Goal: Information Seeking & Learning: Find contact information

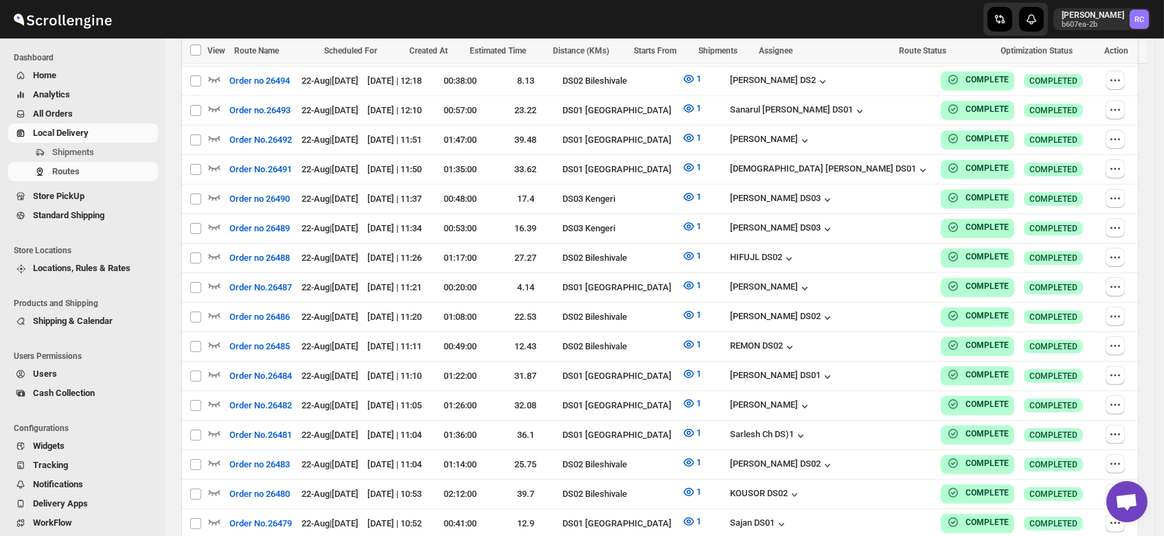
scroll to position [1186, 0]
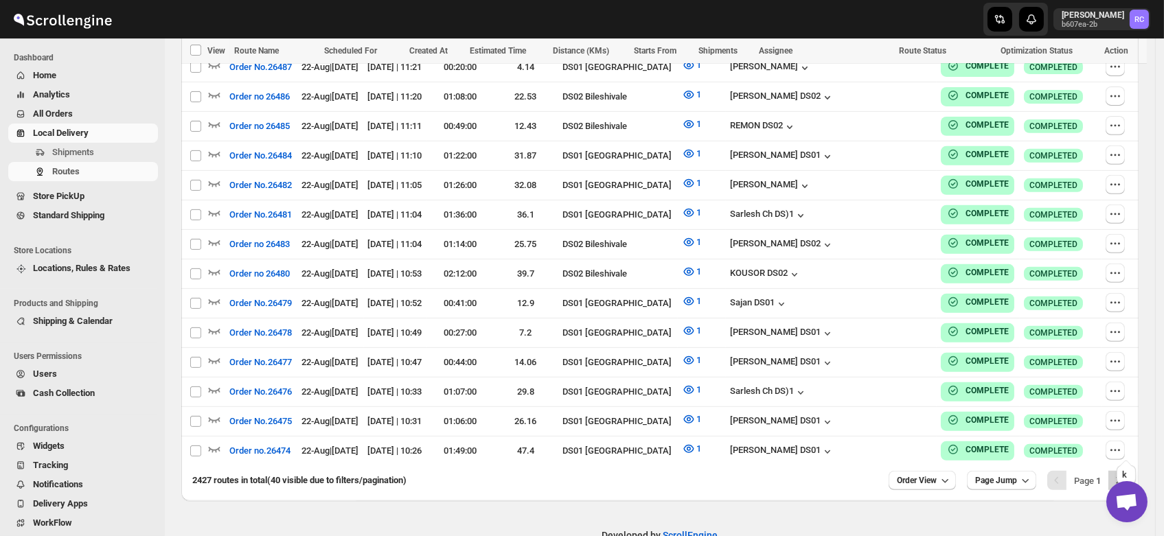
click at [1125, 474] on icon "Next" at bounding box center [1118, 481] width 14 height 14
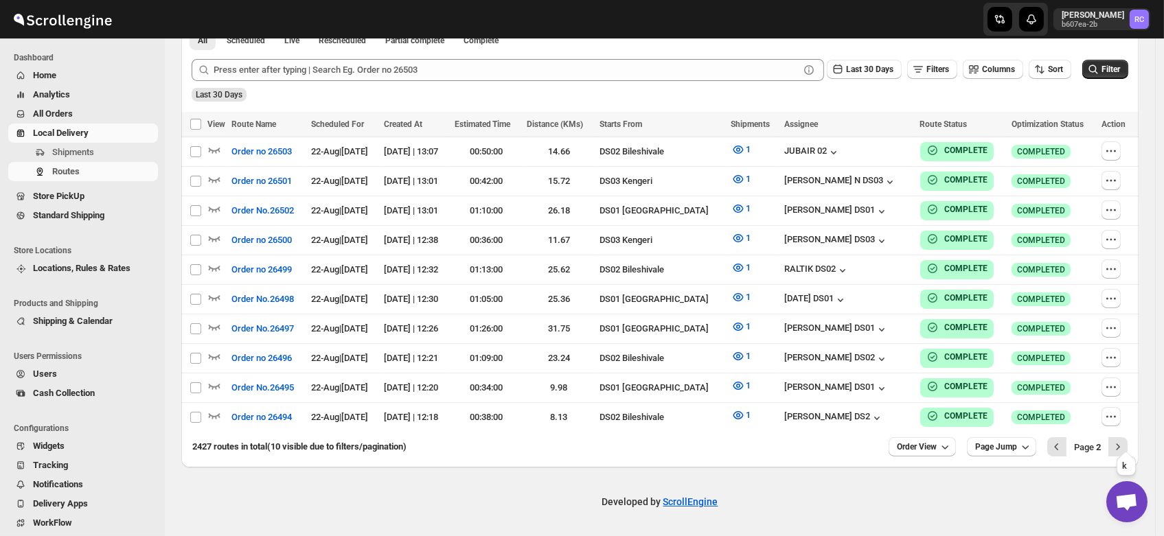
scroll to position [324, 0]
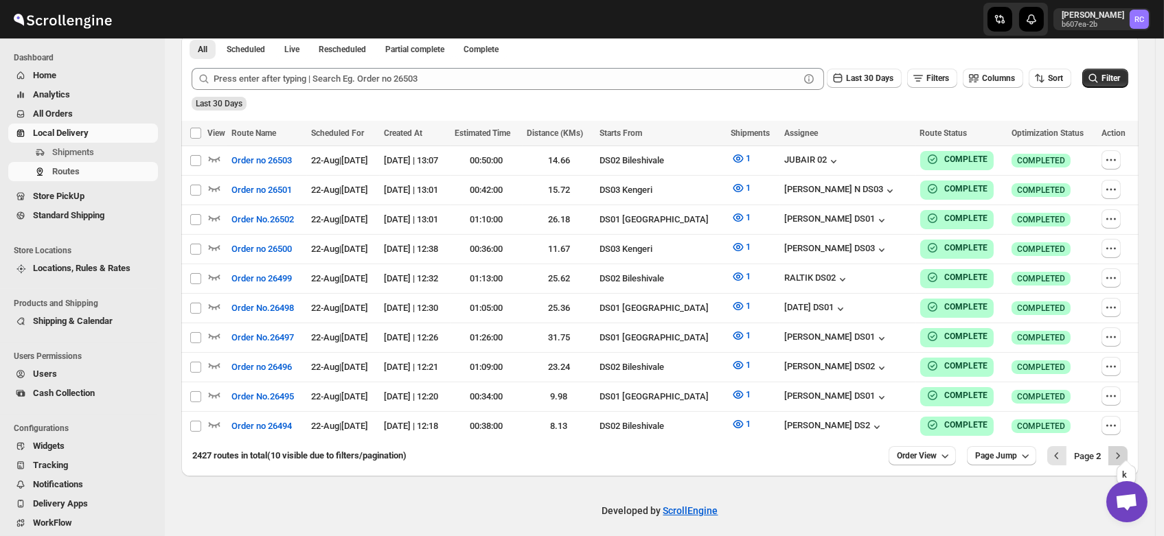
click at [1122, 449] on icon "Next" at bounding box center [1118, 456] width 14 height 14
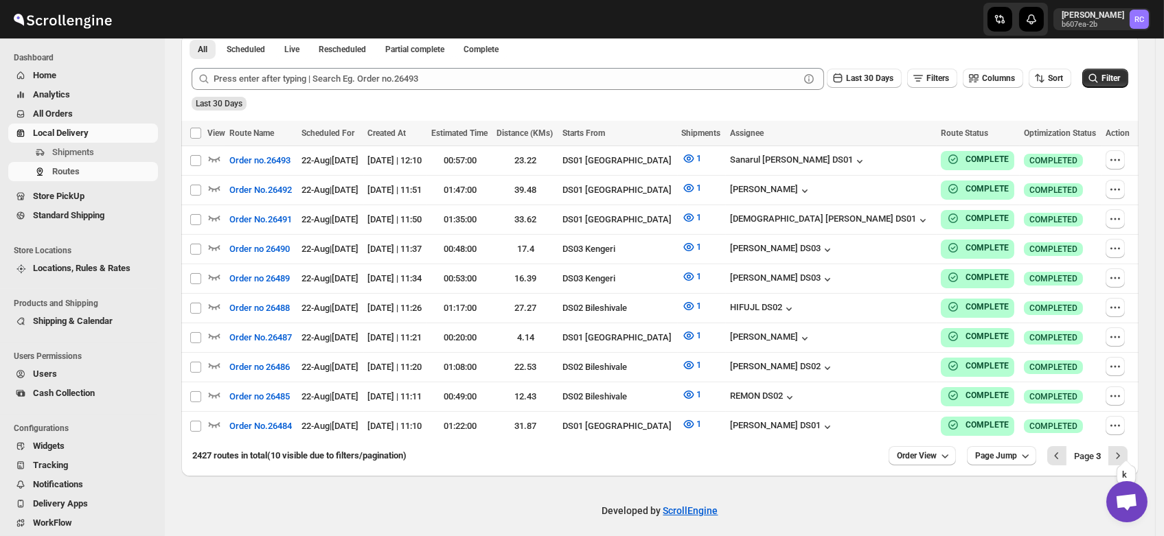
click at [1122, 449] on icon "Next" at bounding box center [1118, 456] width 14 height 14
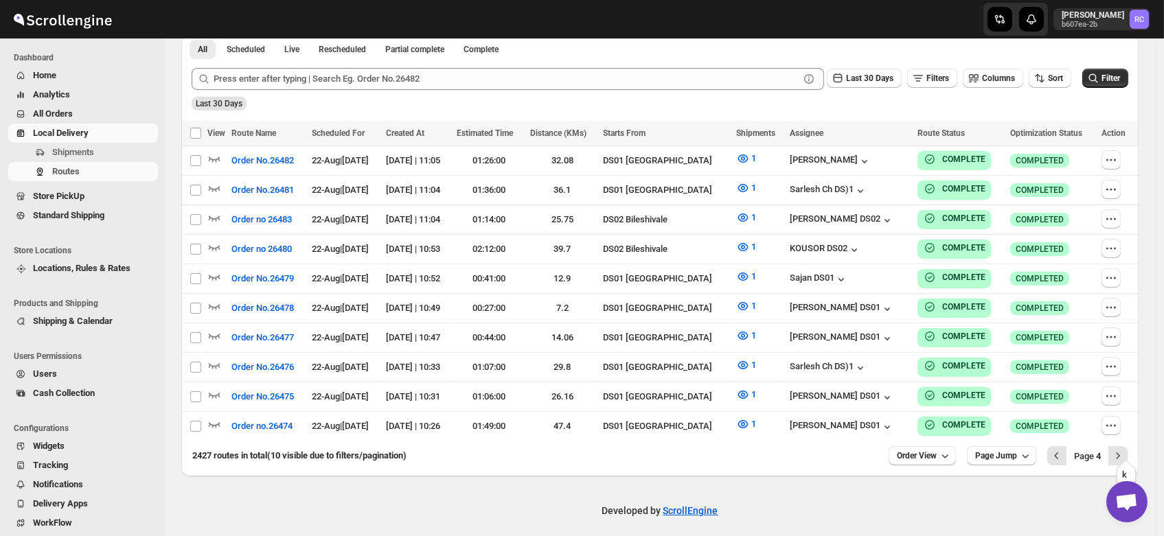
click at [1122, 449] on icon "Next" at bounding box center [1118, 456] width 14 height 14
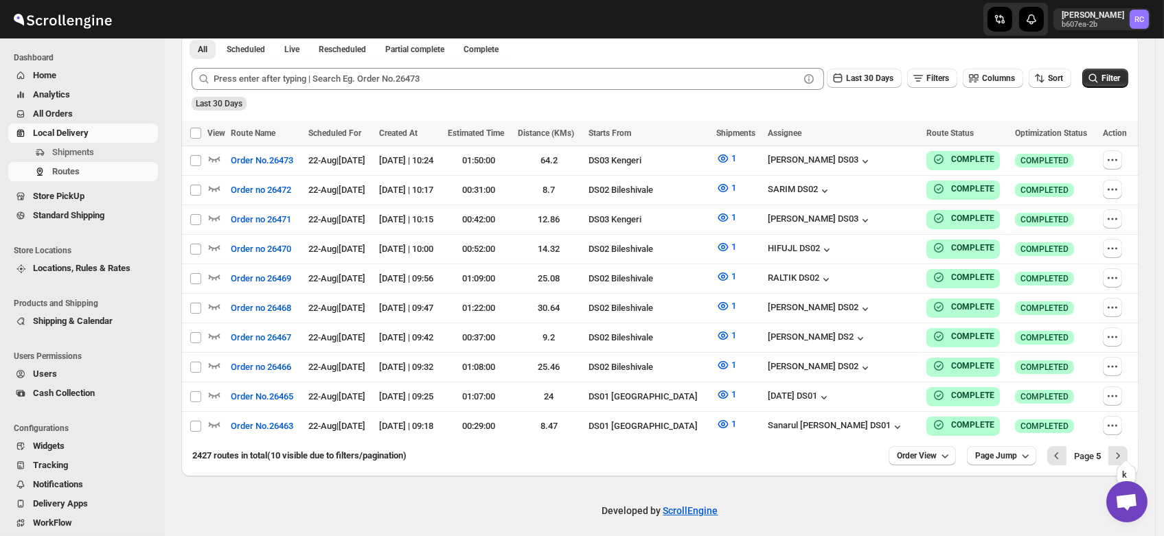
click at [1122, 449] on icon "Next" at bounding box center [1118, 456] width 14 height 14
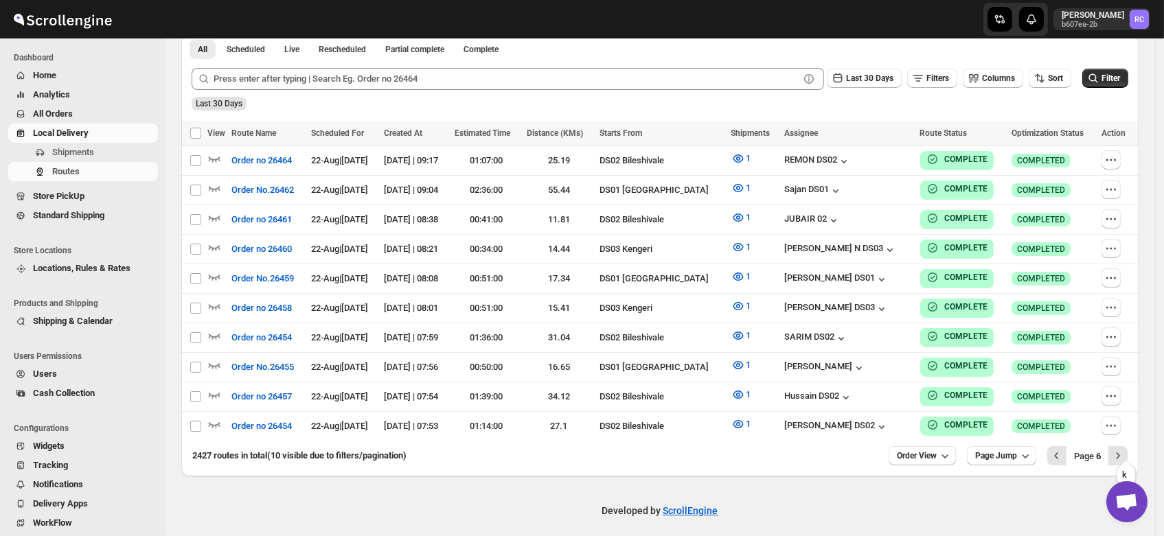
click at [1122, 449] on icon "Next" at bounding box center [1118, 456] width 14 height 14
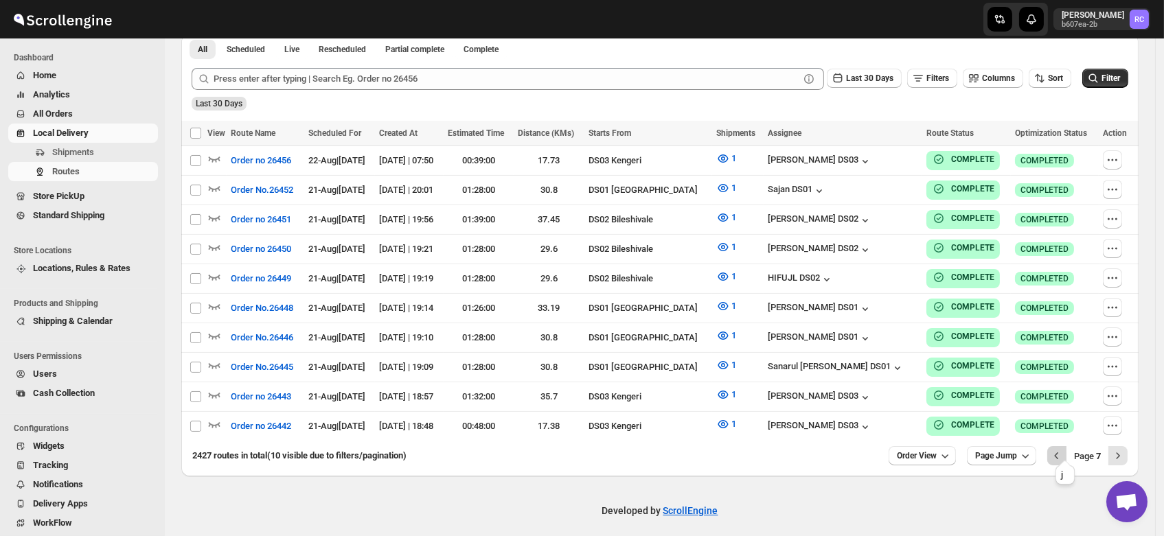
click at [1063, 449] on icon "Previous" at bounding box center [1057, 456] width 14 height 14
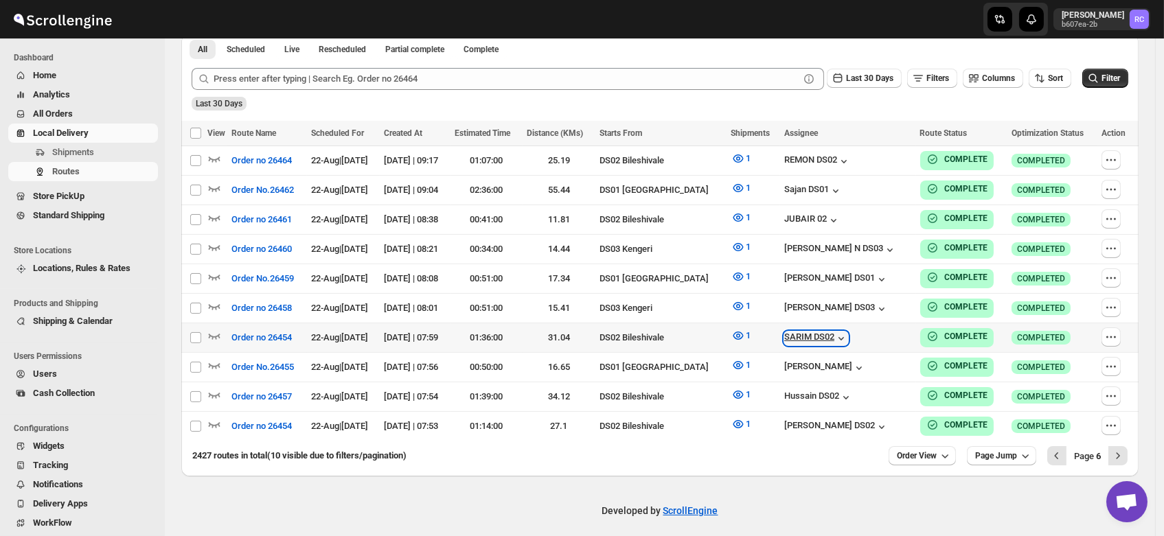
click at [805, 335] on div "SARIM DS02" at bounding box center [816, 339] width 64 height 14
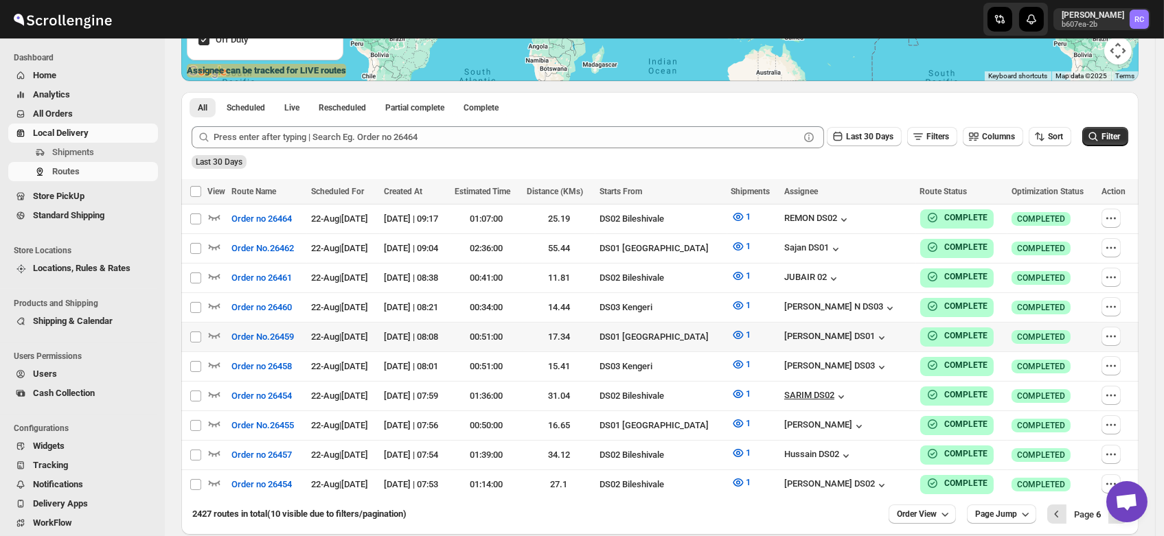
scroll to position [264, 0]
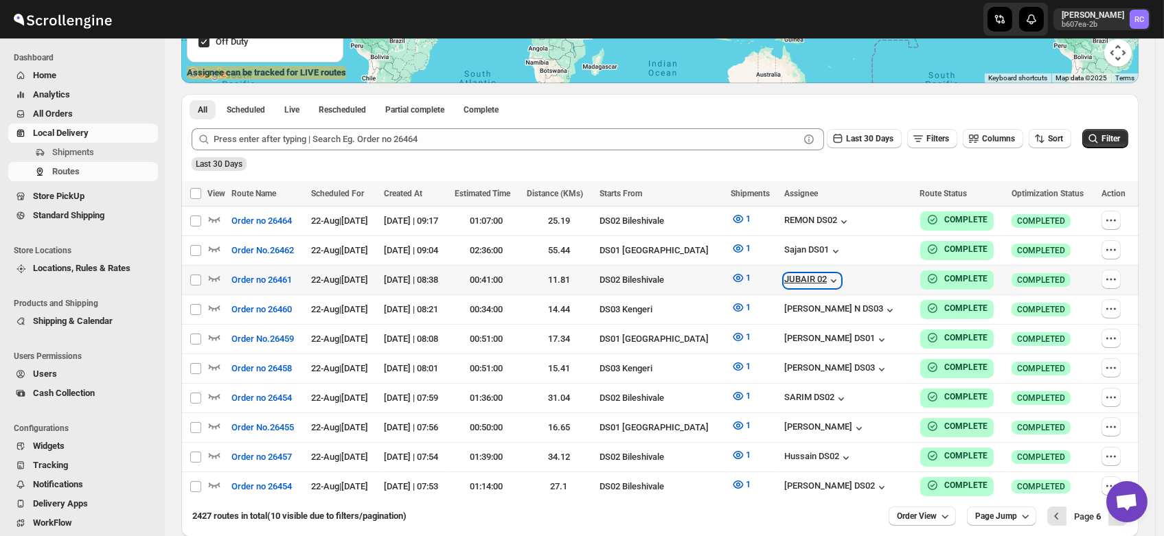
click at [830, 277] on icon "button" at bounding box center [834, 281] width 14 height 14
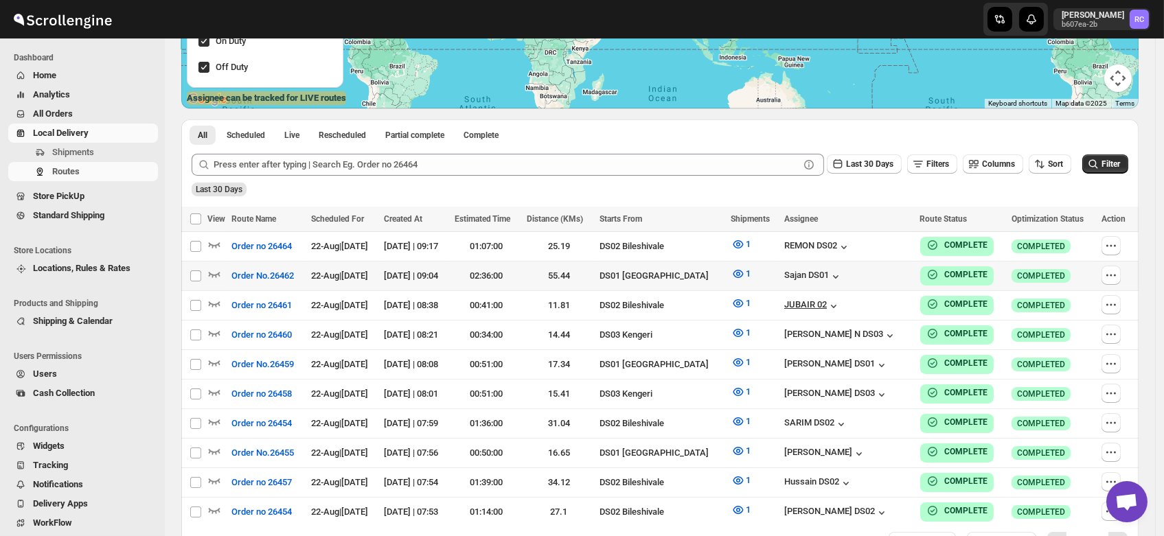
scroll to position [233, 0]
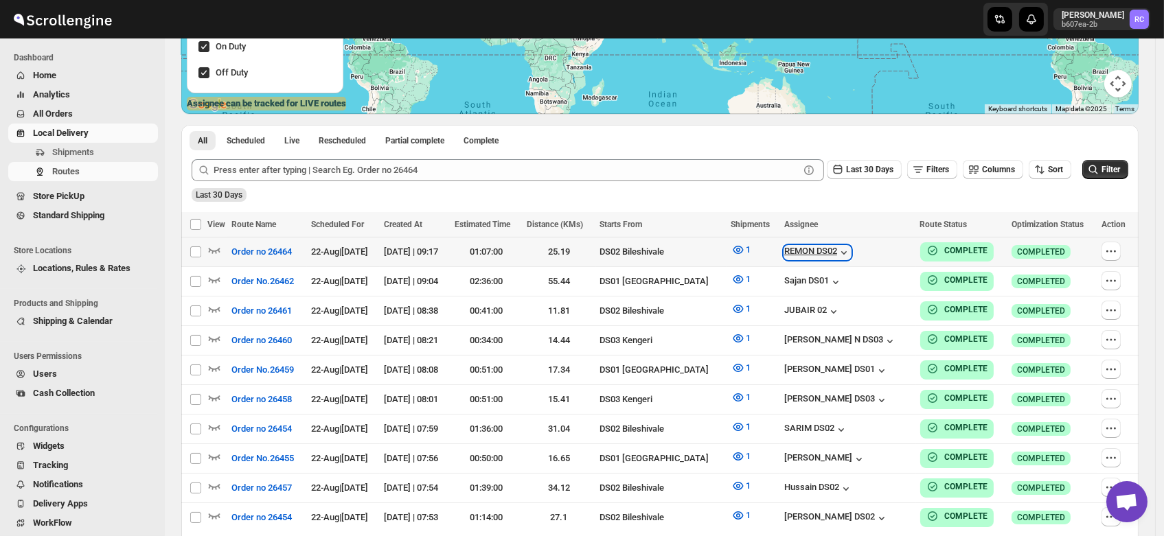
click at [824, 247] on div "REMON DS02" at bounding box center [817, 253] width 67 height 14
click at [843, 251] on icon "button" at bounding box center [844, 253] width 14 height 14
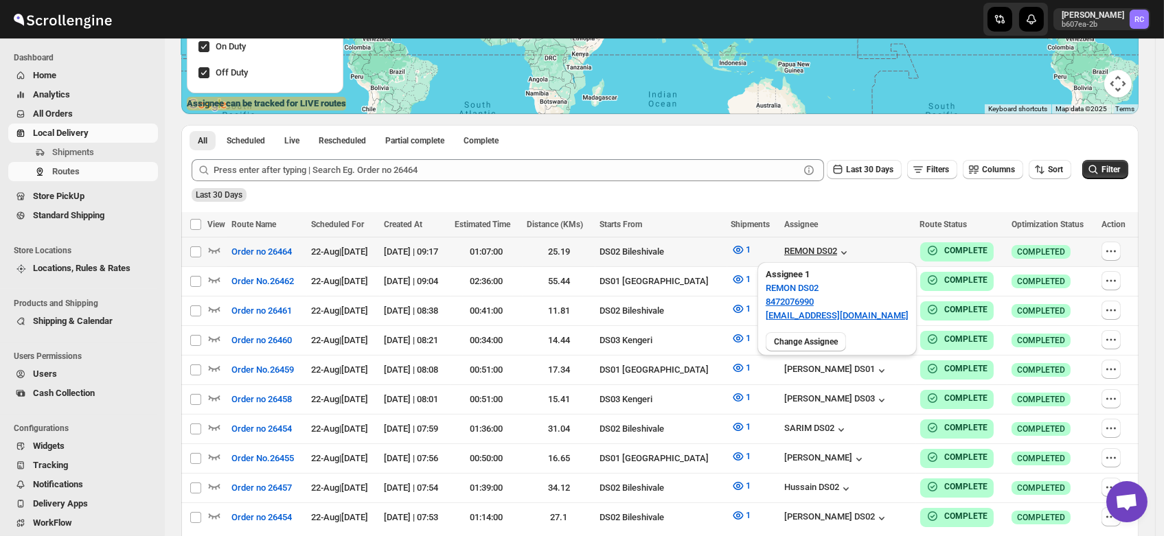
scroll to position [324, 0]
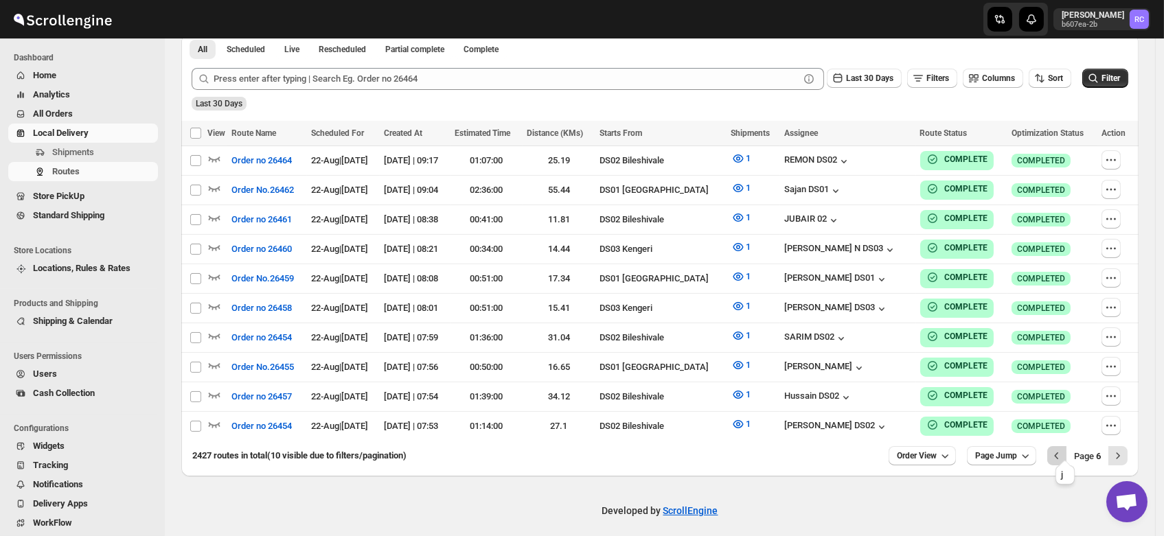
click at [1063, 455] on button "Previous" at bounding box center [1056, 455] width 19 height 19
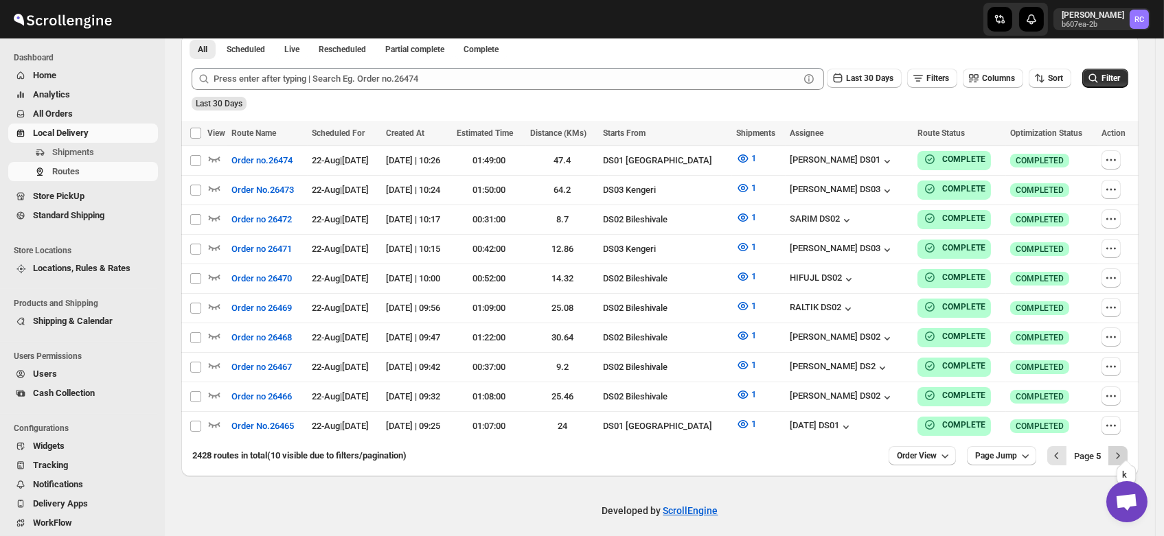
click at [1125, 449] on icon "Next" at bounding box center [1118, 456] width 14 height 14
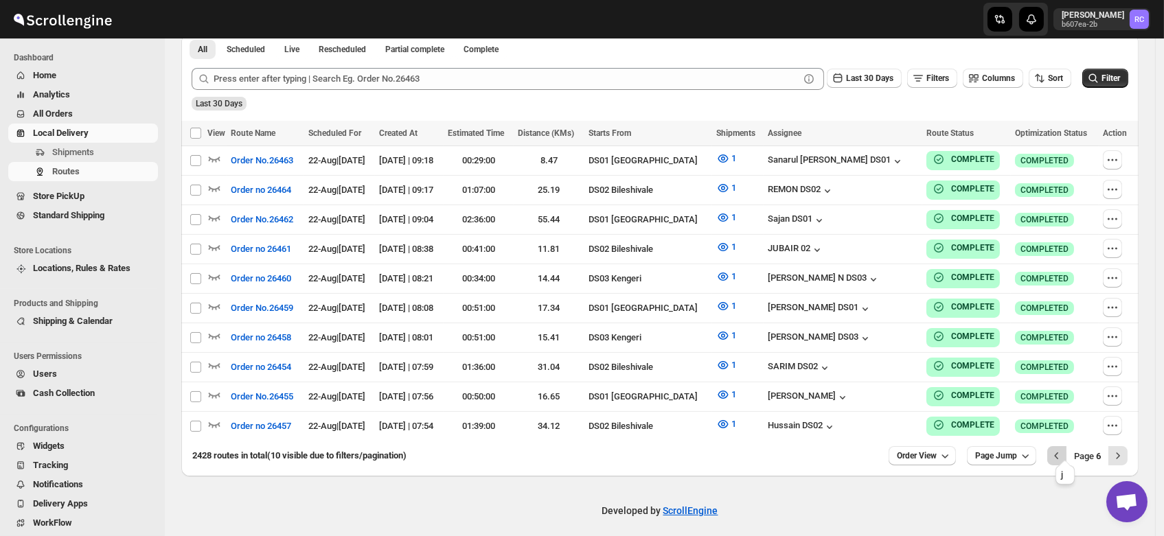
click at [1061, 449] on icon "Previous" at bounding box center [1057, 456] width 14 height 14
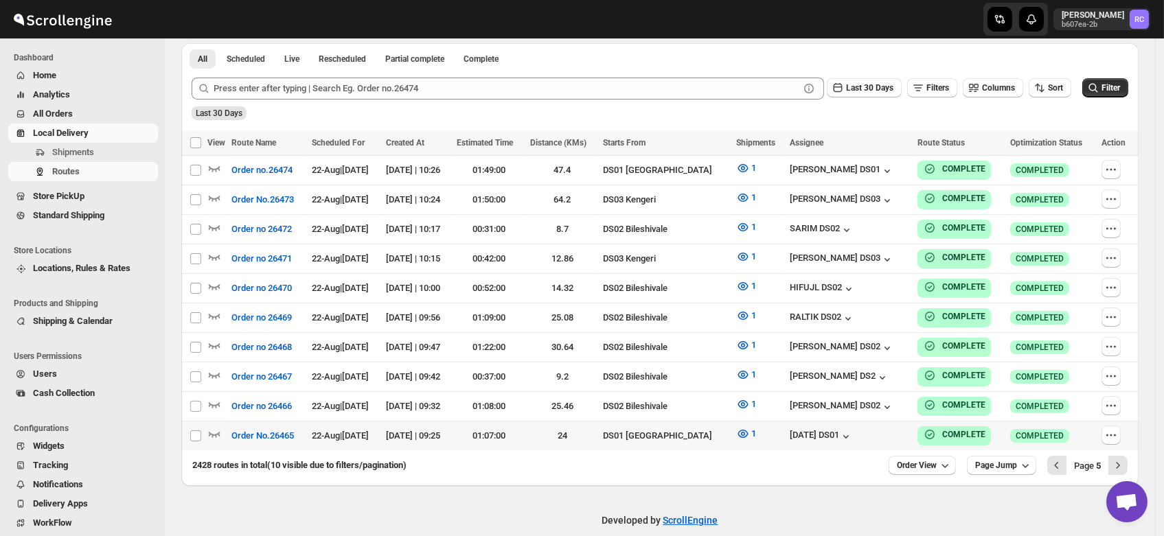
scroll to position [316, 0]
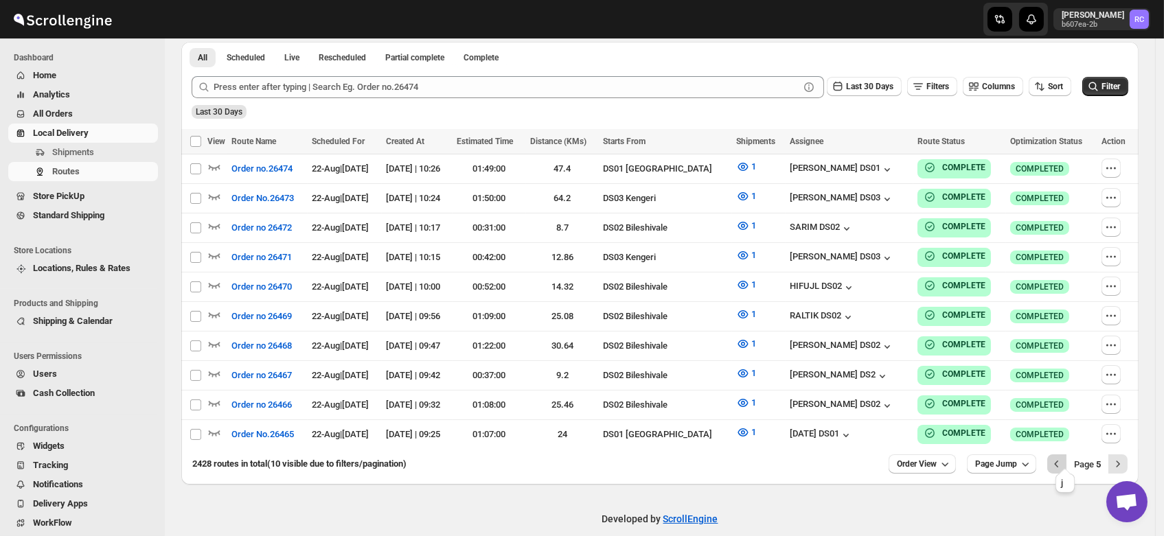
click at [1059, 461] on icon "Previous" at bounding box center [1057, 464] width 4 height 7
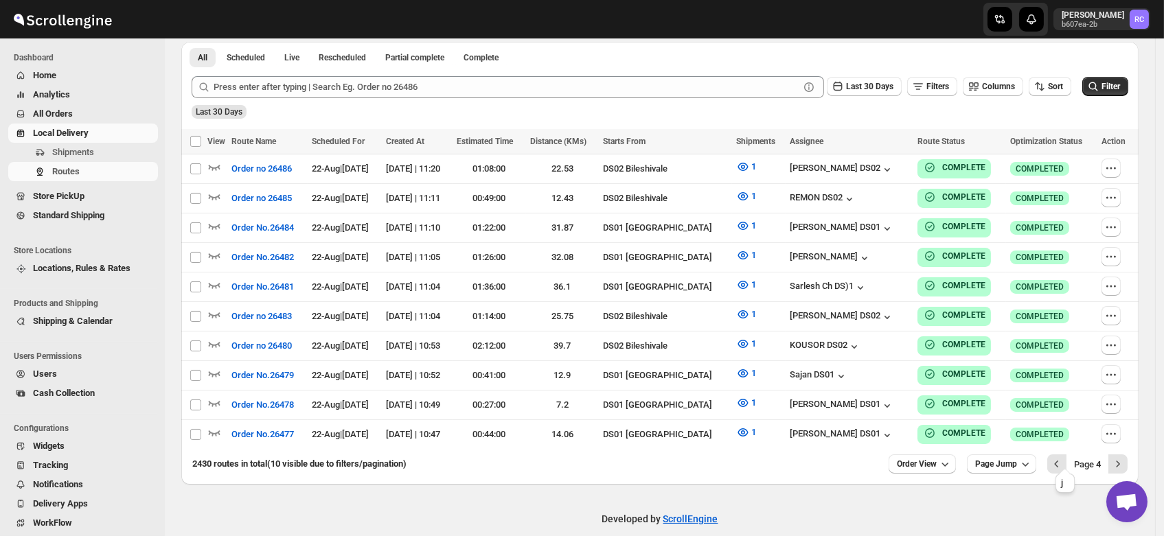
click at [1059, 461] on icon "Previous" at bounding box center [1057, 464] width 4 height 7
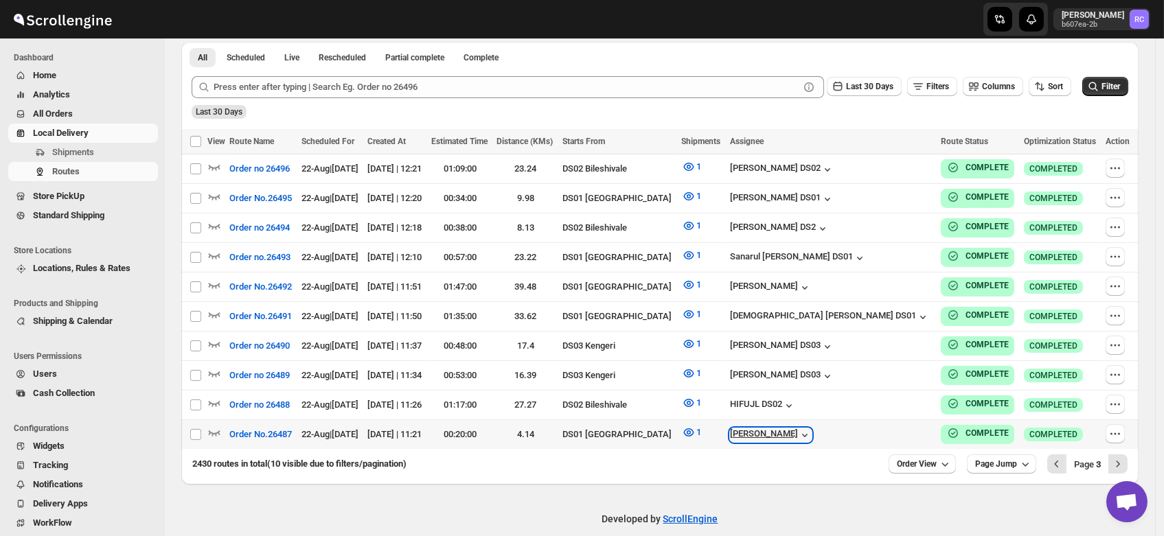
click at [812, 429] on div "[PERSON_NAME]" at bounding box center [771, 436] width 82 height 14
click at [828, 457] on div "2430 routes in total (10 visible due to filters/pagination)" at bounding box center [534, 464] width 685 height 14
click at [812, 429] on div "[PERSON_NAME]" at bounding box center [771, 436] width 82 height 14
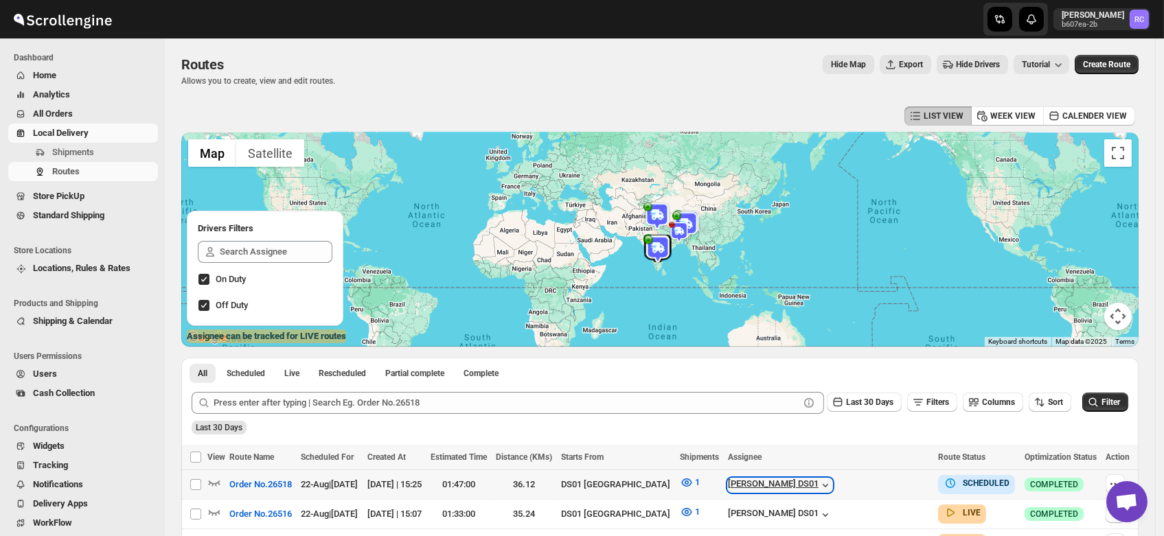
click at [832, 481] on div "[PERSON_NAME] DS01" at bounding box center [780, 486] width 104 height 14
click at [559, 435] on div "Submit Last 30 Days Filters Columns Sort Filter Last 30 Days" at bounding box center [659, 413] width 957 height 63
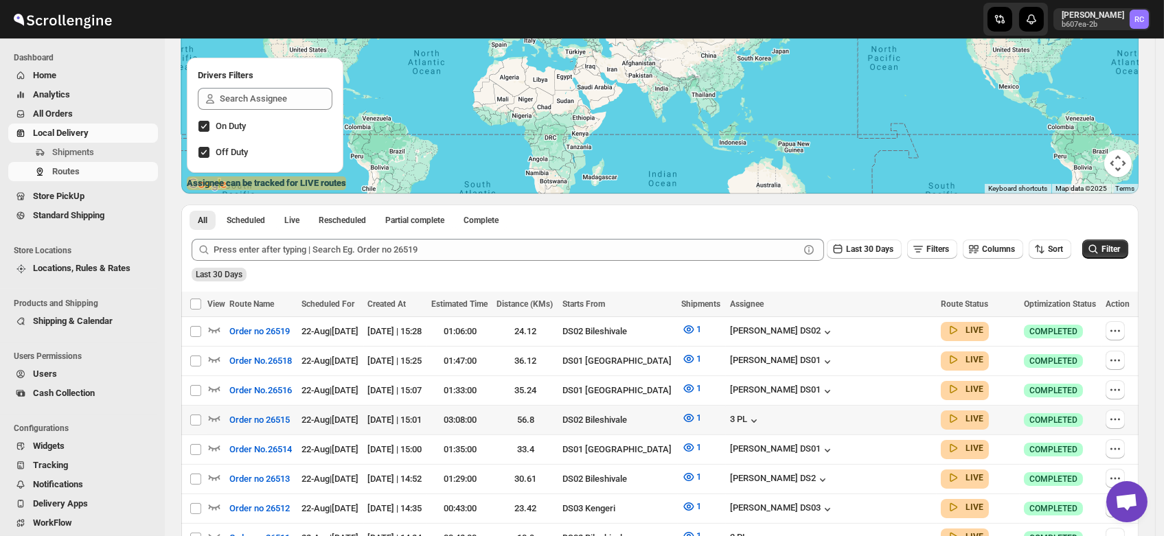
scroll to position [152, 0]
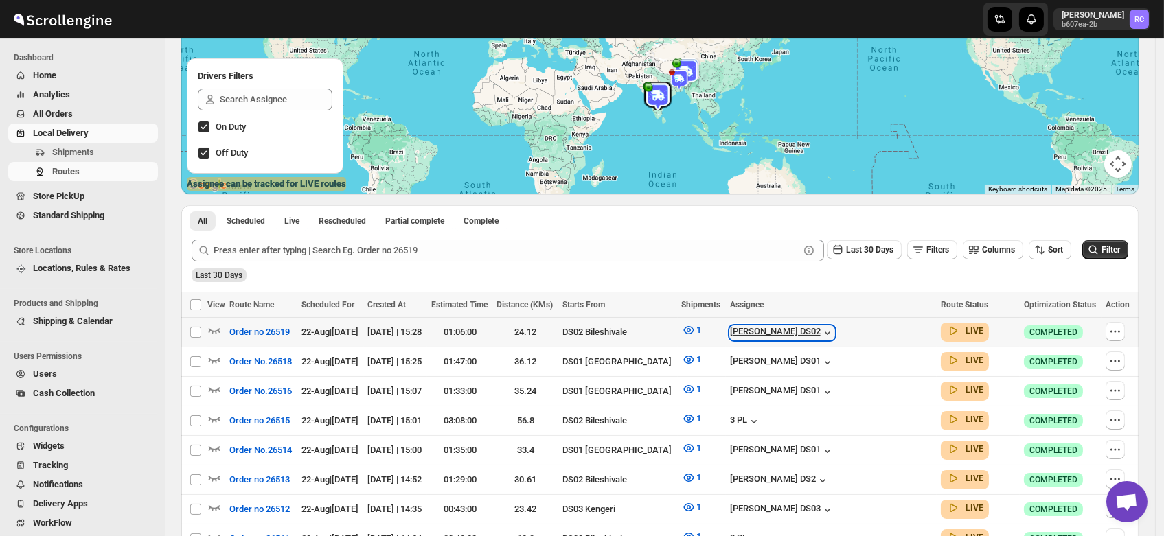
click at [832, 329] on div "[PERSON_NAME] DS02" at bounding box center [782, 333] width 104 height 14
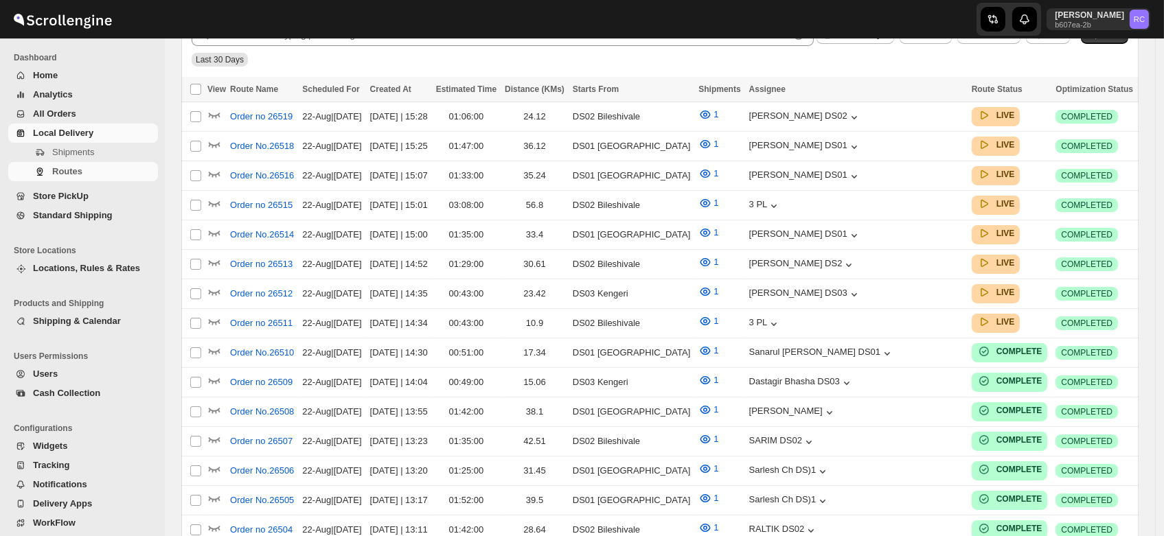
scroll to position [152, 0]
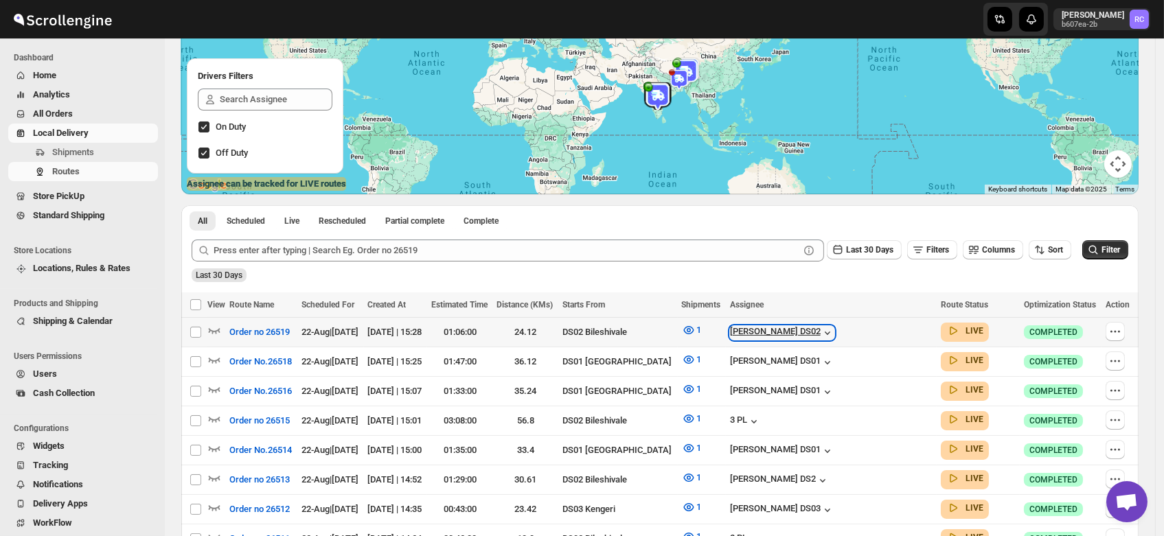
click at [811, 332] on div "[PERSON_NAME] DS02" at bounding box center [782, 333] width 104 height 14
click at [825, 362] on div "[PERSON_NAME] DS01" at bounding box center [782, 363] width 104 height 14
click at [46, 370] on span "Users" at bounding box center [45, 374] width 24 height 10
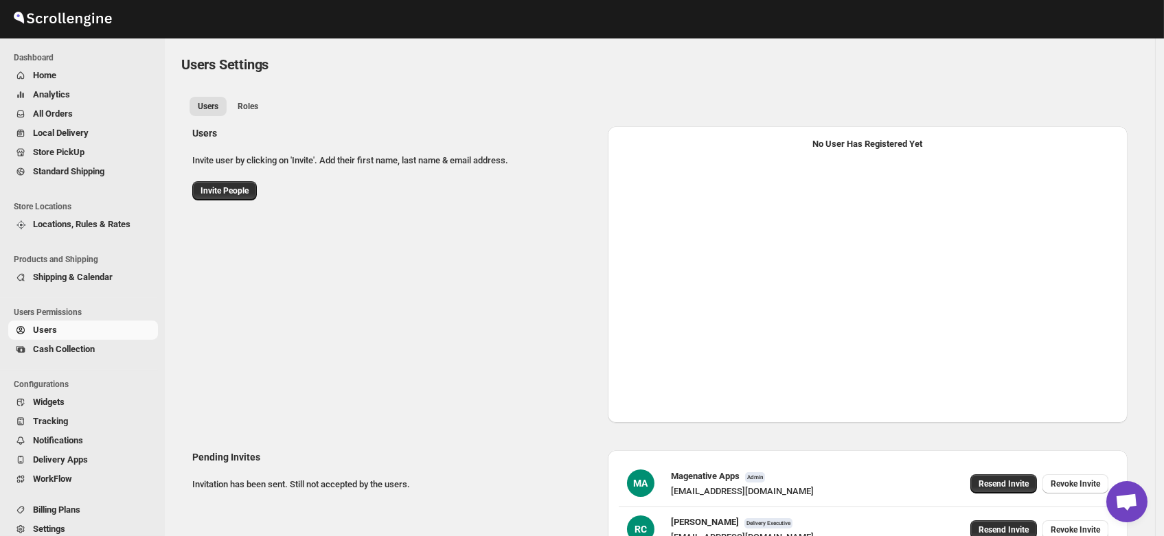
select select "637b767fbaab0276b10c91d5"
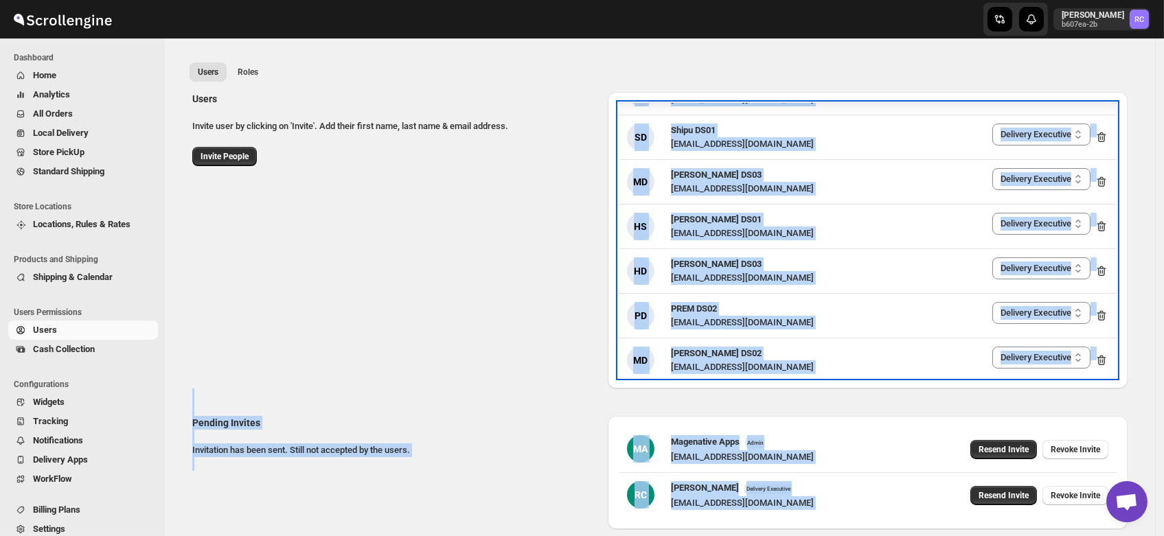
scroll to position [101, 0]
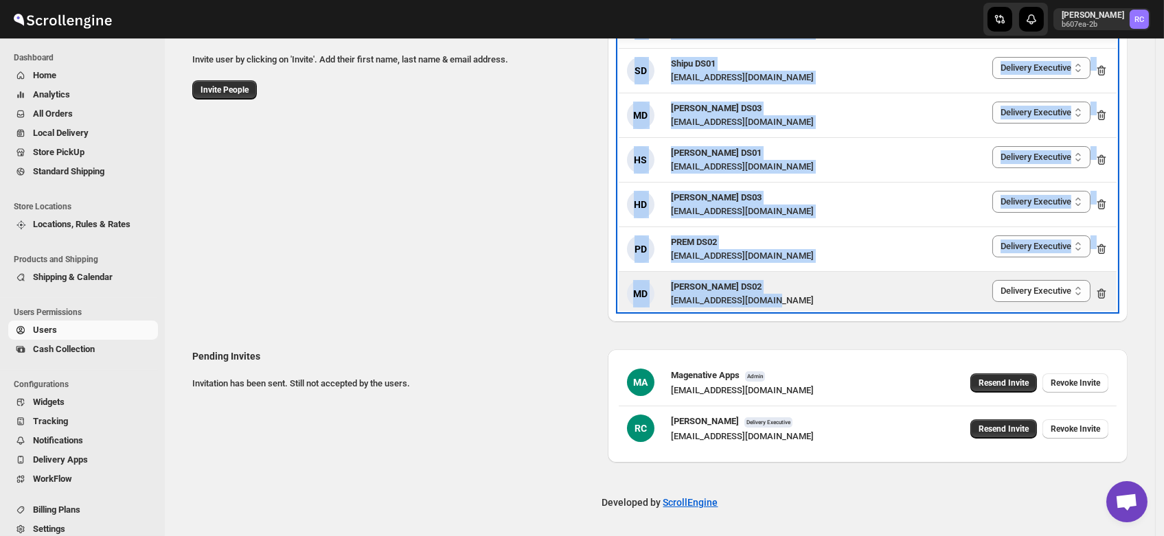
drag, startPoint x: 672, startPoint y: 196, endPoint x: 808, endPoint y: 301, distance: 171.9
copy ul "Mujakkir Benguli voweh79617@daypey.com Delivery Executive Manager Admin Deliver…"
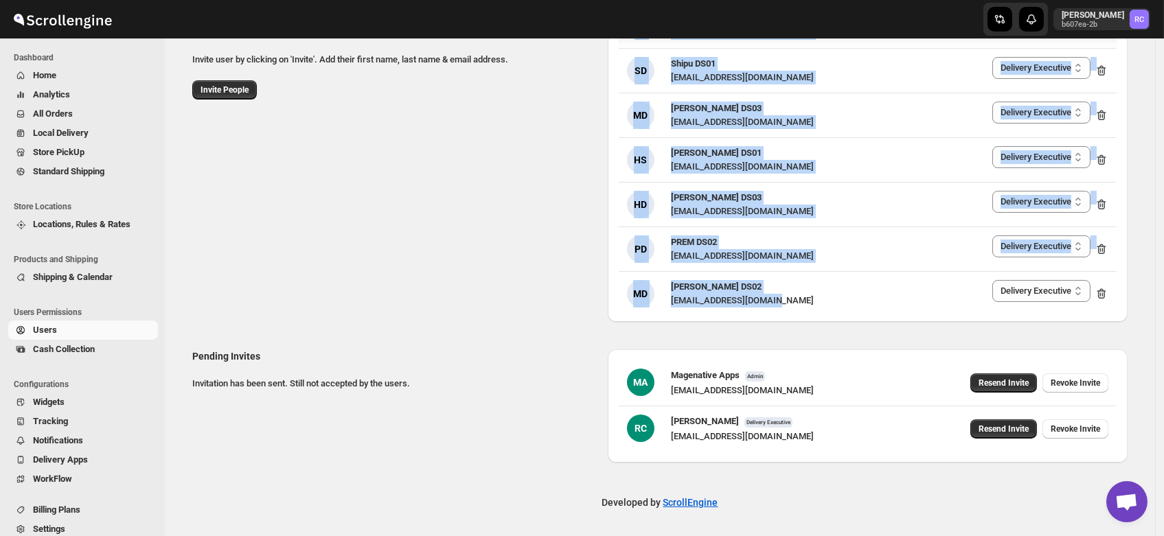
click at [484, 244] on div "Users Invite user by clicking on 'Invite'. Add their first name, last name & em…" at bounding box center [654, 168] width 946 height 308
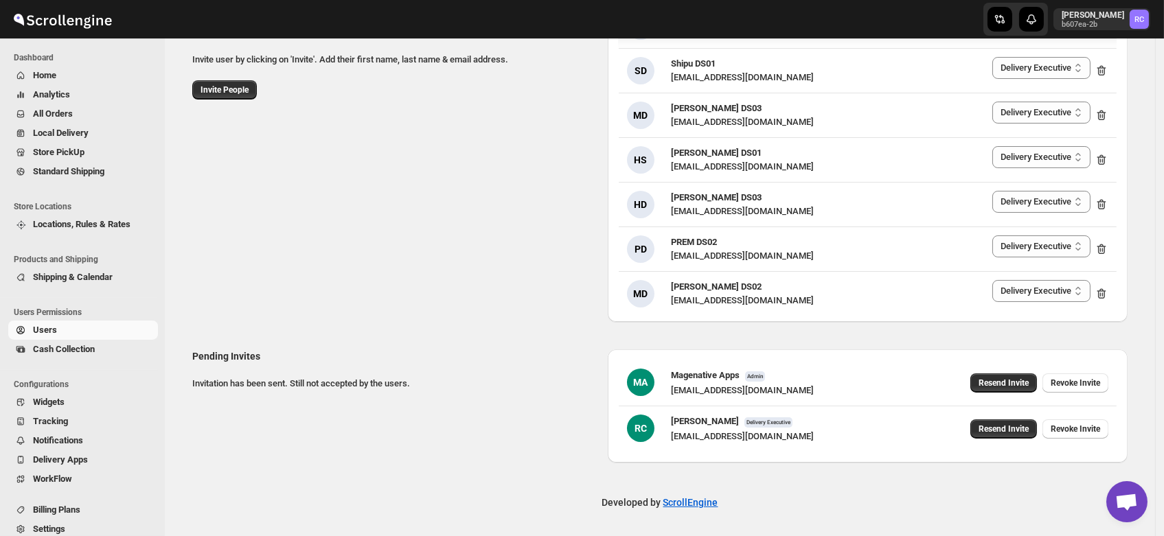
scroll to position [0, 0]
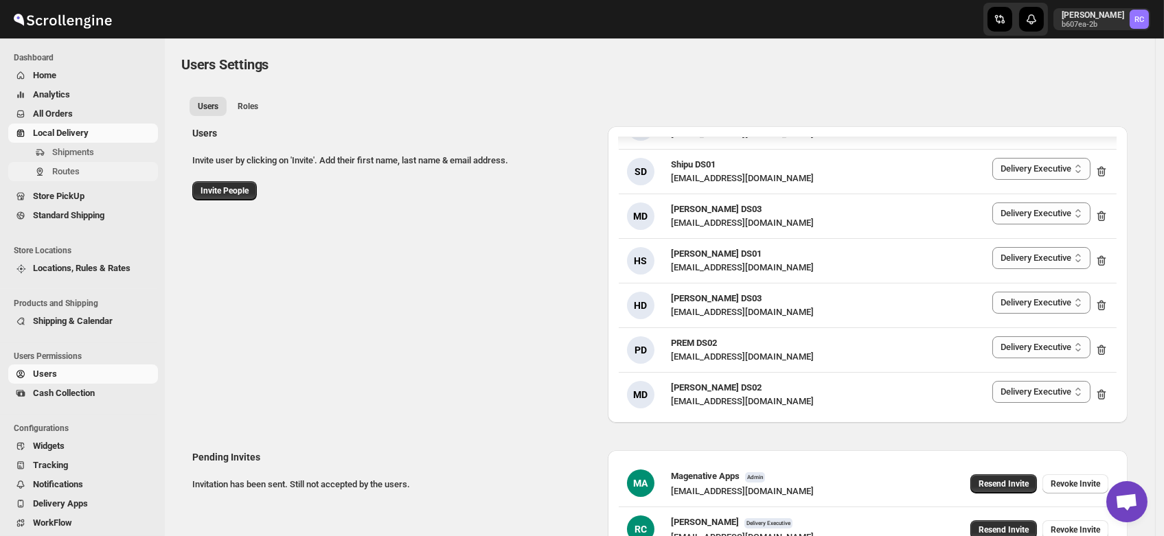
click at [68, 174] on span "Routes" at bounding box center [65, 171] width 27 height 10
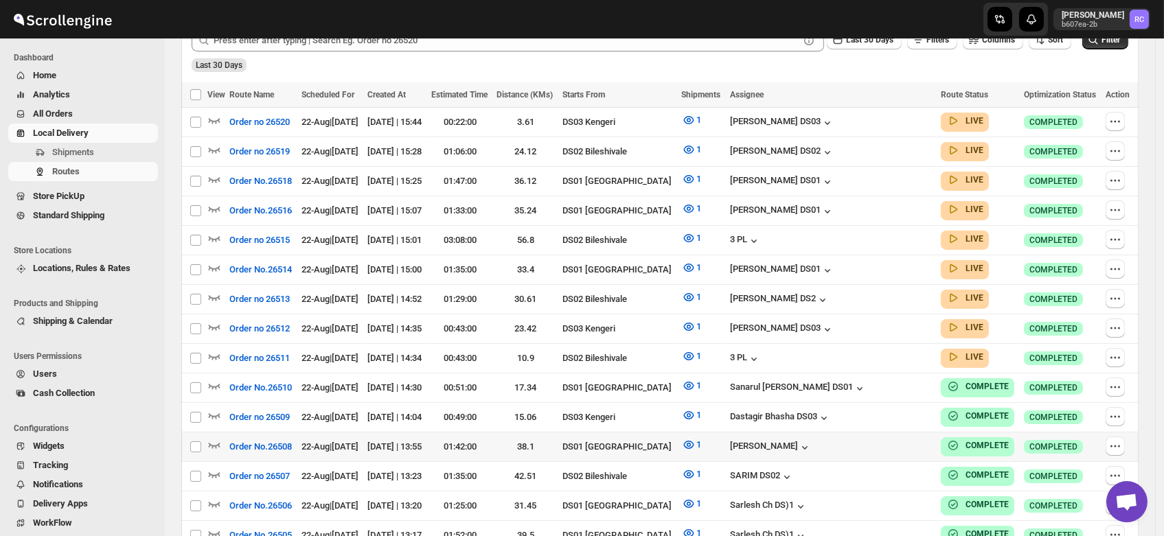
scroll to position [378, 0]
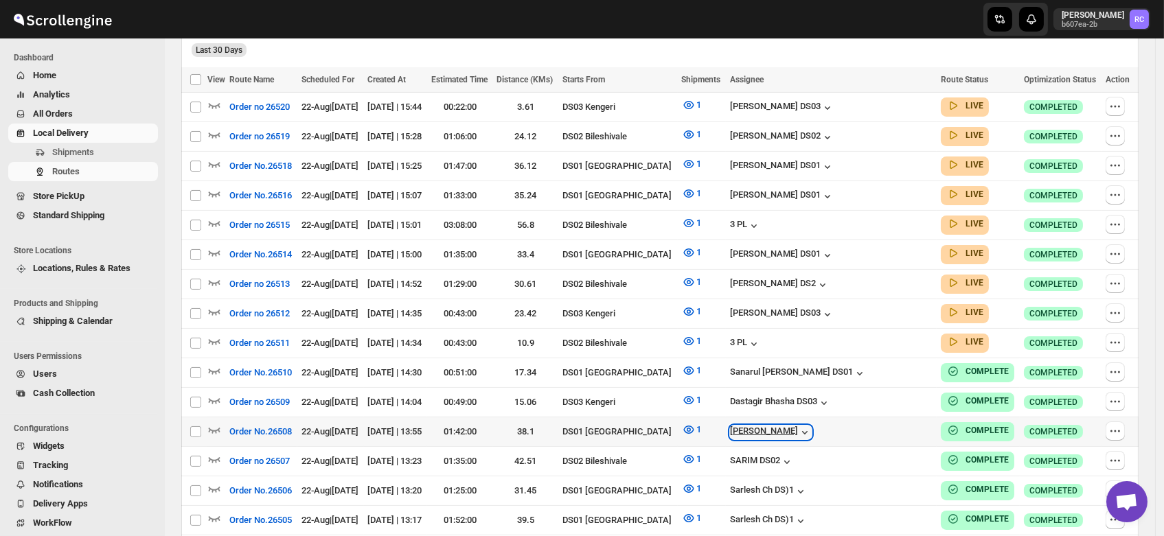
click at [812, 426] on div "[PERSON_NAME]" at bounding box center [771, 433] width 82 height 14
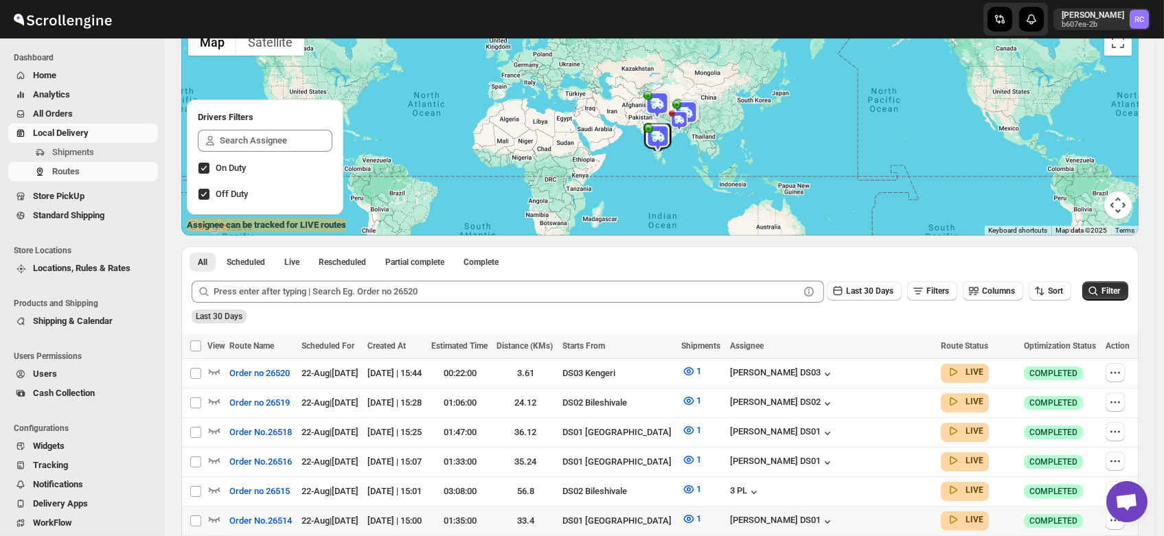
scroll to position [0, 0]
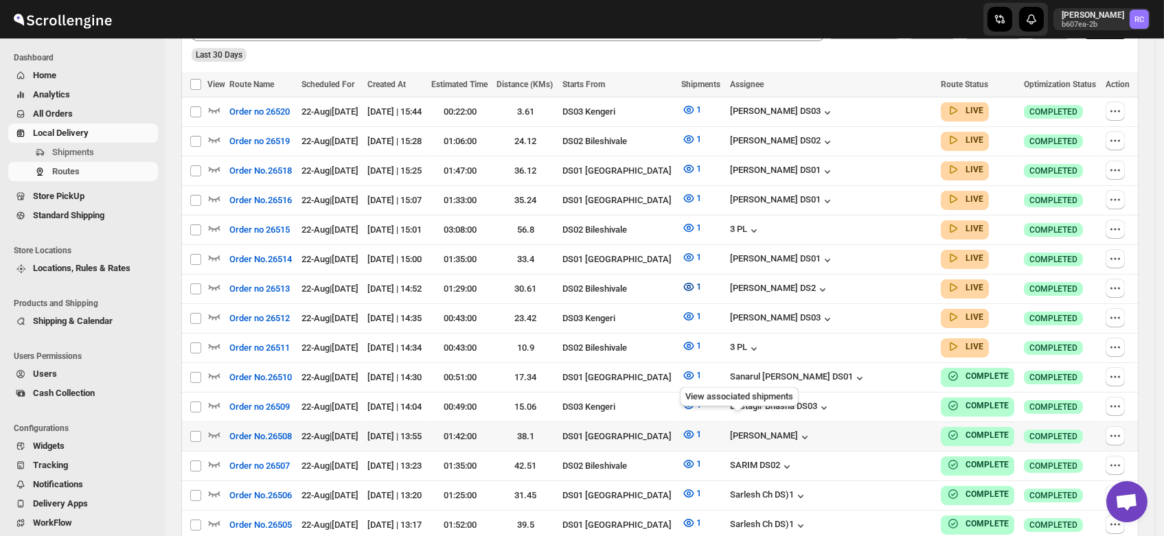
scroll to position [376, 0]
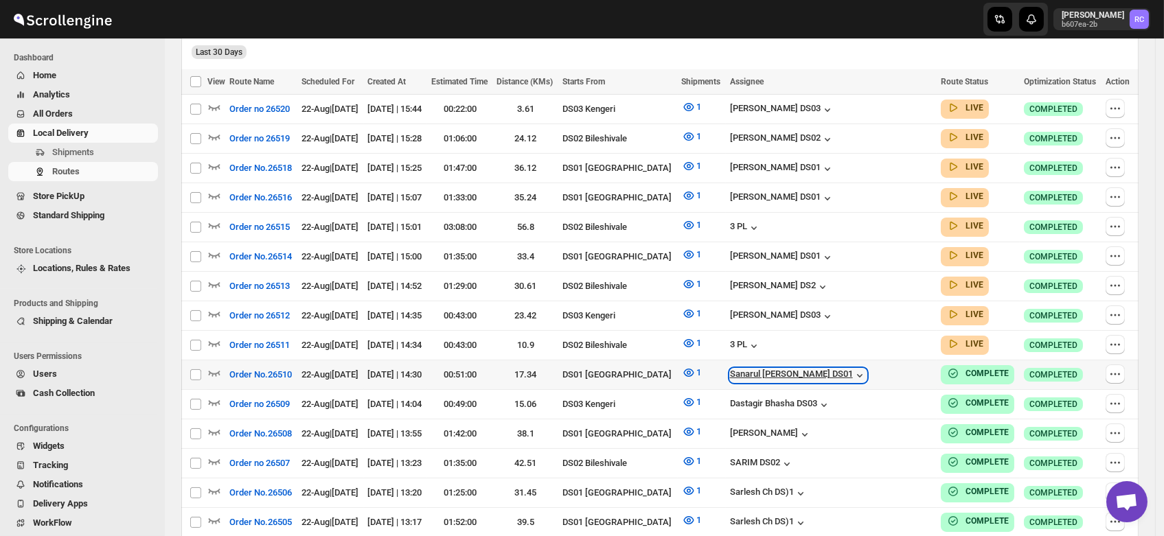
click at [848, 369] on div "Sanarul [PERSON_NAME] DS01" at bounding box center [798, 376] width 137 height 14
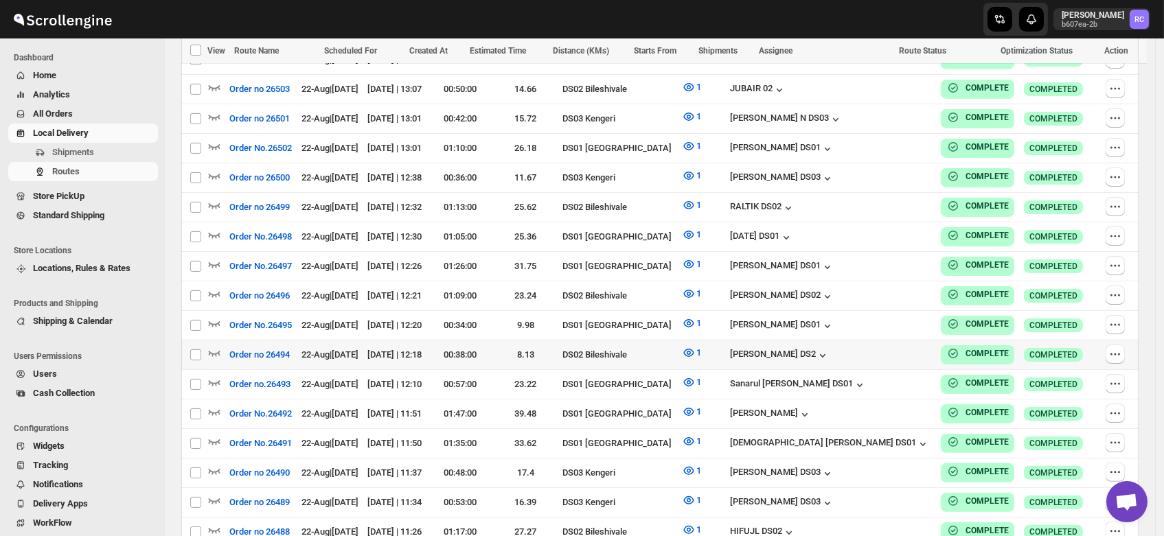
scroll to position [872, 0]
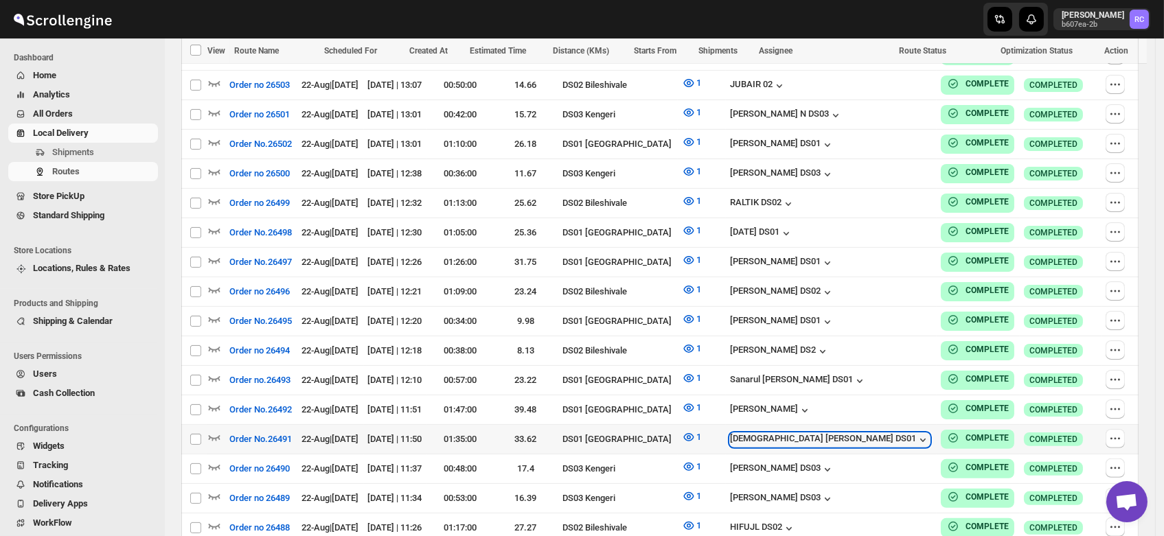
click at [830, 433] on div "[DEMOGRAPHIC_DATA] [PERSON_NAME] DS01" at bounding box center [830, 440] width 200 height 14
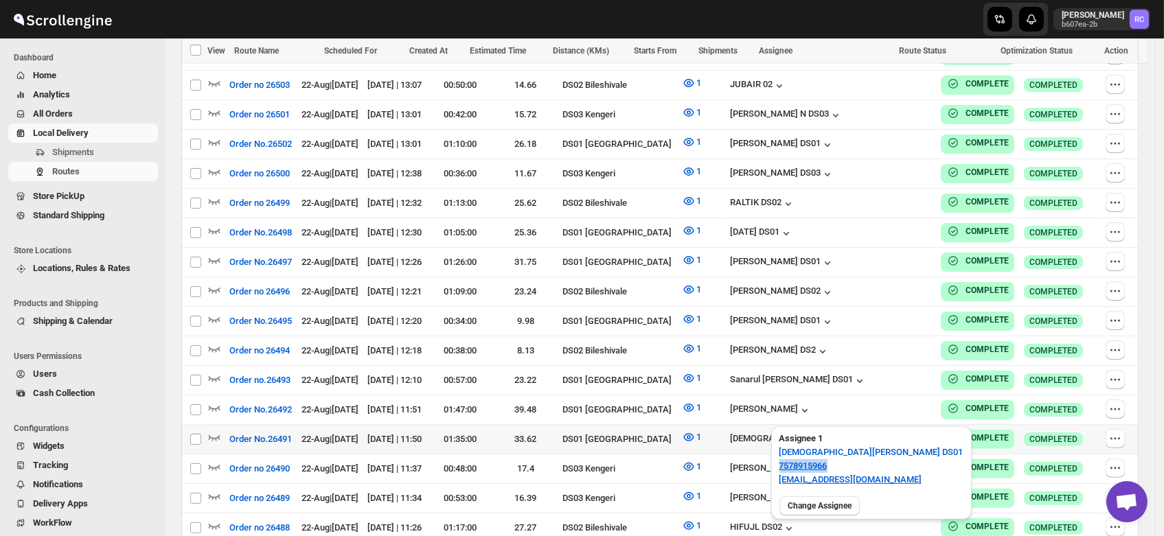
drag, startPoint x: 837, startPoint y: 466, endPoint x: 772, endPoint y: 470, distance: 64.7
click at [772, 470] on div "Assignee 1 Islam Laskar DS01 7578915966 vixib74172@ikowat.com" at bounding box center [871, 459] width 201 height 65
copy link "7578915966"
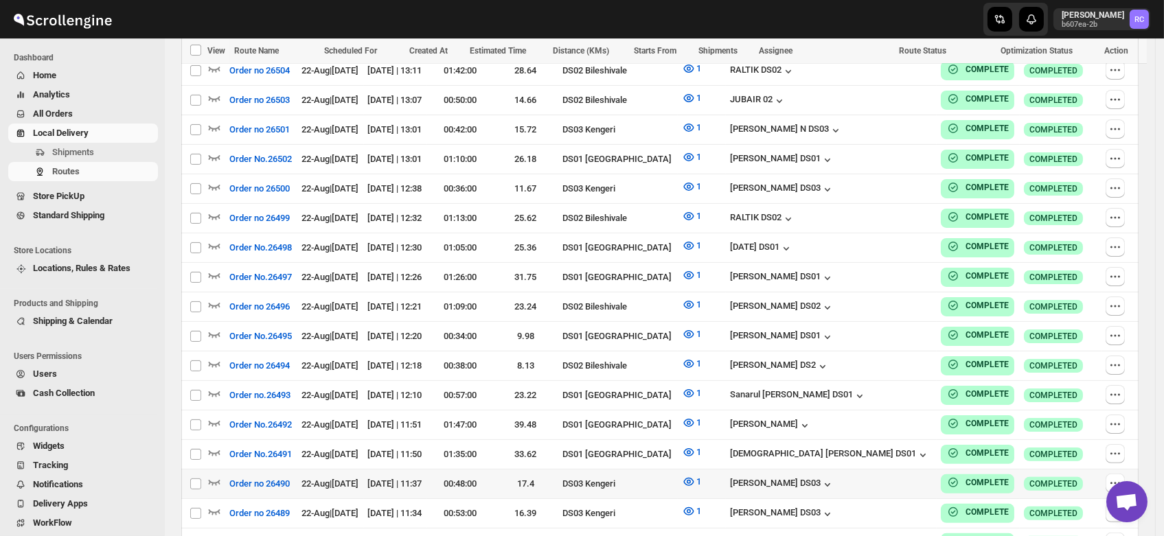
scroll to position [864, 0]
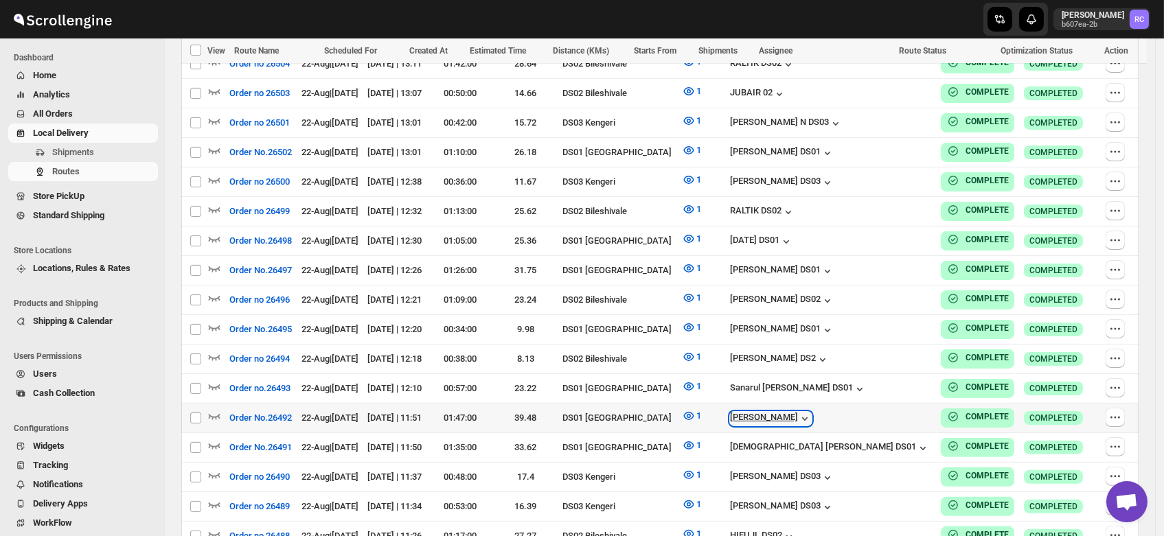
click at [812, 412] on div "[PERSON_NAME]" at bounding box center [771, 419] width 82 height 14
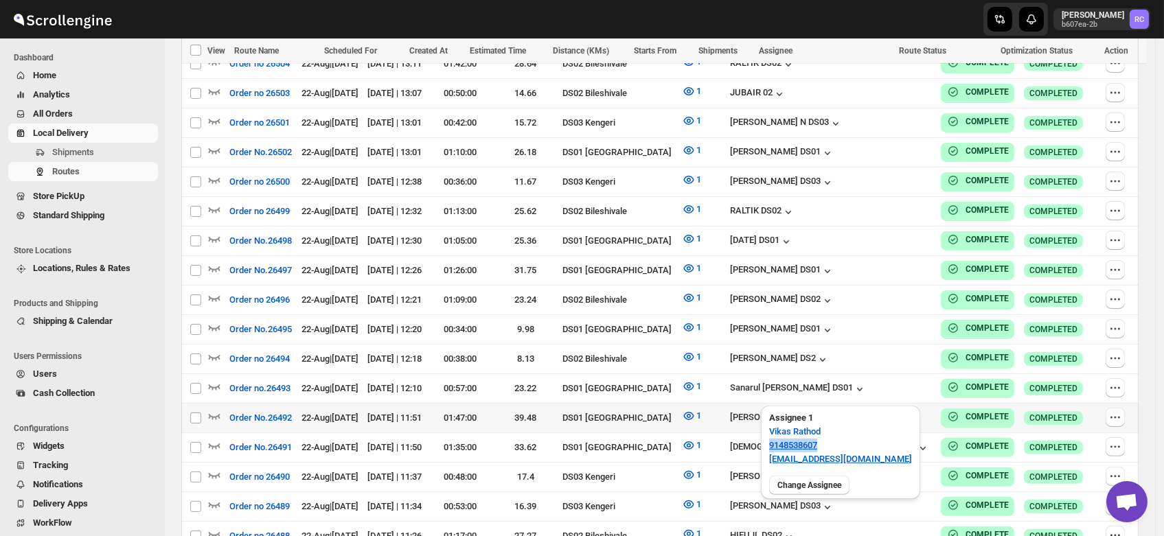
drag, startPoint x: 821, startPoint y: 444, endPoint x: 764, endPoint y: 448, distance: 57.8
click at [764, 448] on div "Assignee 1 Vikas Rathod 9148538607 lolegiy458@nalwan.com" at bounding box center [840, 438] width 159 height 65
copy link "9148538607"
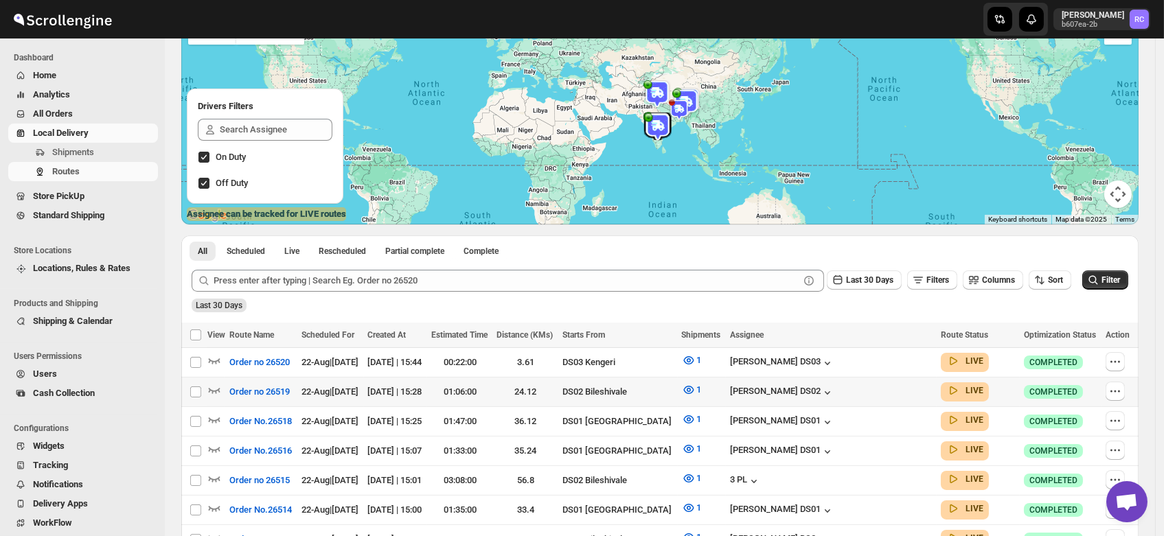
scroll to position [0, 0]
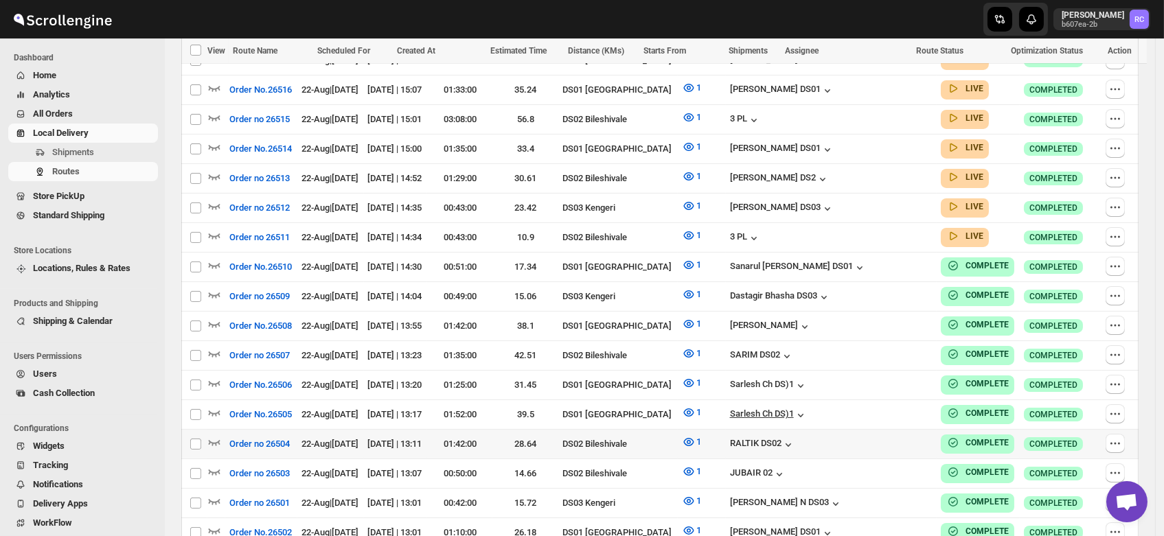
scroll to position [484, 0]
click at [794, 349] on div "SARIM DS02" at bounding box center [762, 356] width 64 height 14
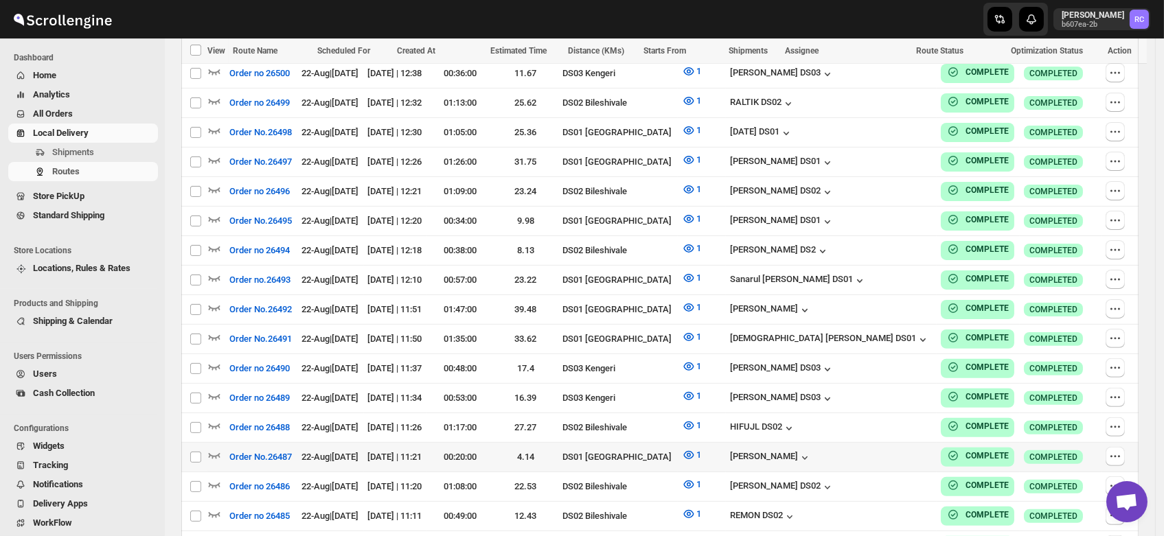
scroll to position [973, 0]
click at [796, 421] on div "HIFUJL DS02" at bounding box center [763, 428] width 66 height 14
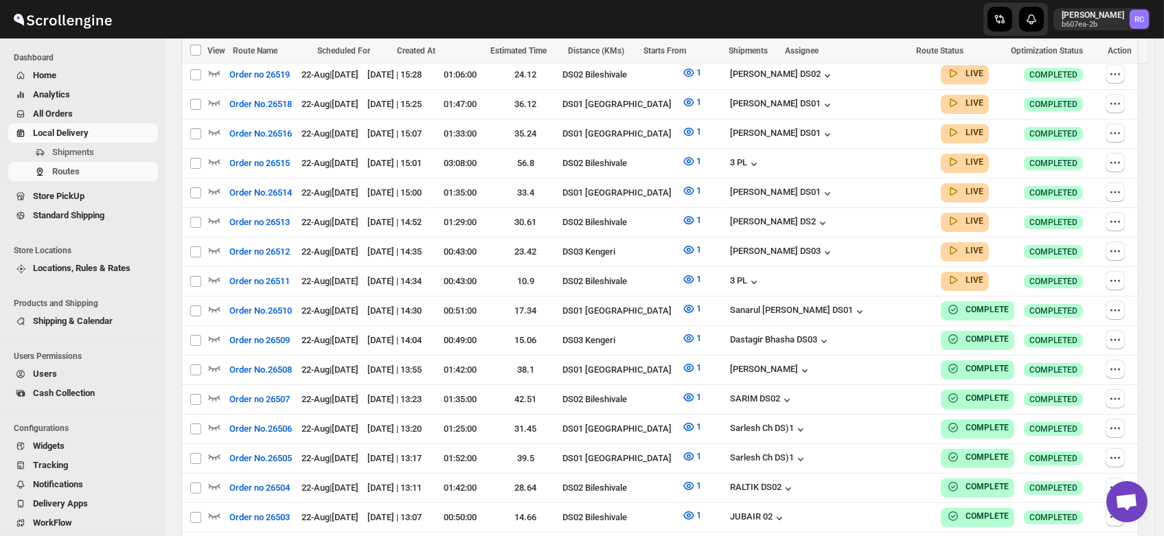
scroll to position [1186, 0]
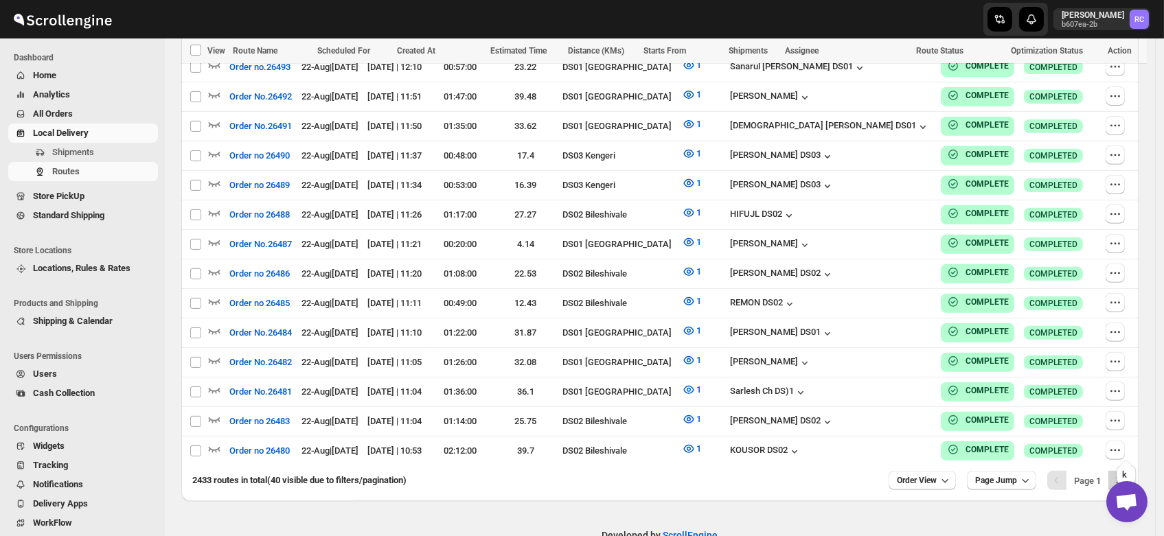
click at [1125, 474] on icon "Next" at bounding box center [1118, 481] width 14 height 14
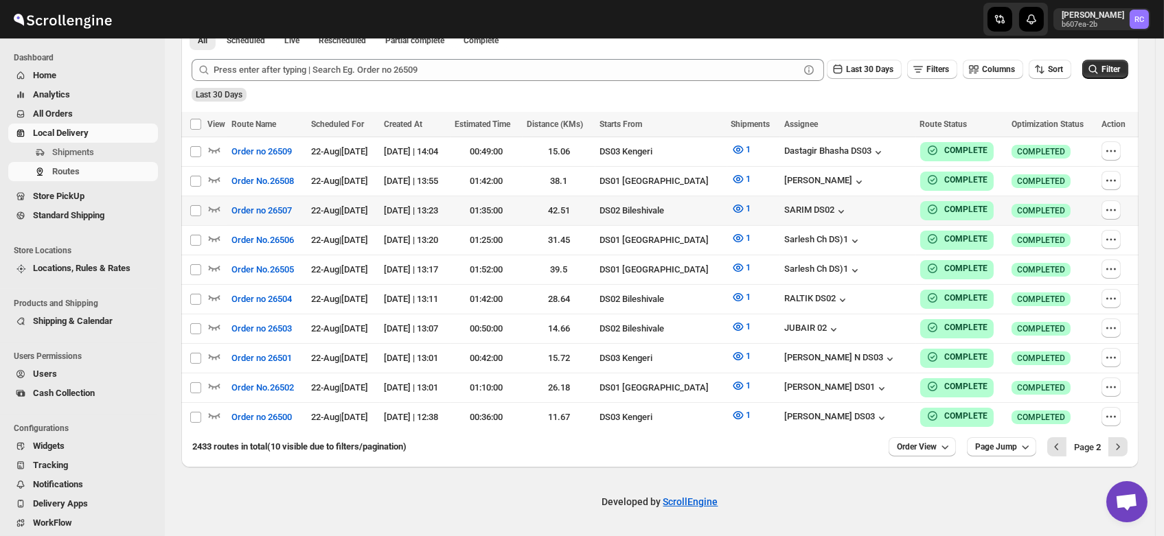
scroll to position [324, 0]
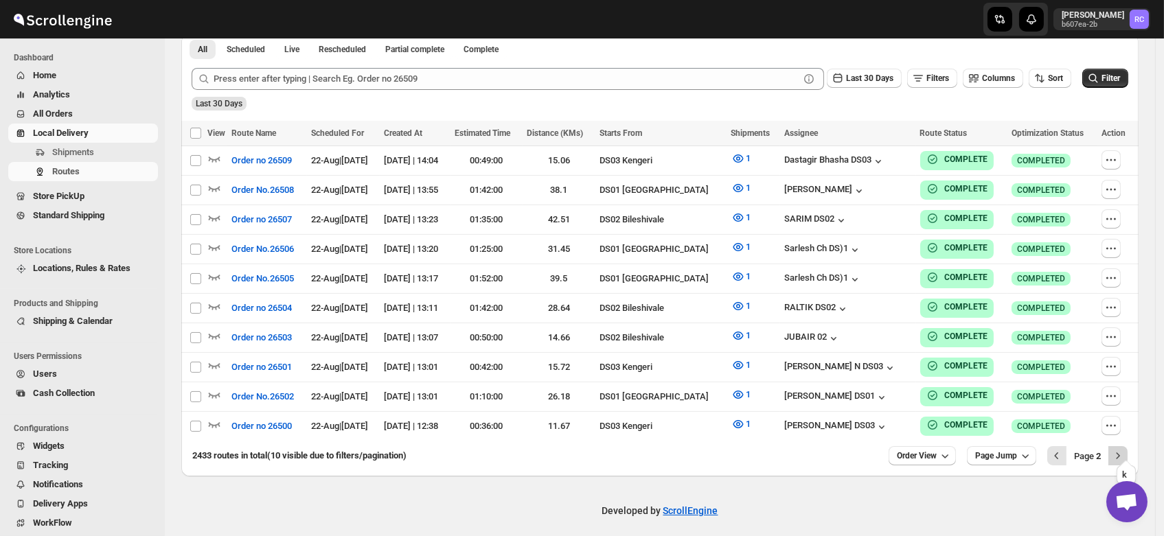
click at [1118, 448] on button "Next" at bounding box center [1118, 455] width 19 height 19
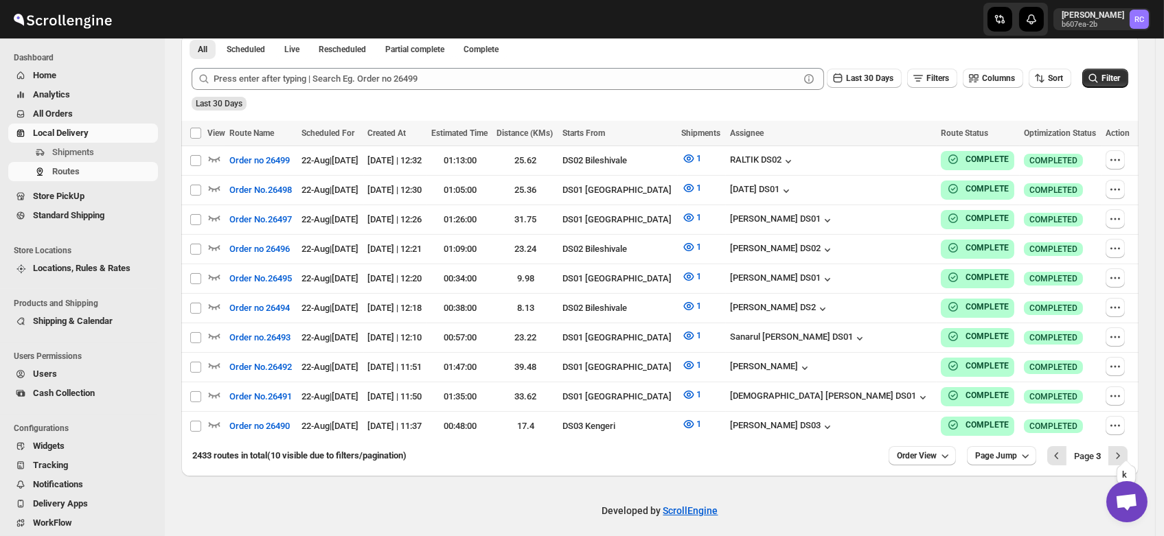
click at [1118, 448] on button "Next" at bounding box center [1118, 455] width 19 height 19
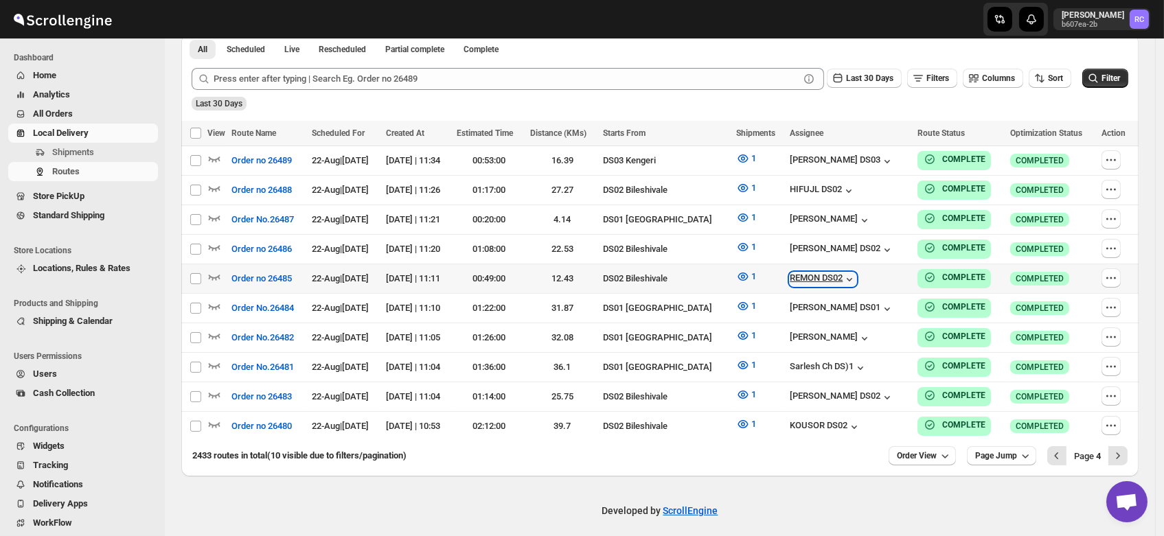
click at [826, 273] on div "REMON DS02" at bounding box center [823, 280] width 67 height 14
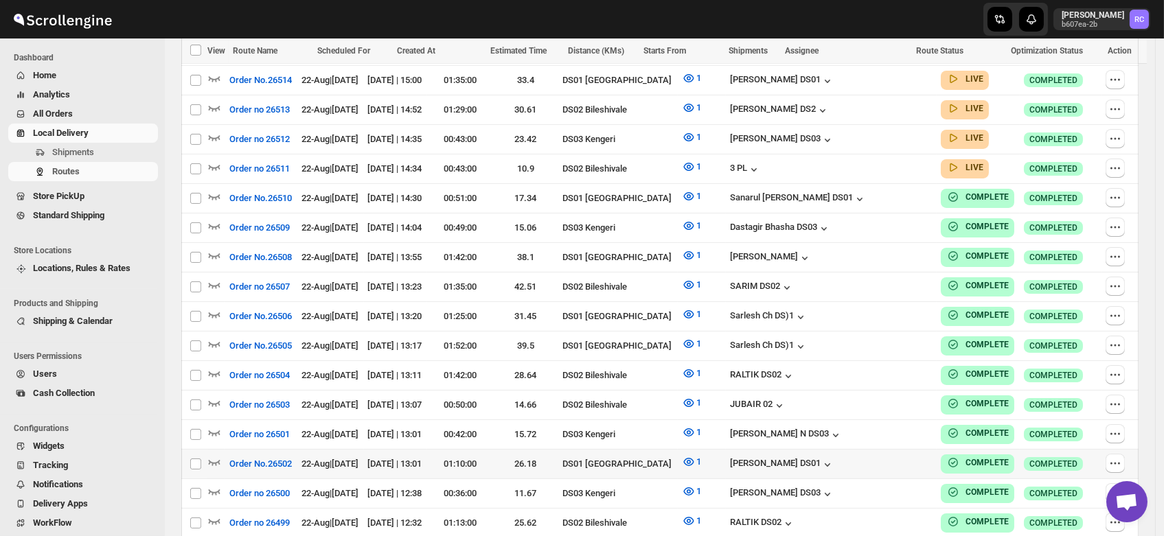
scroll to position [553, 0]
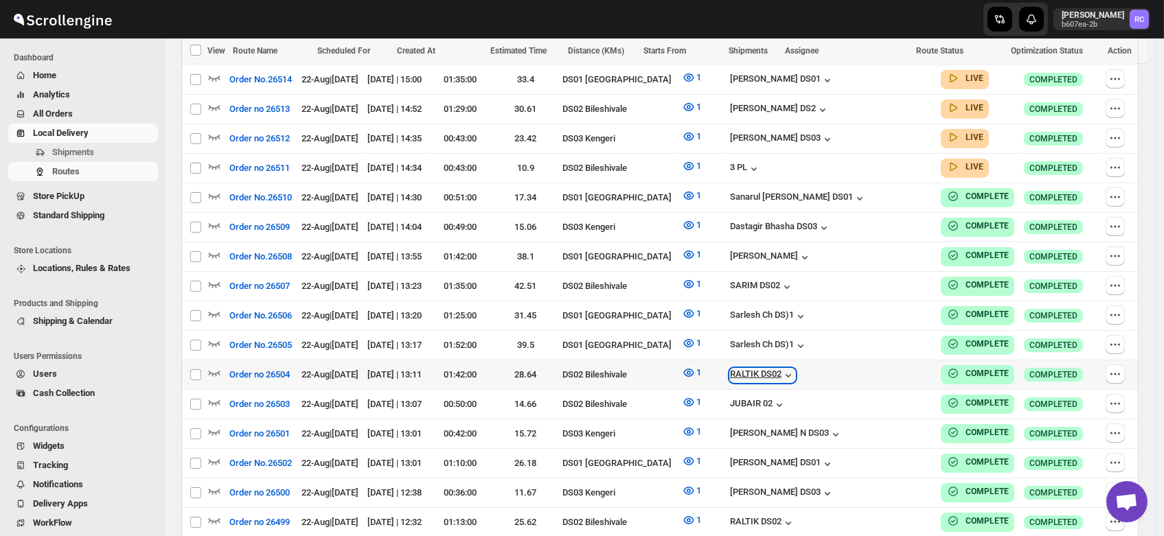
click at [795, 369] on div "RALTIK DS02" at bounding box center [762, 376] width 65 height 14
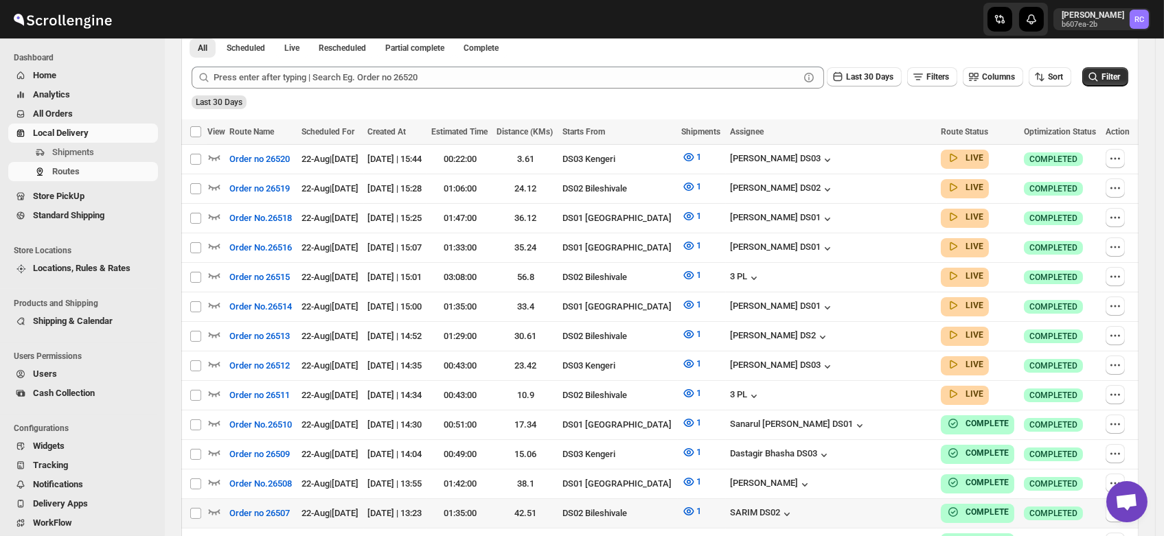
scroll to position [335, 0]
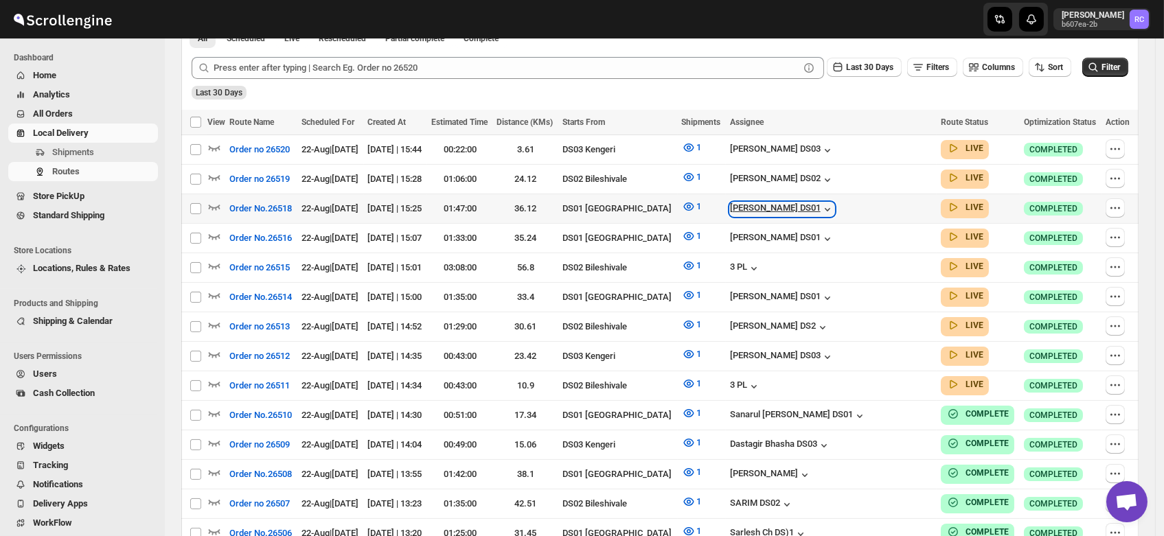
click at [835, 207] on div "[PERSON_NAME] DS01" at bounding box center [782, 210] width 104 height 14
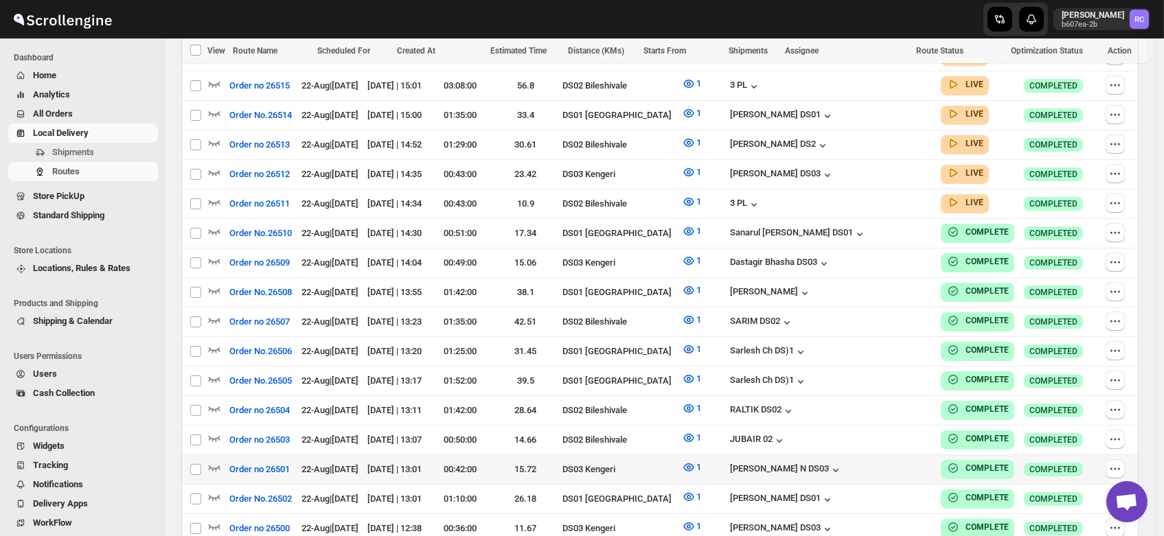
scroll to position [518, 0]
click at [786, 433] on div "JUBAIR 02" at bounding box center [758, 440] width 56 height 14
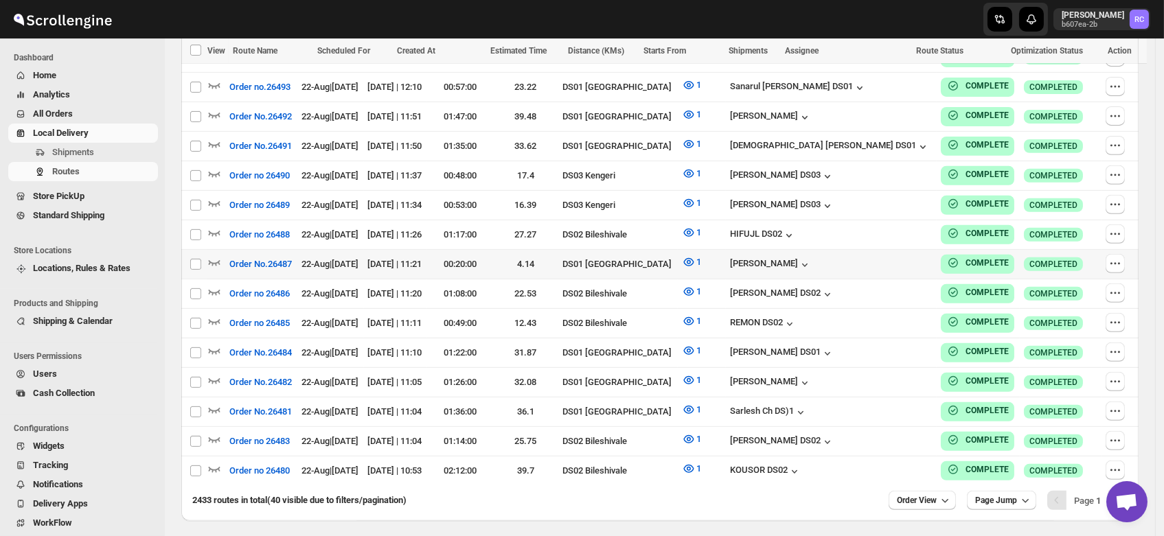
scroll to position [1171, 0]
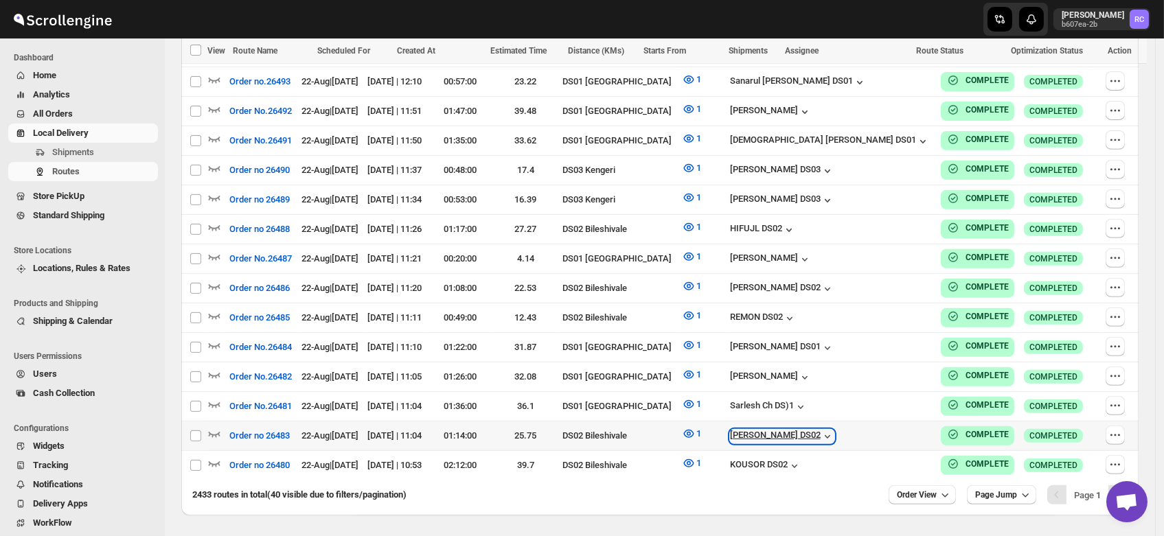
click at [821, 430] on div "[PERSON_NAME] DS02" at bounding box center [782, 437] width 104 height 14
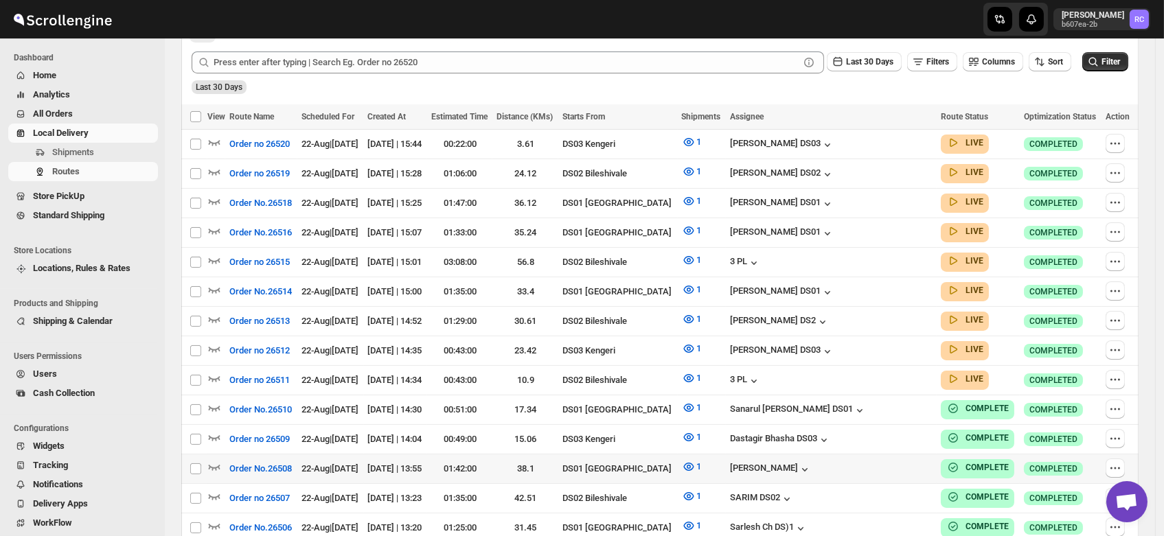
scroll to position [341, 0]
click at [830, 315] on div "[PERSON_NAME] DS2" at bounding box center [780, 322] width 100 height 14
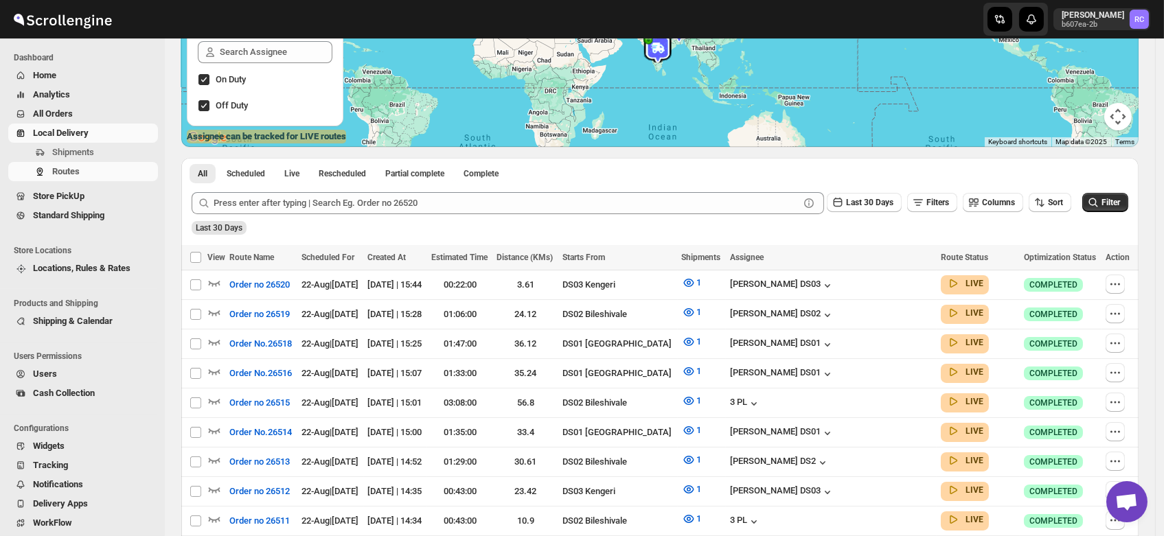
scroll to position [199, 0]
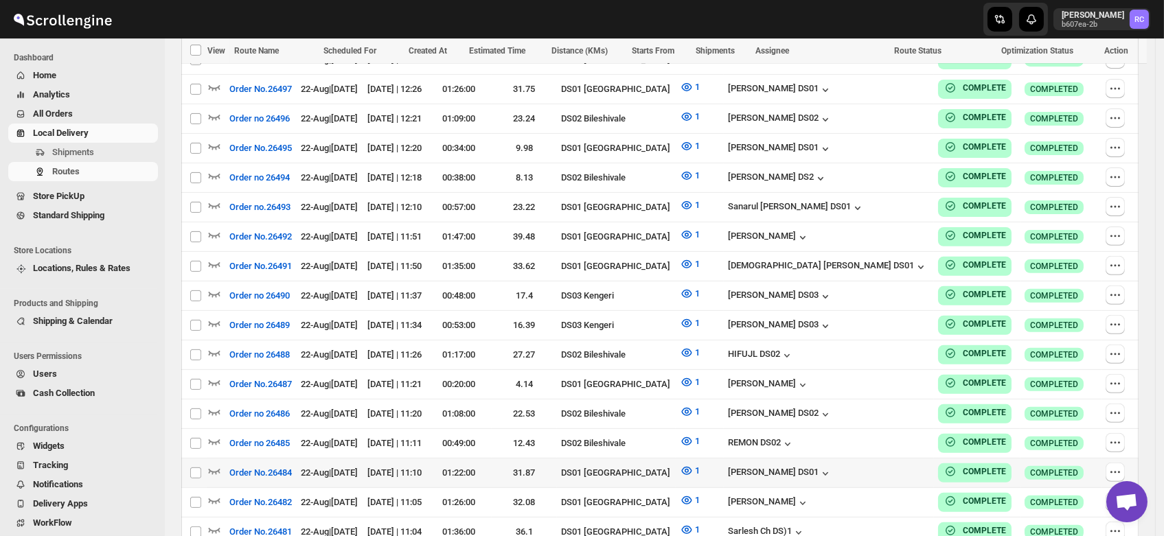
scroll to position [1076, 0]
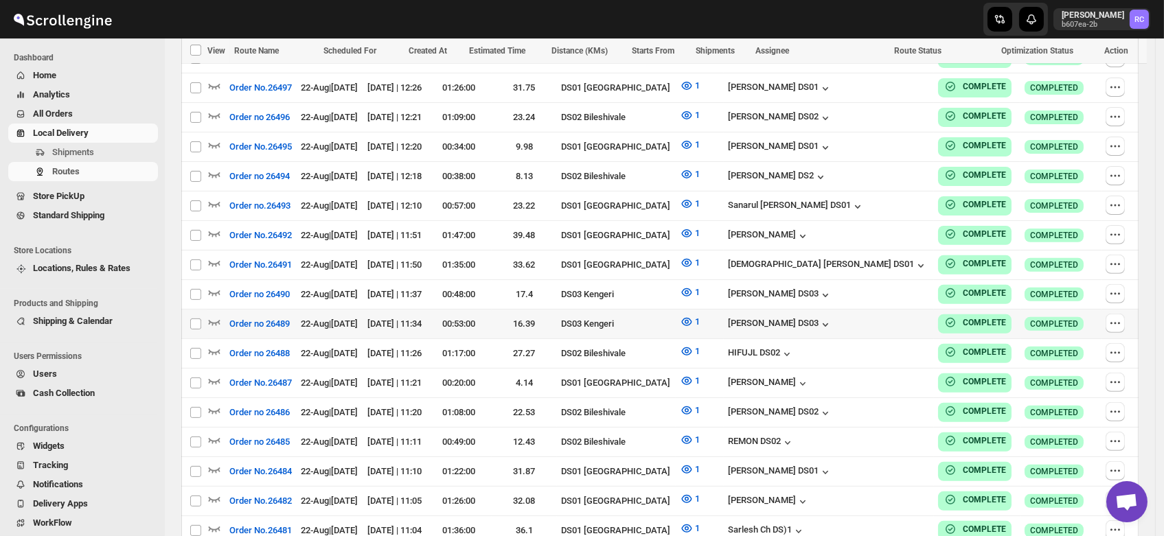
click at [848, 317] on div "[PERSON_NAME] DS03" at bounding box center [829, 324] width 203 height 15
click at [832, 318] on div "[PERSON_NAME] DS03" at bounding box center [780, 325] width 104 height 14
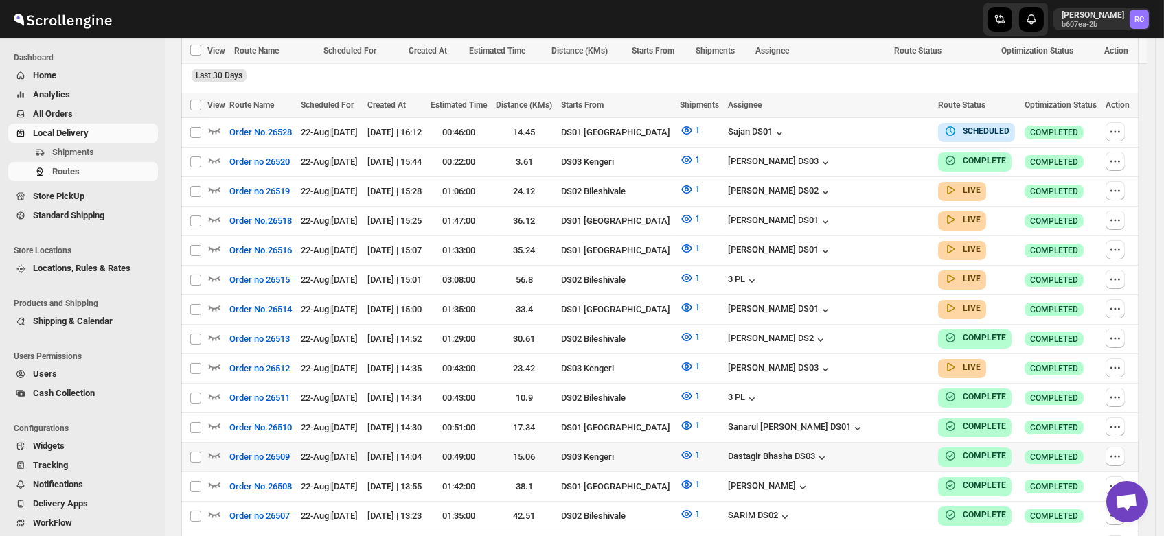
scroll to position [315, 0]
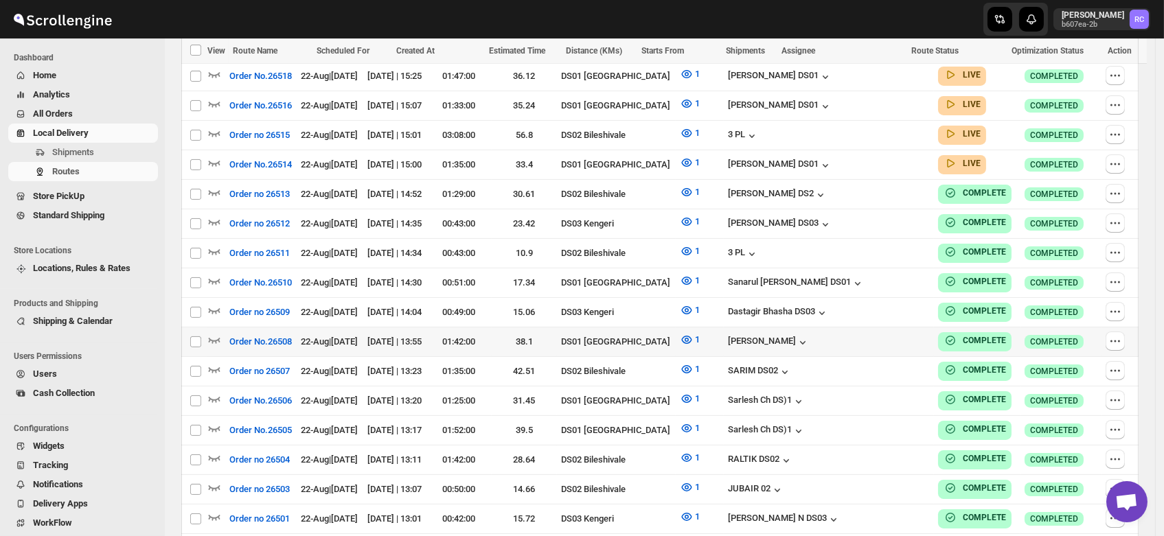
scroll to position [558, 0]
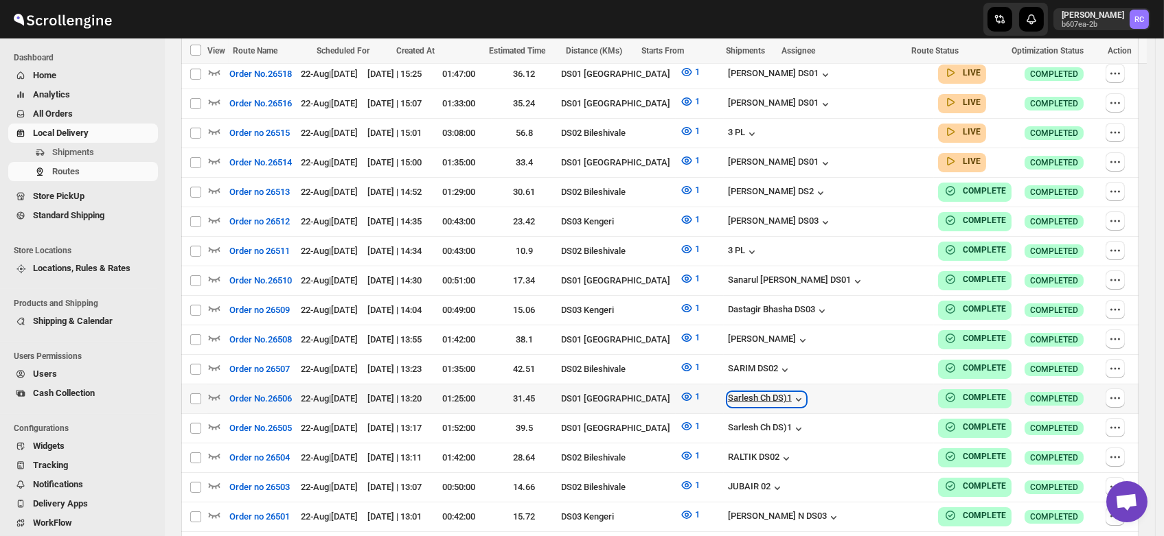
click at [806, 393] on div "Sarlesh Ch DS)1" at bounding box center [767, 400] width 78 height 14
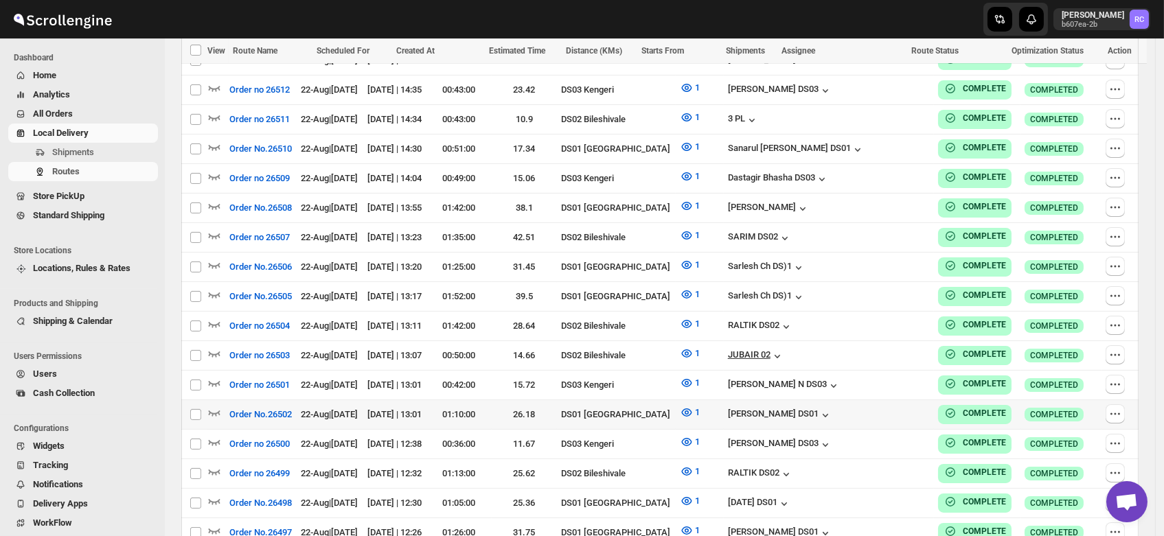
scroll to position [692, 0]
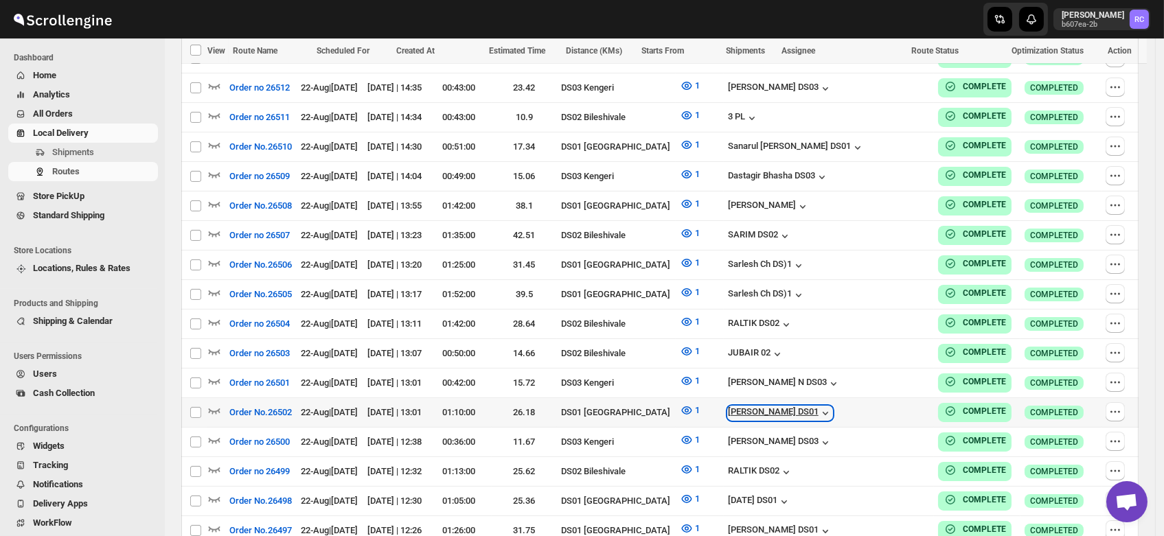
click at [817, 407] on div "[PERSON_NAME] DS01" at bounding box center [780, 414] width 104 height 14
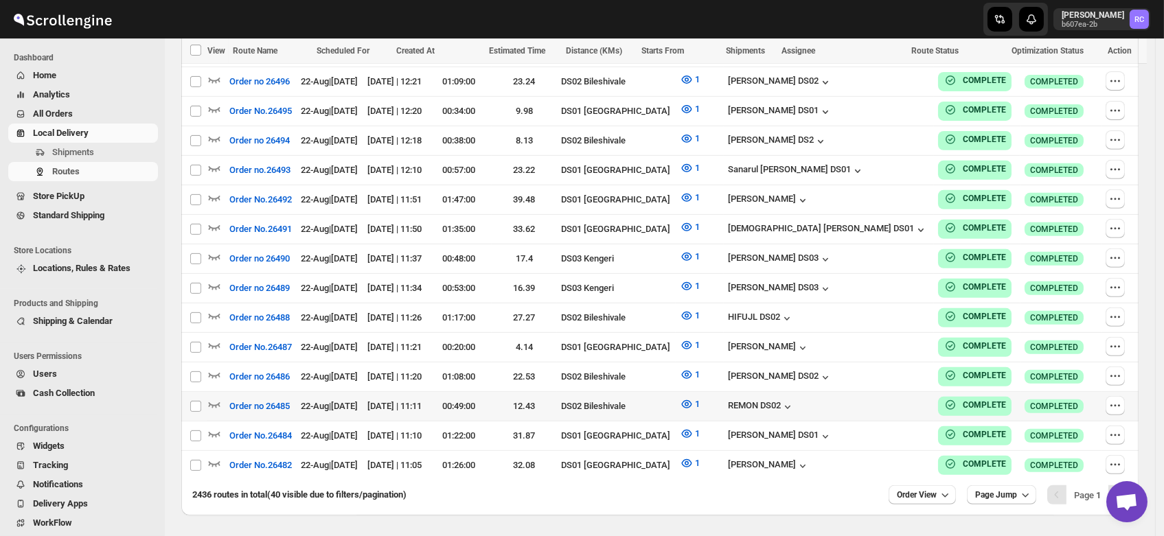
scroll to position [1186, 0]
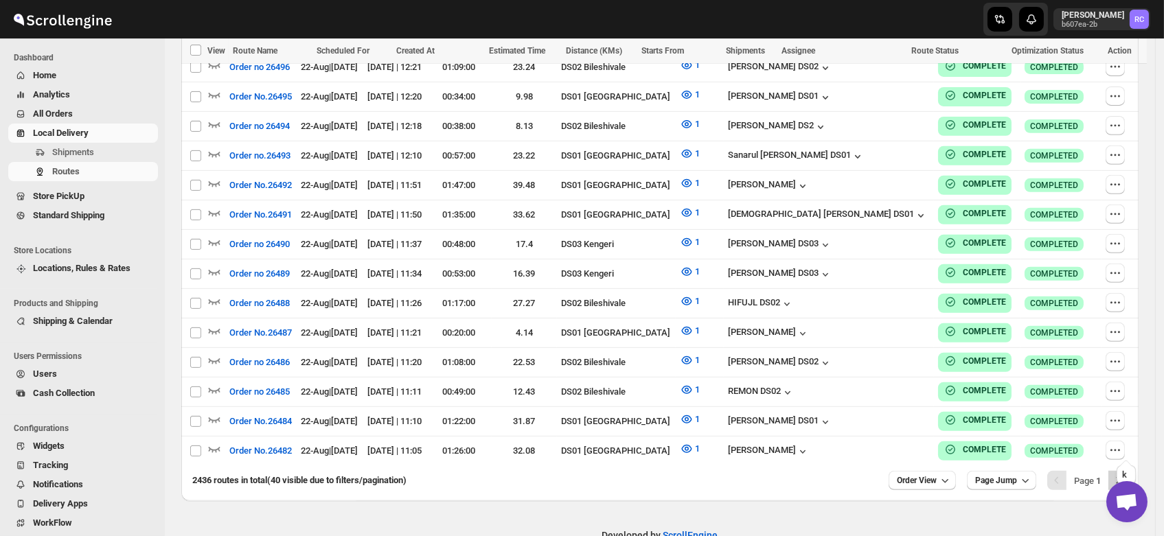
click at [1125, 474] on icon "Next" at bounding box center [1118, 481] width 14 height 14
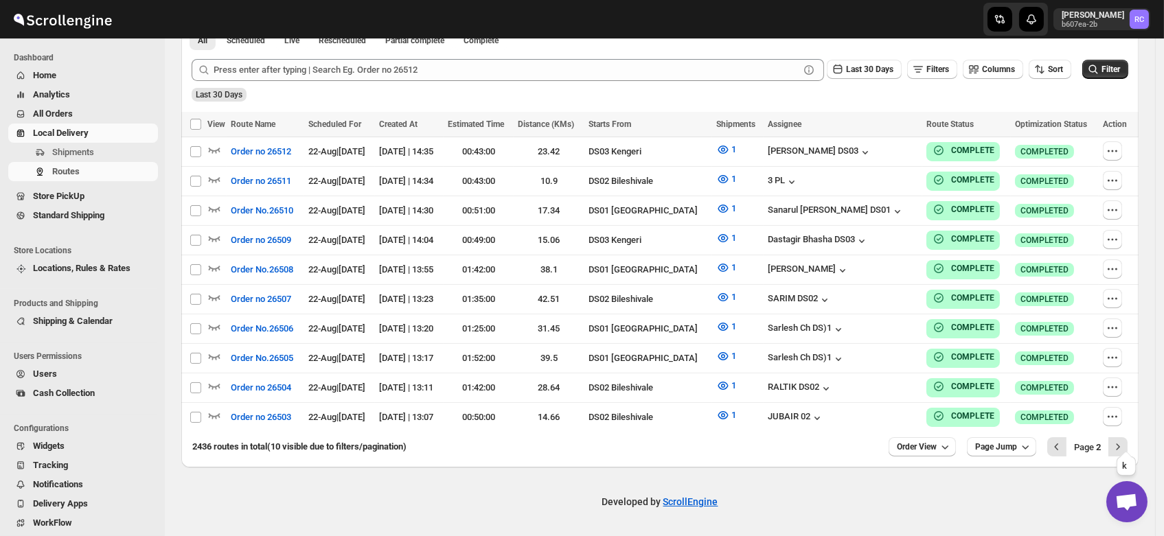
scroll to position [324, 0]
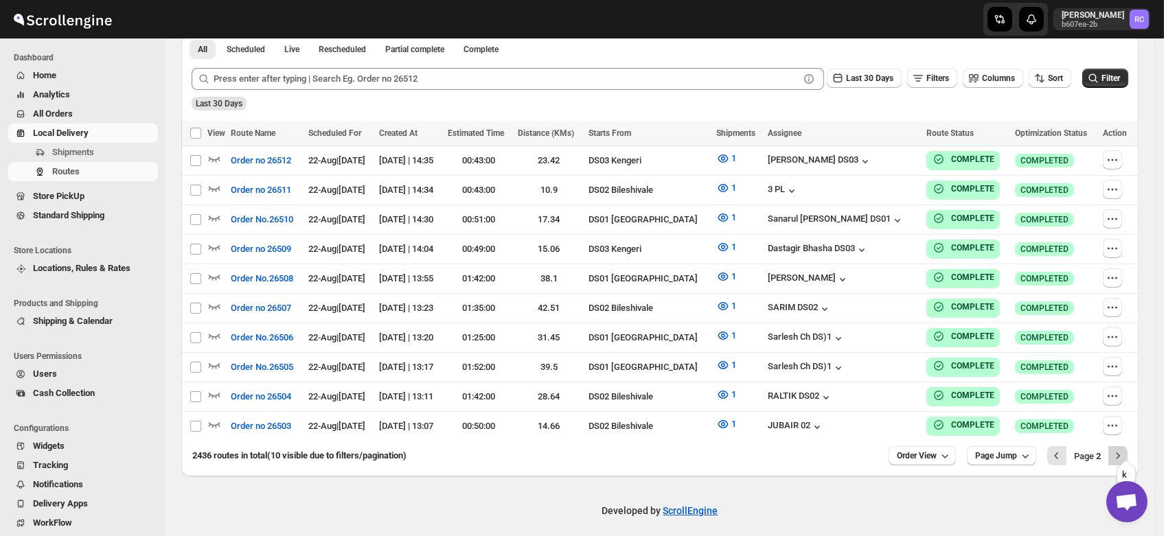
click at [1122, 449] on icon "Next" at bounding box center [1118, 456] width 14 height 14
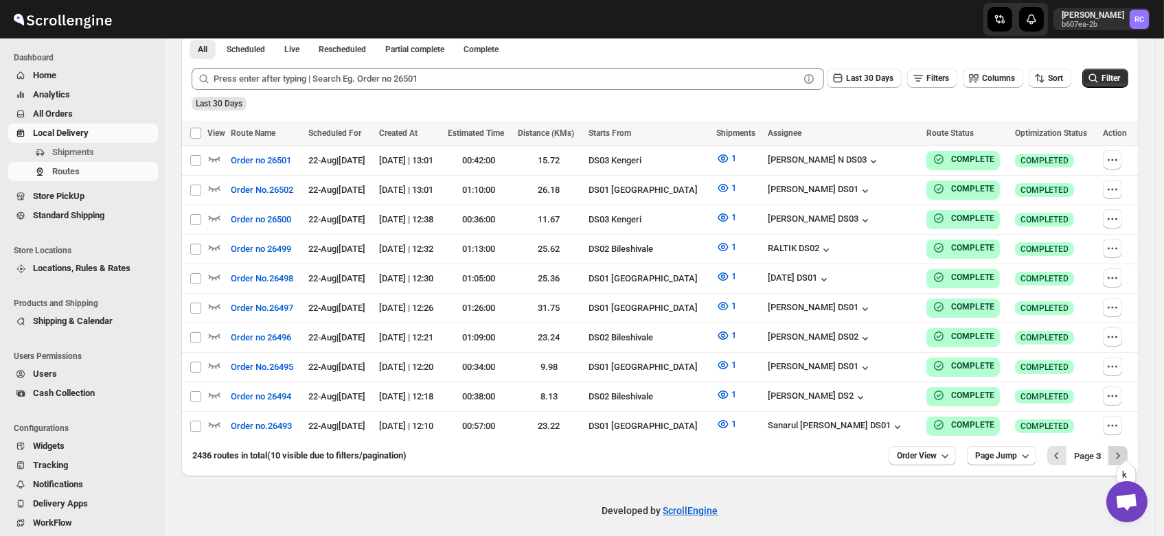
click at [1125, 449] on icon "Next" at bounding box center [1118, 456] width 14 height 14
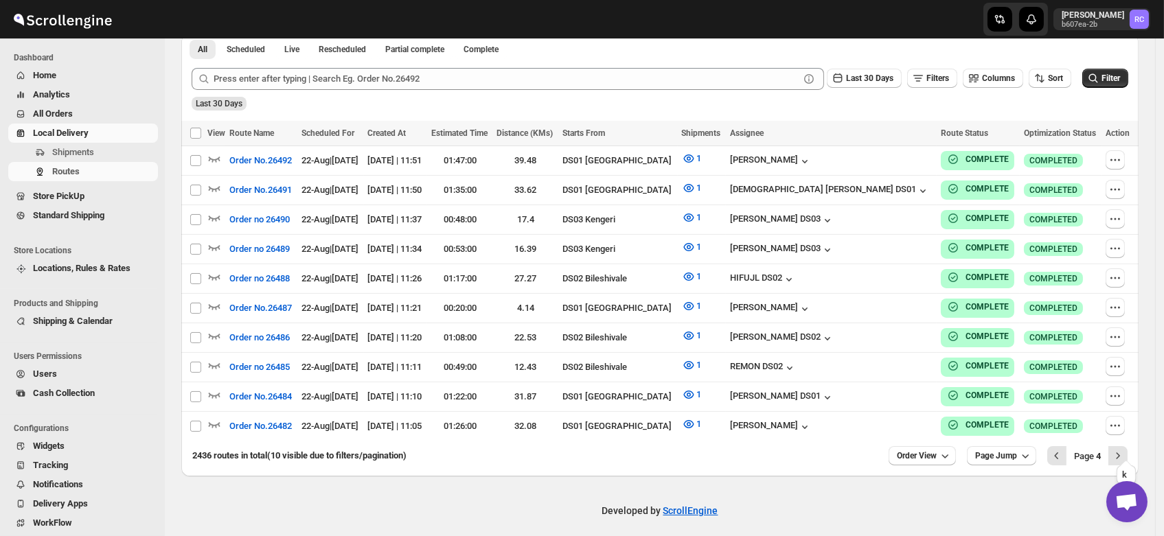
click at [1125, 449] on icon "Next" at bounding box center [1118, 456] width 14 height 14
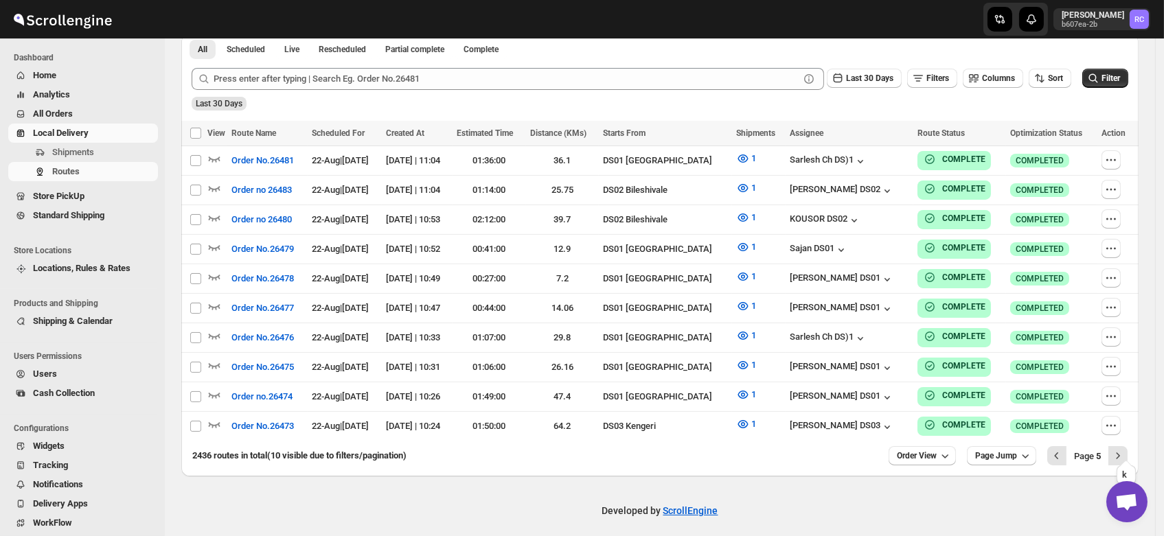
click at [1125, 449] on icon "Next" at bounding box center [1118, 456] width 14 height 14
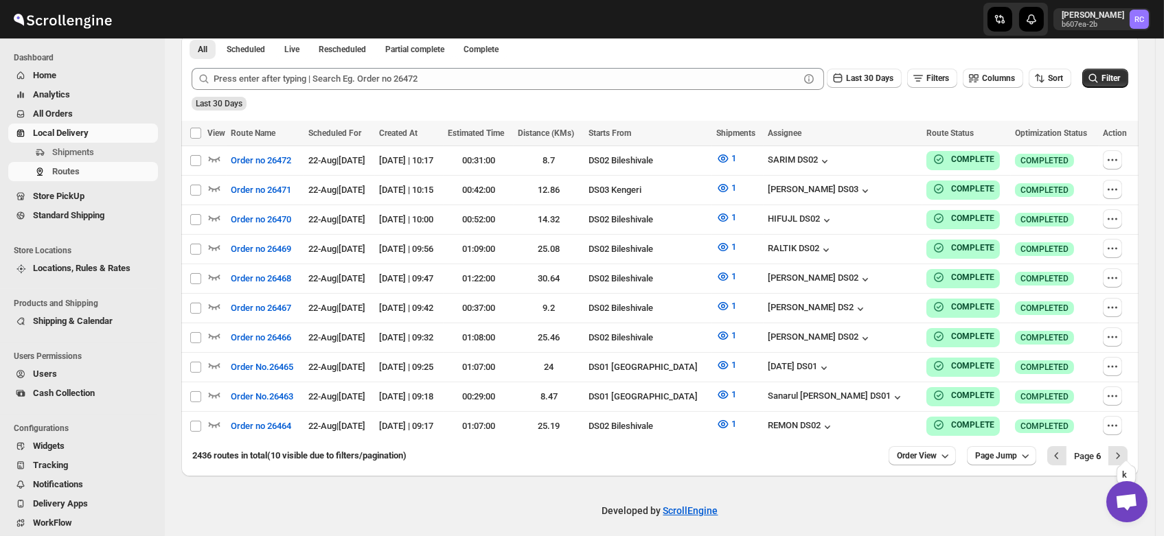
click at [1125, 449] on icon "Next" at bounding box center [1118, 456] width 14 height 14
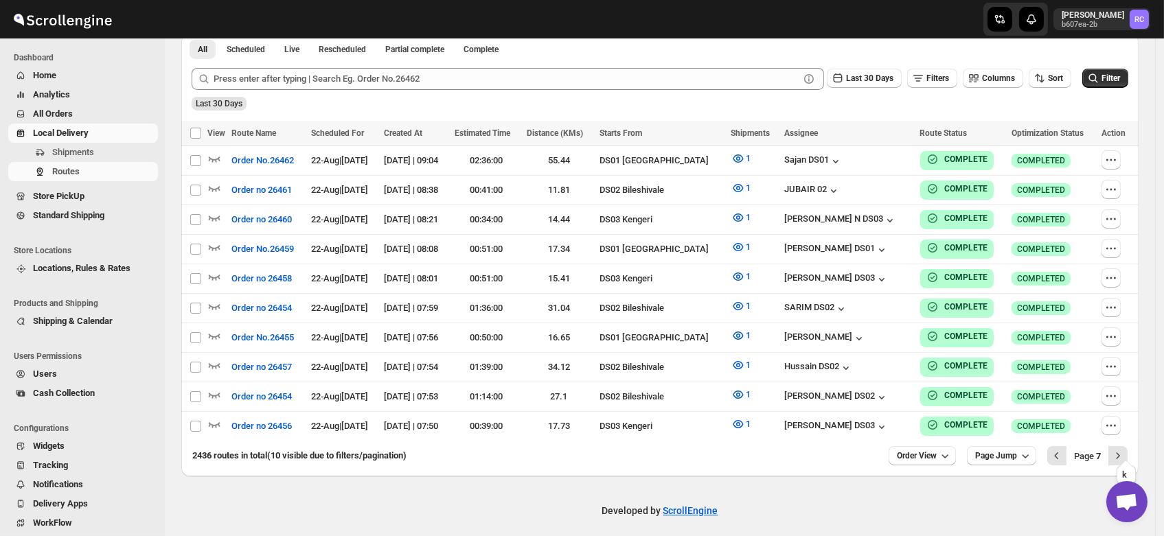
click at [1125, 449] on icon "Next" at bounding box center [1118, 456] width 14 height 14
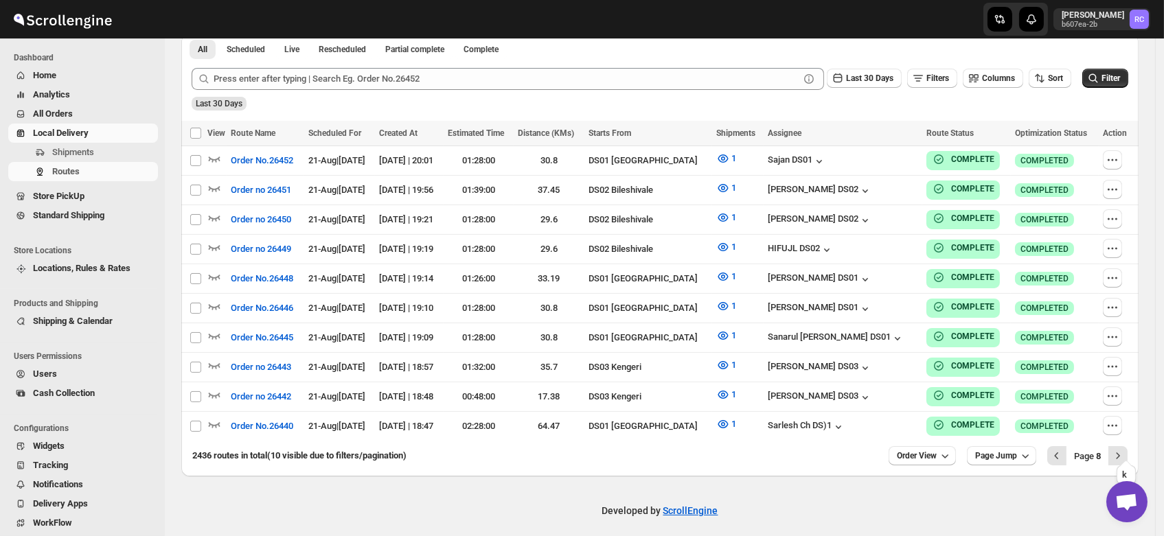
click at [1125, 449] on icon "Next" at bounding box center [1118, 456] width 14 height 14
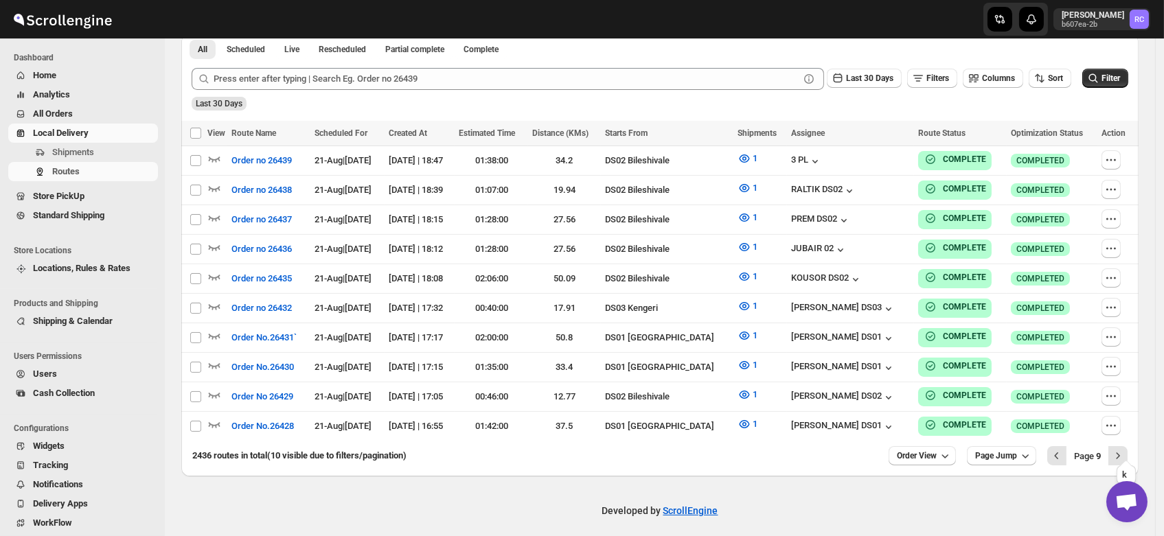
click at [1125, 449] on icon "Next" at bounding box center [1118, 456] width 14 height 14
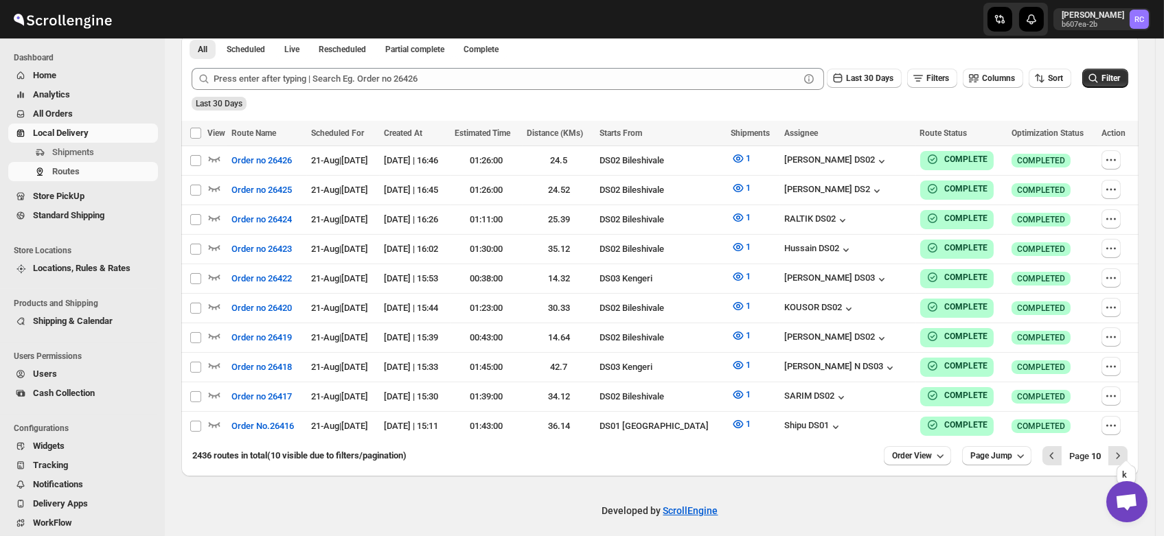
click at [1125, 449] on icon "Next" at bounding box center [1118, 456] width 14 height 14
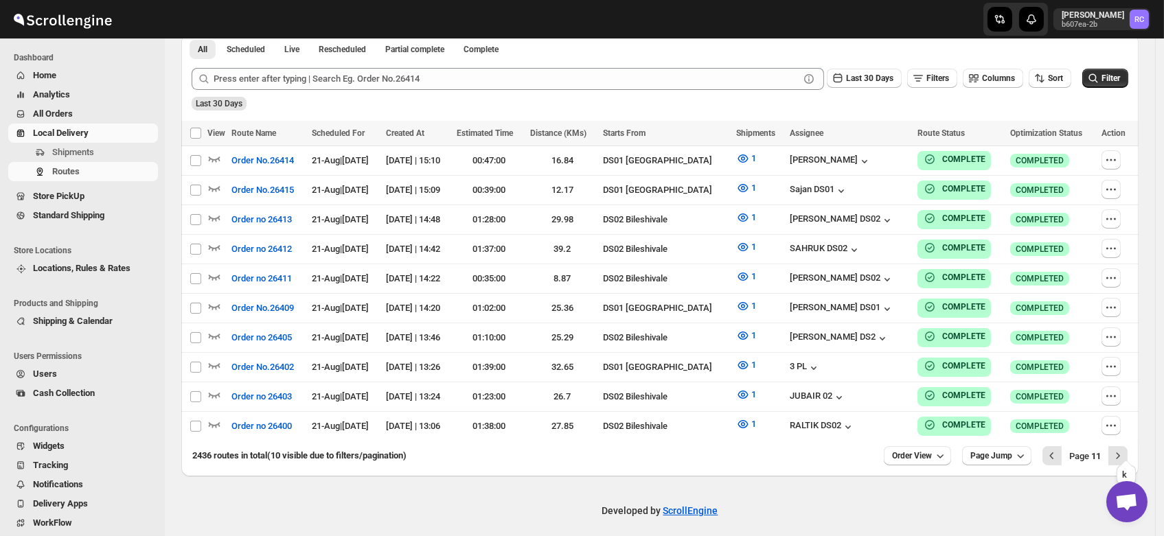
click at [1125, 449] on icon "Next" at bounding box center [1118, 456] width 14 height 14
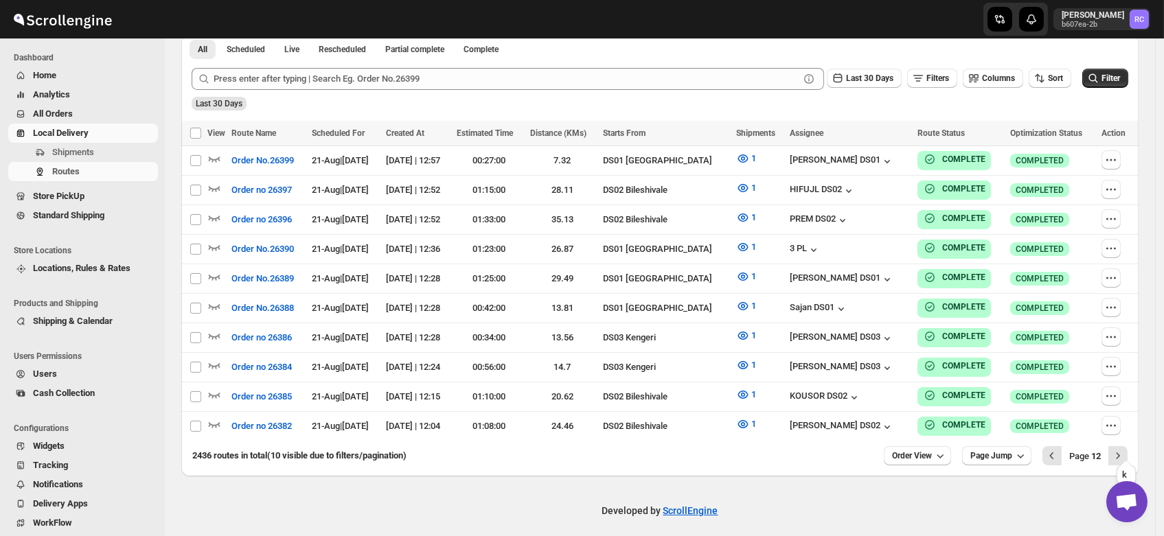
click at [1125, 449] on icon "Next" at bounding box center [1118, 456] width 14 height 14
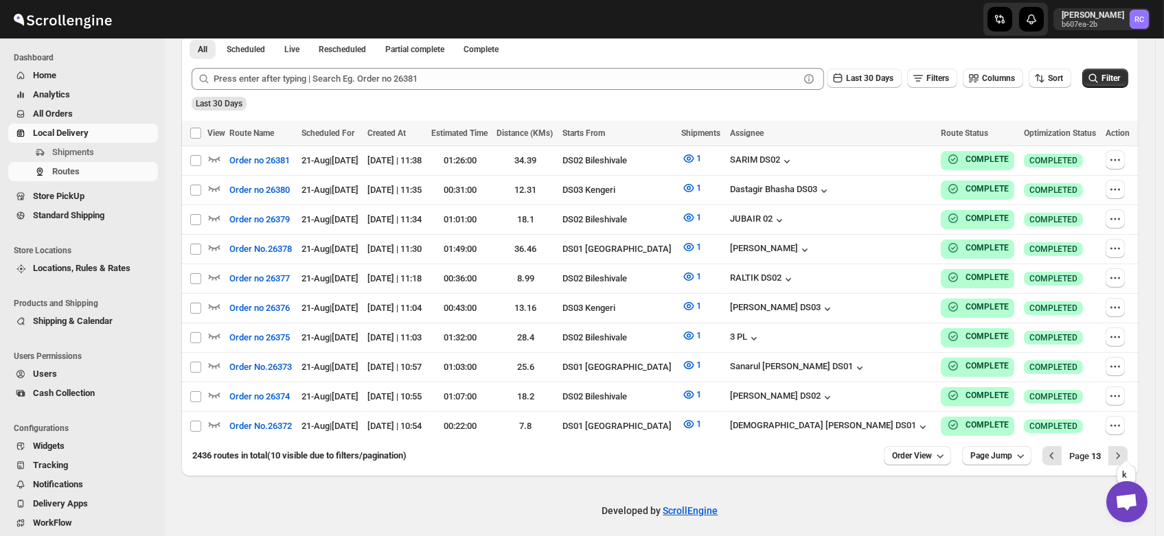
click at [1125, 449] on icon "Next" at bounding box center [1118, 456] width 14 height 14
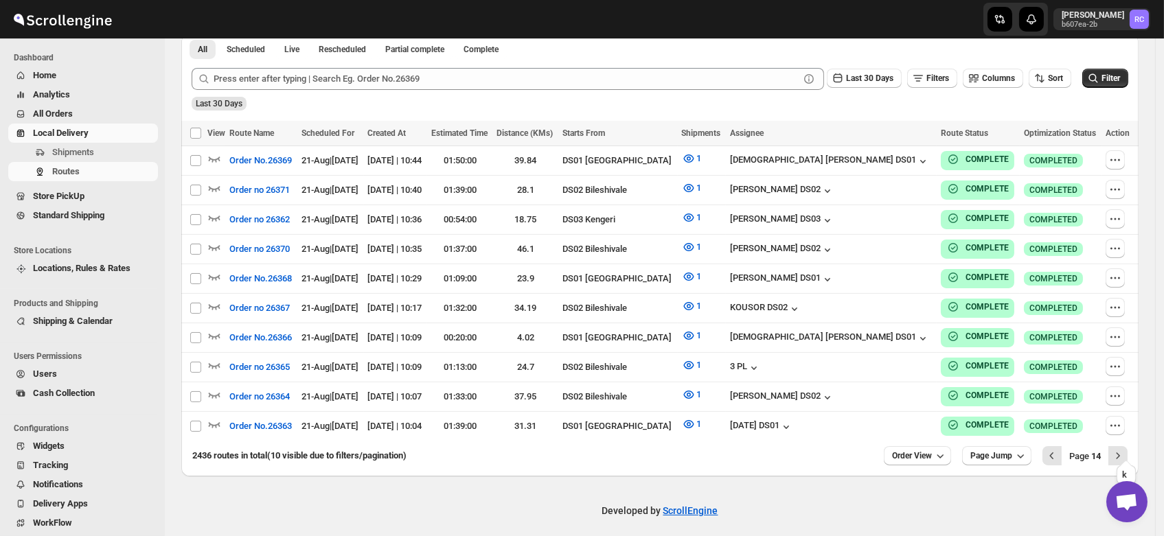
click at [1125, 449] on icon "Next" at bounding box center [1118, 456] width 14 height 14
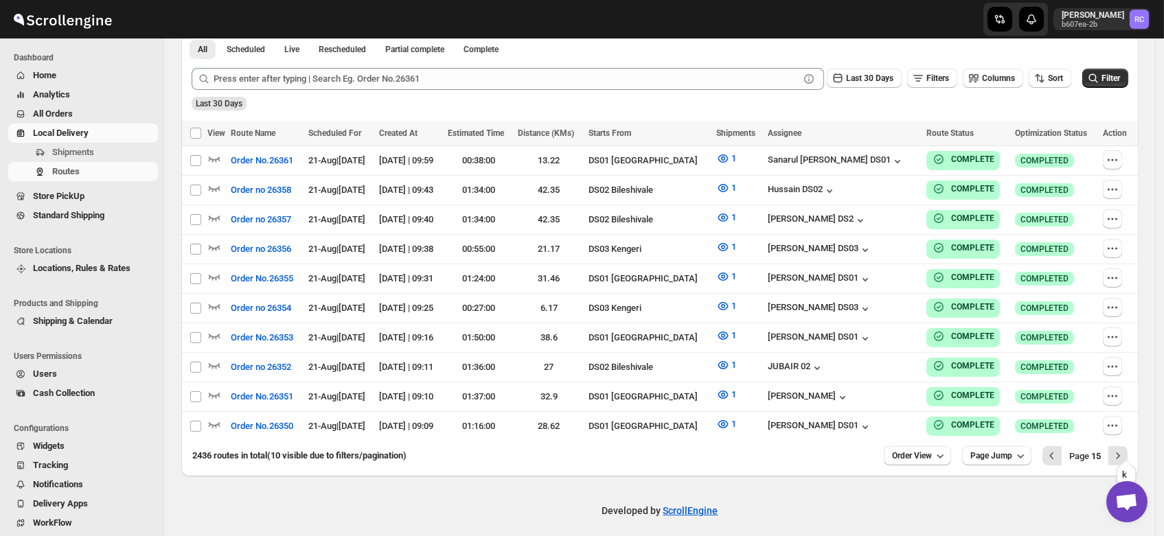
click at [1125, 449] on icon "Next" at bounding box center [1118, 456] width 14 height 14
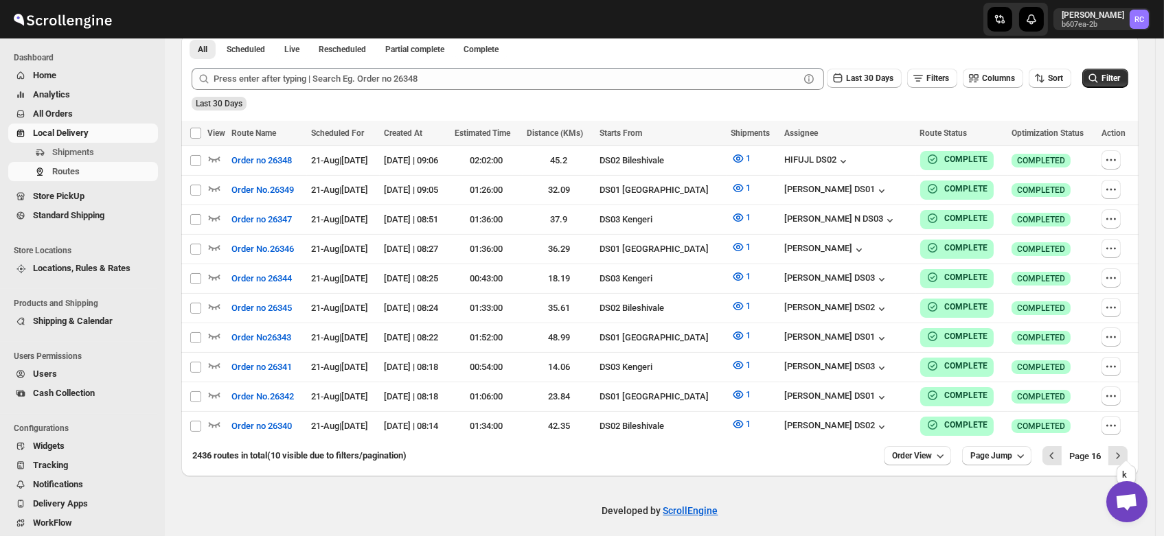
click at [1125, 449] on icon "Next" at bounding box center [1118, 456] width 14 height 14
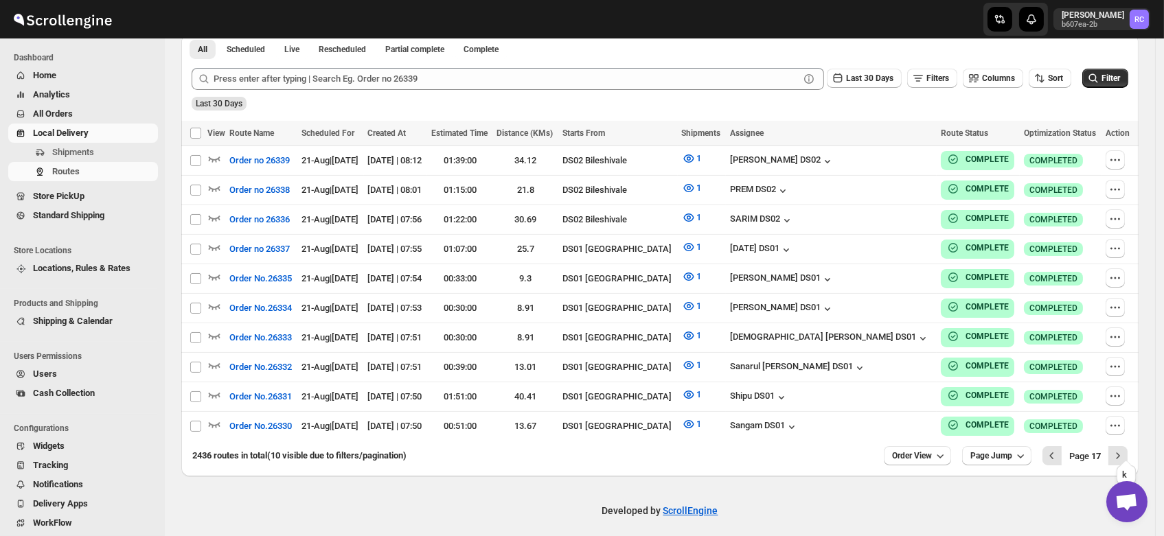
click at [1125, 449] on icon "Next" at bounding box center [1118, 456] width 14 height 14
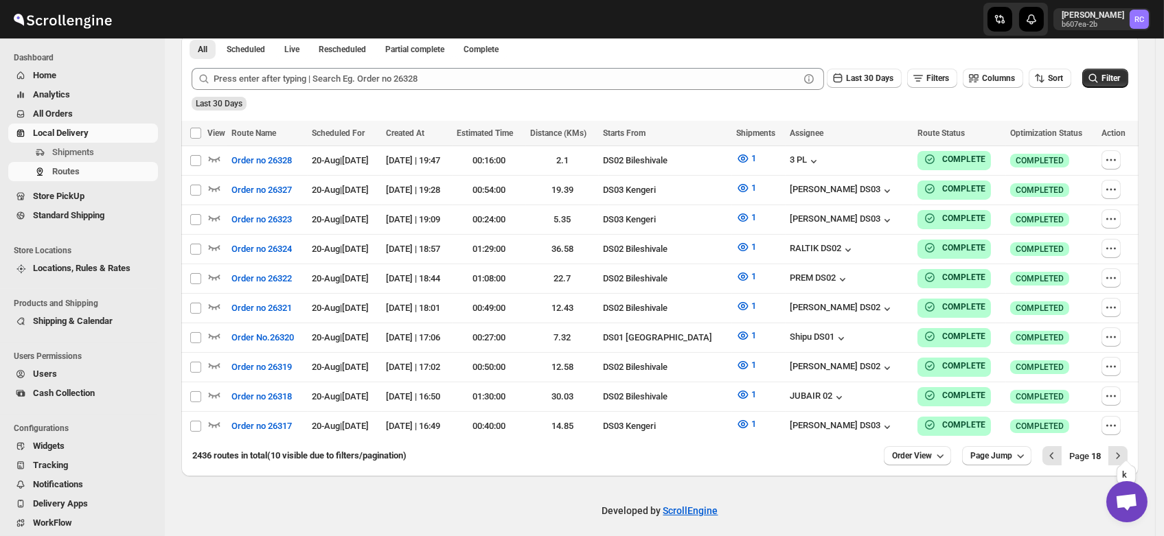
click at [1125, 449] on icon "Next" at bounding box center [1118, 456] width 14 height 14
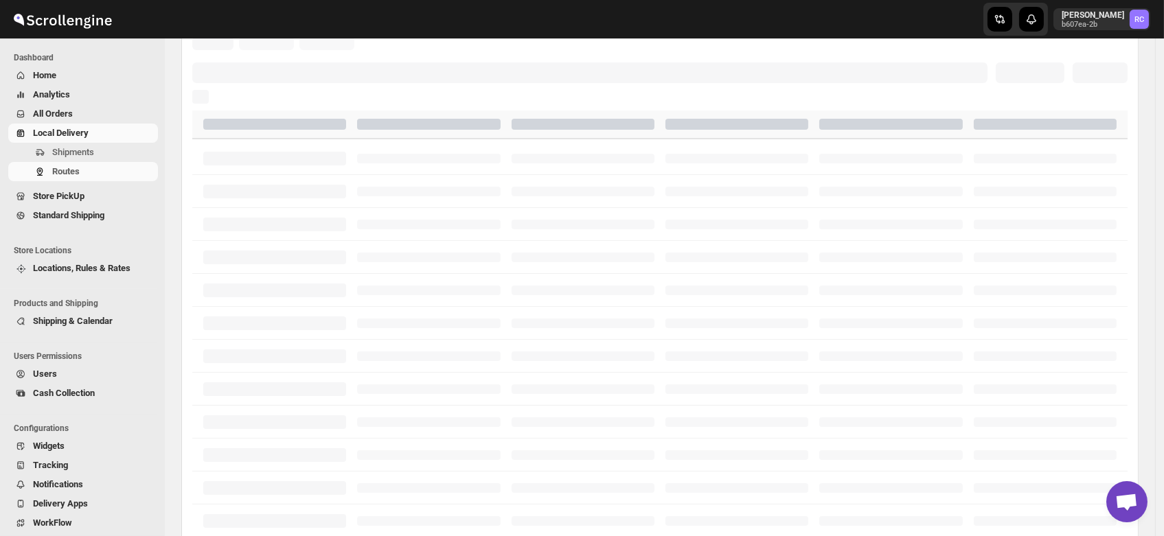
click at [1128, 449] on div at bounding box center [660, 455] width 936 height 33
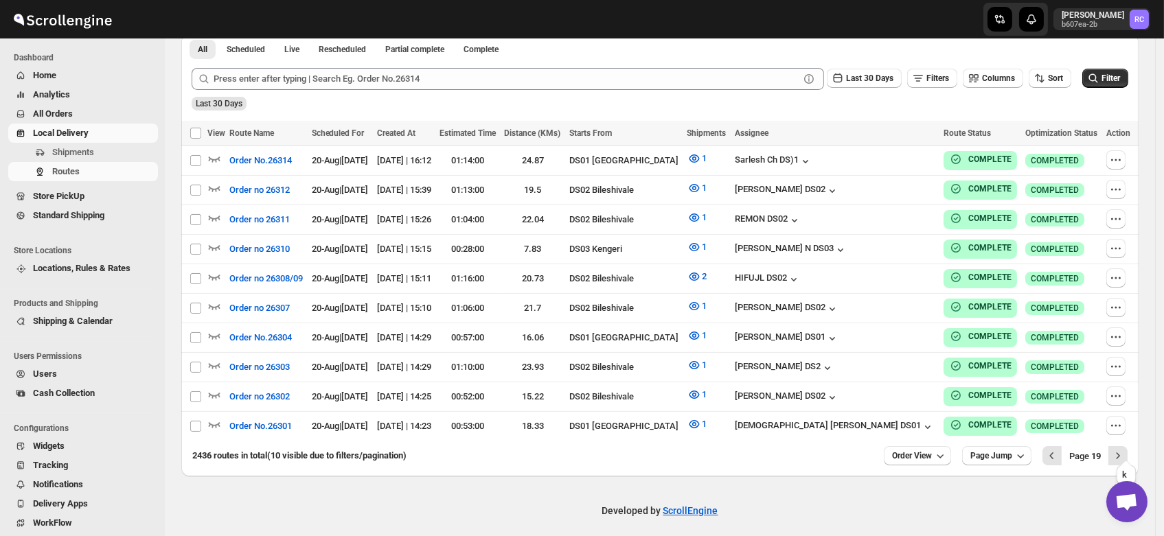
click at [1125, 449] on icon "Next" at bounding box center [1118, 456] width 14 height 14
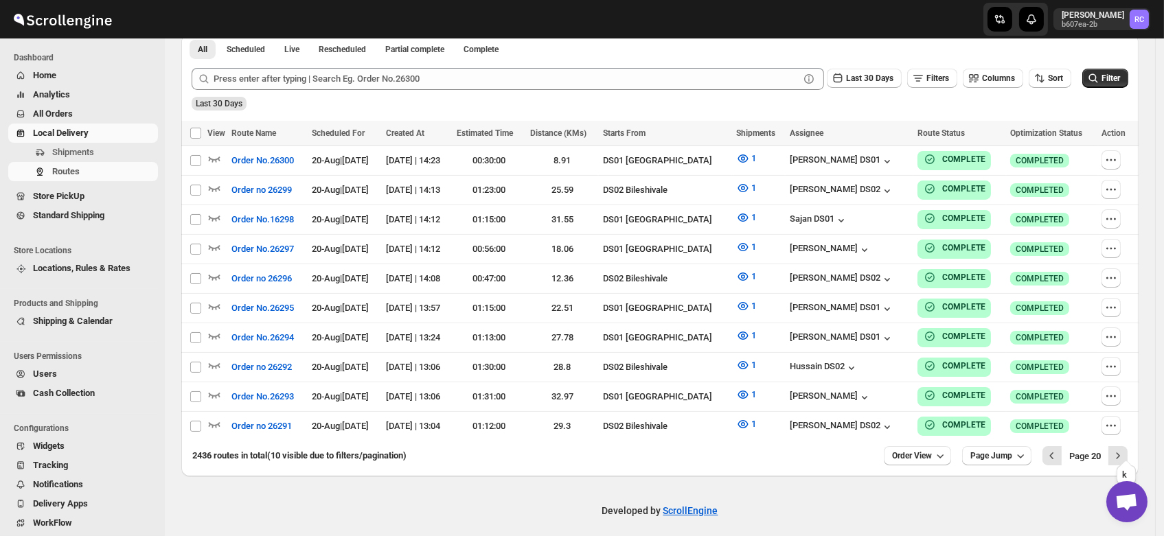
click at [1125, 449] on icon "Next" at bounding box center [1118, 456] width 14 height 14
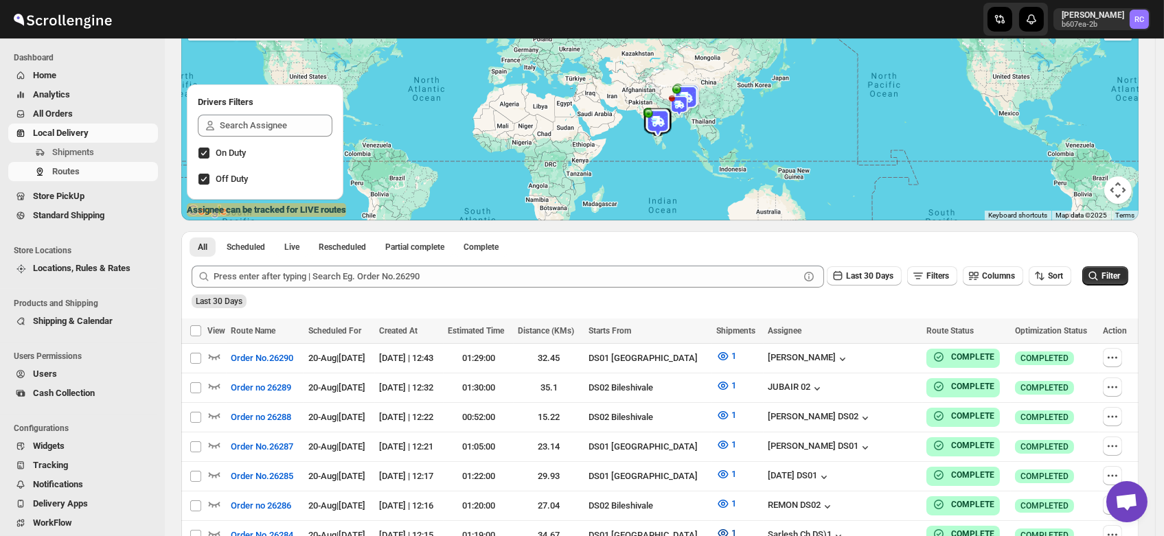
scroll to position [0, 0]
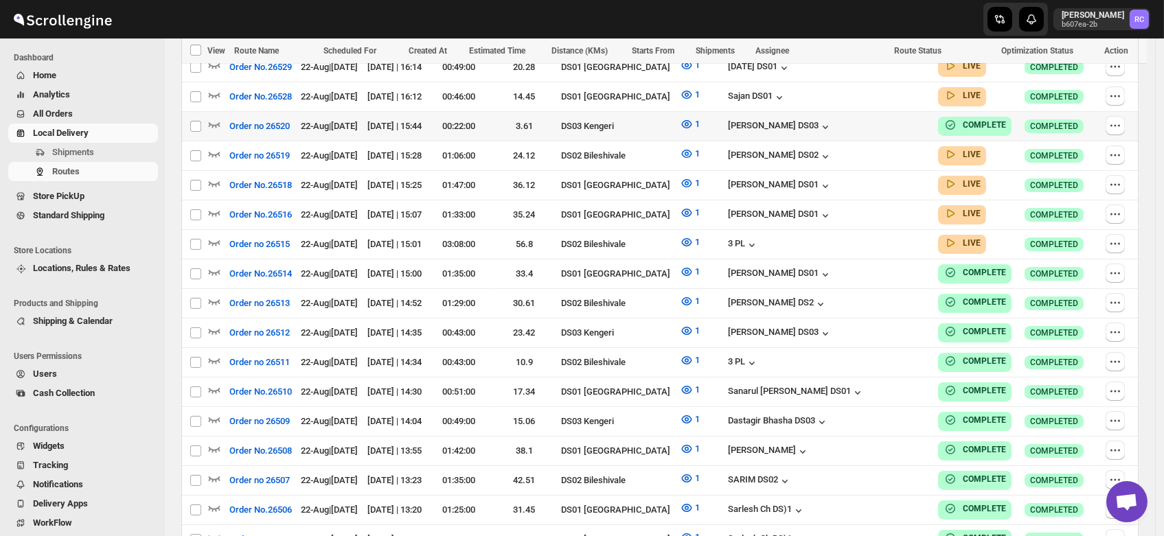
scroll to position [448, 0]
click at [832, 120] on div "[PERSON_NAME] DS03" at bounding box center [780, 127] width 104 height 14
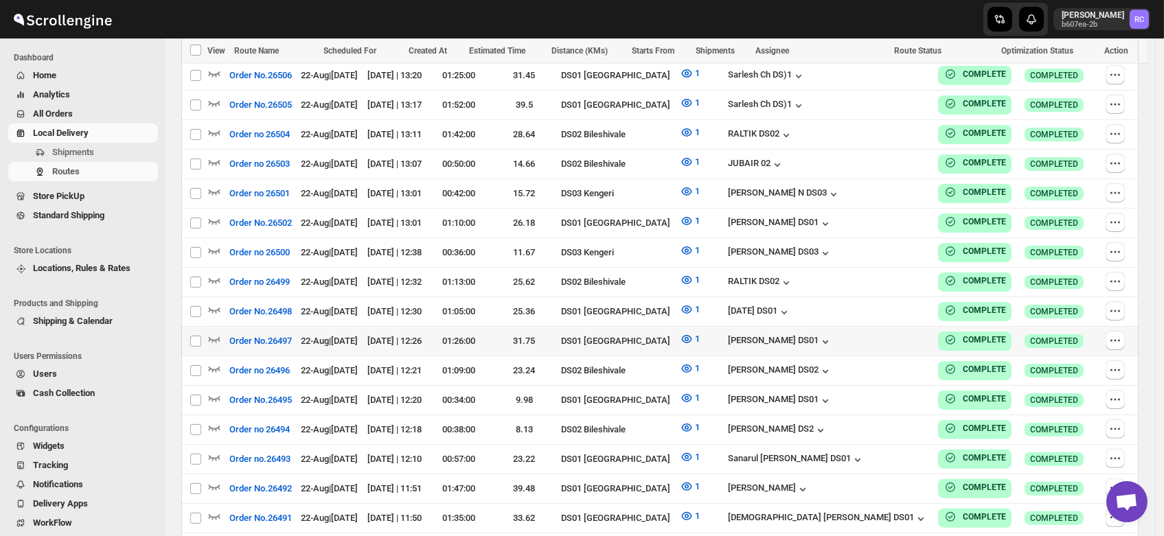
scroll to position [894, 0]
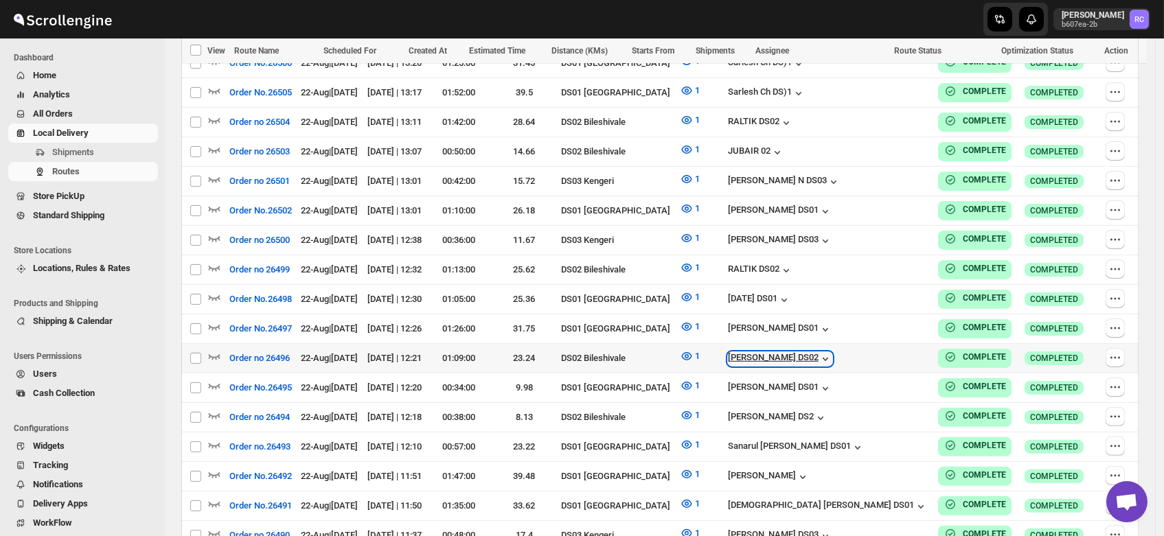
click at [819, 352] on div "[PERSON_NAME] DS02" at bounding box center [780, 359] width 104 height 14
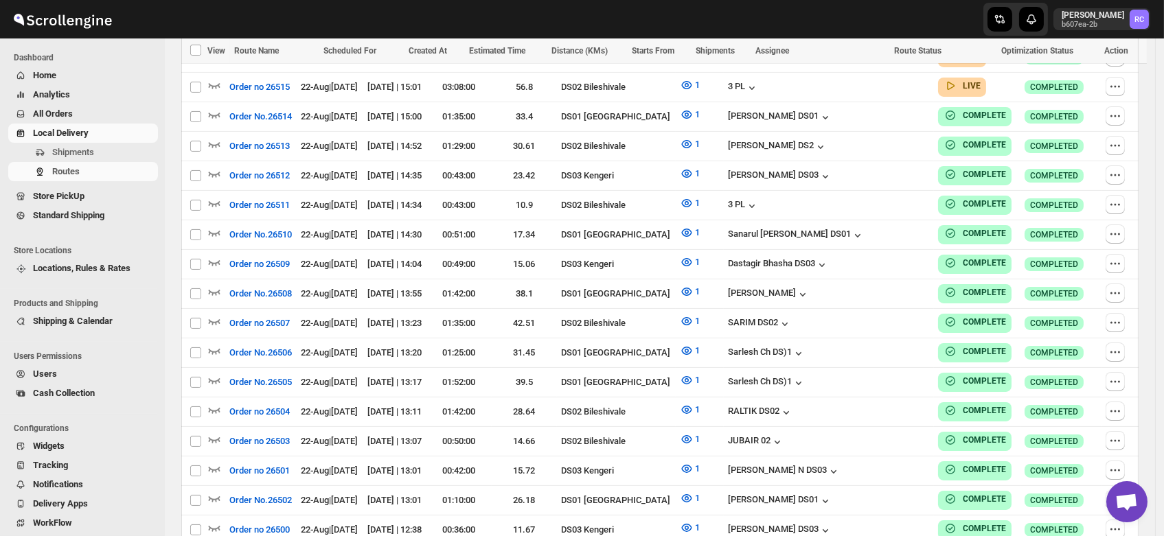
scroll to position [1186, 0]
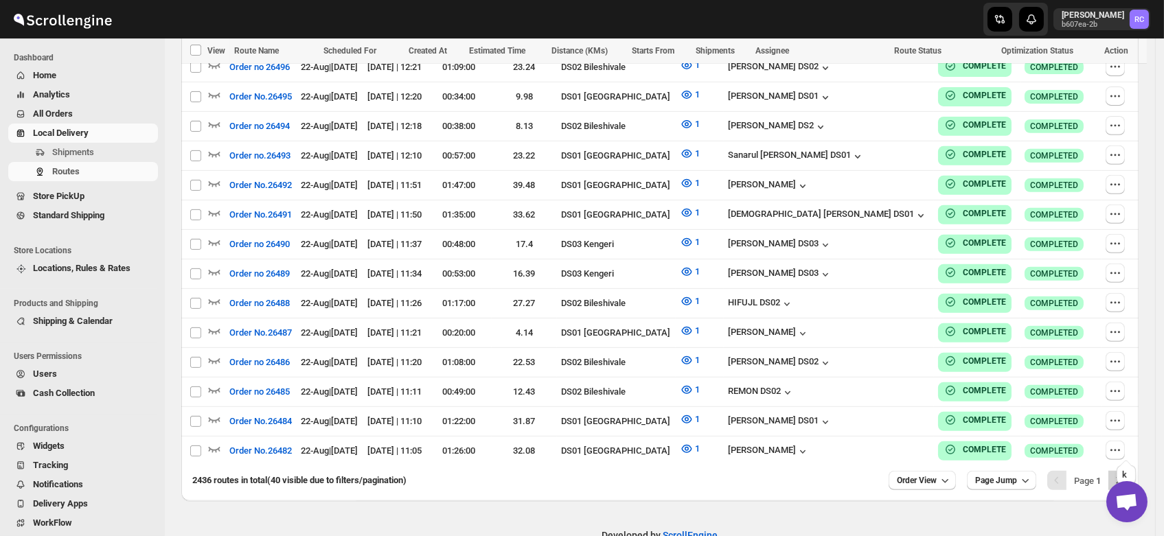
click button "Next"
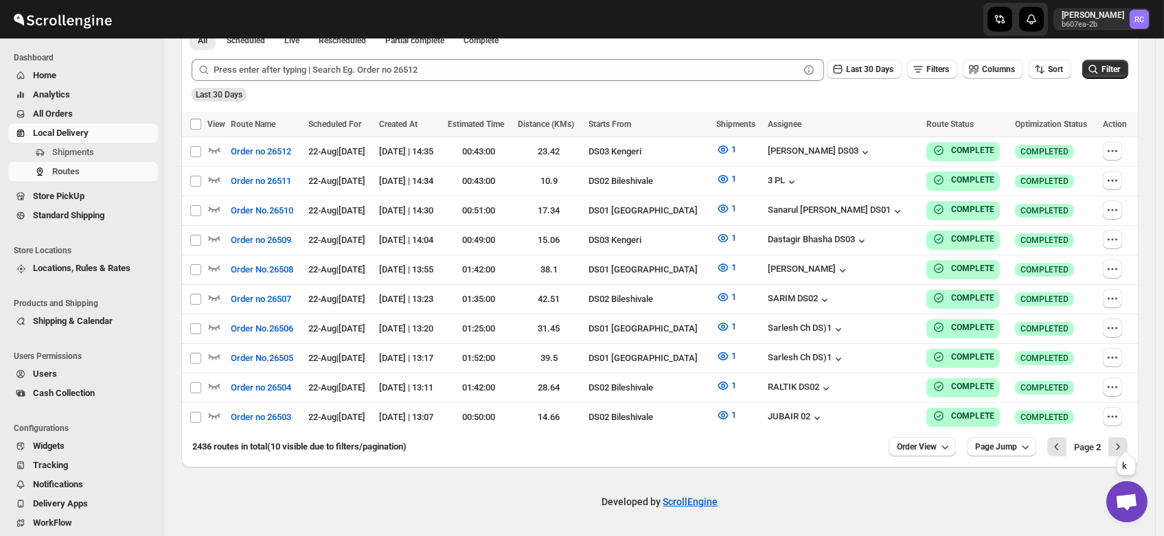
scroll to position [324, 0]
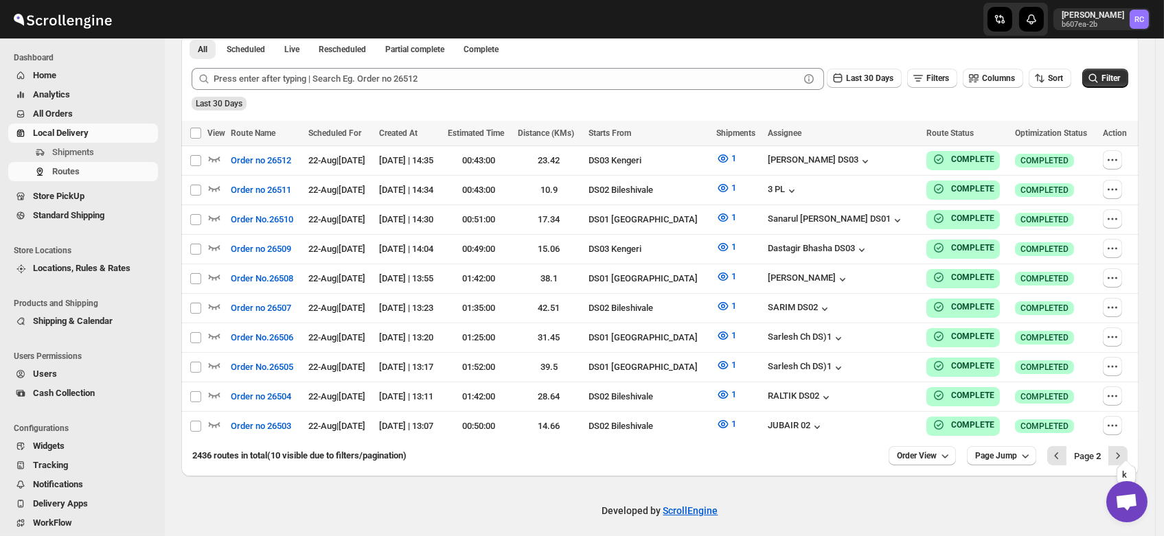
click button "Next"
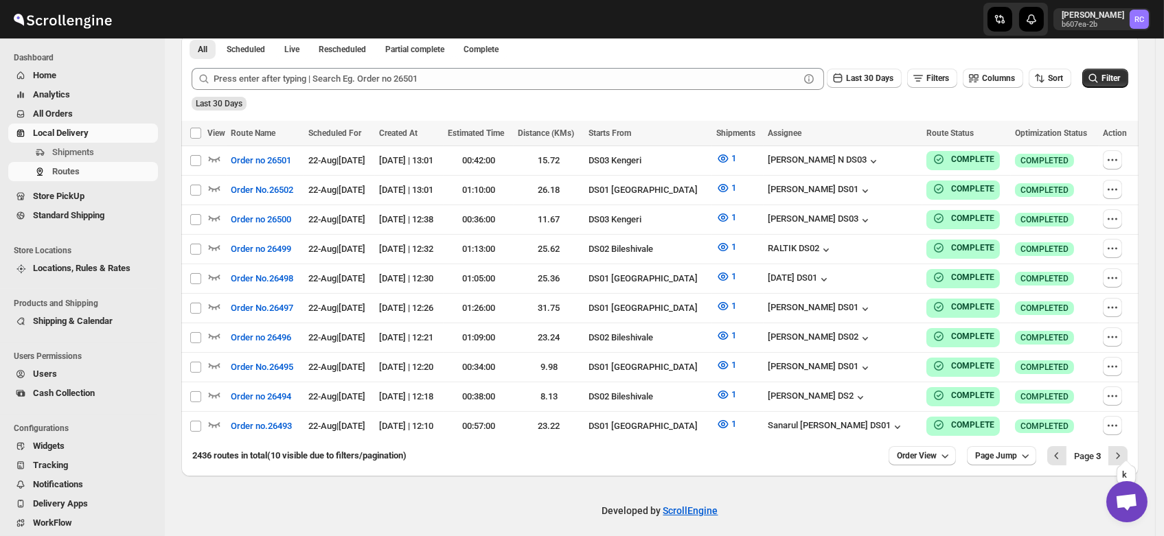
click button "Next"
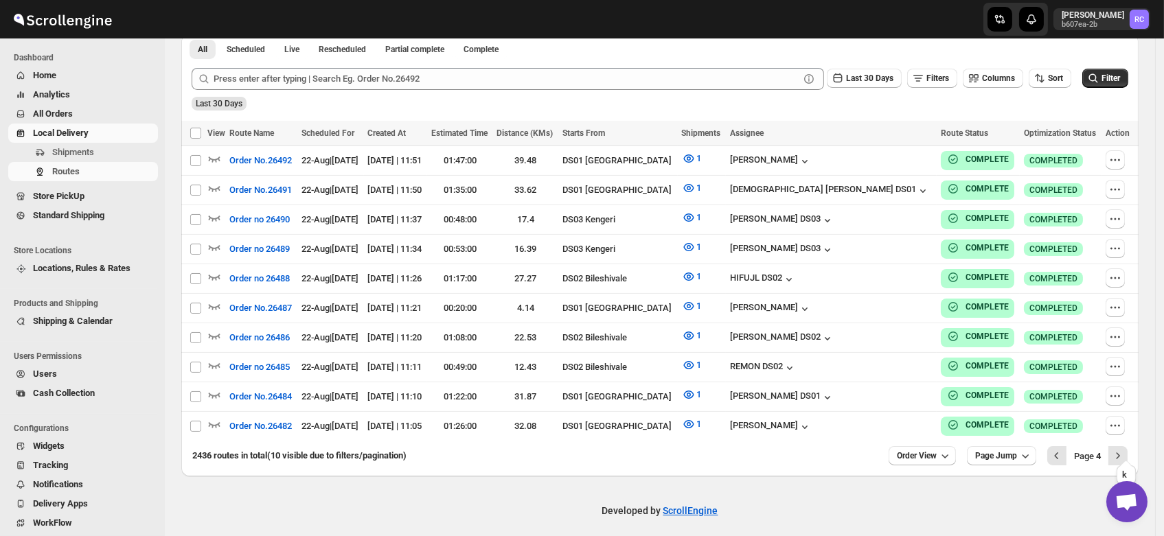
click button "Next"
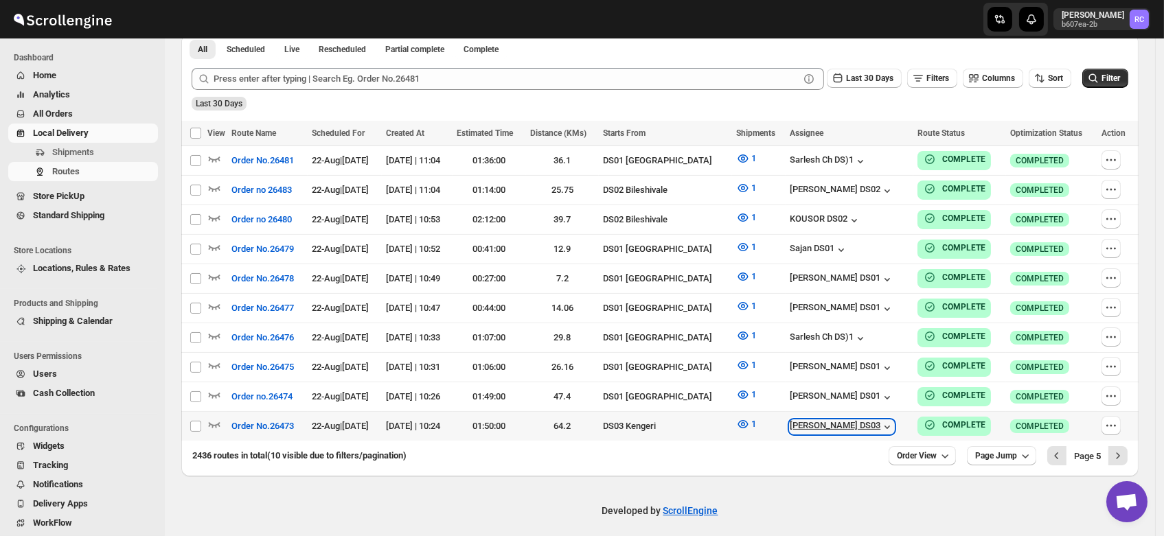
click div "Joseph Krishna DS03"
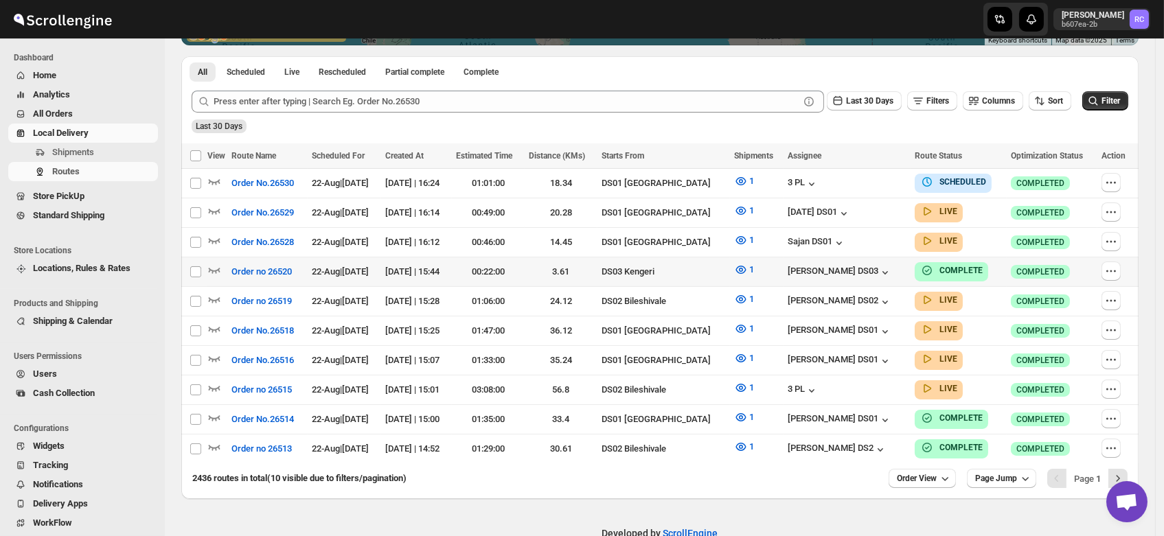
scroll to position [302, 0]
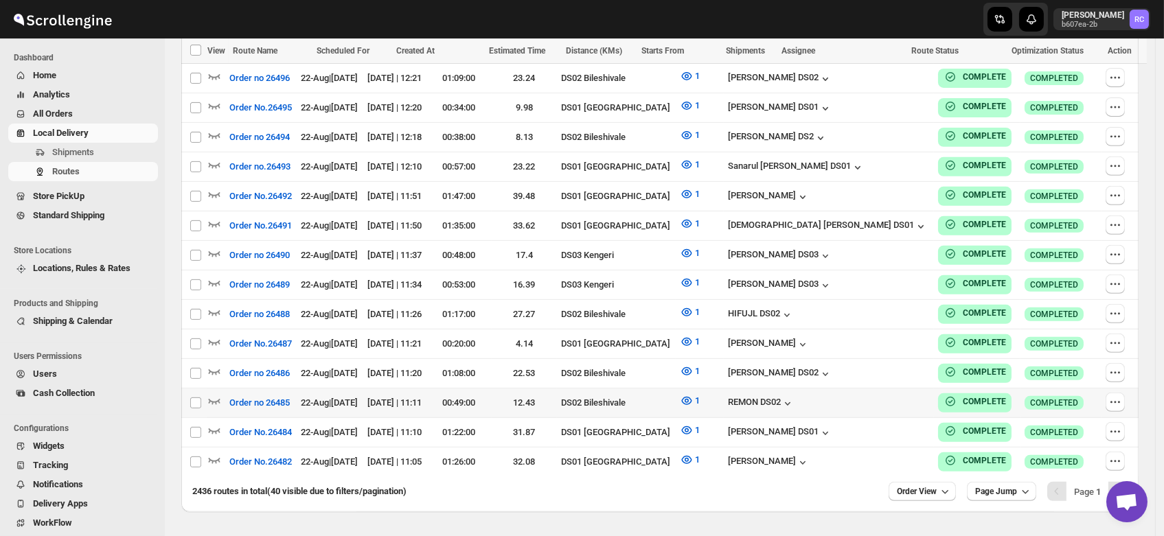
scroll to position [1186, 0]
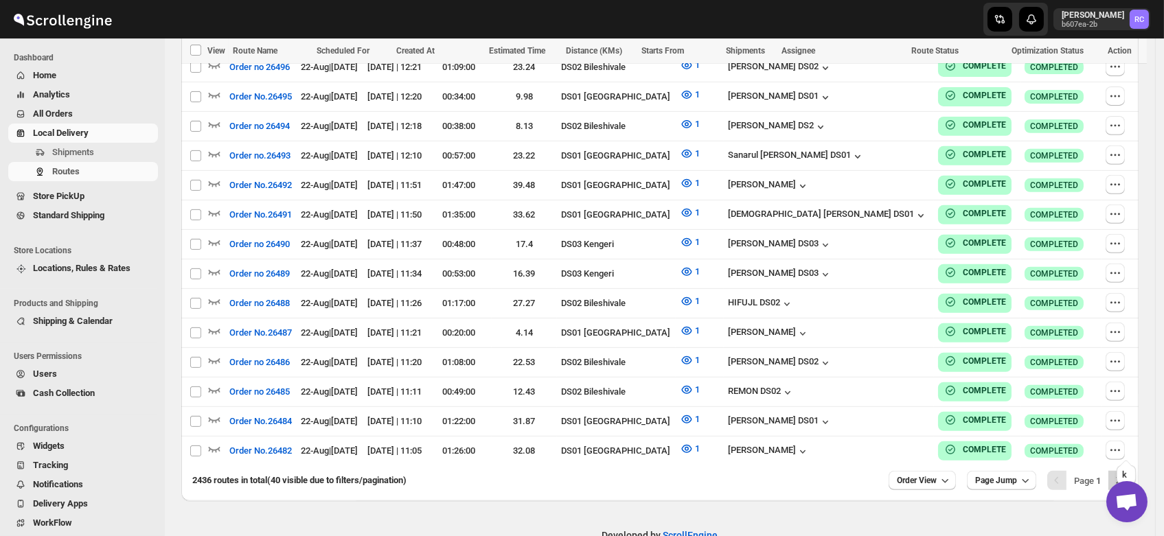
click at [1124, 474] on icon "Next" at bounding box center [1118, 481] width 14 height 14
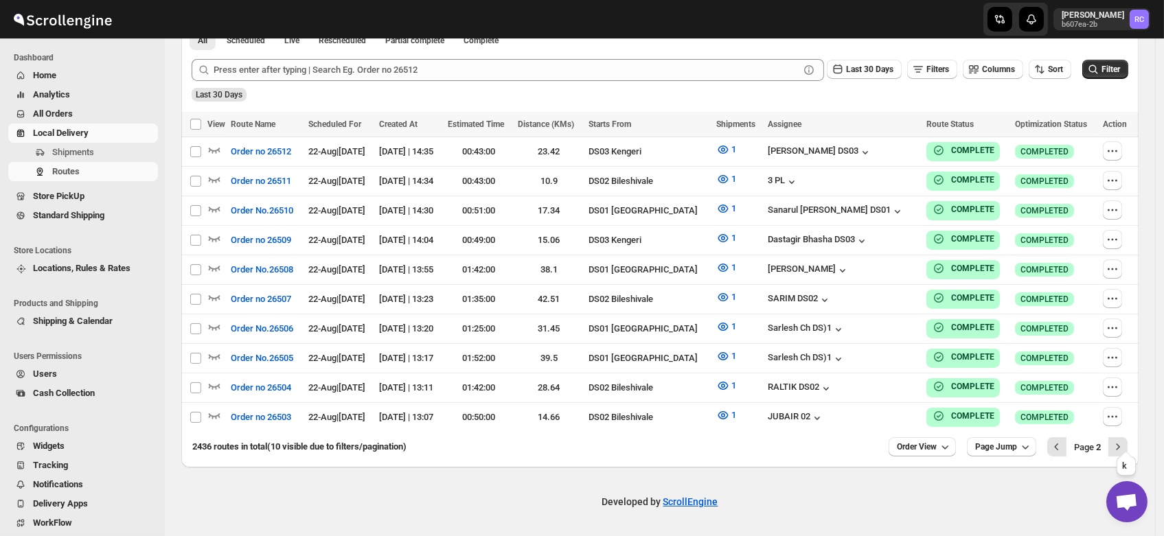
scroll to position [324, 0]
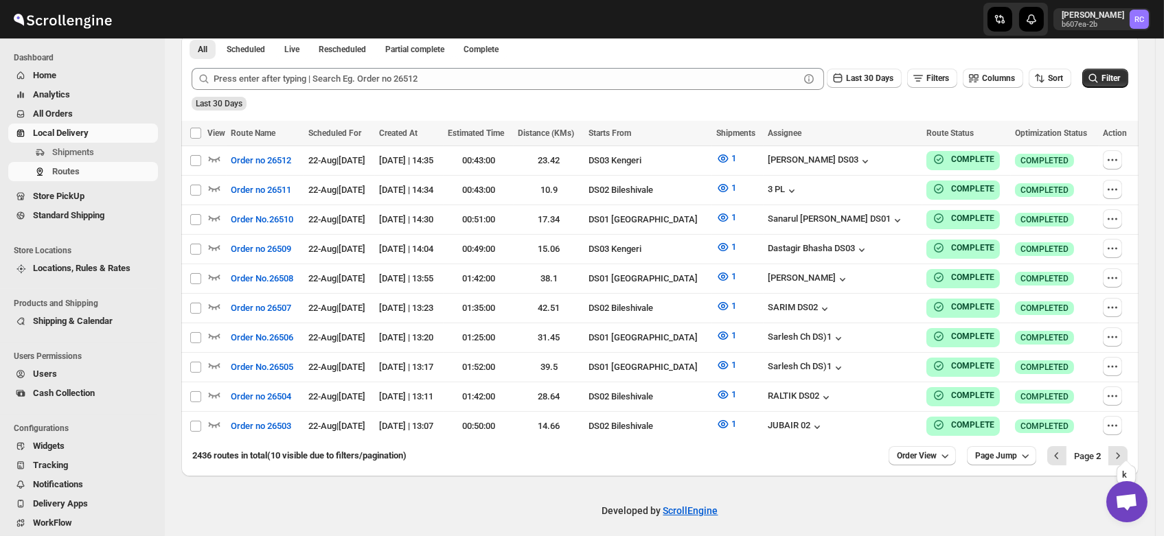
click at [1124, 449] on icon "Next" at bounding box center [1118, 456] width 14 height 14
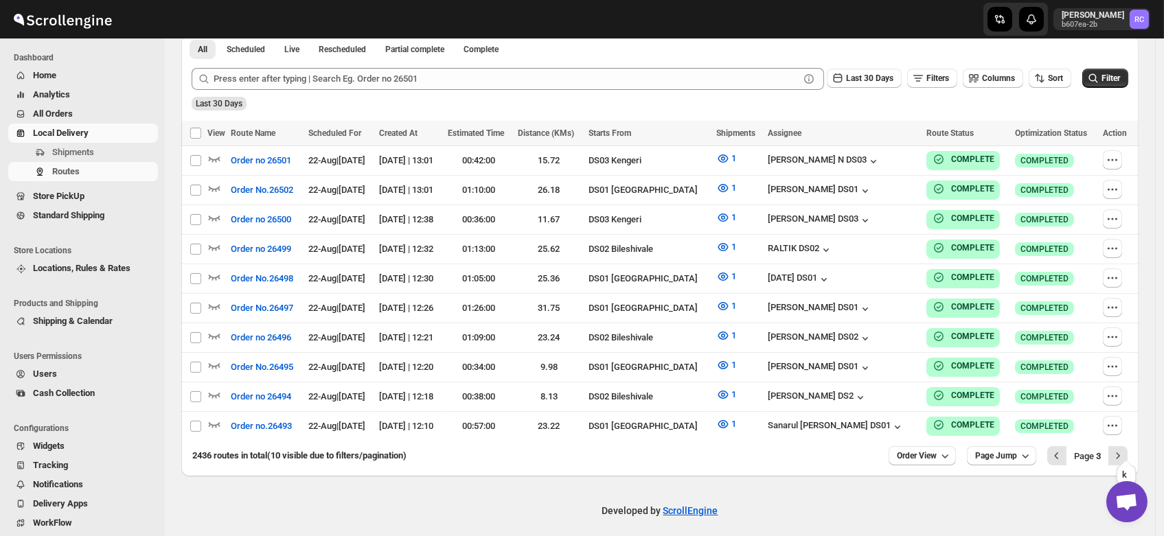
click at [1124, 449] on icon "Next" at bounding box center [1118, 456] width 14 height 14
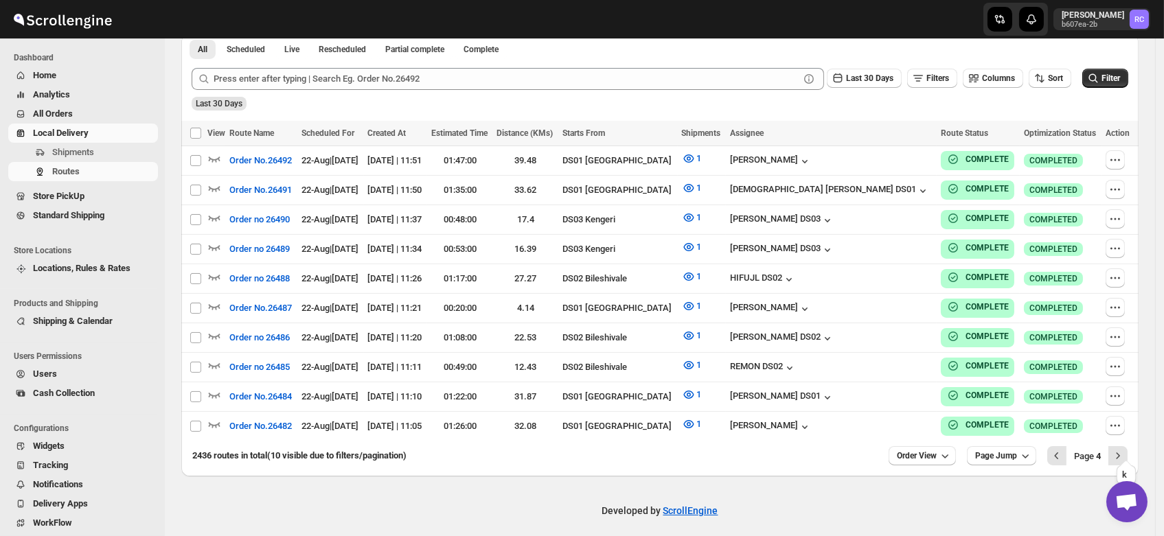
click at [1124, 449] on icon "Next" at bounding box center [1118, 456] width 14 height 14
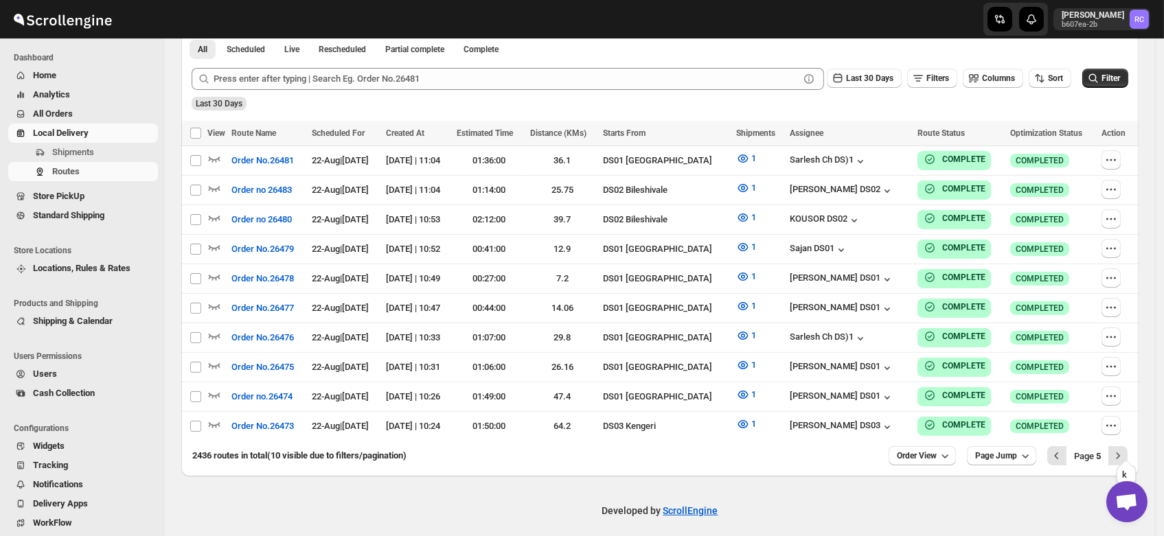
click at [1124, 449] on icon "Next" at bounding box center [1118, 456] width 14 height 14
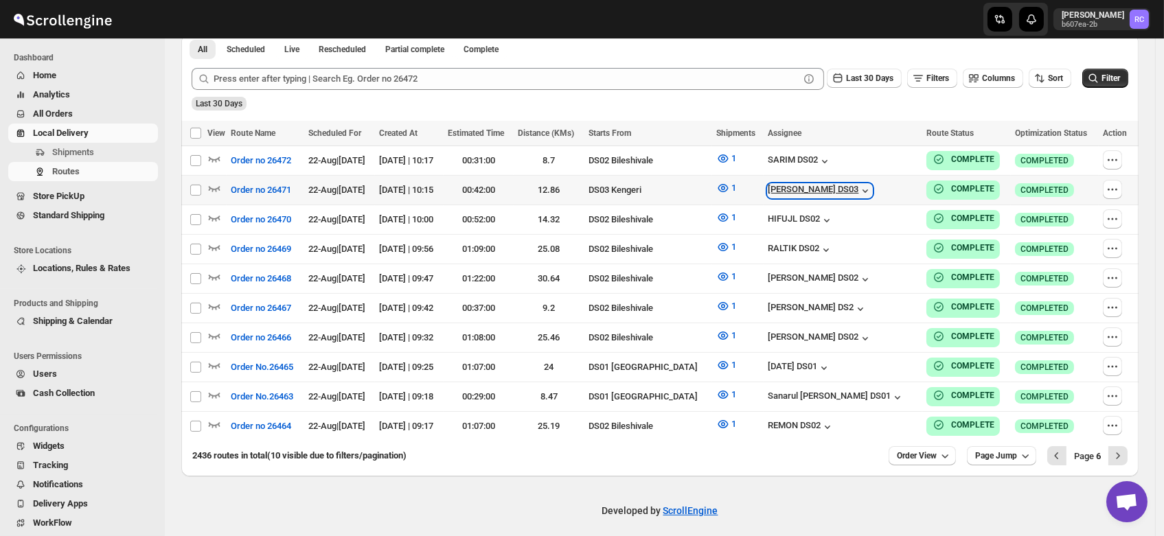
click at [832, 185] on div "ashik uddin DS03" at bounding box center [820, 191] width 104 height 14
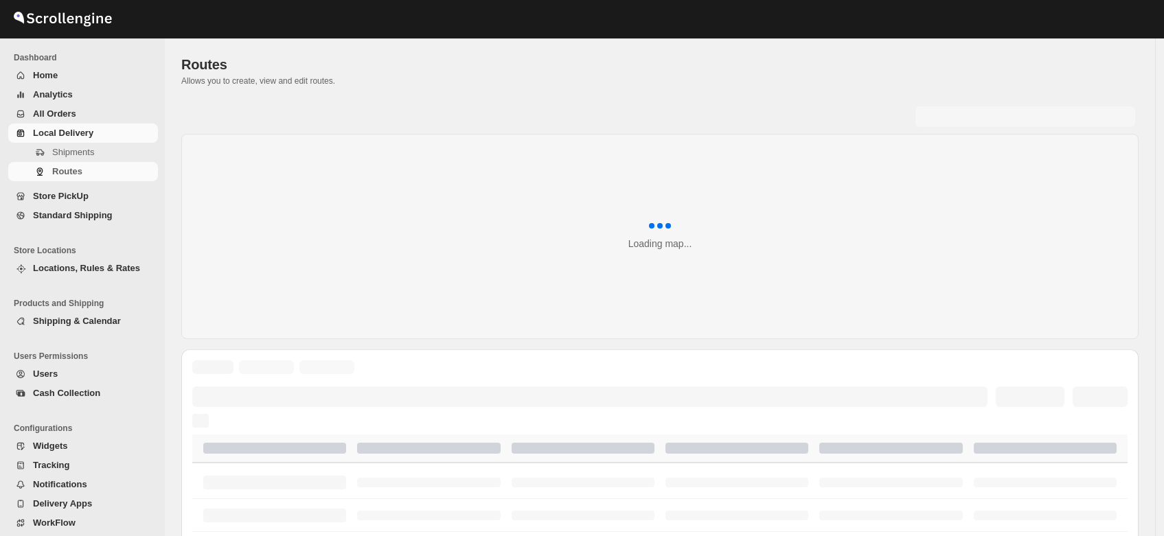
scroll to position [324, 0]
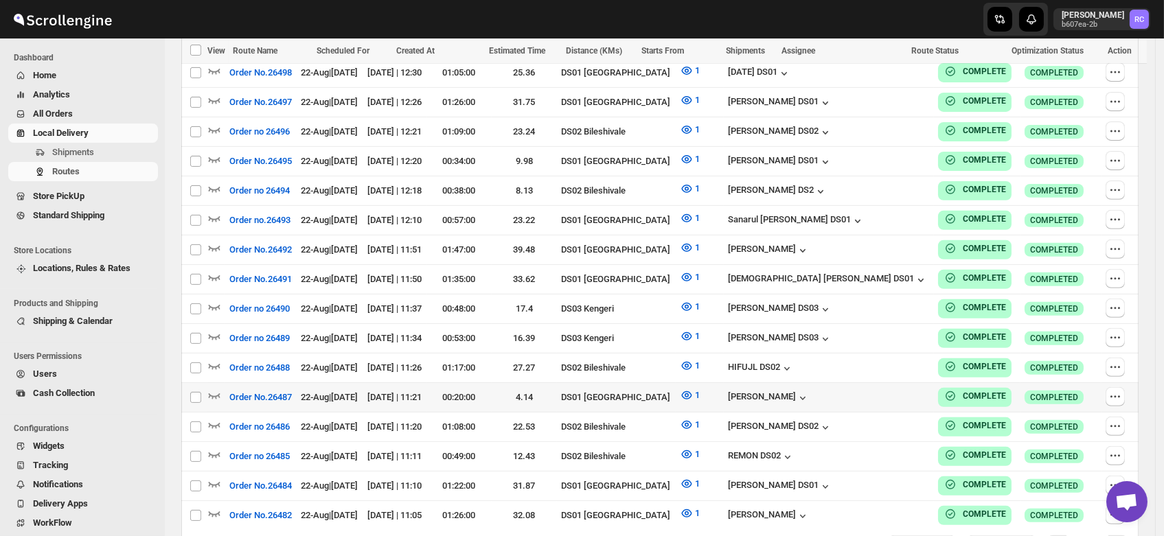
scroll to position [1122, 0]
click at [816, 420] on div "[PERSON_NAME] DS02" at bounding box center [780, 427] width 104 height 14
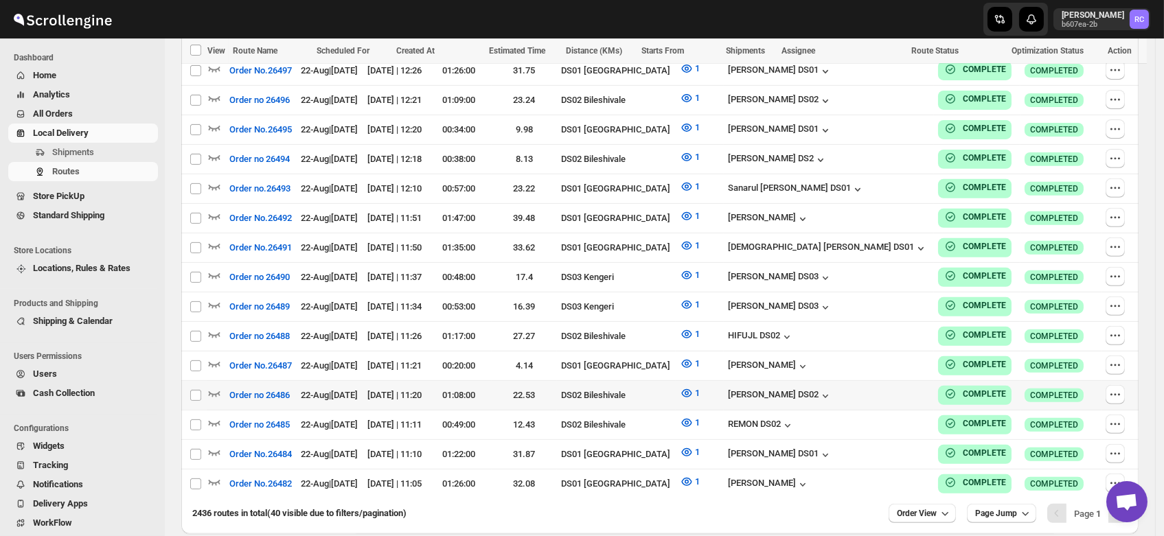
scroll to position [1157, 0]
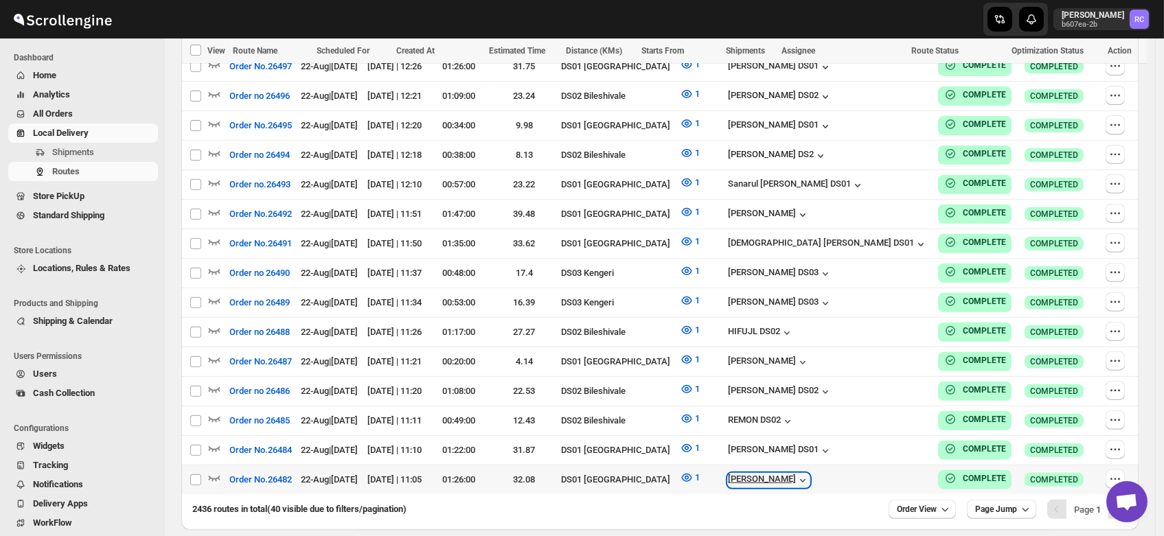
click at [810, 474] on div "Veera Kesavan" at bounding box center [769, 481] width 82 height 14
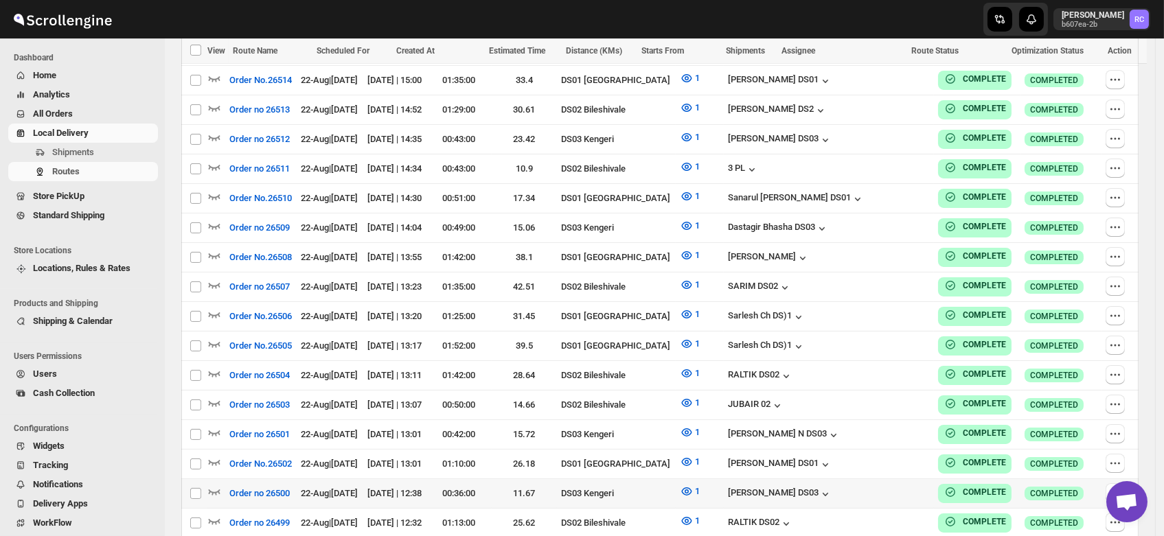
scroll to position [671, 0]
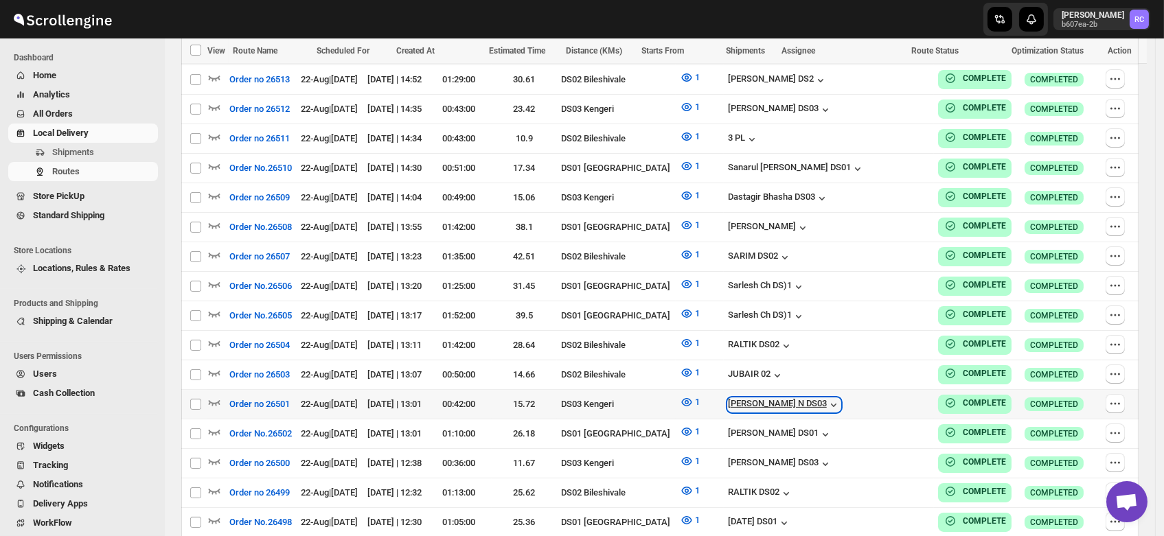
click at [841, 398] on div "[PERSON_NAME] N DS03" at bounding box center [784, 405] width 113 height 14
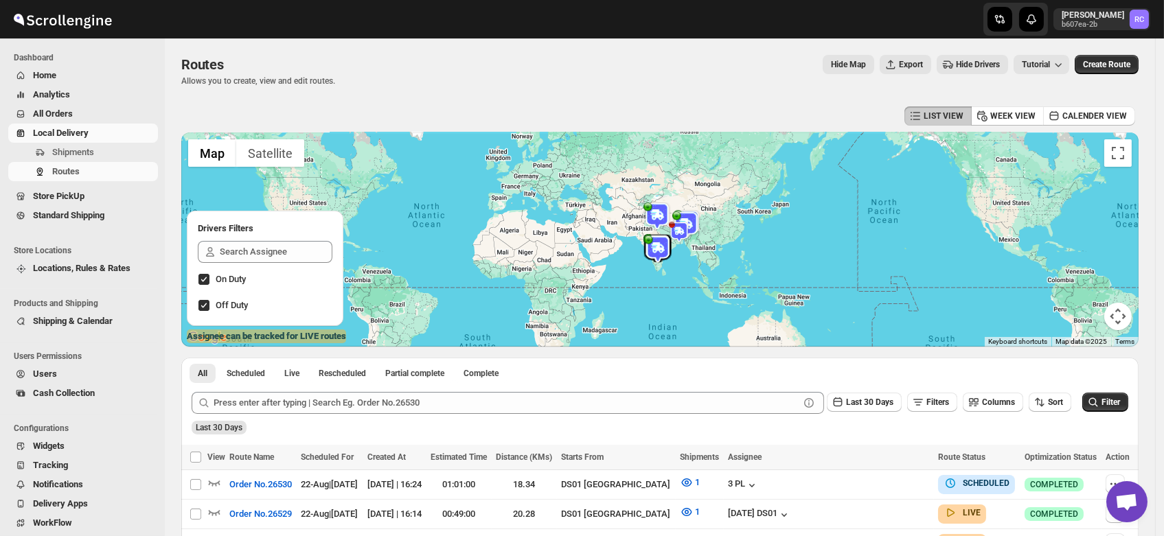
scroll to position [0, 0]
click at [45, 371] on span "Users" at bounding box center [45, 374] width 24 height 10
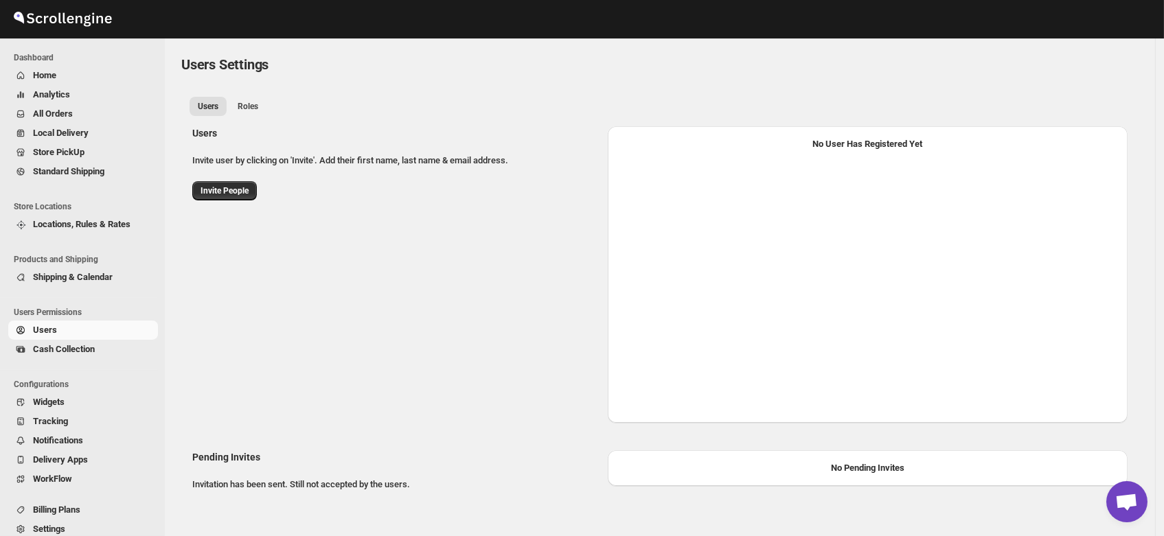
select select "637b767fbaab0276b10c91d5"
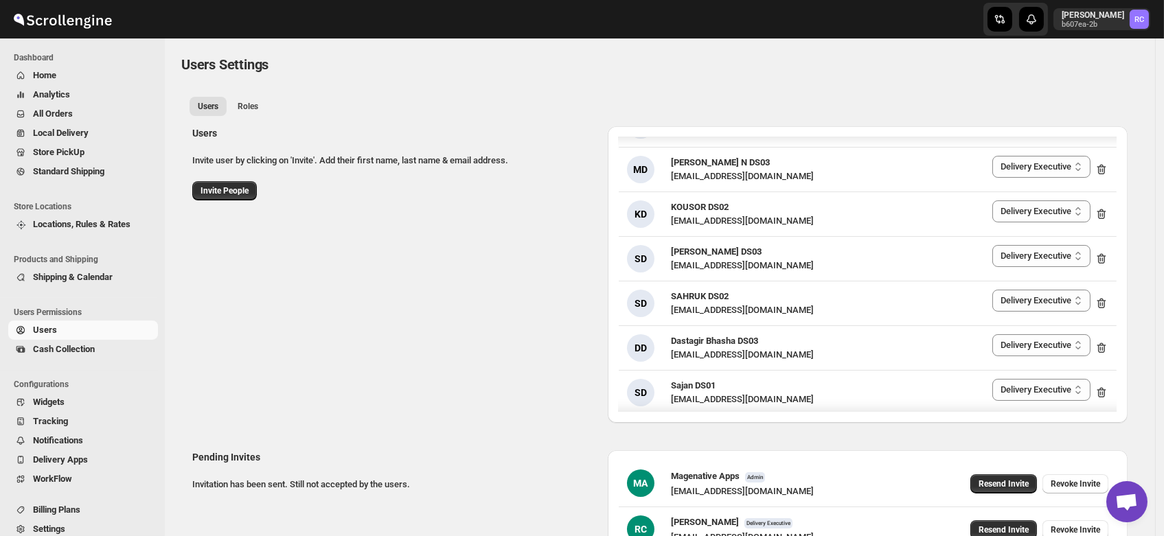
scroll to position [1737, 0]
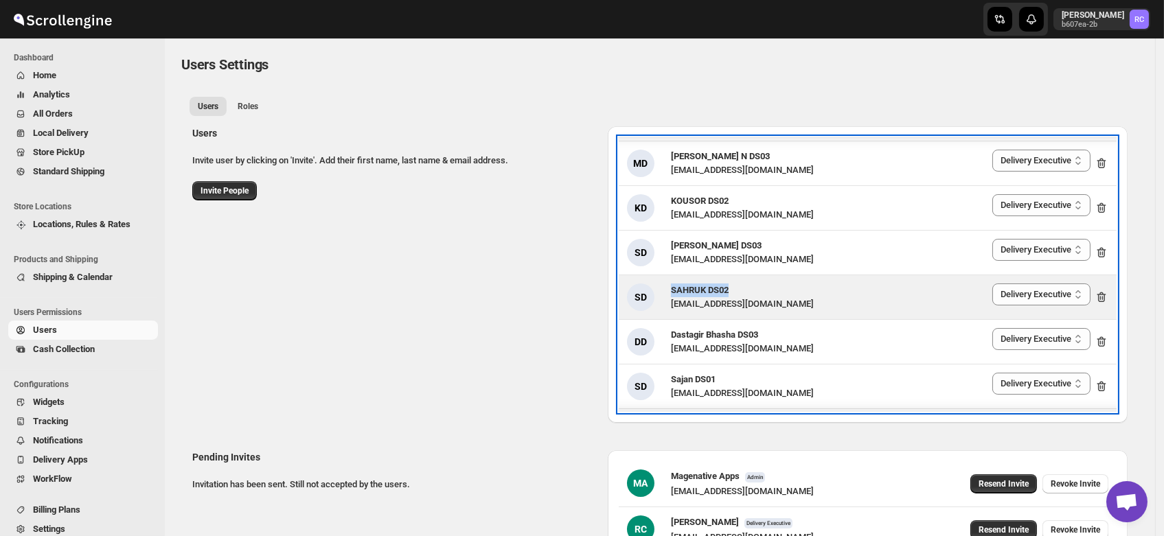
drag, startPoint x: 743, startPoint y: 284, endPoint x: 653, endPoint y: 284, distance: 90.0
click at [653, 284] on div "SD SAHRUK DS02 paropok440@datingso.com" at bounding box center [720, 297] width 187 height 27
copy div "SAHRUK DS02"
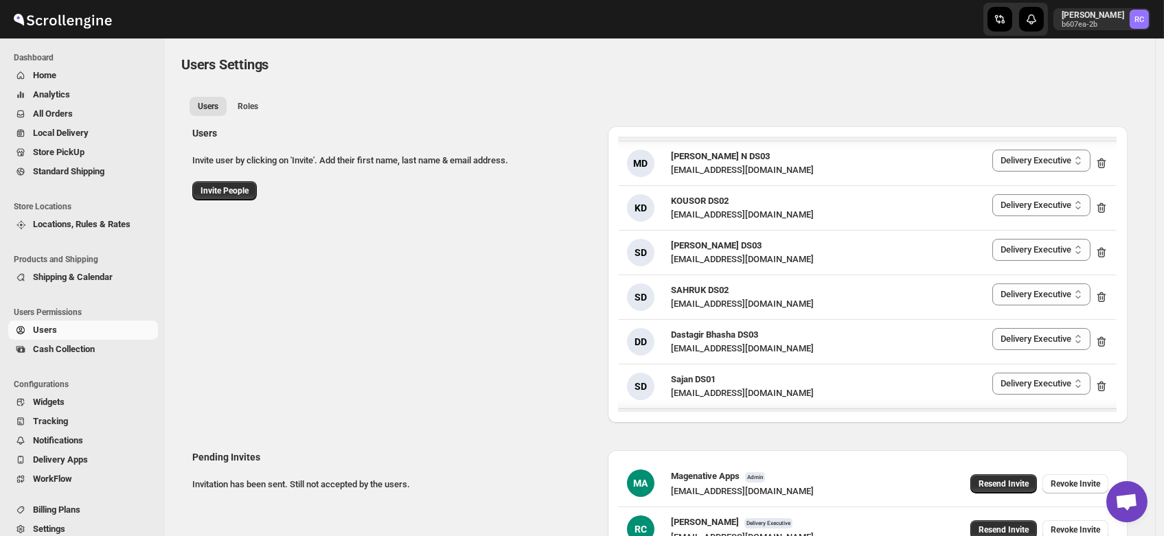
click at [419, 284] on div "Users Invite user by clicking on 'Invite'. Add their first name, last name & em…" at bounding box center [654, 269] width 946 height 308
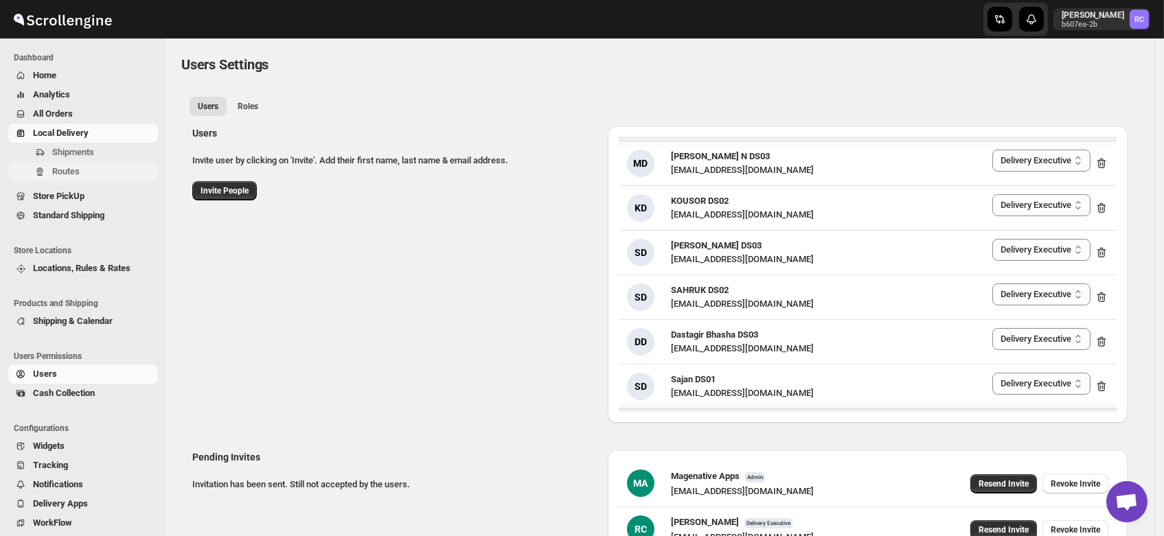
click at [76, 174] on span "Routes" at bounding box center [65, 171] width 27 height 10
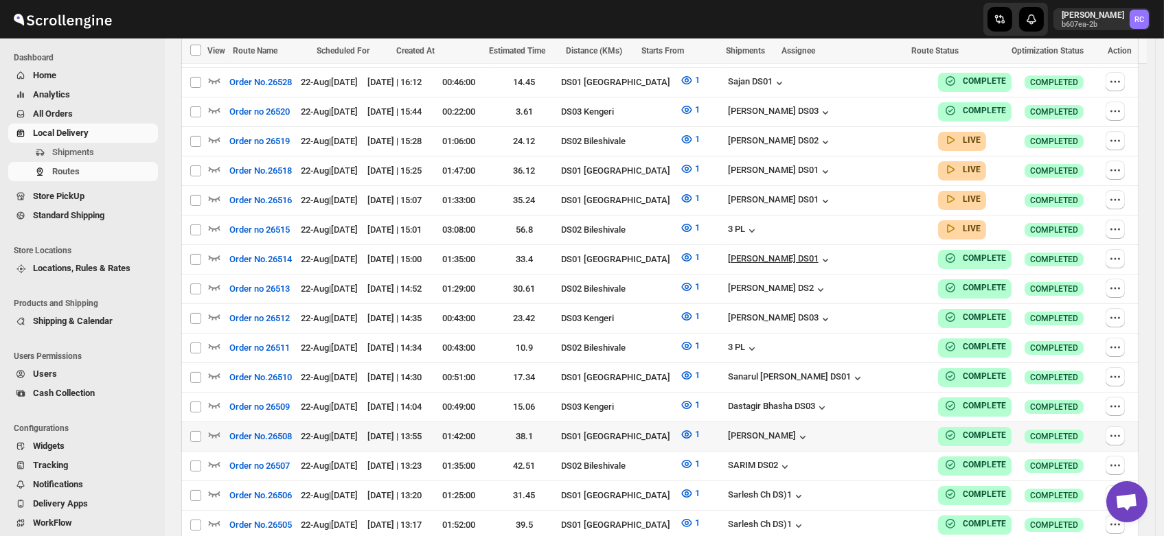
scroll to position [473, 0]
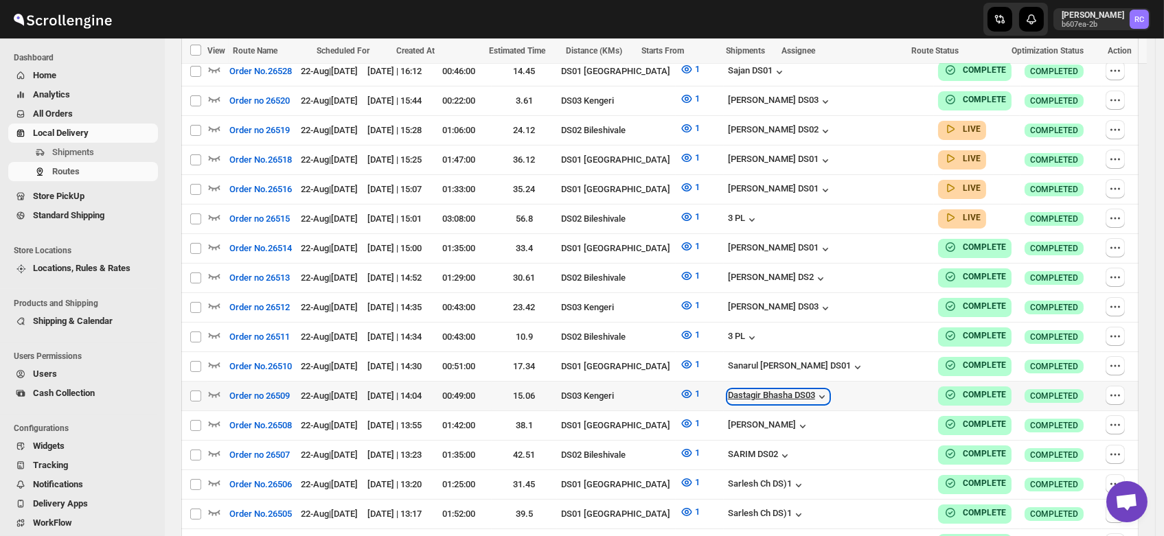
click at [829, 390] on div "Dastagir Bhasha DS03" at bounding box center [778, 397] width 101 height 14
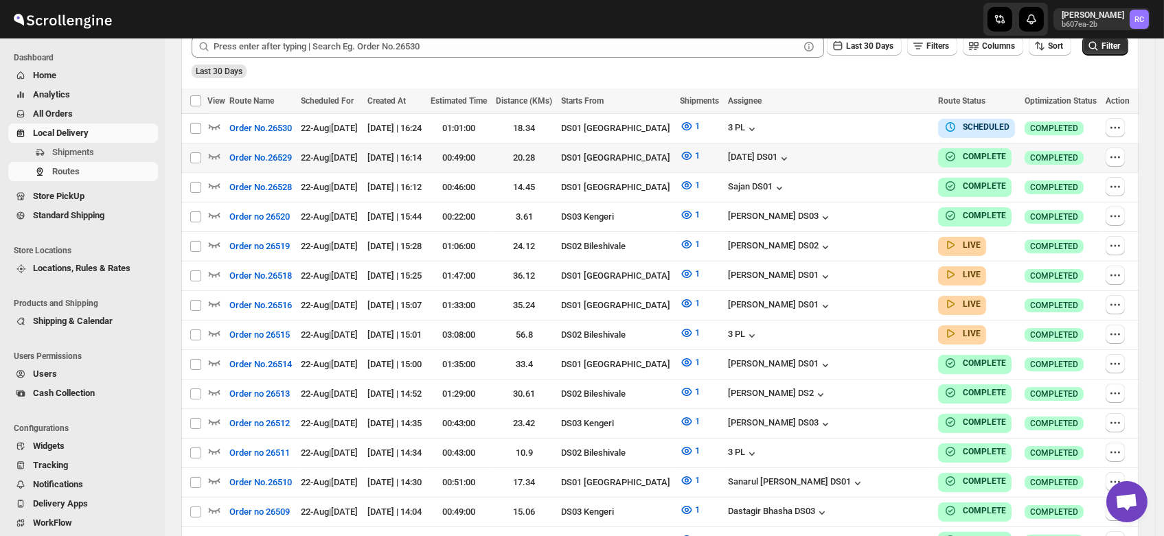
scroll to position [357, 0]
click at [786, 181] on div "Sajan DS01" at bounding box center [757, 188] width 58 height 14
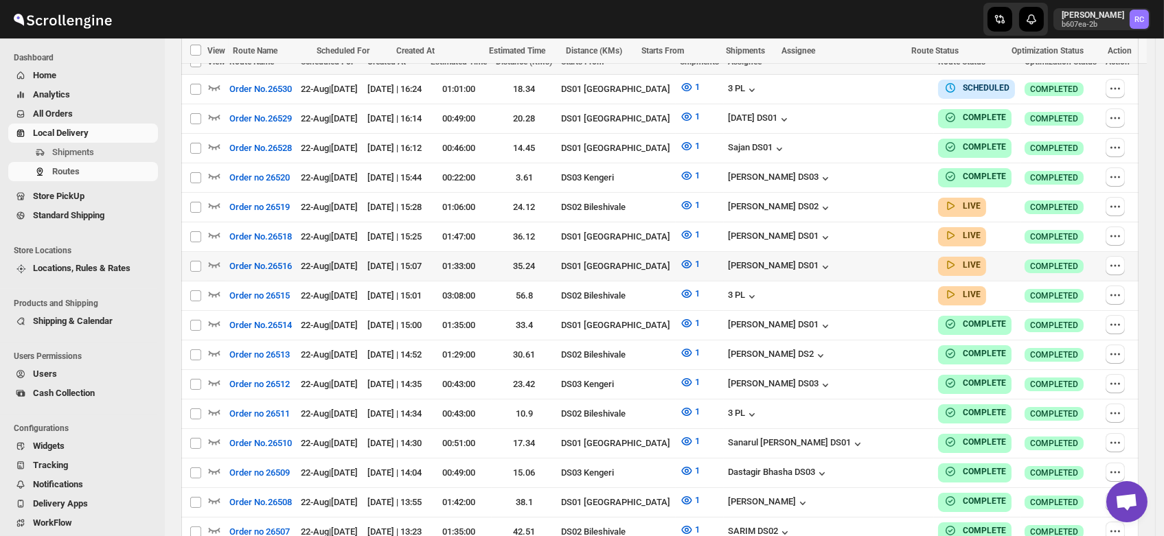
scroll to position [434, 0]
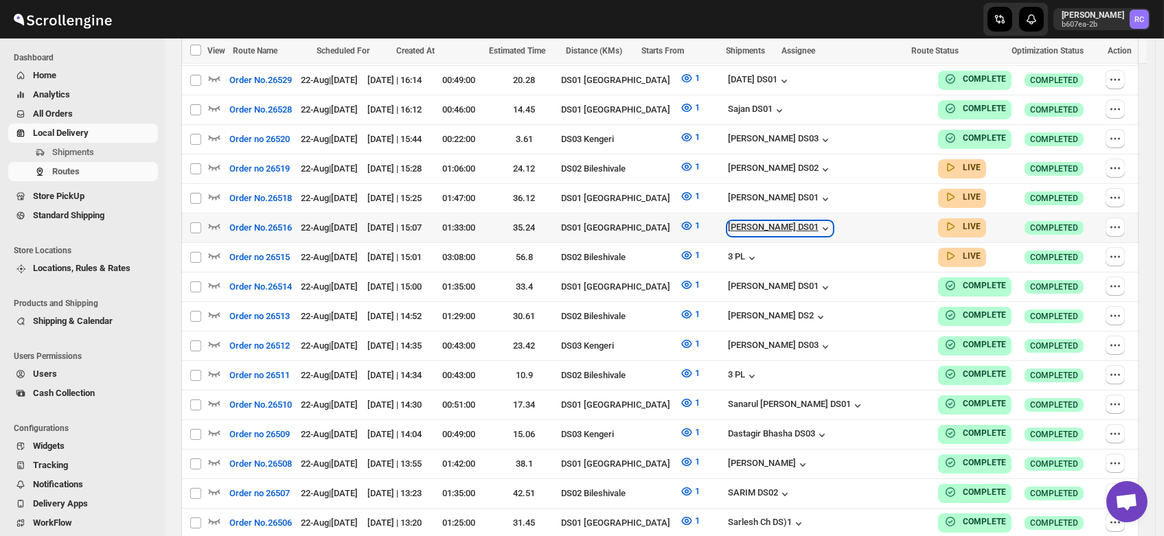
click at [815, 227] on div "[PERSON_NAME] DS01" at bounding box center [780, 229] width 104 height 14
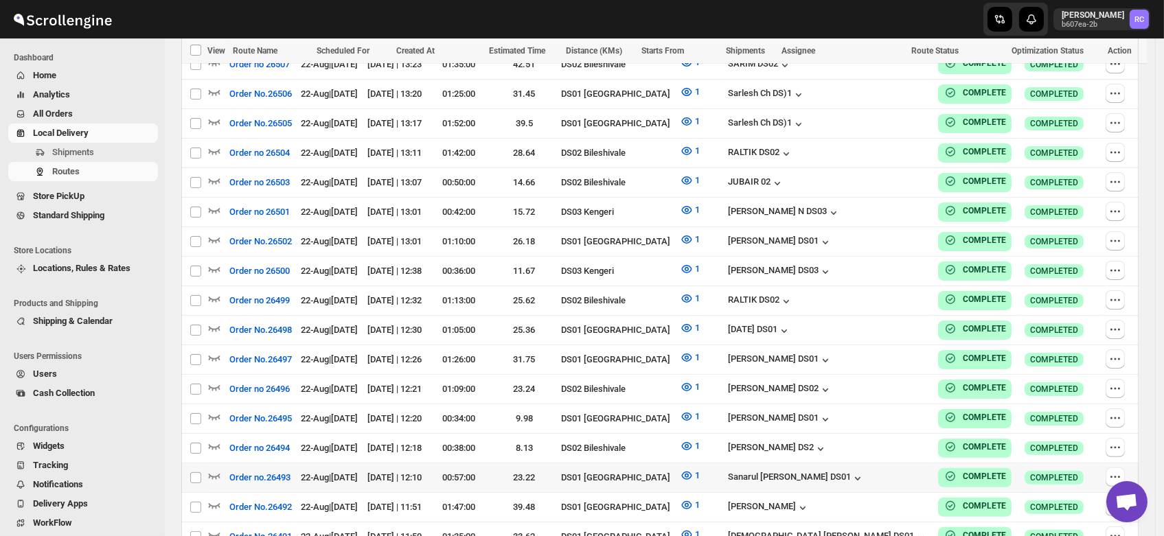
scroll to position [885, 0]
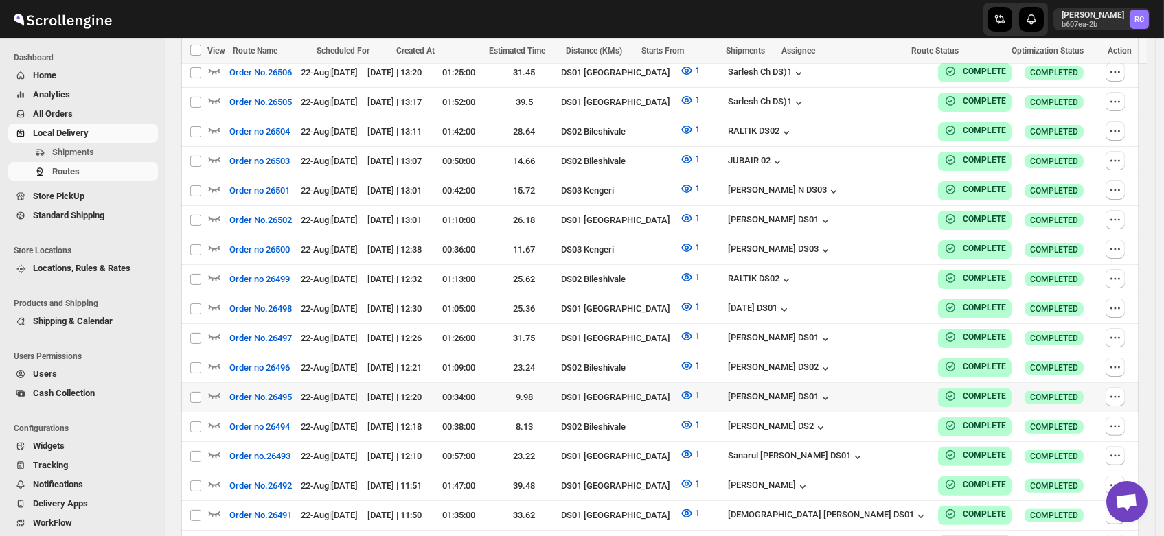
click at [830, 390] on div "[PERSON_NAME] DS01" at bounding box center [829, 397] width 203 height 15
click at [832, 392] on div "[PERSON_NAME] DS01" at bounding box center [780, 399] width 104 height 14
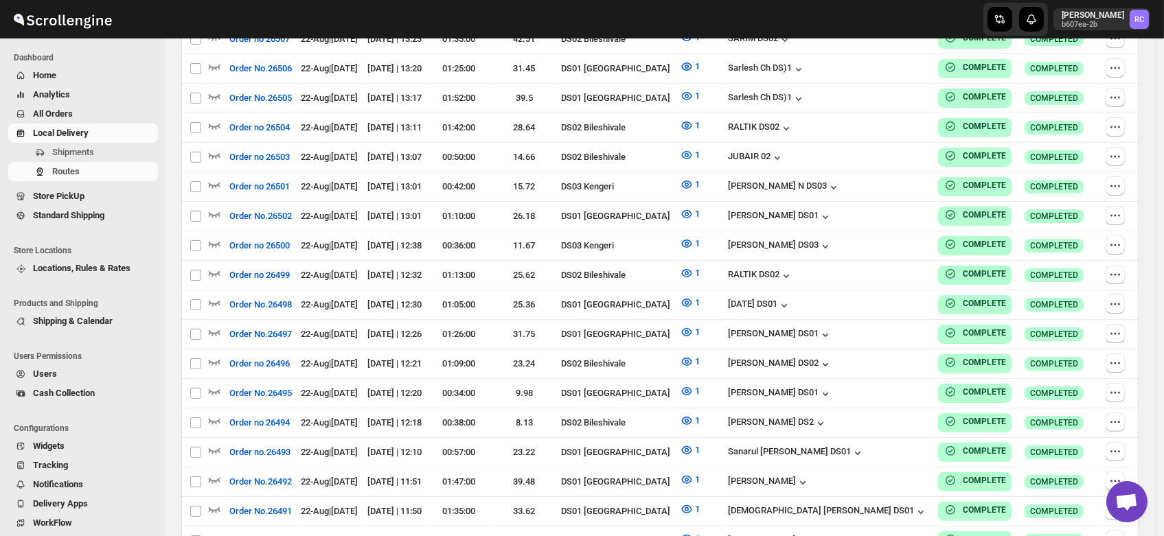
scroll to position [0, 0]
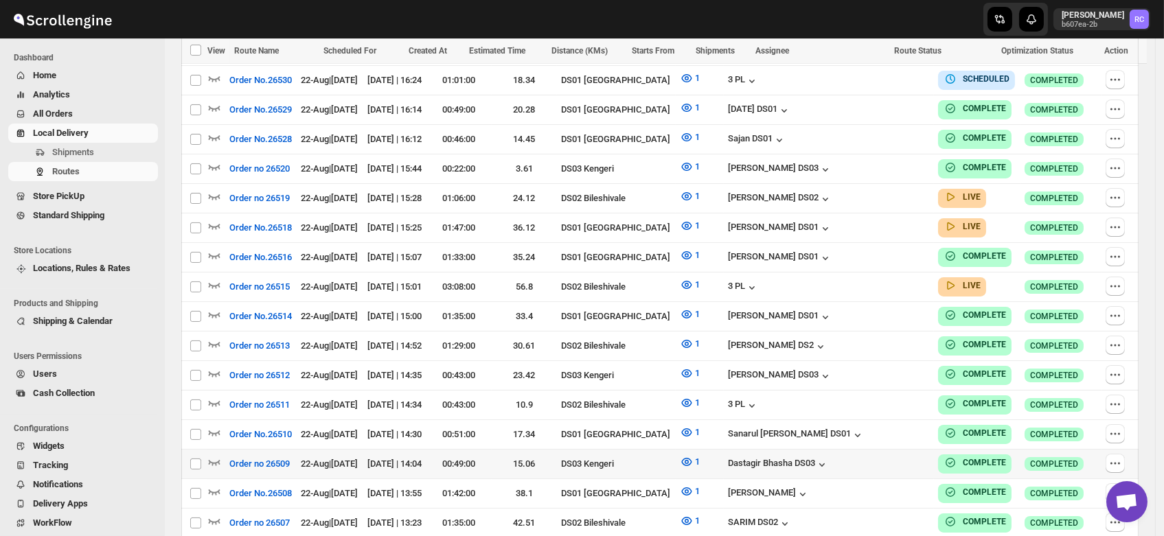
scroll to position [435, 0]
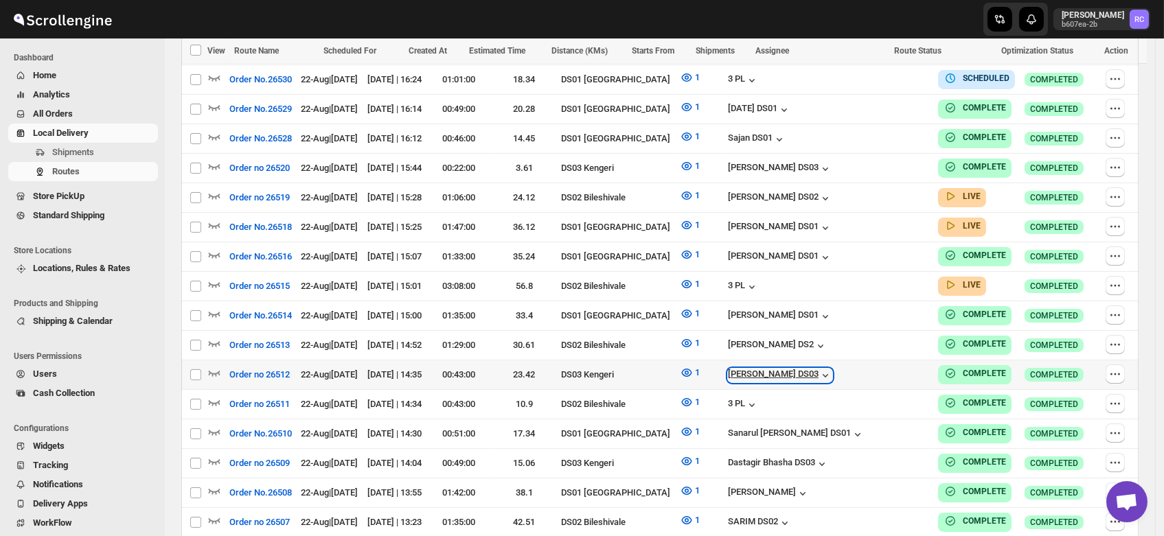
click at [832, 369] on div "[PERSON_NAME] DS03" at bounding box center [780, 376] width 104 height 14
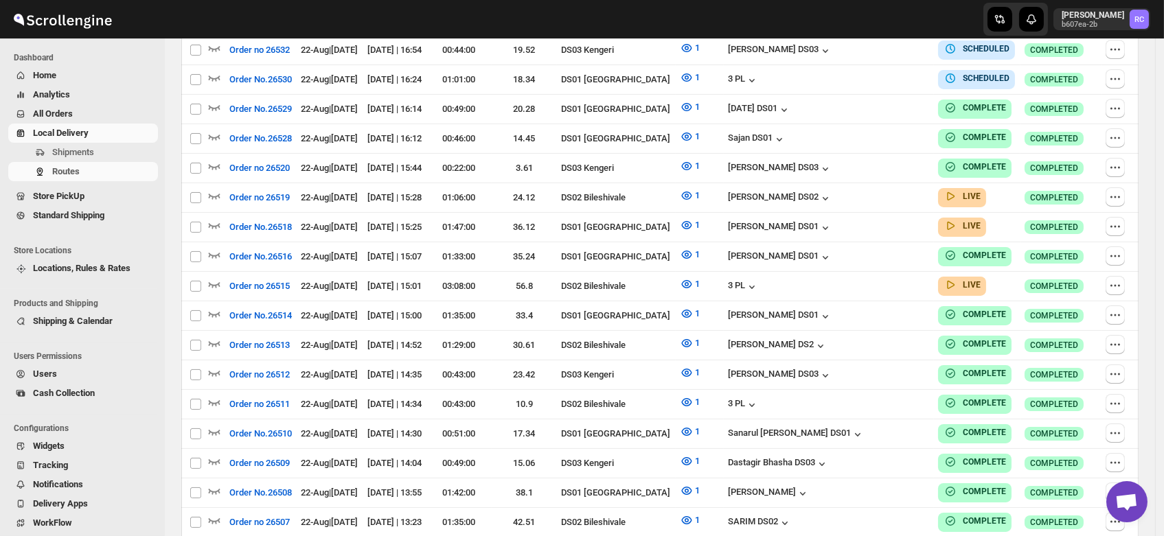
scroll to position [0, 0]
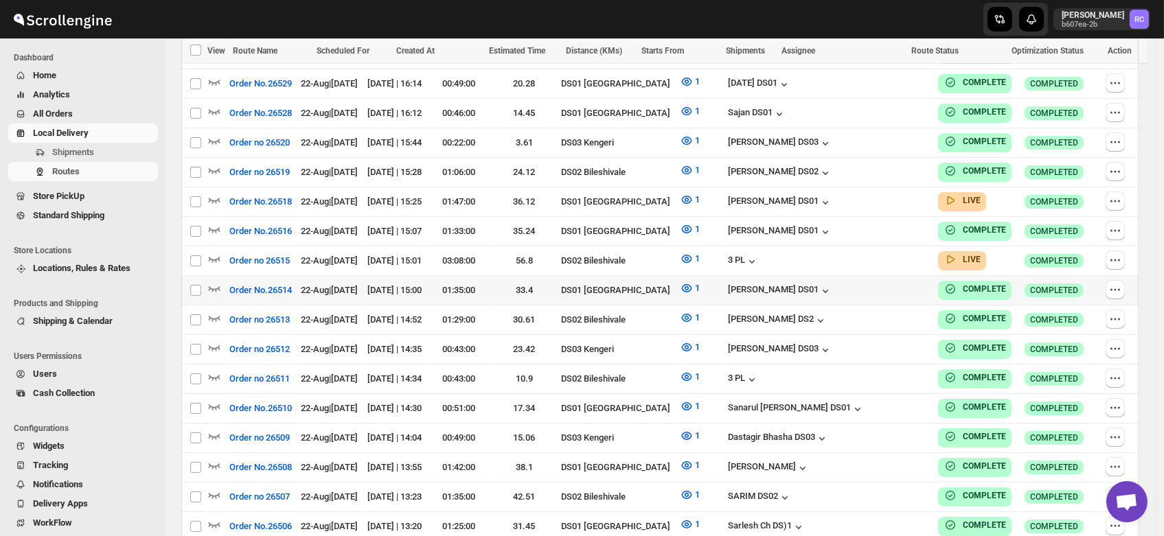
scroll to position [452, 0]
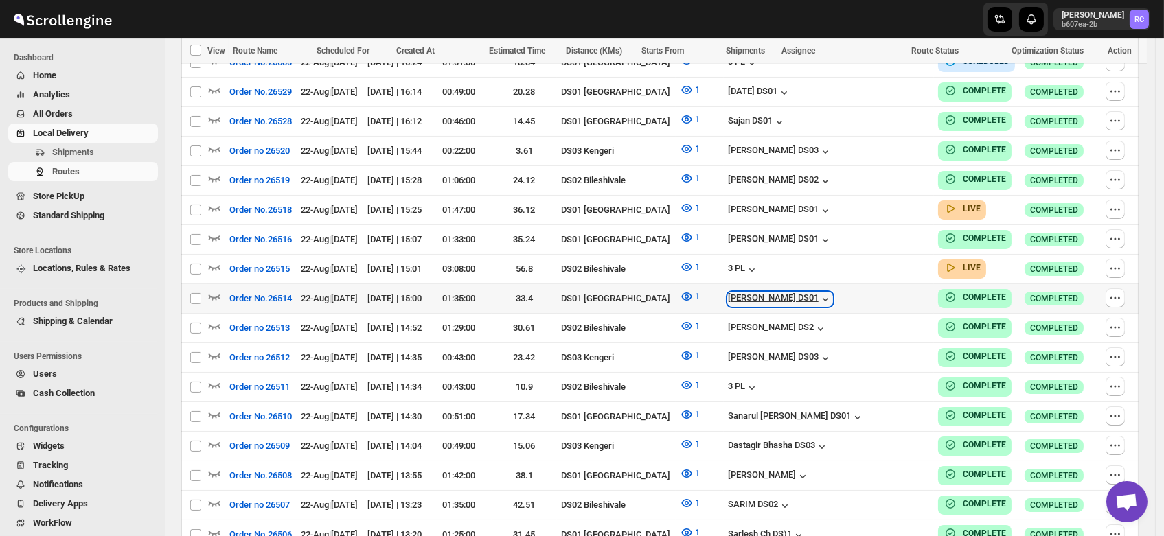
click at [805, 297] on div "[PERSON_NAME] DS01" at bounding box center [780, 300] width 104 height 14
click at [806, 293] on div "[PERSON_NAME] DS01" at bounding box center [780, 300] width 104 height 14
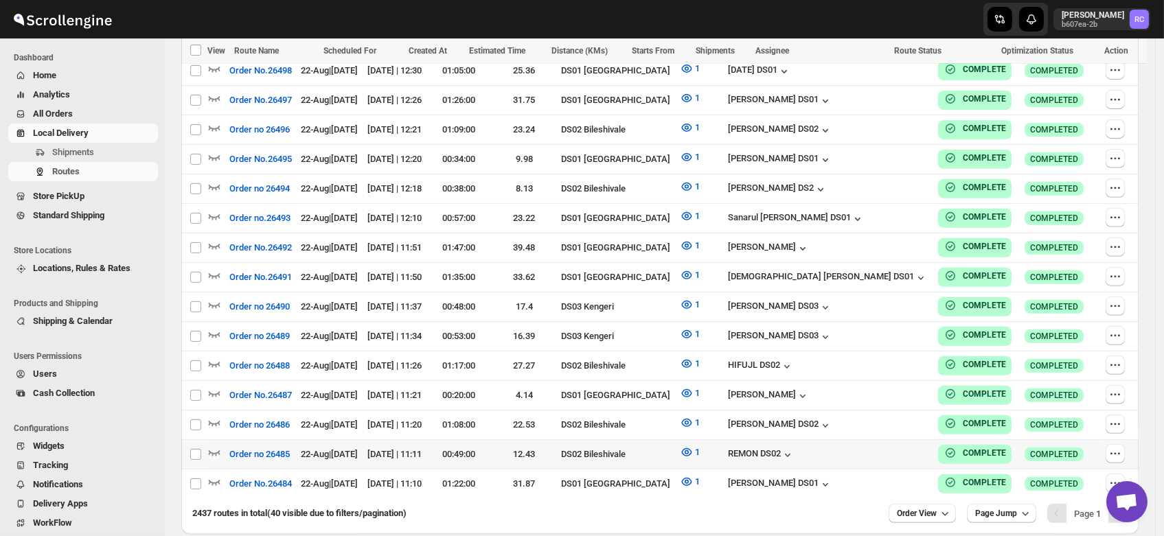
scroll to position [1186, 0]
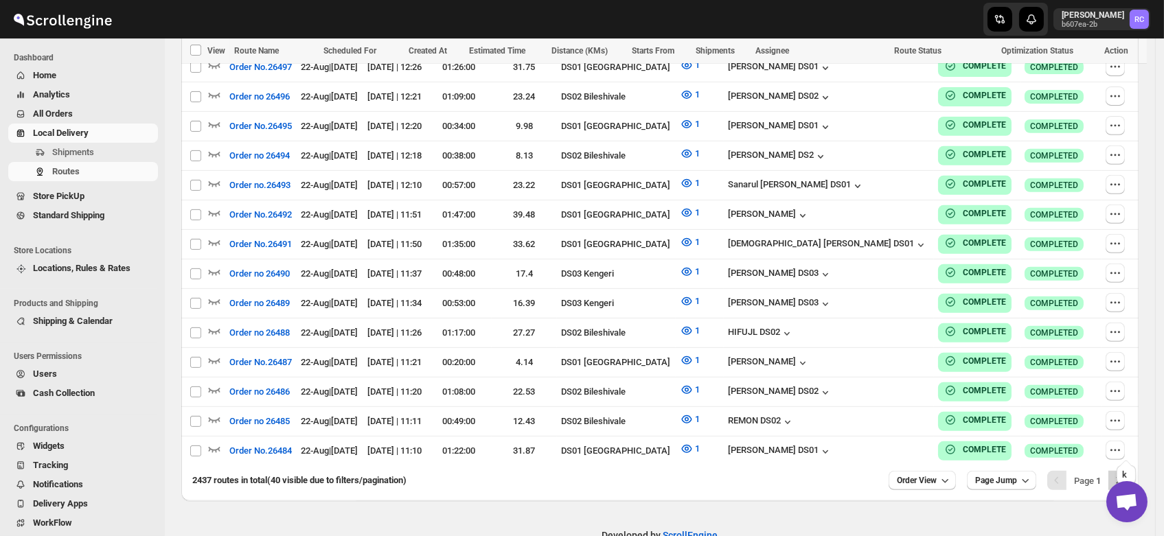
click at [1122, 474] on icon "Next" at bounding box center [1118, 481] width 14 height 14
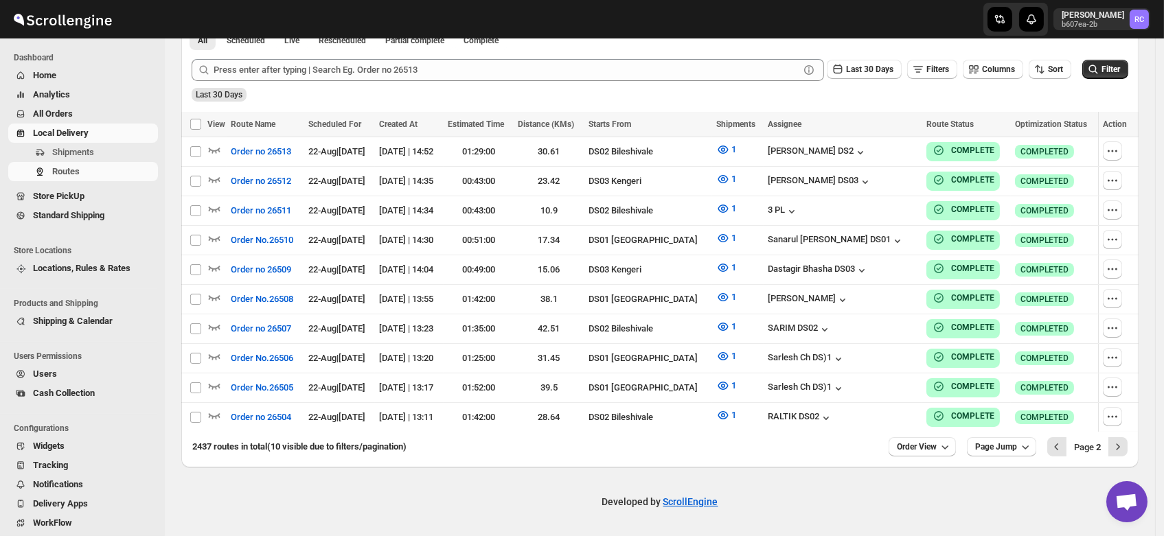
scroll to position [324, 0]
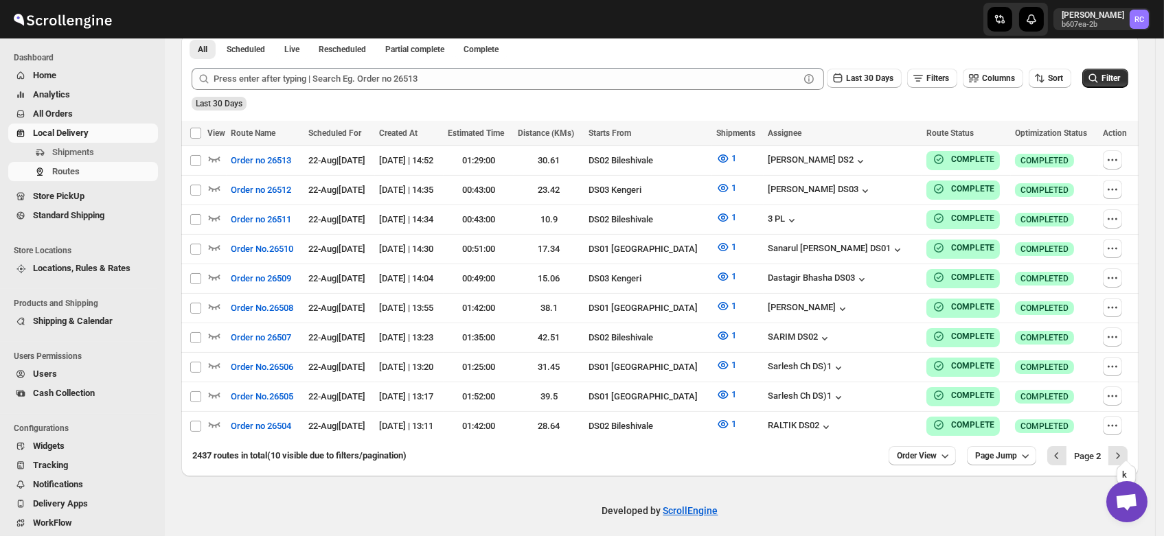
click at [1122, 449] on icon "Next" at bounding box center [1118, 456] width 14 height 14
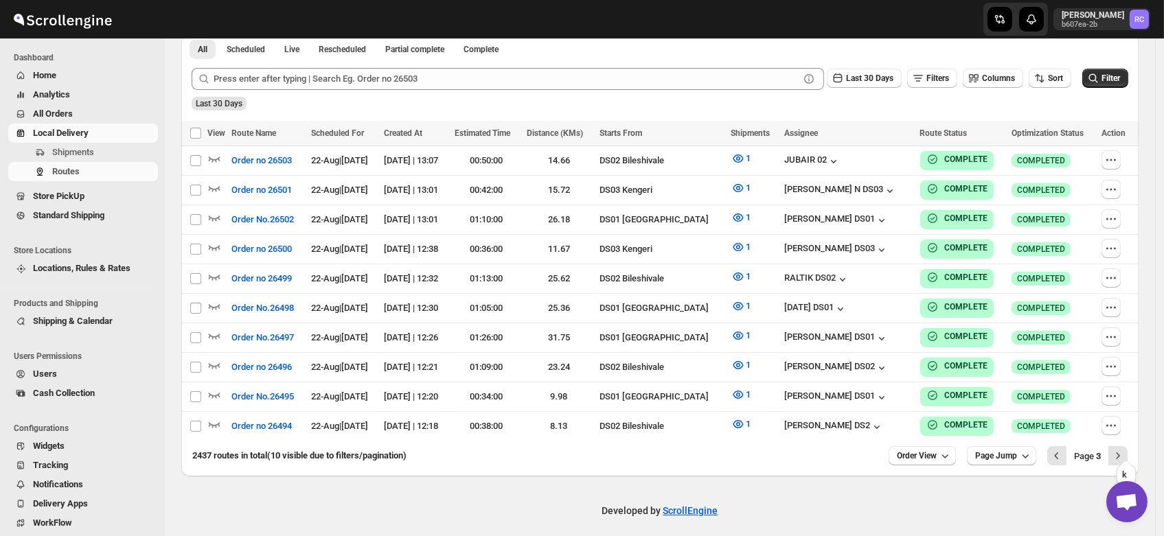
click at [1122, 449] on icon "Next" at bounding box center [1118, 456] width 14 height 14
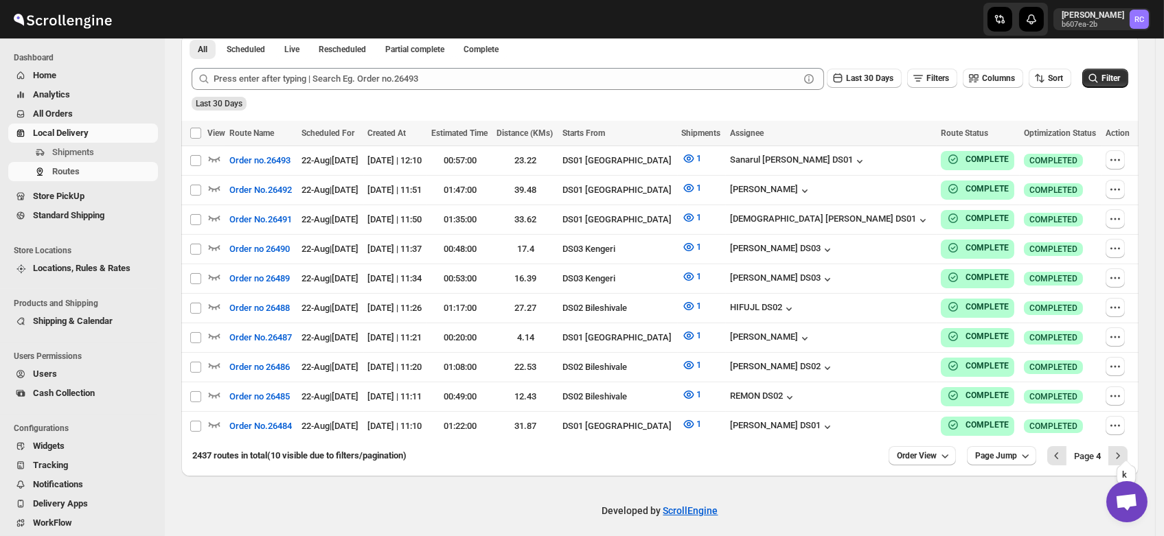
click at [1122, 449] on icon "Next" at bounding box center [1118, 456] width 14 height 14
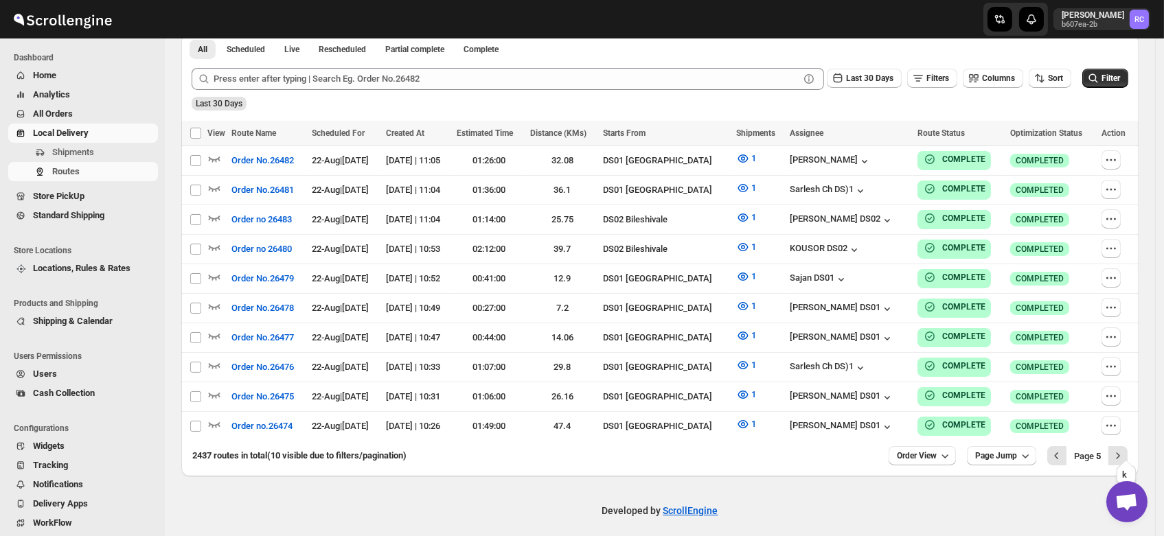
click at [1122, 449] on icon "Next" at bounding box center [1118, 456] width 14 height 14
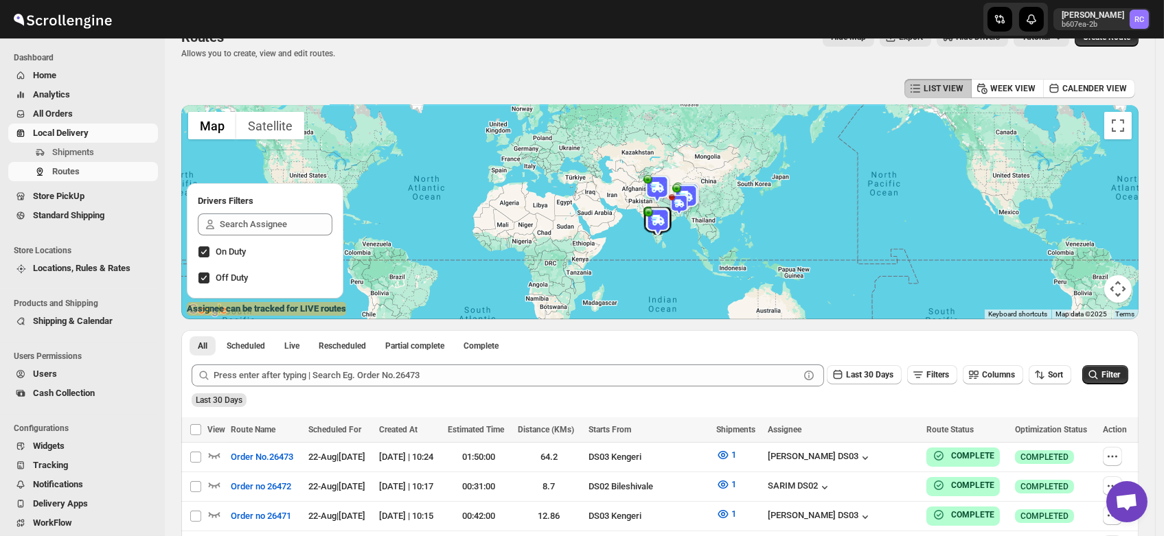
scroll to position [0, 0]
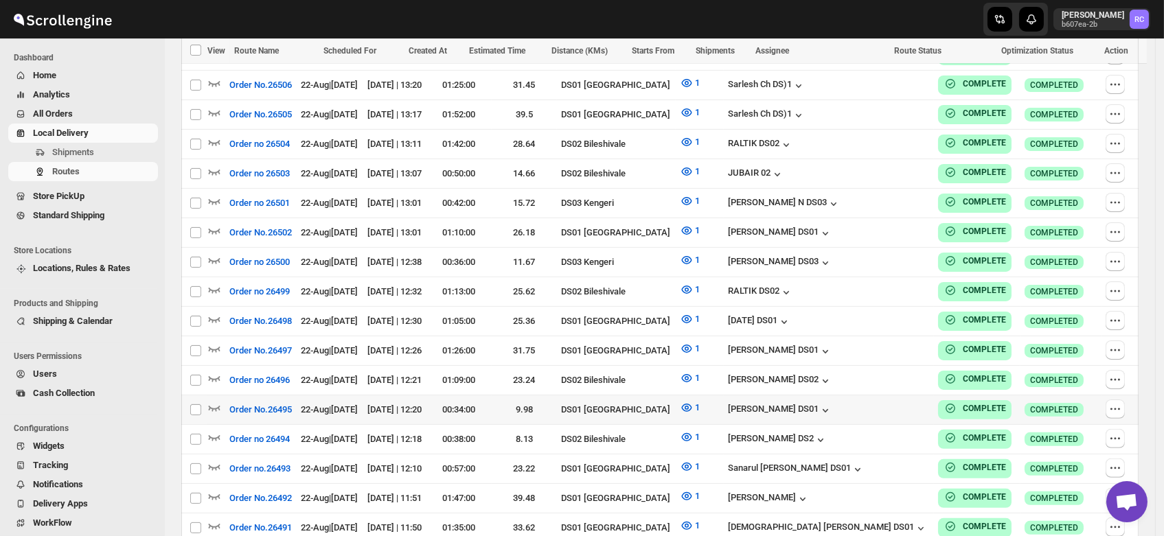
scroll to position [921, 0]
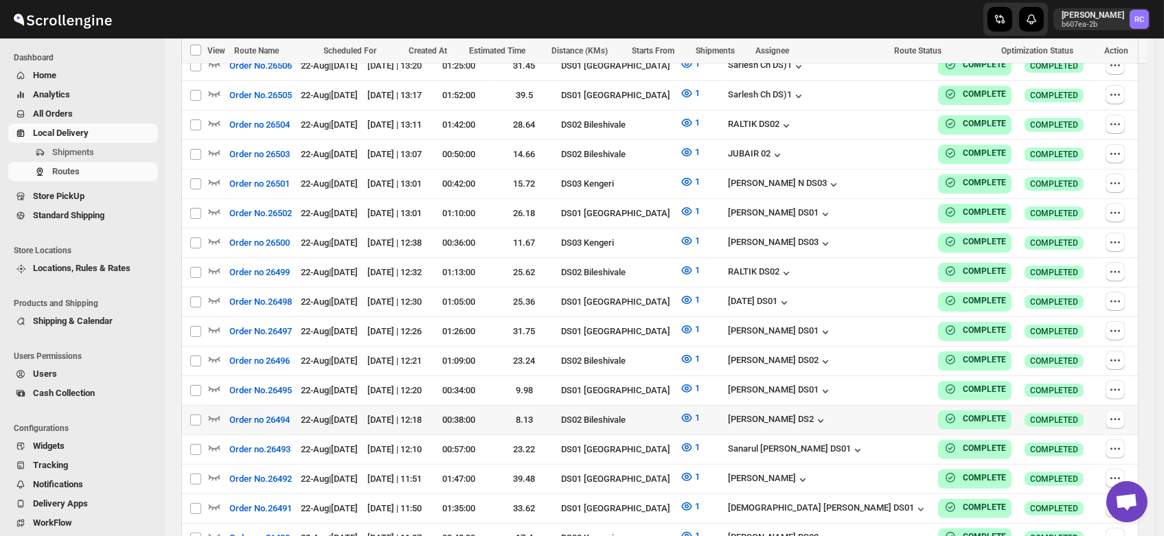
click at [661, 413] on div "DS02 Bileshivale" at bounding box center [616, 420] width 111 height 14
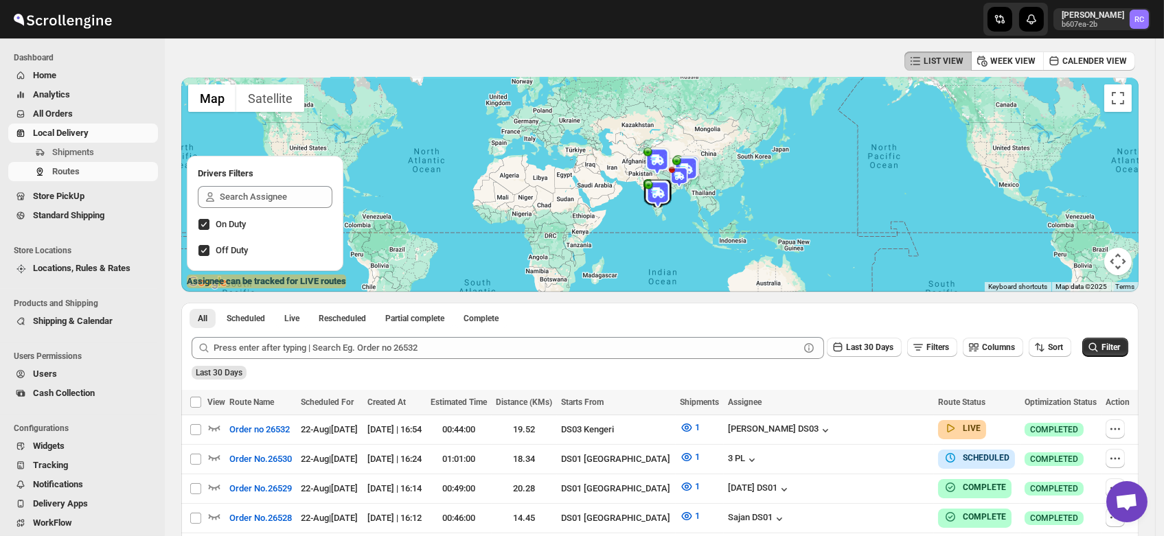
scroll to position [0, 0]
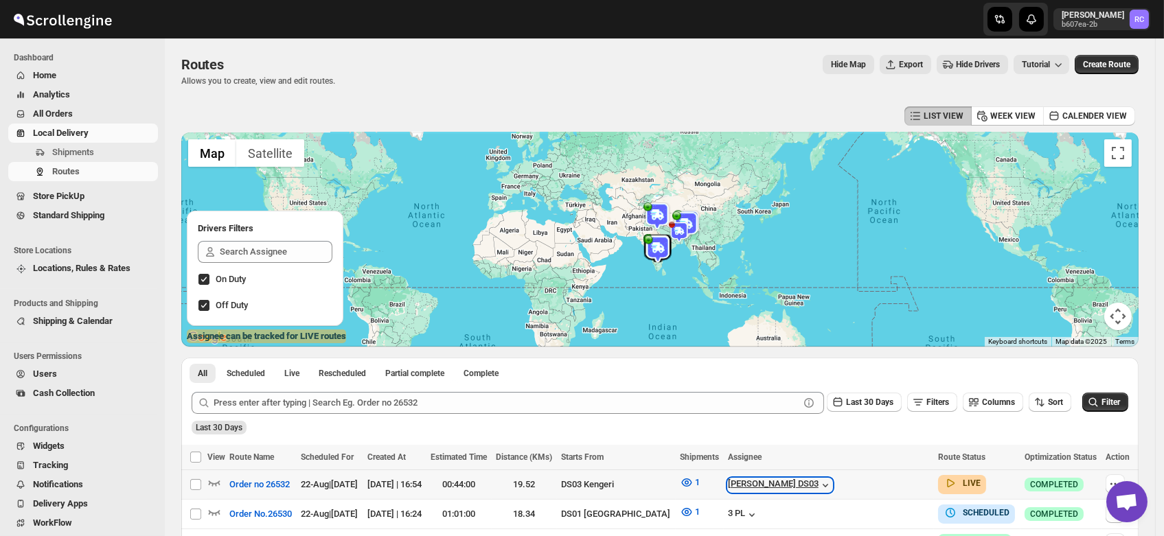
click at [821, 488] on div "[PERSON_NAME] DS03" at bounding box center [780, 486] width 104 height 14
click at [911, 375] on div "All Scheduled Live Rescheduled Partial complete Complete More views All Schedul…" at bounding box center [659, 370] width 957 height 24
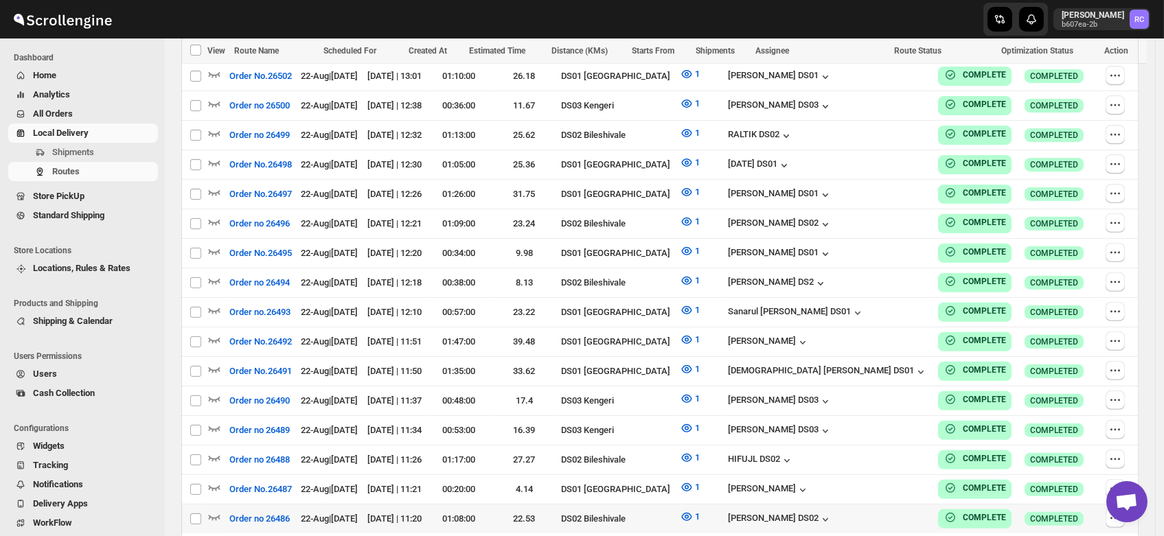
scroll to position [1186, 0]
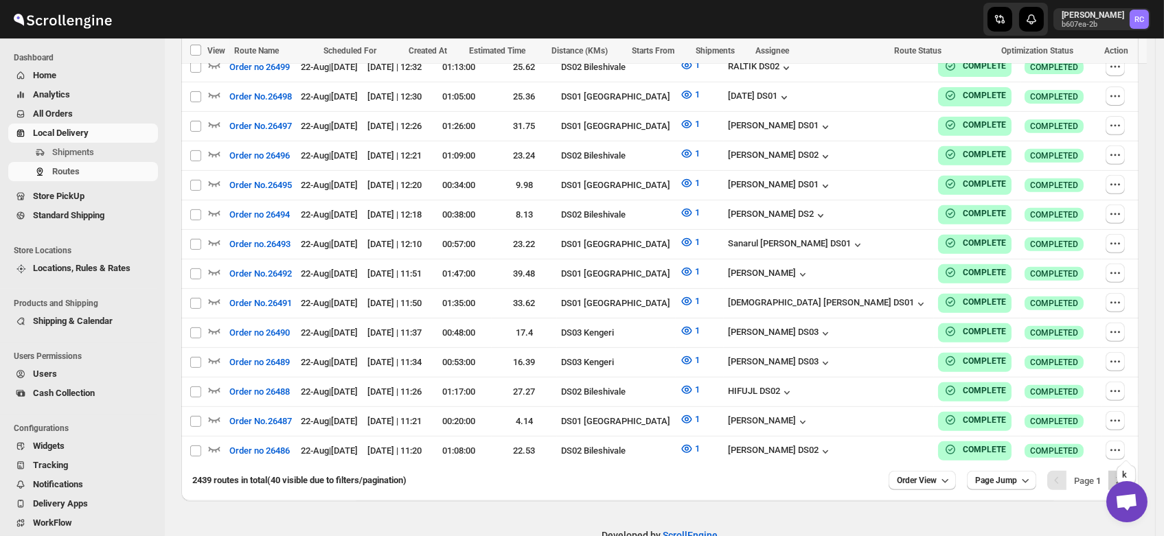
click at [1124, 474] on icon "Next" at bounding box center [1118, 481] width 14 height 14
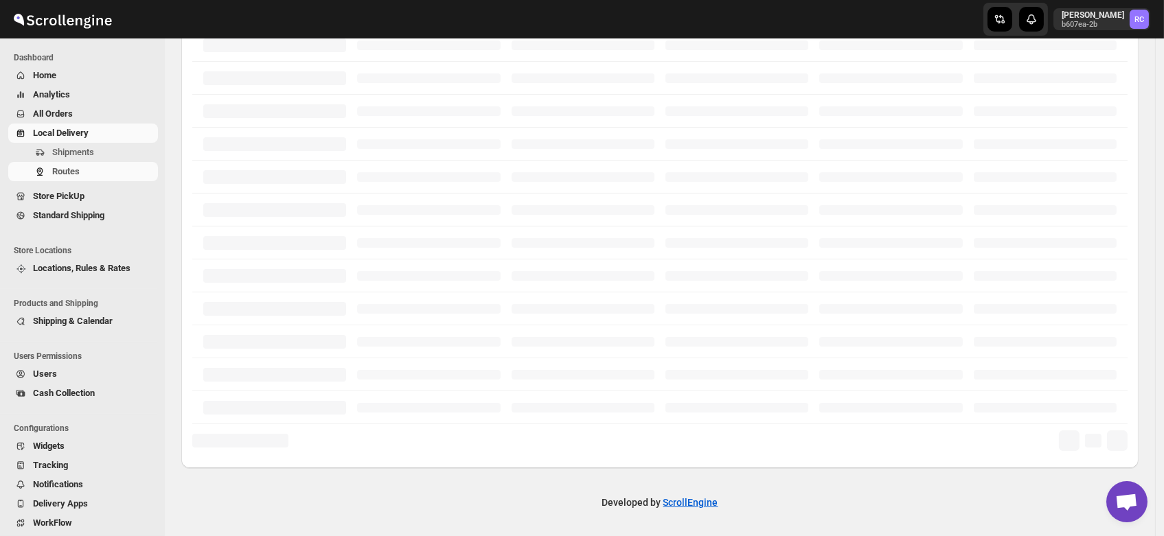
scroll to position [324, 0]
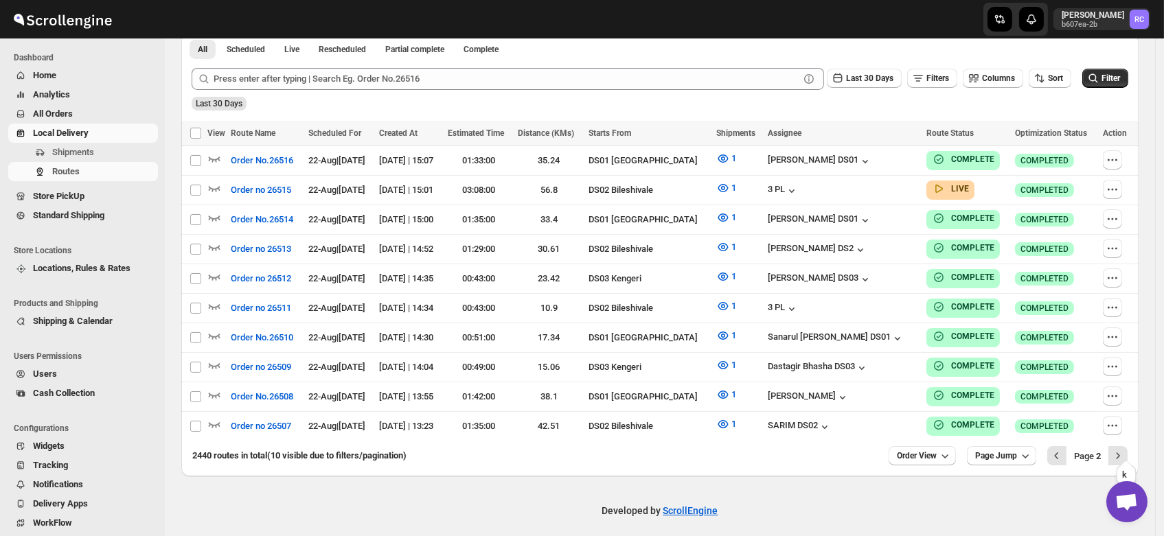
click at [1124, 453] on icon "Next" at bounding box center [1118, 456] width 14 height 14
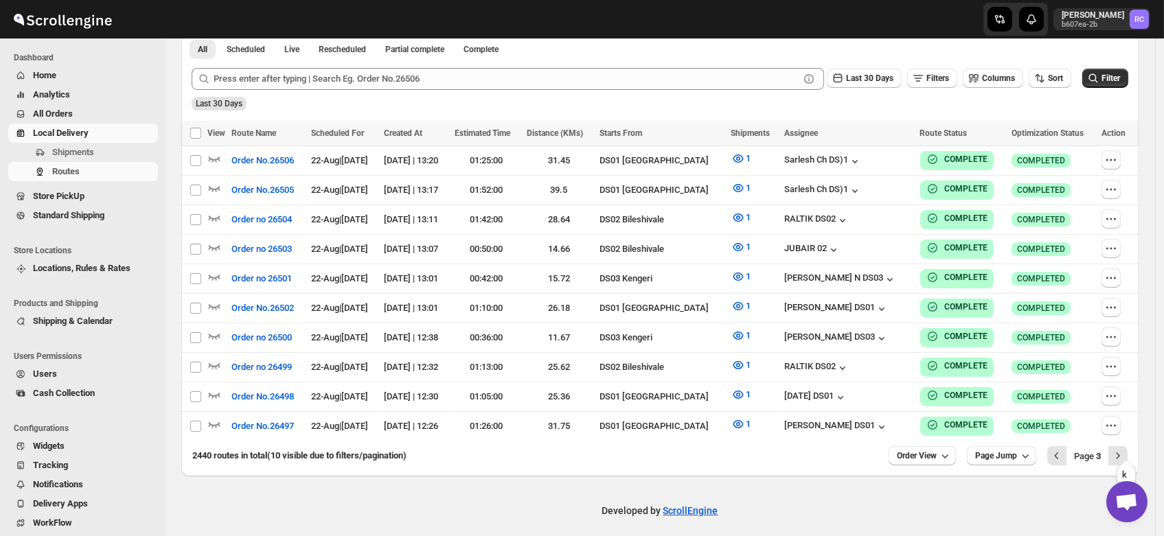
click at [1124, 453] on icon "Next" at bounding box center [1118, 456] width 14 height 14
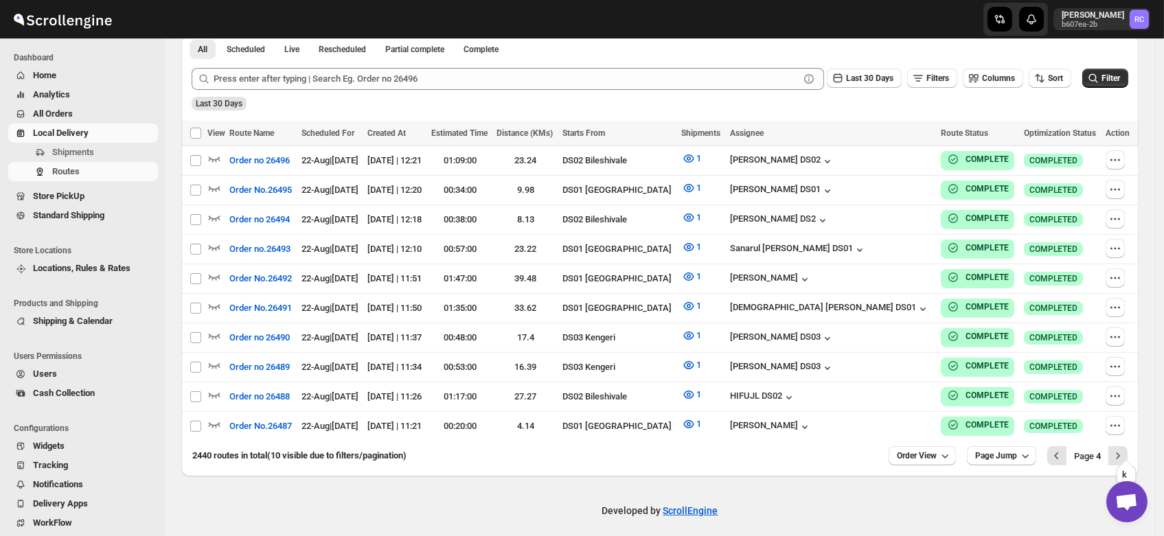
click at [1124, 453] on icon "Next" at bounding box center [1118, 456] width 14 height 14
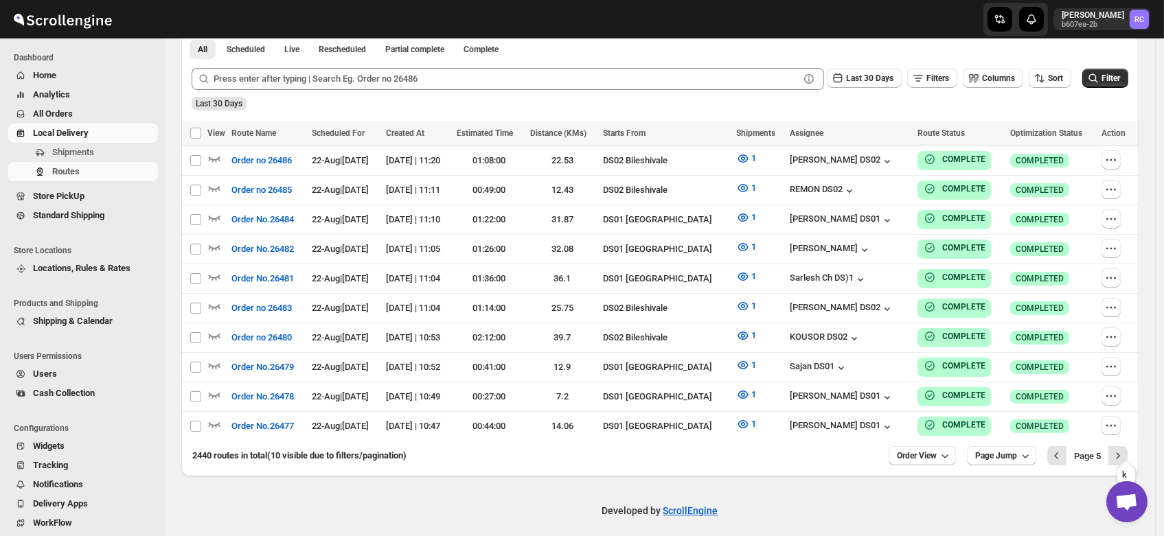
click at [1124, 453] on icon "Next" at bounding box center [1118, 456] width 14 height 14
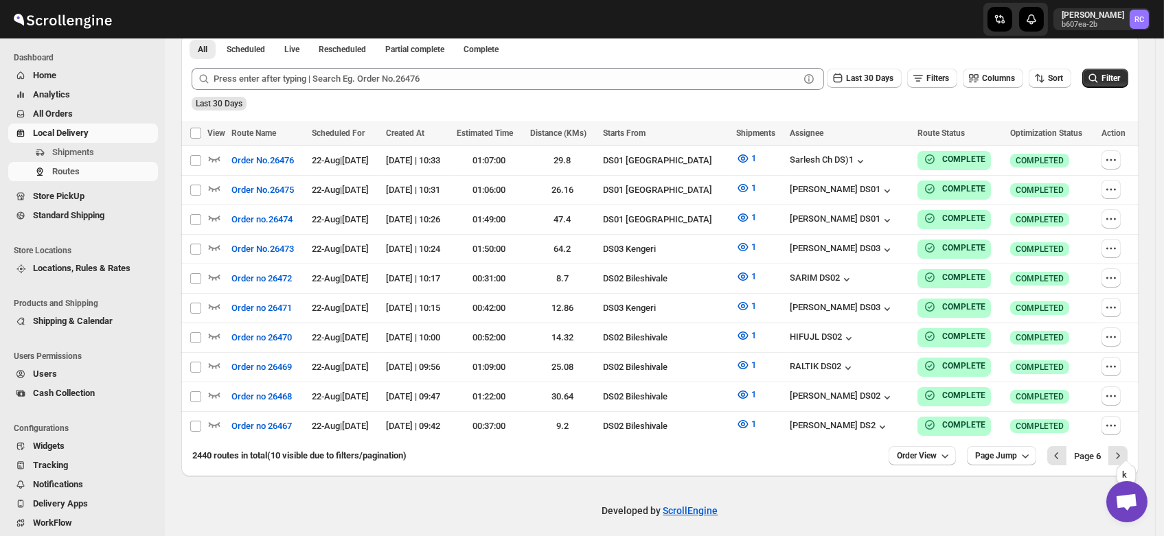
click at [1124, 453] on icon "Next" at bounding box center [1118, 456] width 14 height 14
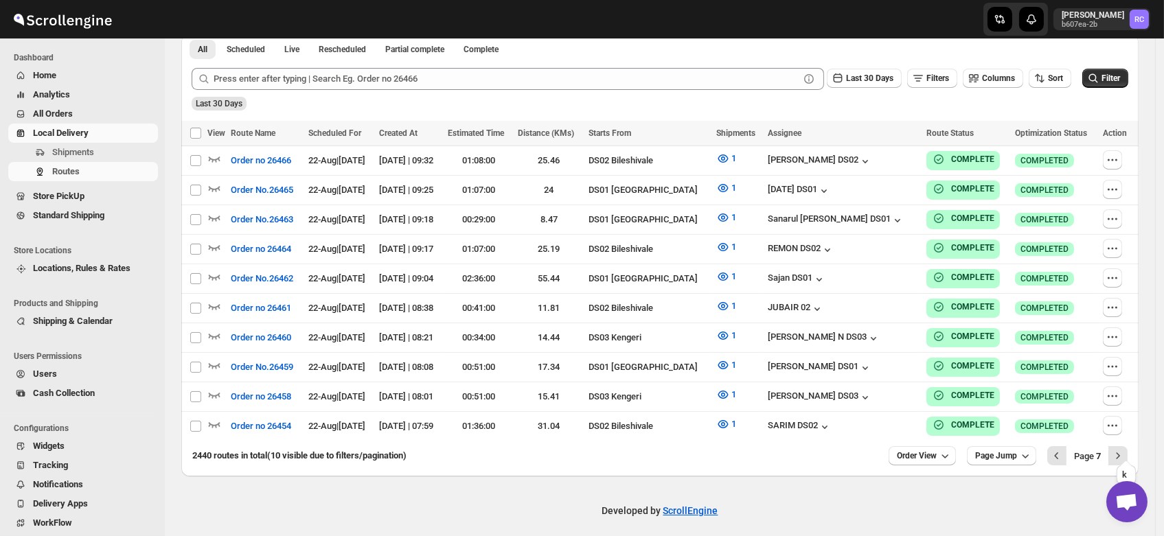
click at [1124, 453] on icon "Next" at bounding box center [1118, 456] width 14 height 14
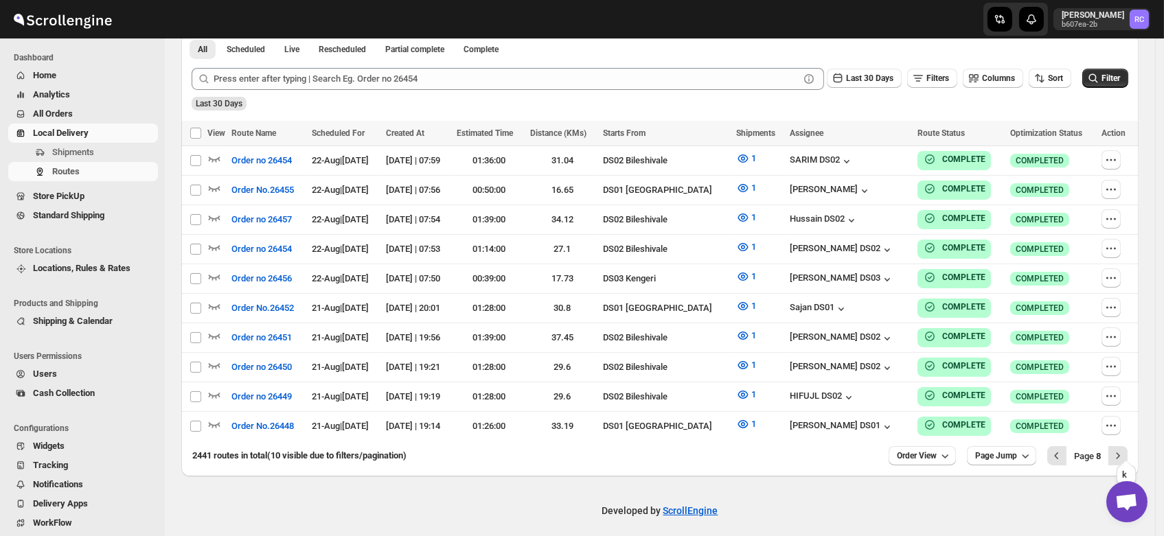
click at [1124, 453] on icon "Next" at bounding box center [1118, 456] width 14 height 14
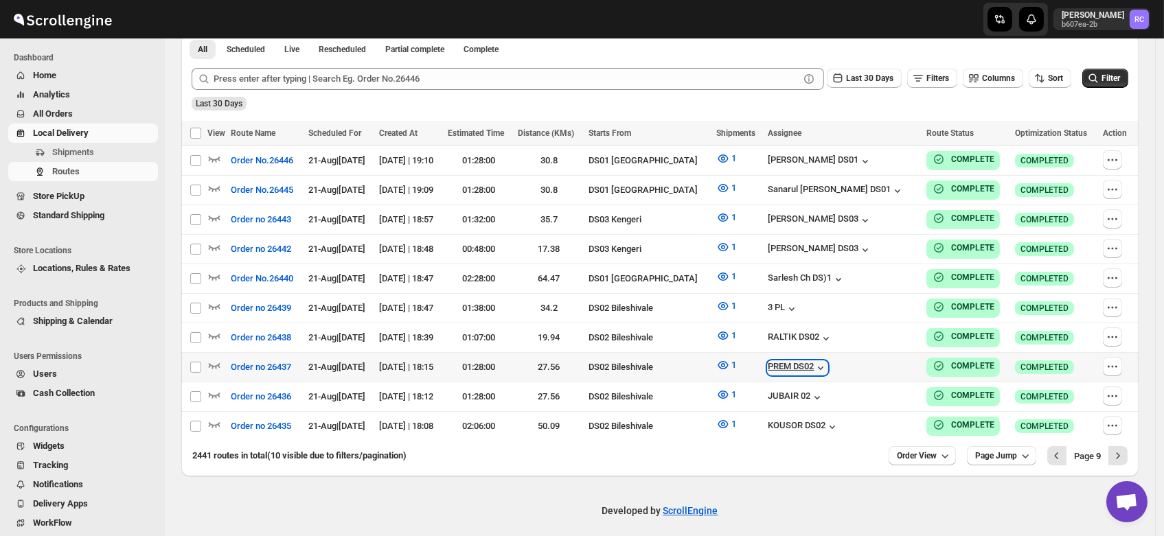
click at [828, 363] on div "PREM DS02" at bounding box center [798, 368] width 60 height 14
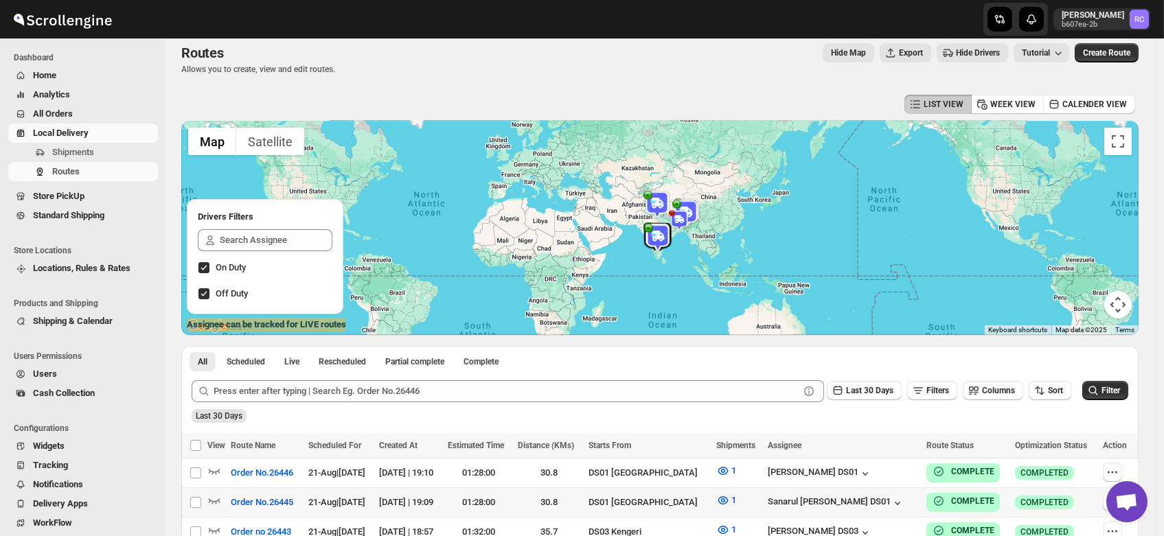
scroll to position [0, 0]
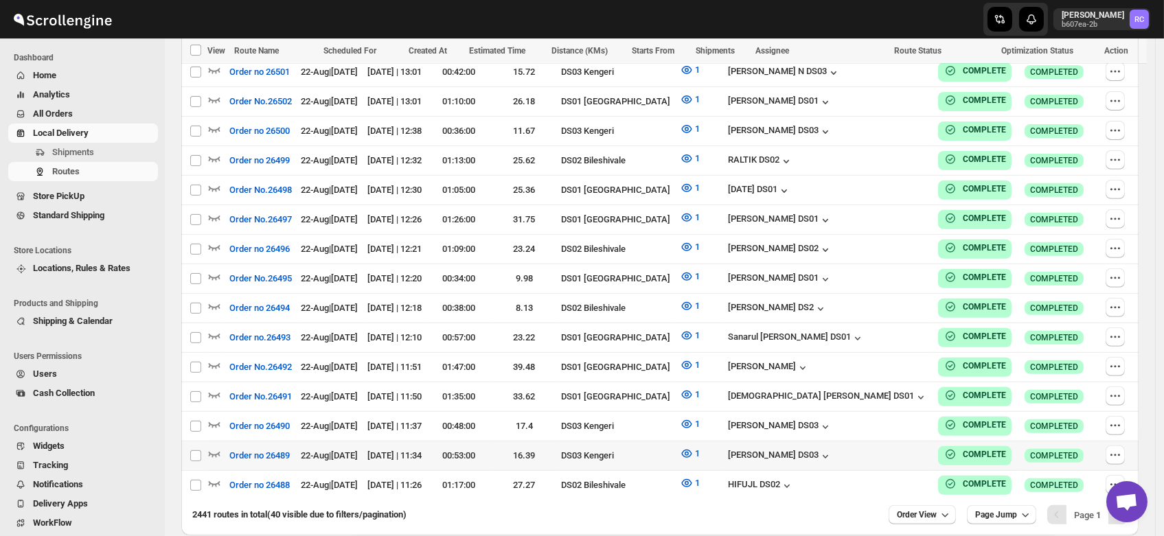
scroll to position [1170, 0]
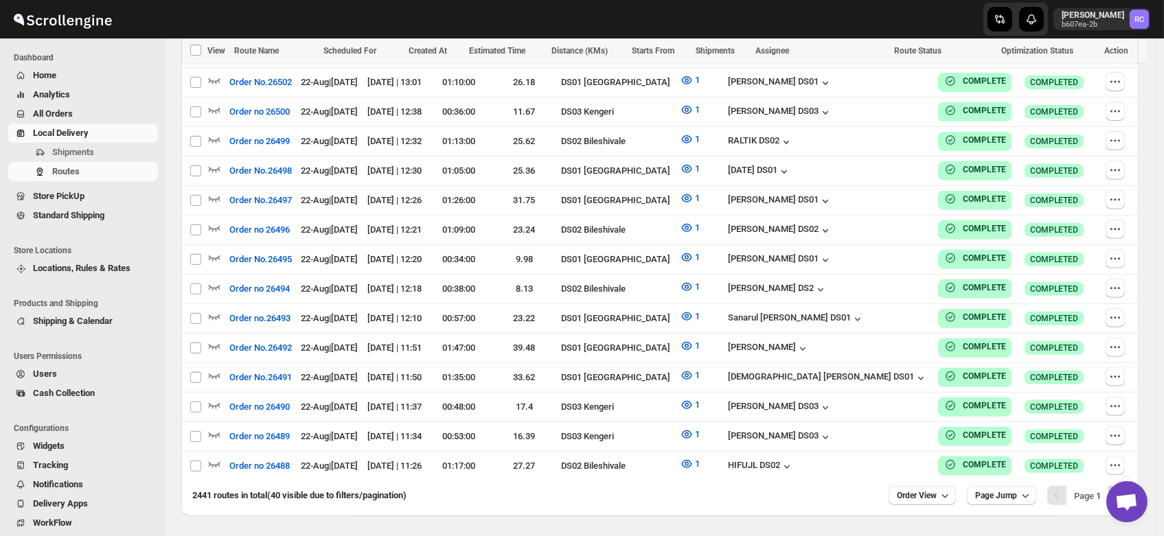
click at [1116, 486] on button "Next" at bounding box center [1118, 495] width 19 height 19
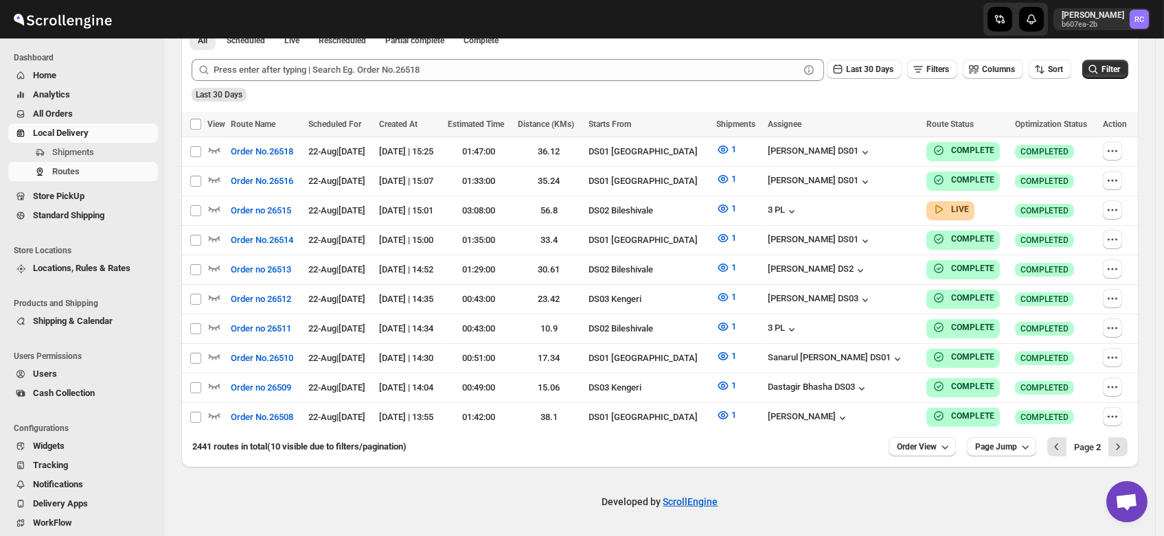
scroll to position [324, 0]
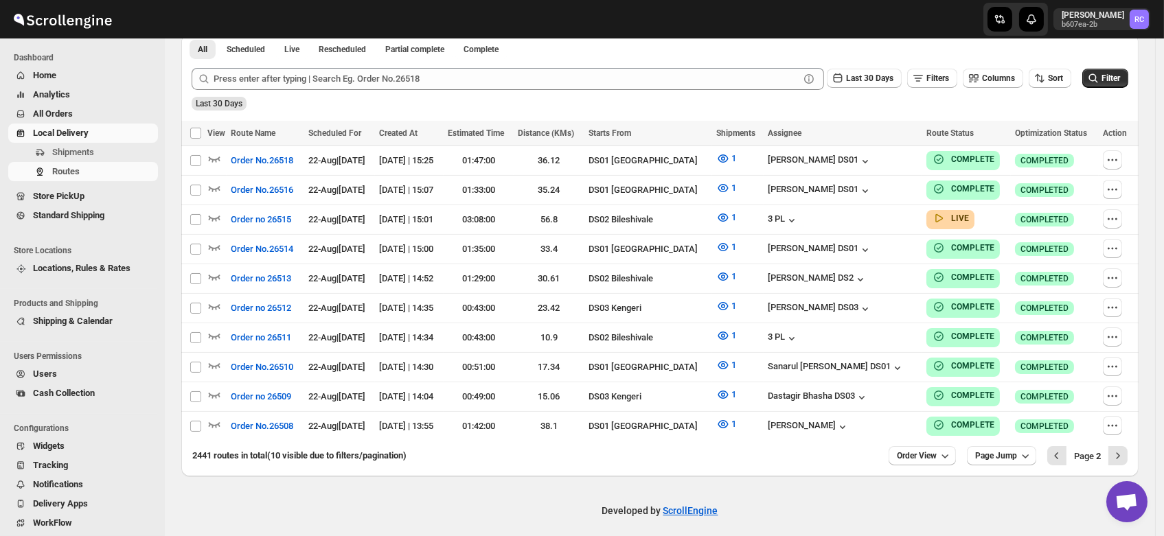
click at [1116, 457] on div "2441 routes in total (10 visible due to filters/pagination) Order View Page Jum…" at bounding box center [659, 459] width 957 height 36
click at [1122, 453] on icon "Next" at bounding box center [1118, 456] width 14 height 14
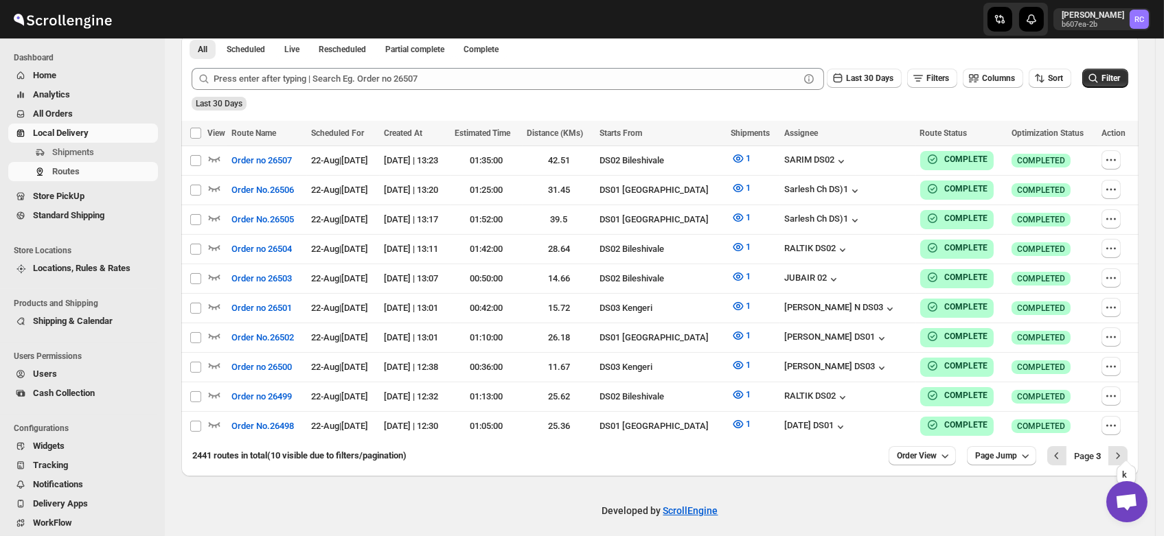
click at [1122, 453] on icon "Next" at bounding box center [1118, 456] width 14 height 14
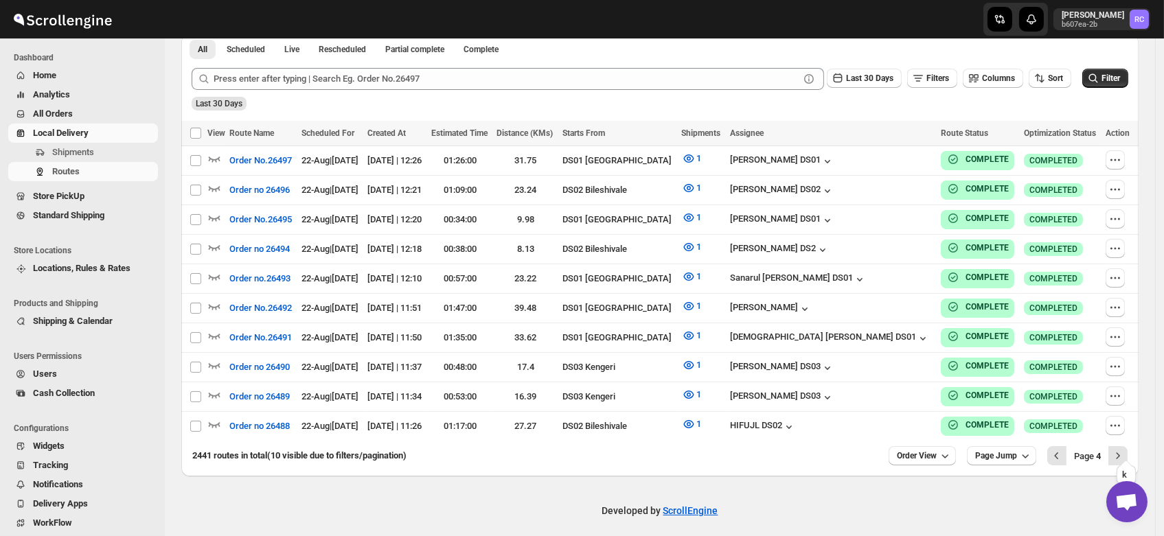
click at [1122, 453] on icon "Next" at bounding box center [1118, 456] width 14 height 14
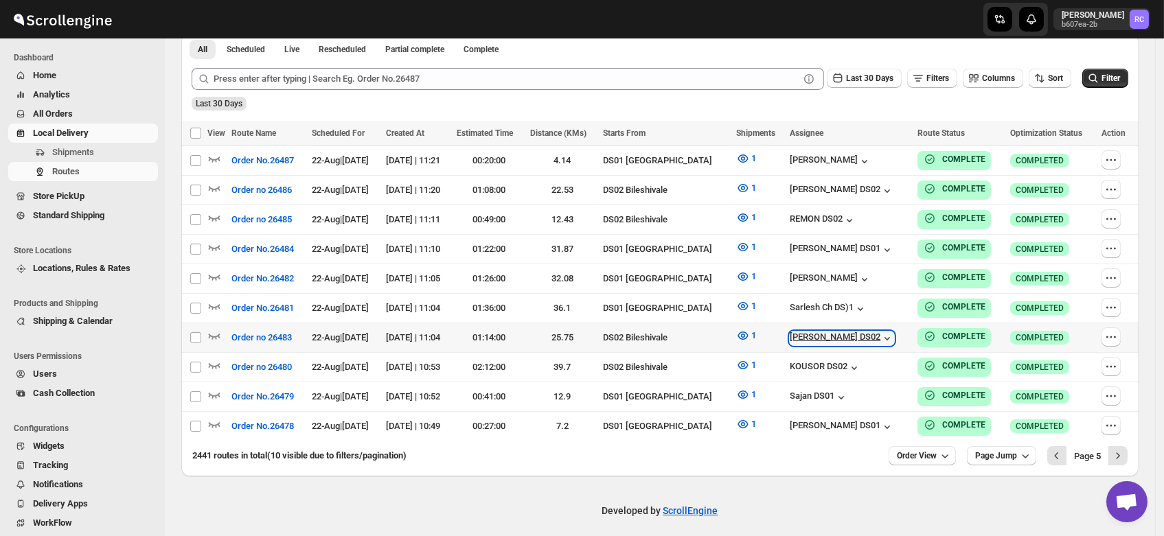
click at [817, 335] on div "[PERSON_NAME] DS02" at bounding box center [842, 339] width 104 height 14
click at [1122, 452] on icon "Next" at bounding box center [1118, 456] width 14 height 14
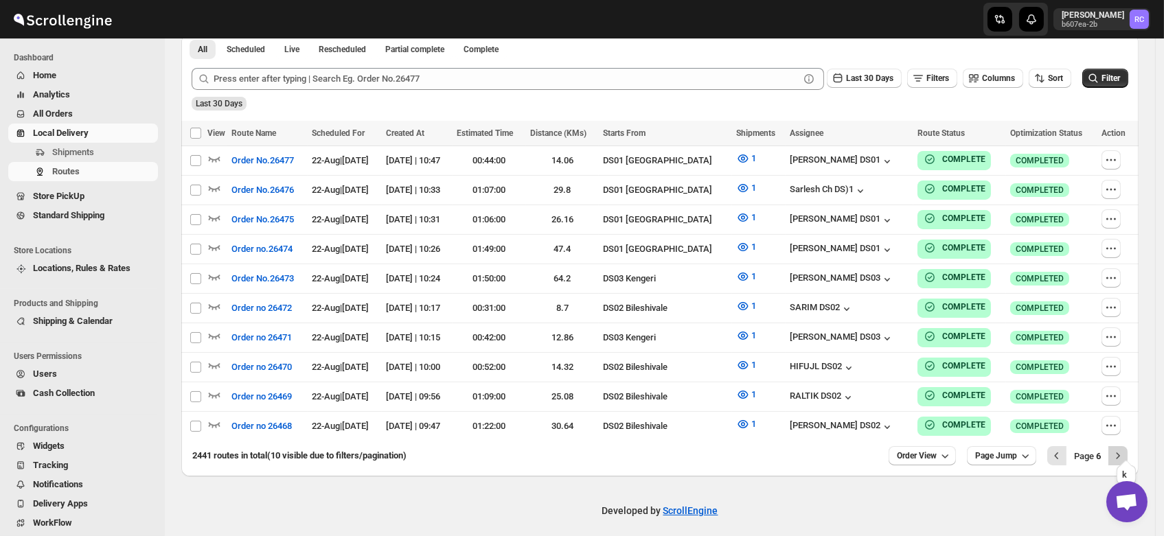
click at [1118, 446] on button "Next" at bounding box center [1118, 455] width 19 height 19
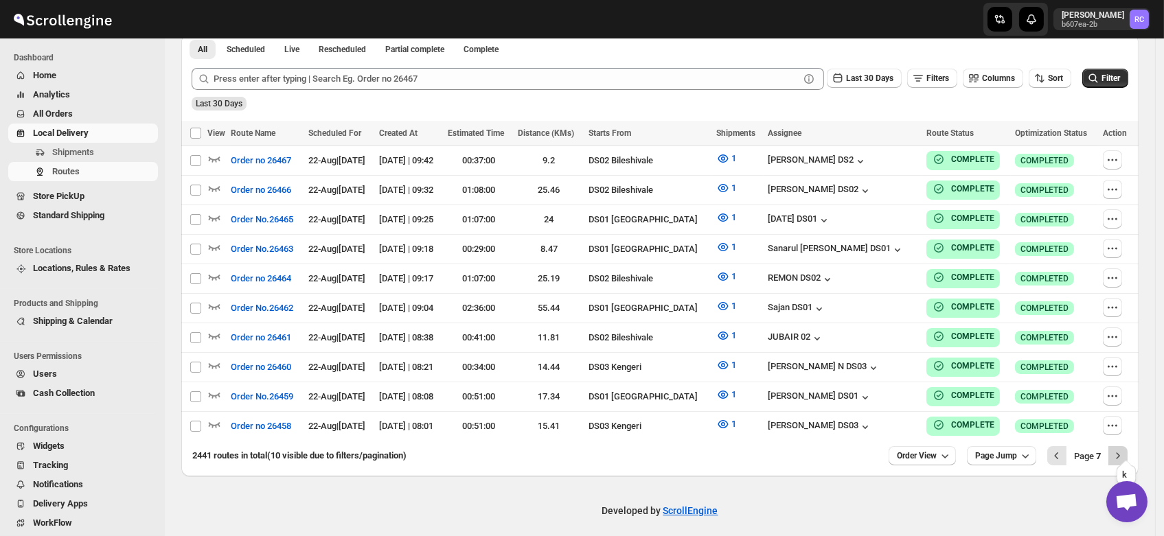
click at [1128, 446] on button "Next" at bounding box center [1118, 455] width 19 height 19
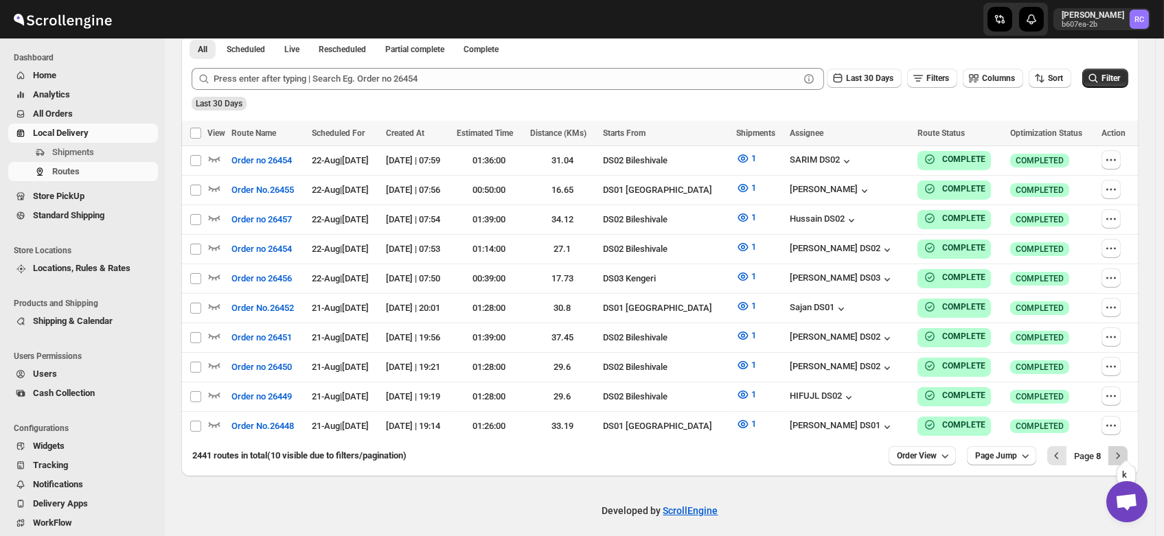
click at [1125, 449] on icon "Next" at bounding box center [1118, 456] width 14 height 14
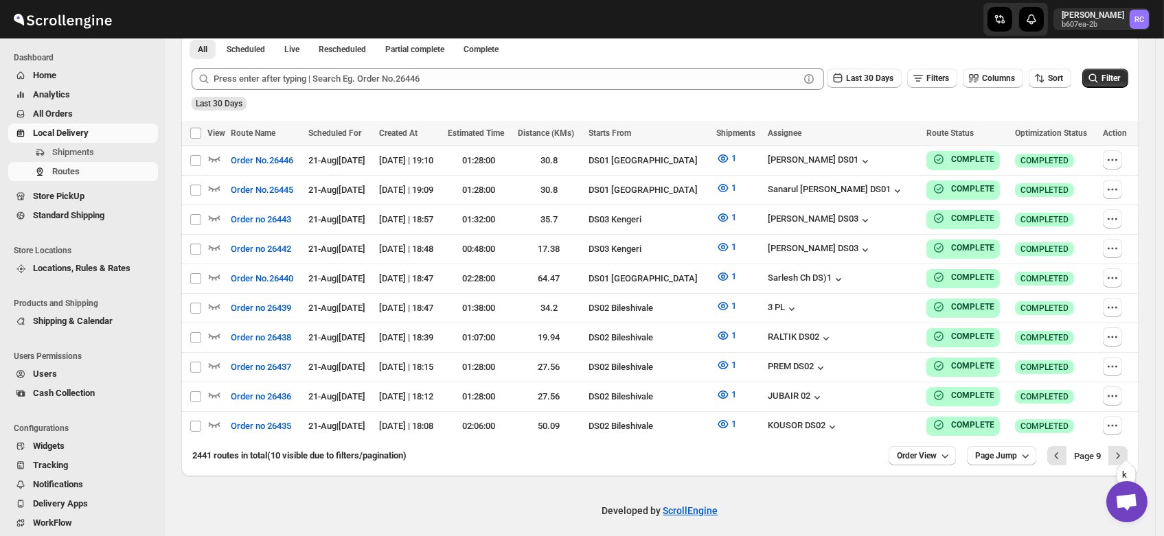
click at [1125, 449] on icon "Next" at bounding box center [1118, 456] width 14 height 14
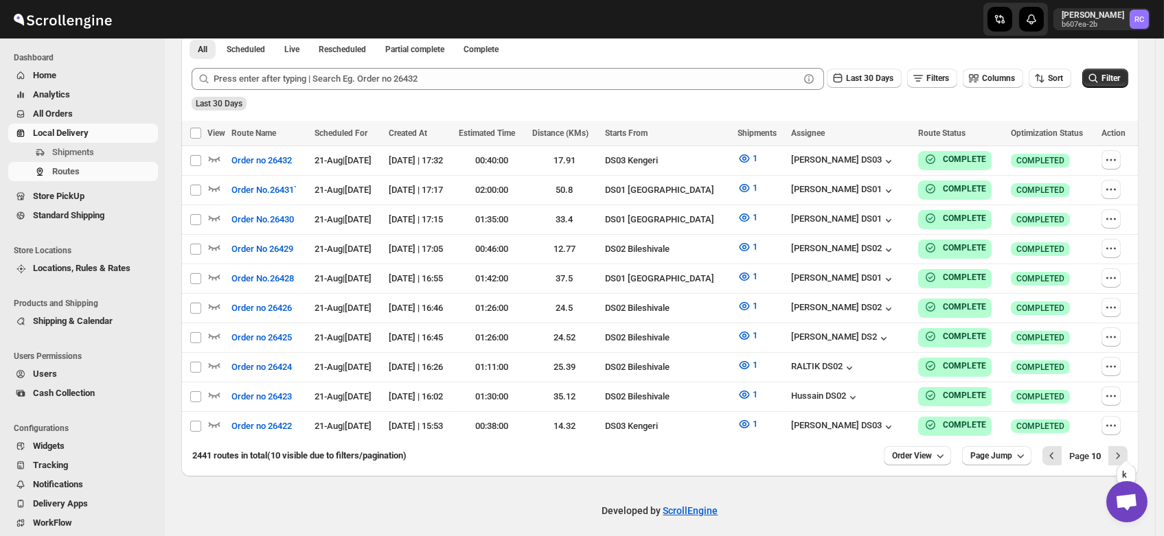
click at [1125, 449] on icon "Next" at bounding box center [1118, 456] width 14 height 14
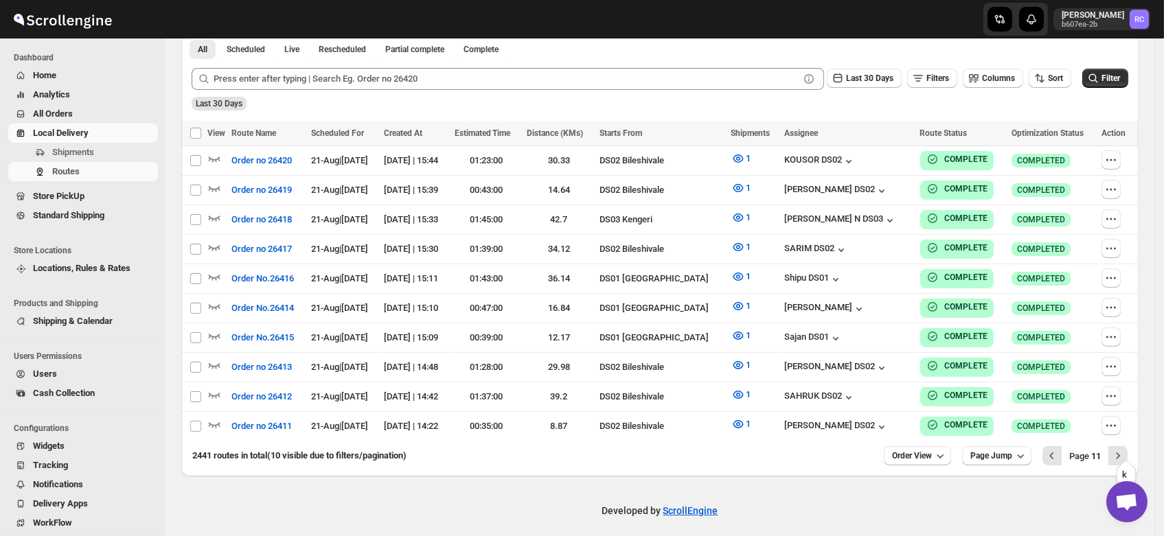
click at [1125, 449] on icon "Next" at bounding box center [1118, 456] width 14 height 14
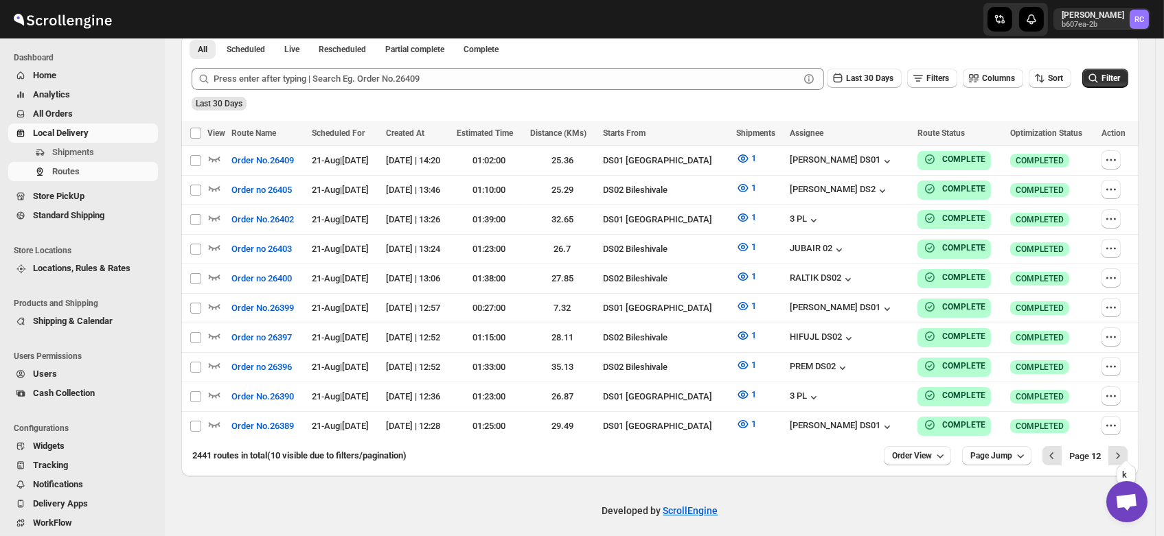
click at [1125, 449] on icon "Next" at bounding box center [1118, 456] width 14 height 14
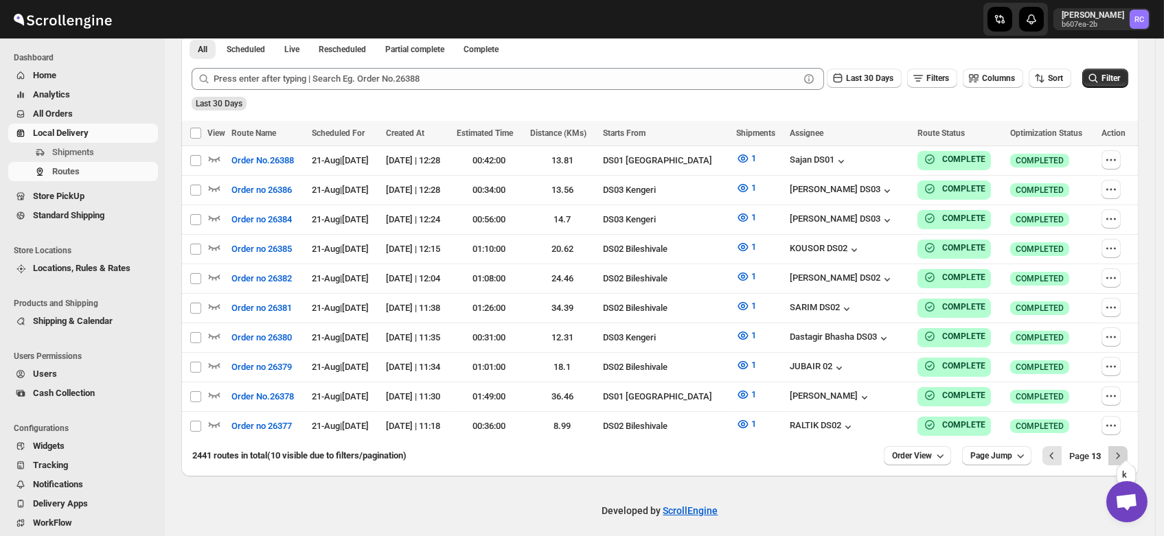
click at [1125, 449] on icon "Next" at bounding box center [1118, 456] width 14 height 14
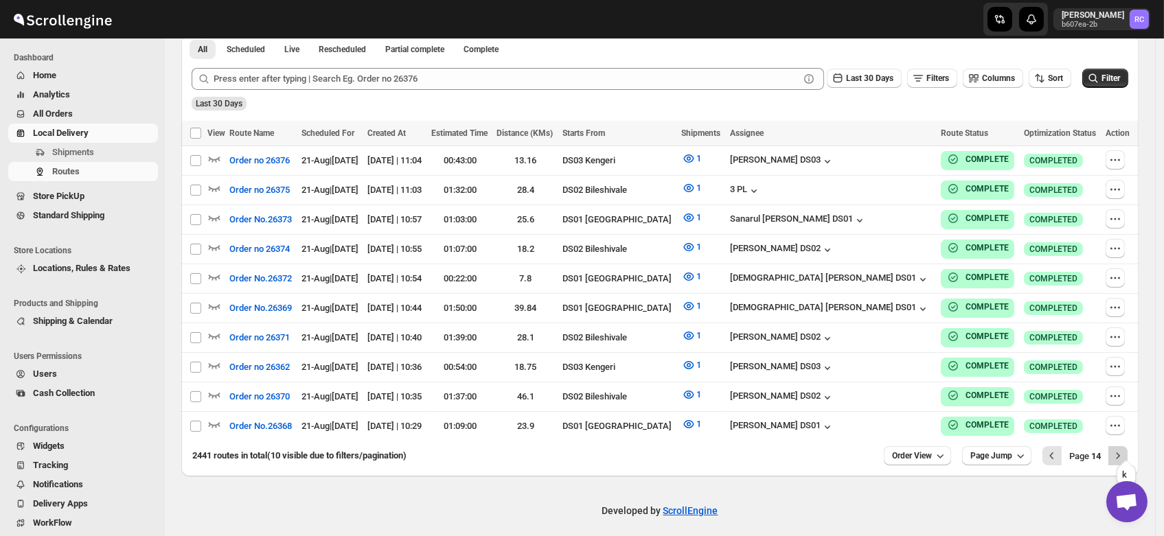
click at [1125, 449] on icon "Next" at bounding box center [1118, 456] width 14 height 14
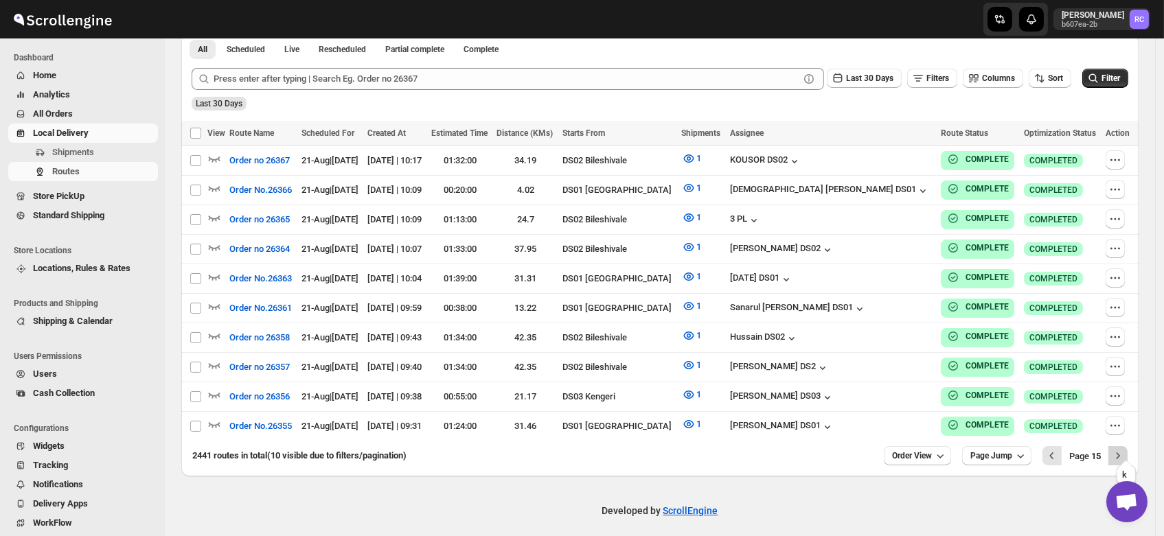
click at [1124, 449] on icon "Next" at bounding box center [1118, 456] width 14 height 14
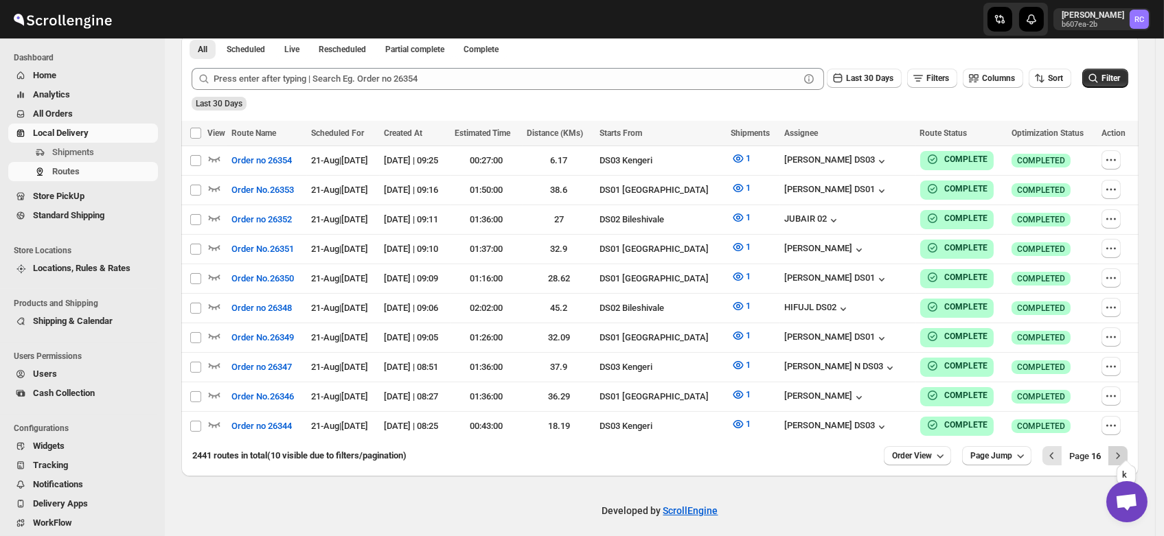
click at [1125, 449] on icon "Next" at bounding box center [1118, 456] width 14 height 14
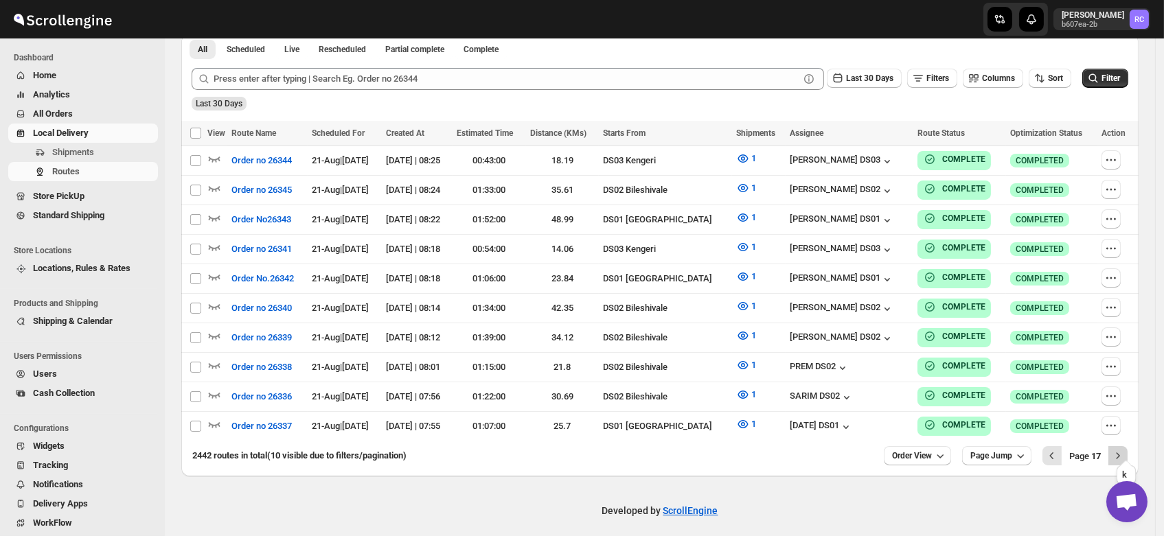
click at [1122, 449] on icon "Next" at bounding box center [1118, 456] width 14 height 14
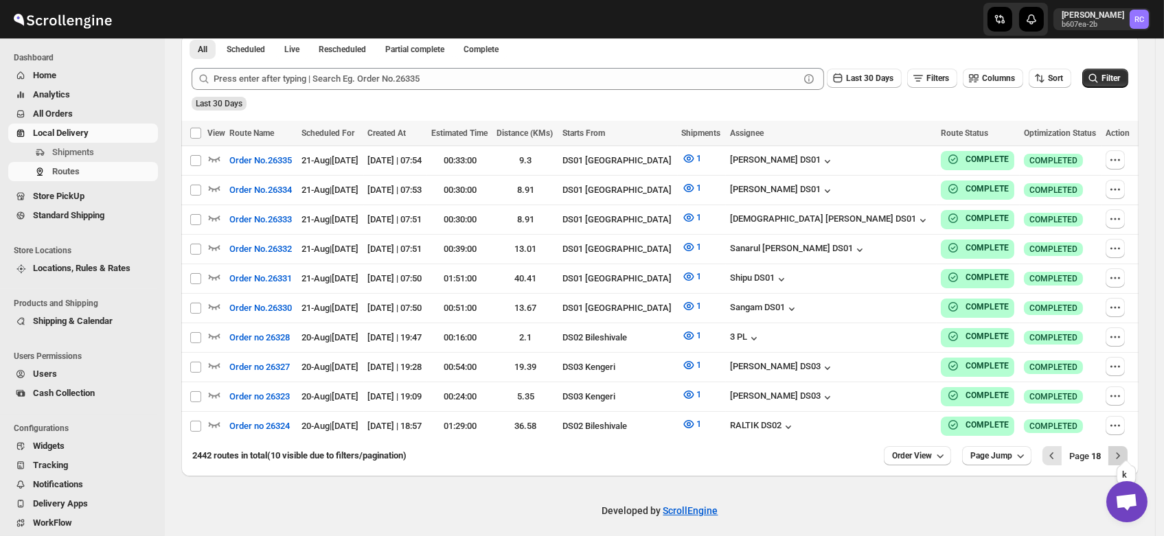
click at [1116, 446] on button "Next" at bounding box center [1118, 455] width 19 height 19
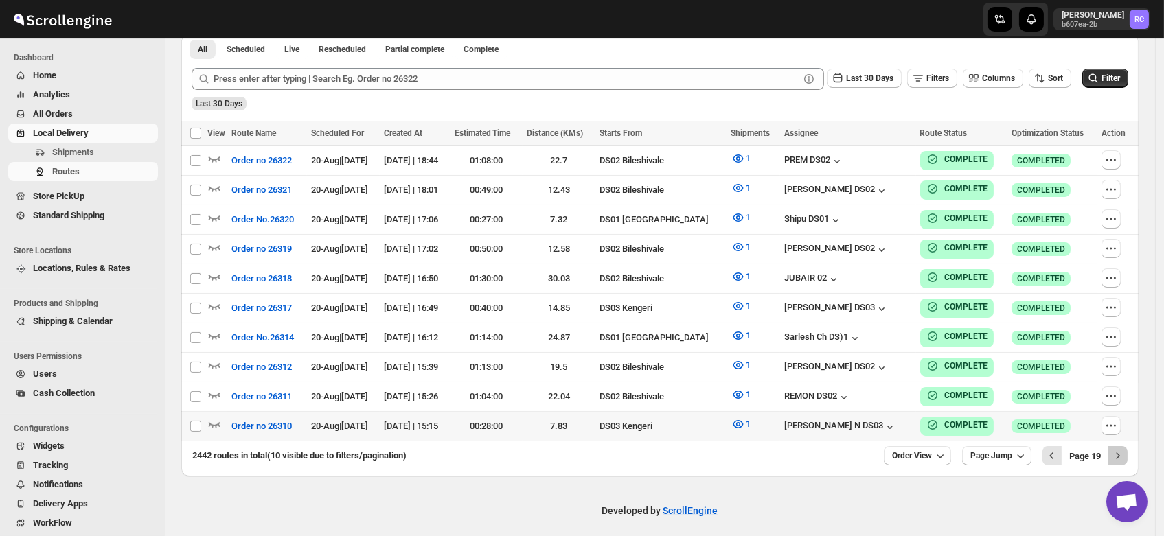
drag, startPoint x: 1116, startPoint y: 444, endPoint x: 806, endPoint y: 405, distance: 312.8
click at [806, 405] on div "Select all Routes View Route Name Scheduled For Created At Estimated Time Dista…" at bounding box center [659, 299] width 957 height 356
click at [1124, 449] on icon "Next" at bounding box center [1118, 456] width 14 height 14
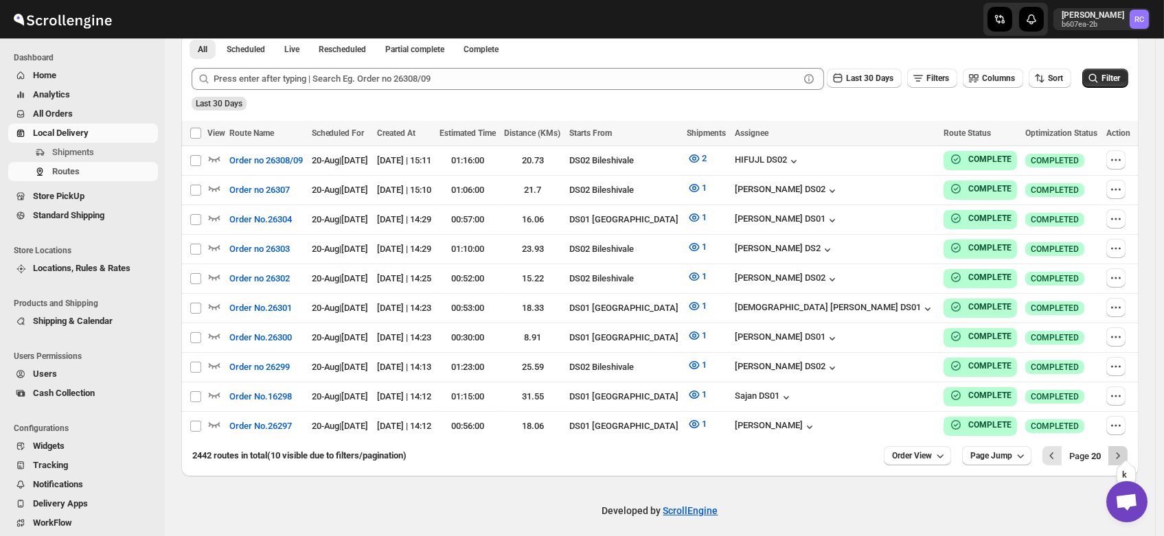
click at [1118, 446] on button "Next" at bounding box center [1118, 455] width 19 height 19
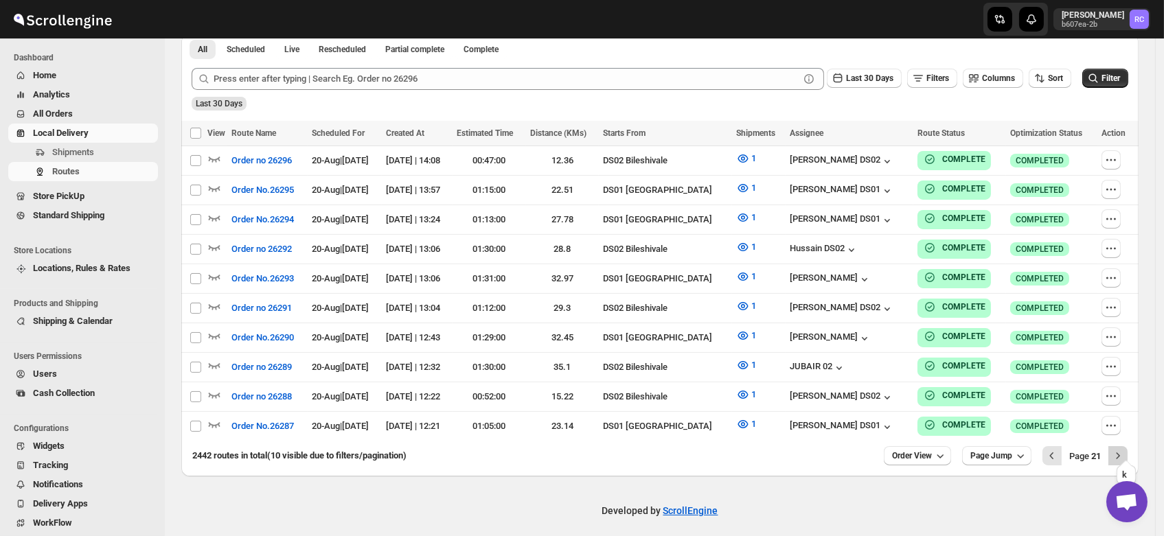
click at [1120, 449] on icon "Next" at bounding box center [1118, 456] width 14 height 14
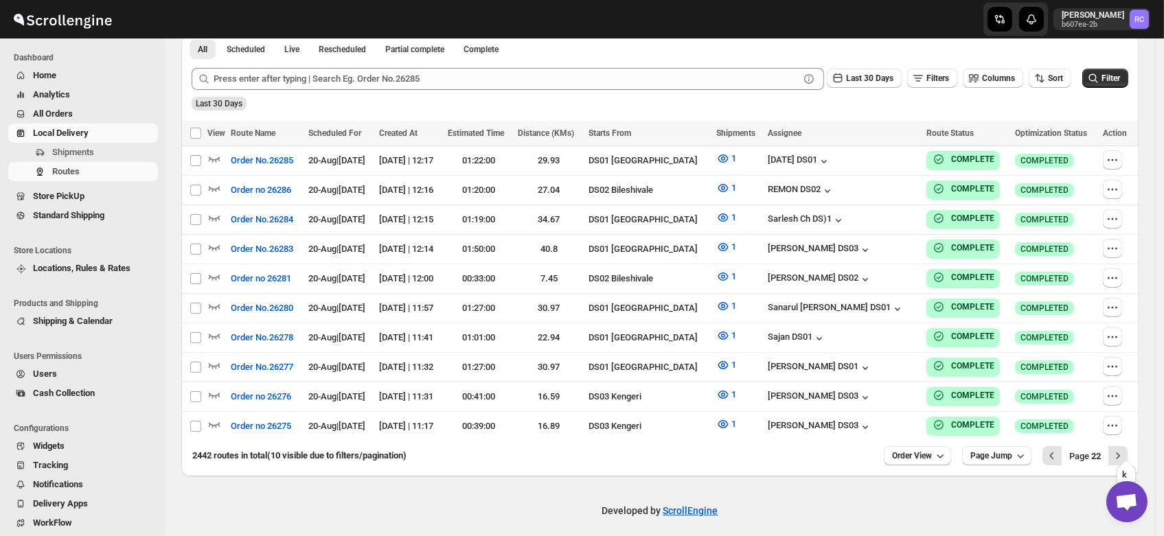
click at [1120, 449] on icon "Next" at bounding box center [1118, 456] width 14 height 14
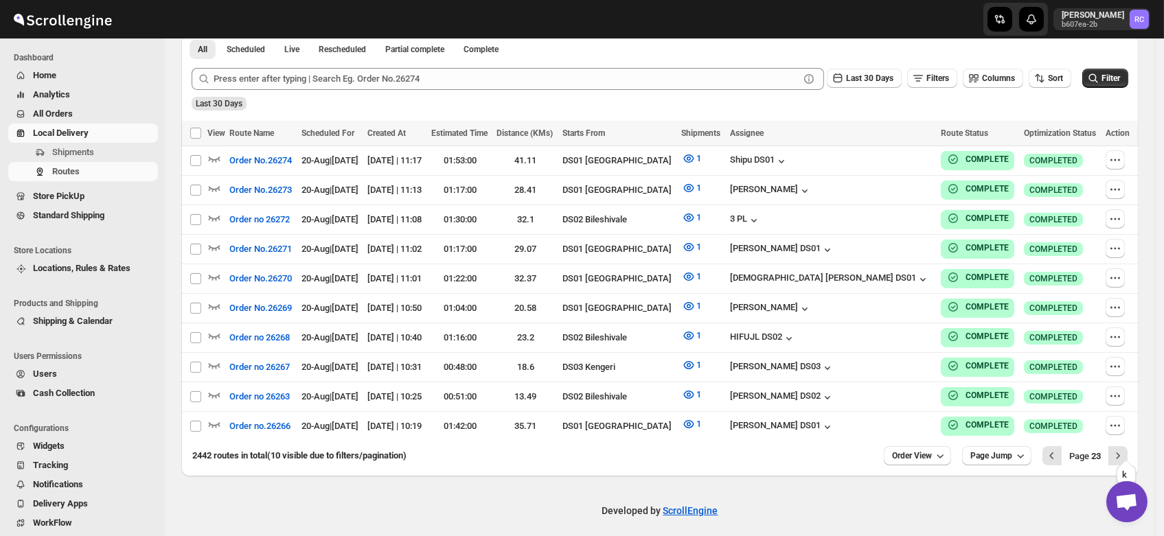
click at [1120, 449] on icon "Next" at bounding box center [1118, 456] width 14 height 14
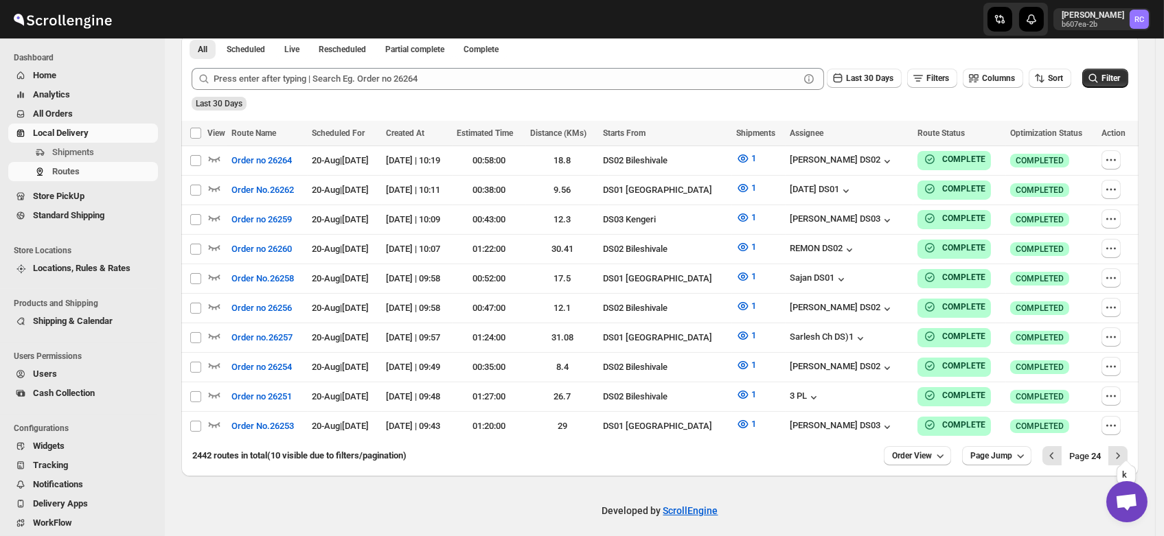
click at [1120, 449] on icon "Next" at bounding box center [1118, 456] width 14 height 14
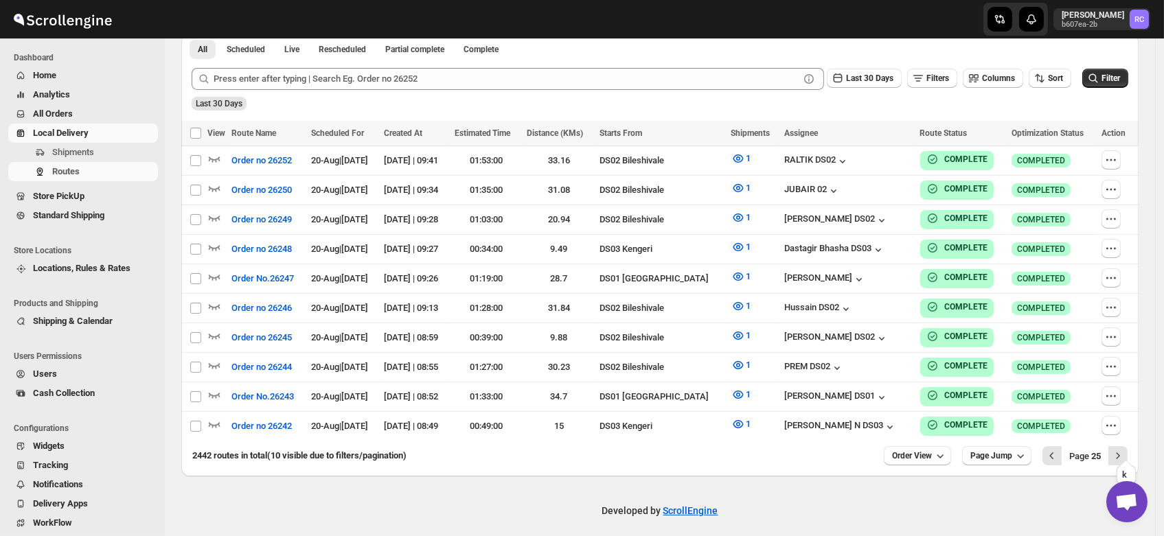
click at [1120, 449] on icon "Next" at bounding box center [1118, 456] width 14 height 14
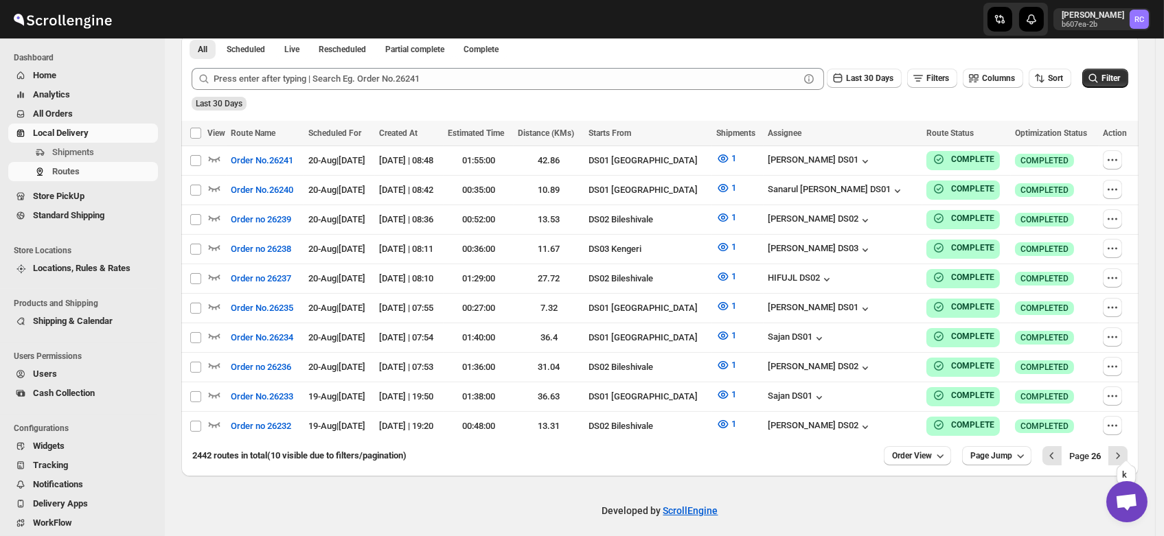
click at [1120, 449] on icon "Next" at bounding box center [1118, 456] width 14 height 14
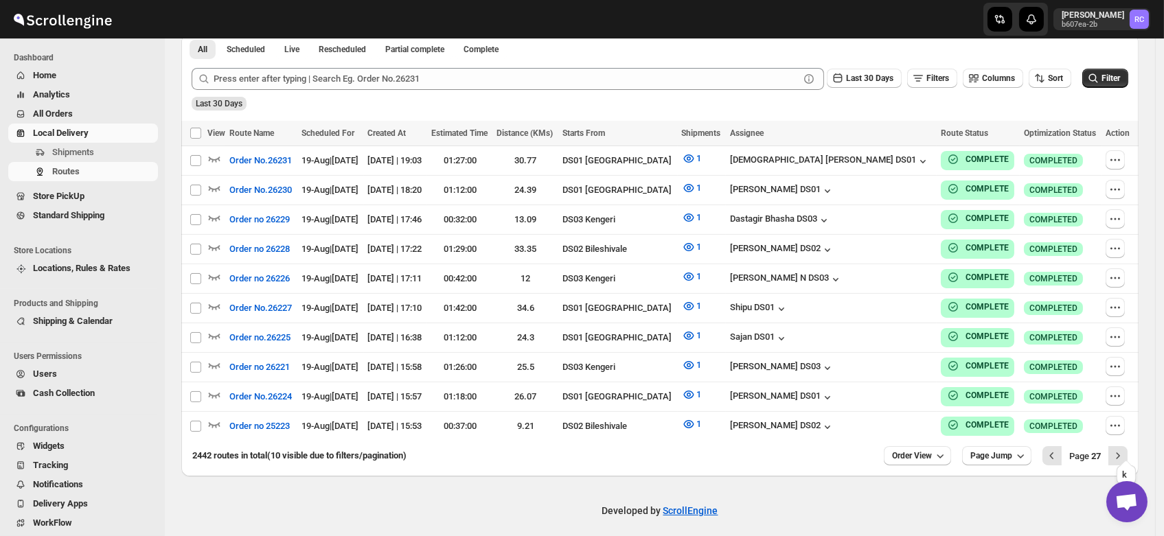
click at [1120, 449] on icon "Next" at bounding box center [1118, 456] width 14 height 14
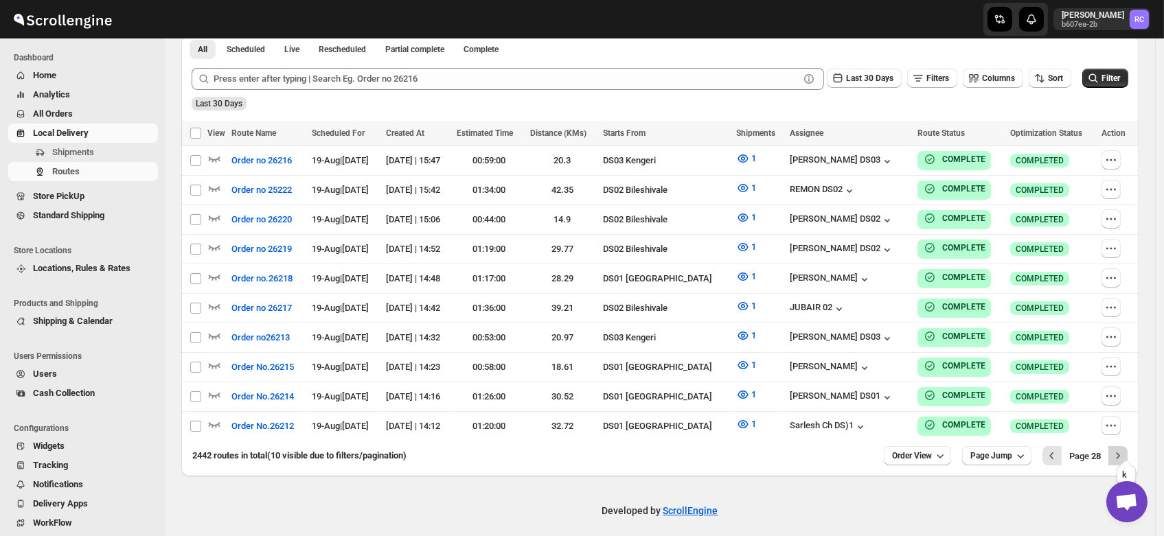
click at [1124, 449] on icon "Next" at bounding box center [1118, 456] width 14 height 14
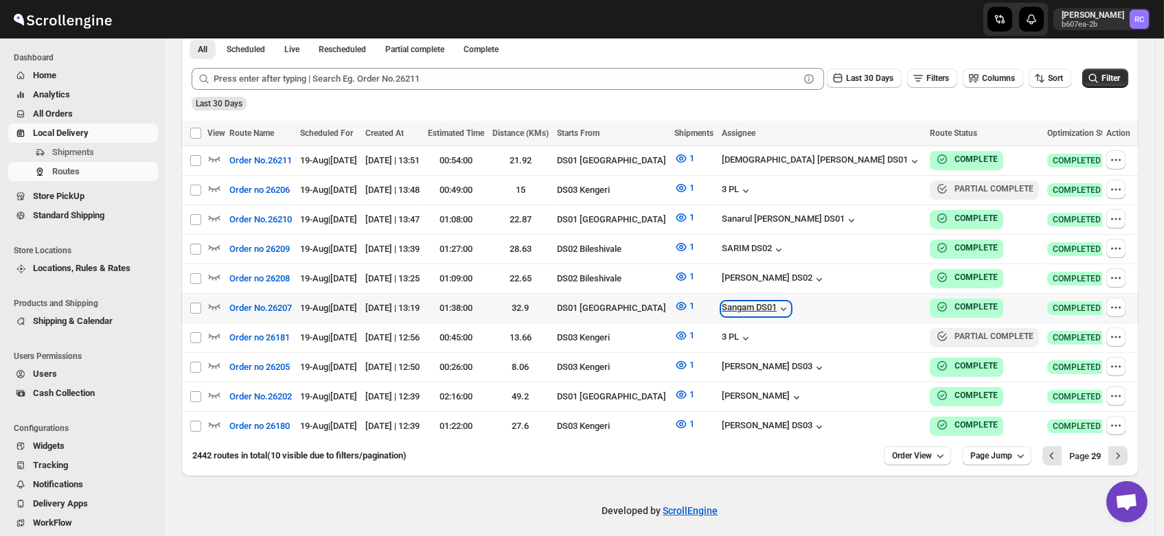
click at [791, 303] on div "Sangam DS01" at bounding box center [756, 309] width 69 height 14
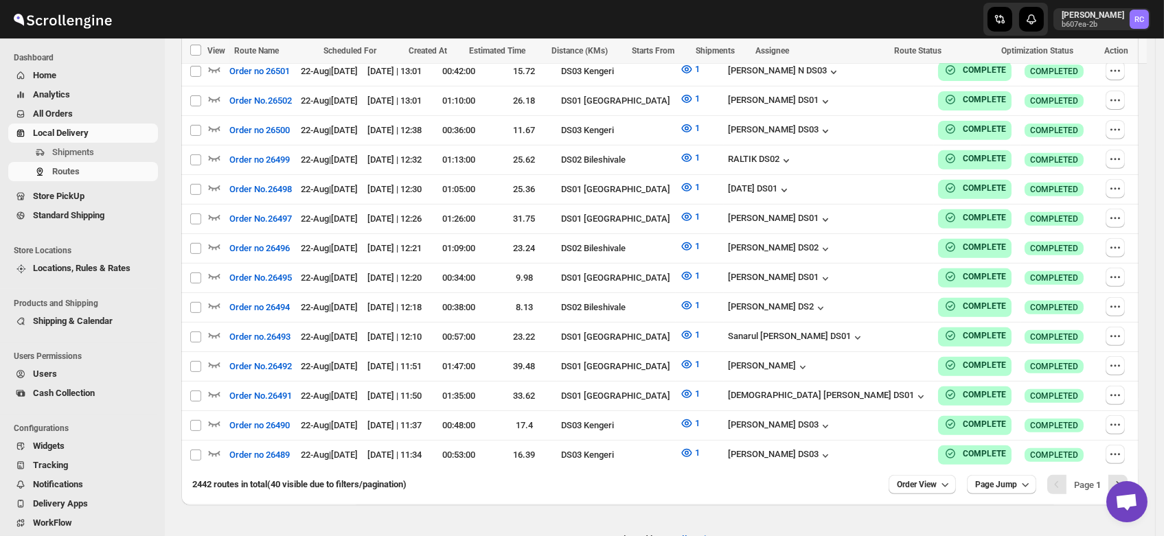
scroll to position [1181, 0]
click at [1126, 475] on button "Next" at bounding box center [1118, 484] width 19 height 19
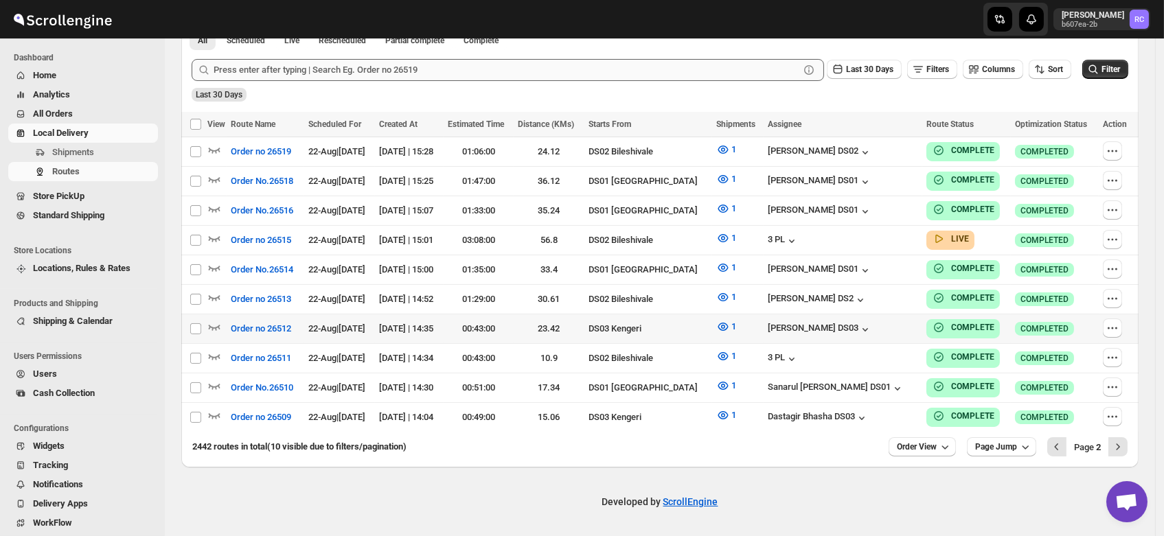
scroll to position [324, 0]
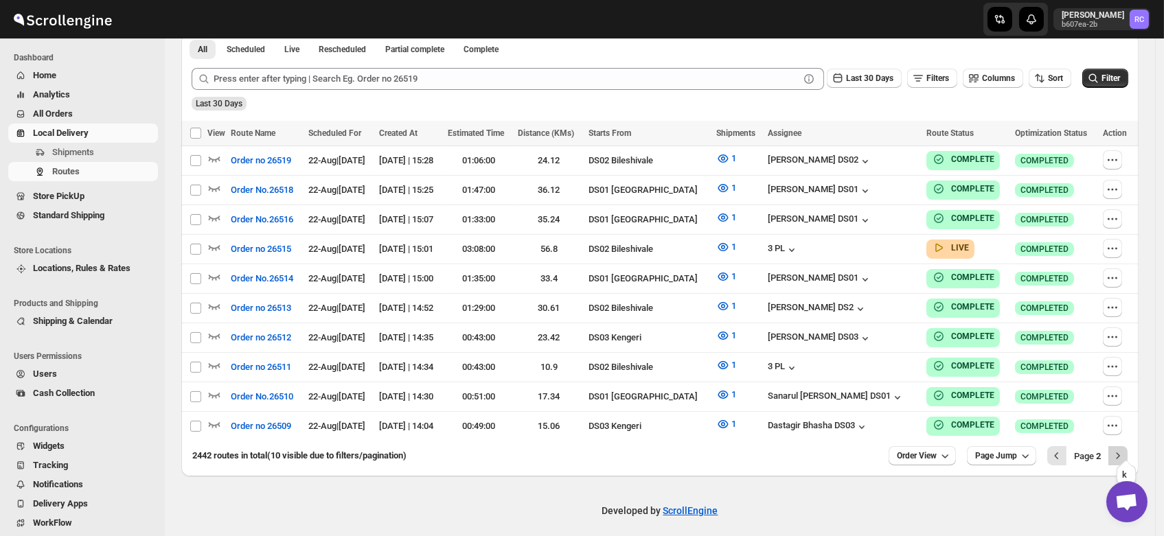
click at [1122, 449] on icon "Next" at bounding box center [1118, 456] width 14 height 14
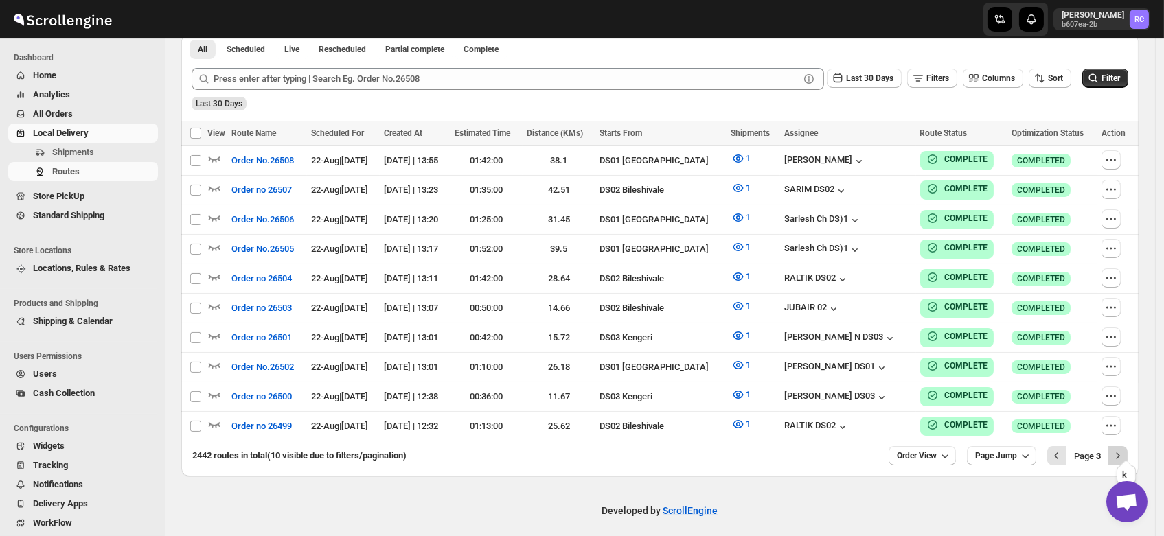
click at [1125, 452] on icon "Next" at bounding box center [1118, 456] width 14 height 14
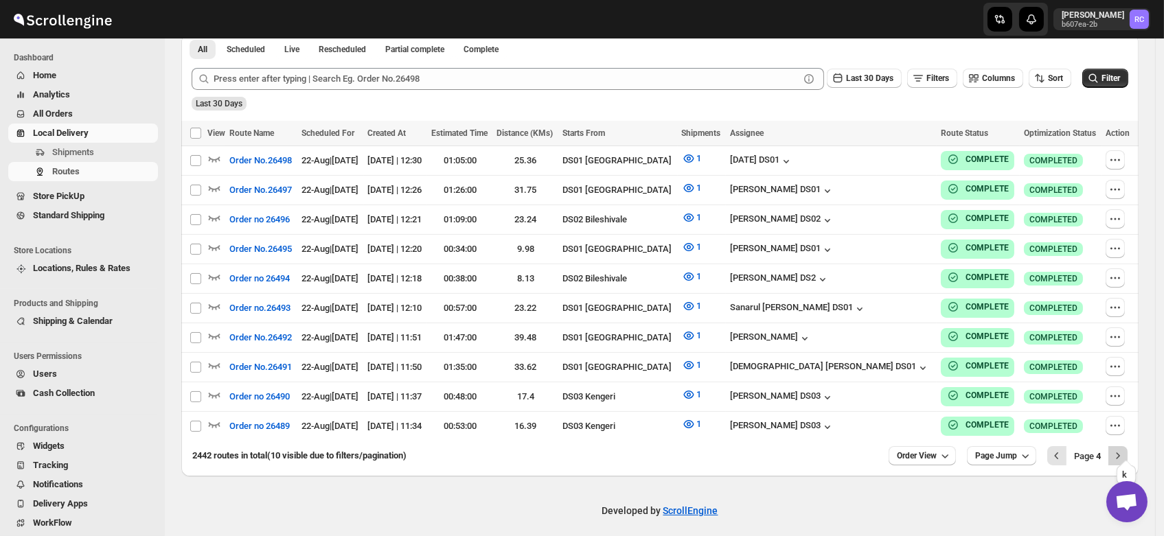
click at [1121, 449] on icon "Next" at bounding box center [1118, 456] width 14 height 14
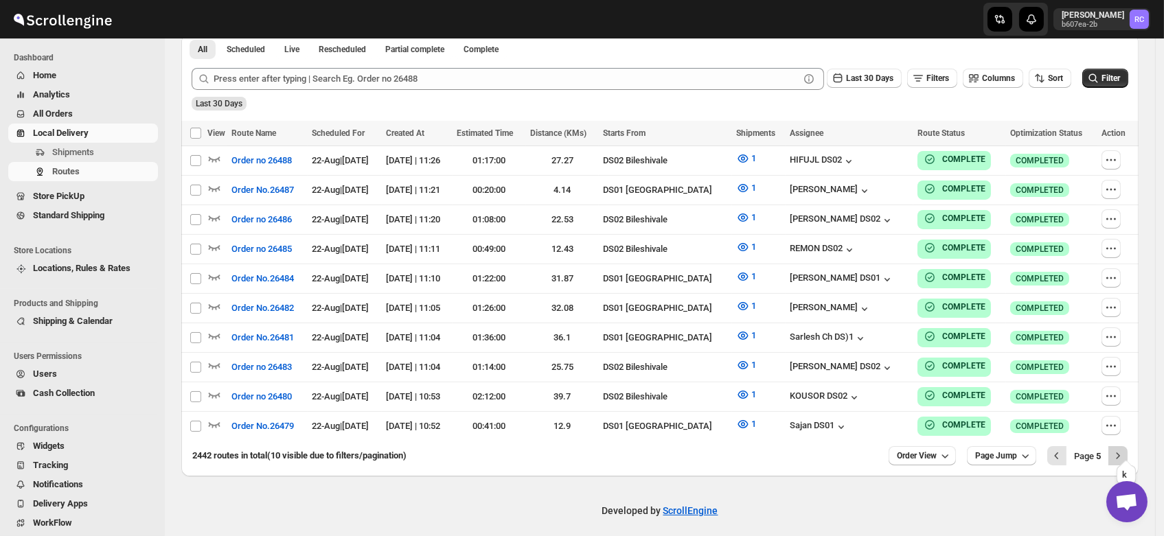
click at [1124, 449] on icon "Next" at bounding box center [1118, 456] width 14 height 14
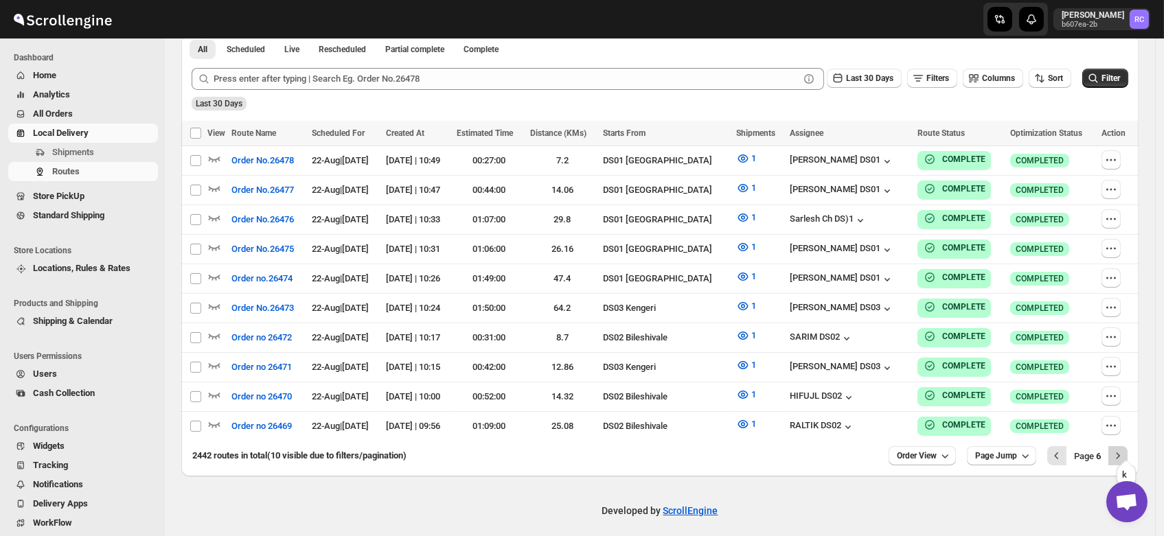
click at [1125, 449] on icon "Next" at bounding box center [1118, 456] width 14 height 14
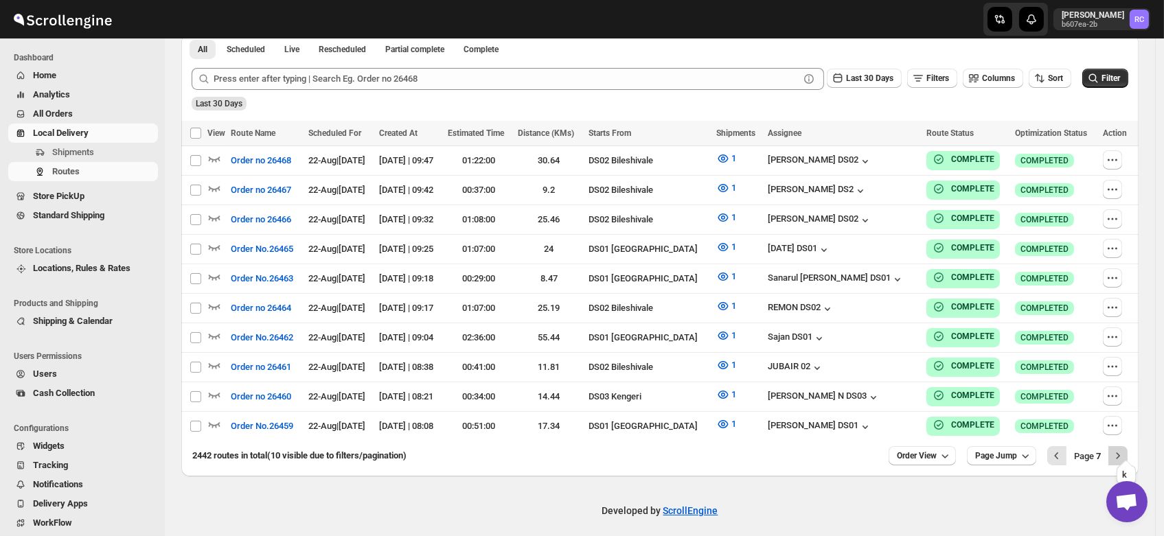
click at [1121, 451] on icon "Next" at bounding box center [1118, 456] width 14 height 14
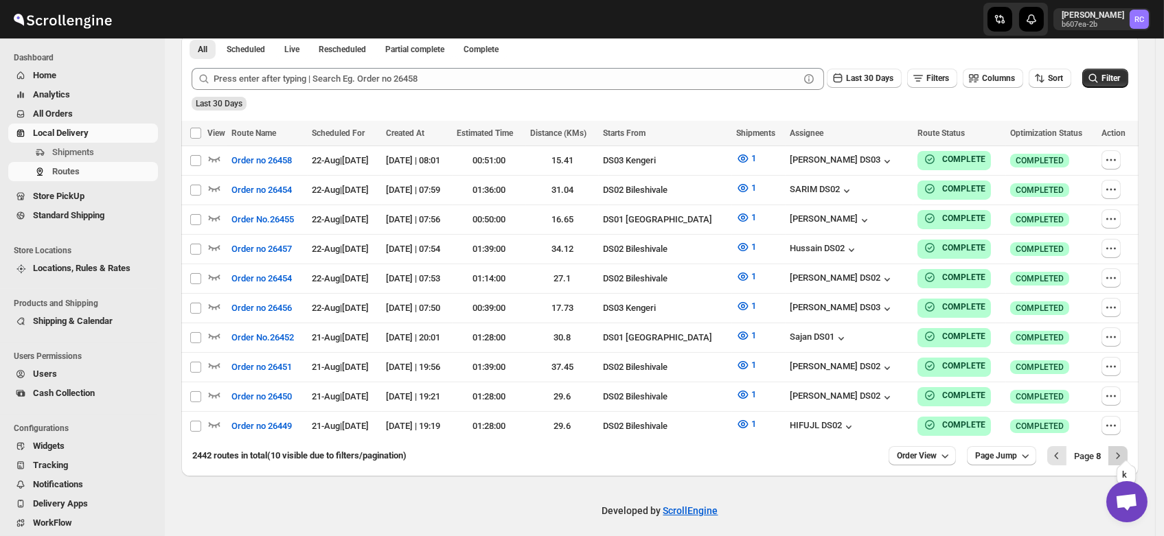
click at [1128, 446] on button "Next" at bounding box center [1118, 455] width 19 height 19
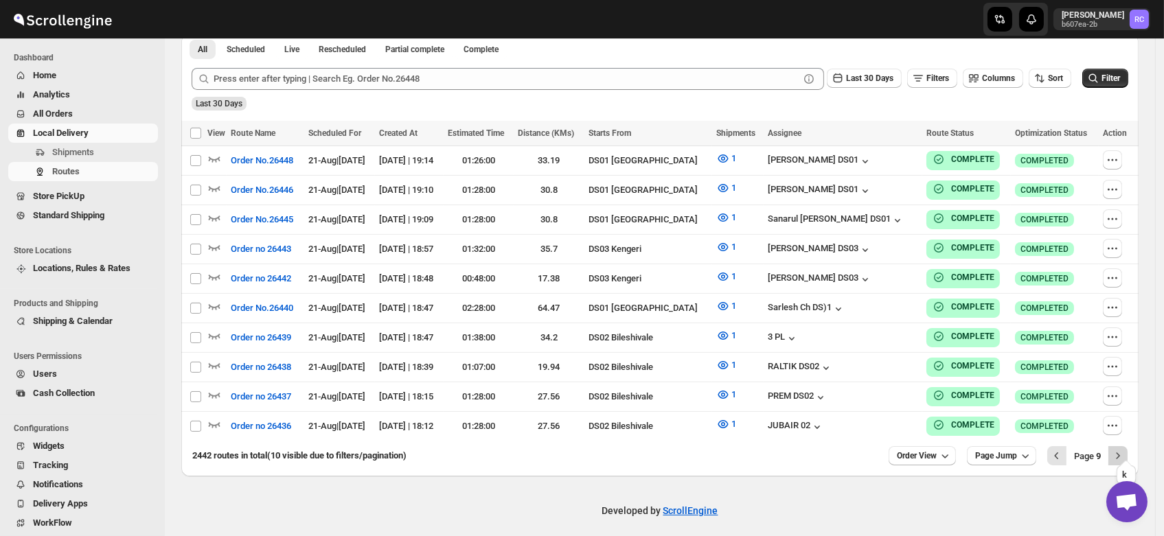
click at [1120, 453] on icon "Next" at bounding box center [1118, 456] width 3 height 6
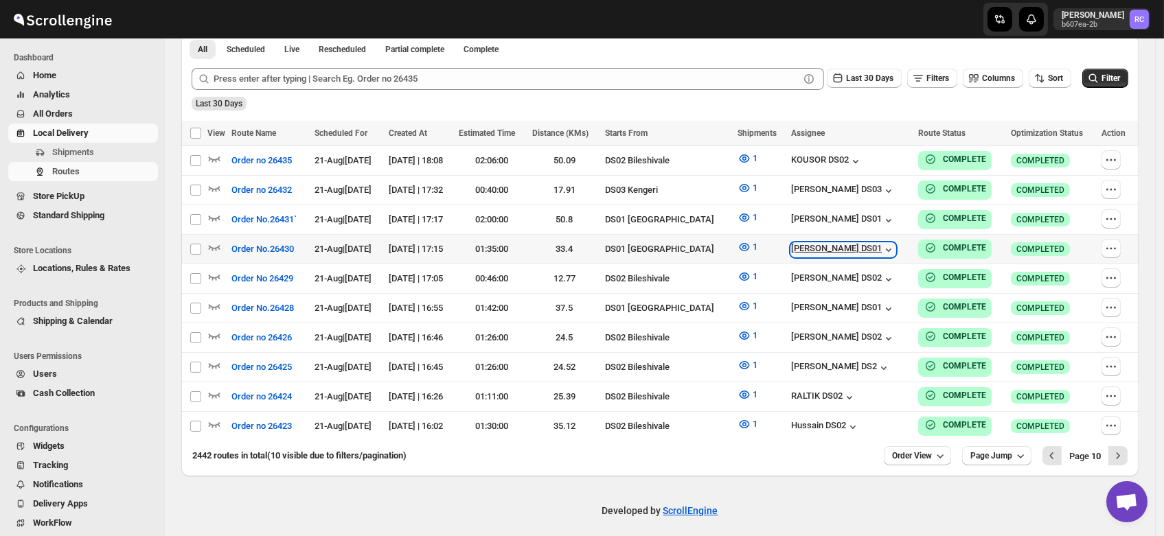
click at [882, 243] on icon "button" at bounding box center [889, 250] width 14 height 14
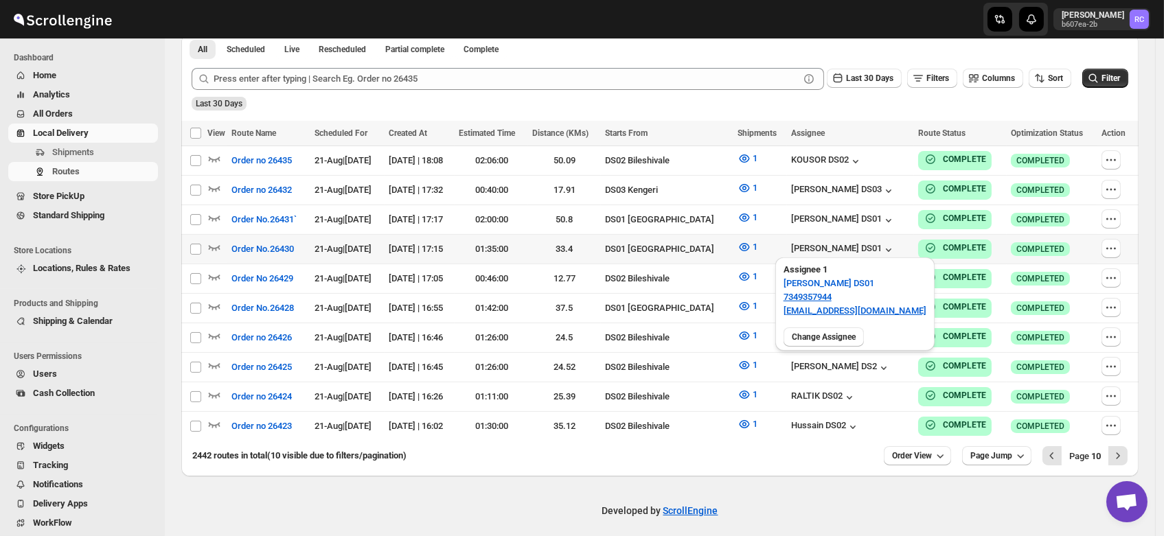
click at [880, 242] on div "[PERSON_NAME] DS01" at bounding box center [850, 249] width 119 height 15
click at [882, 243] on icon "button" at bounding box center [889, 250] width 14 height 14
click at [891, 247] on div "[PERSON_NAME] DS01" at bounding box center [850, 249] width 119 height 15
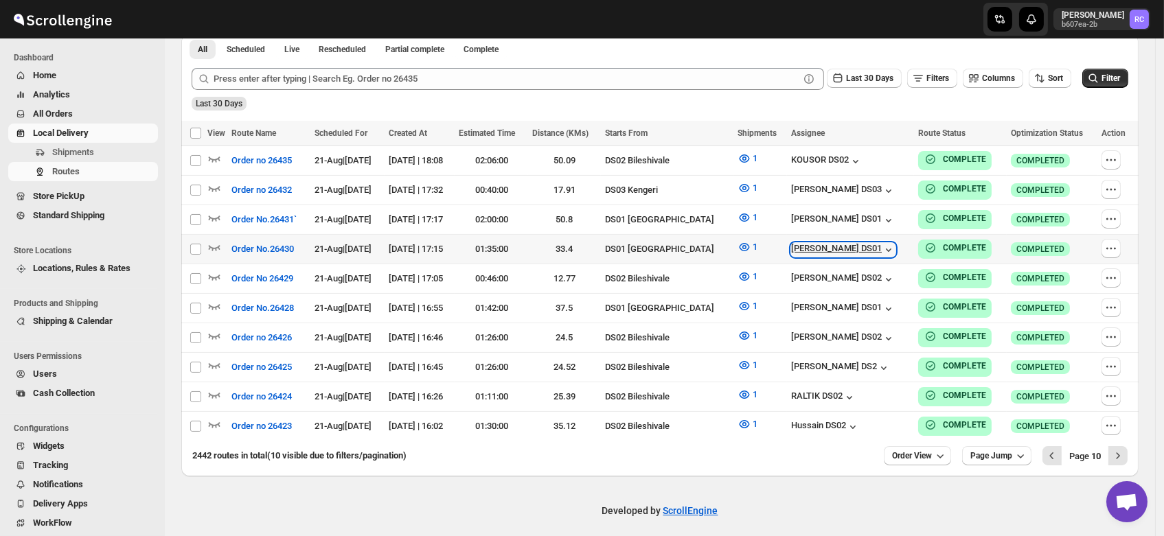
click at [841, 247] on div "[PERSON_NAME] DS01" at bounding box center [843, 250] width 104 height 14
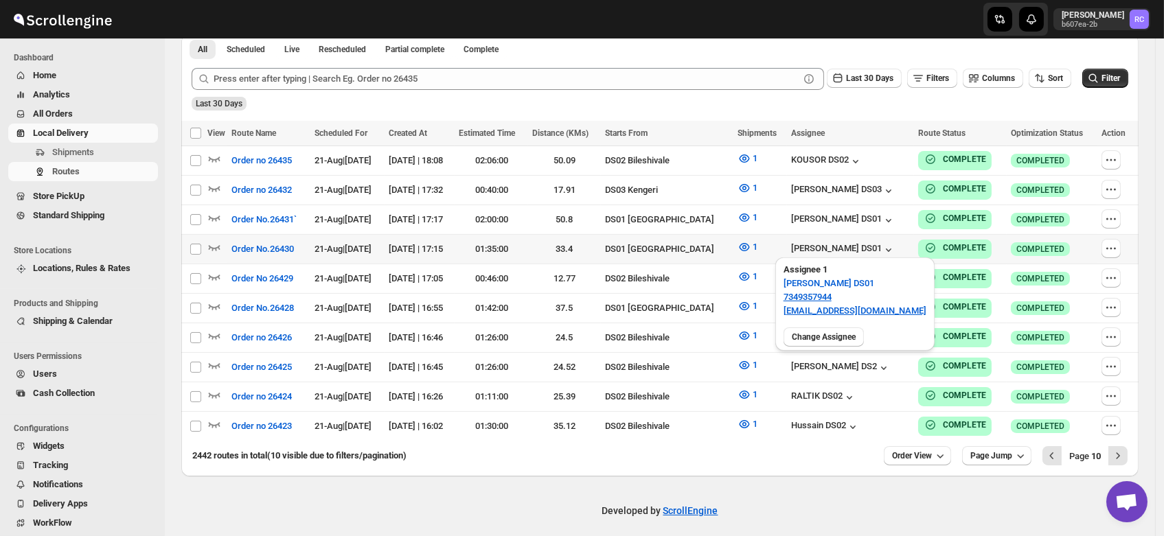
click at [877, 245] on div "[PERSON_NAME] DS01" at bounding box center [850, 249] width 119 height 15
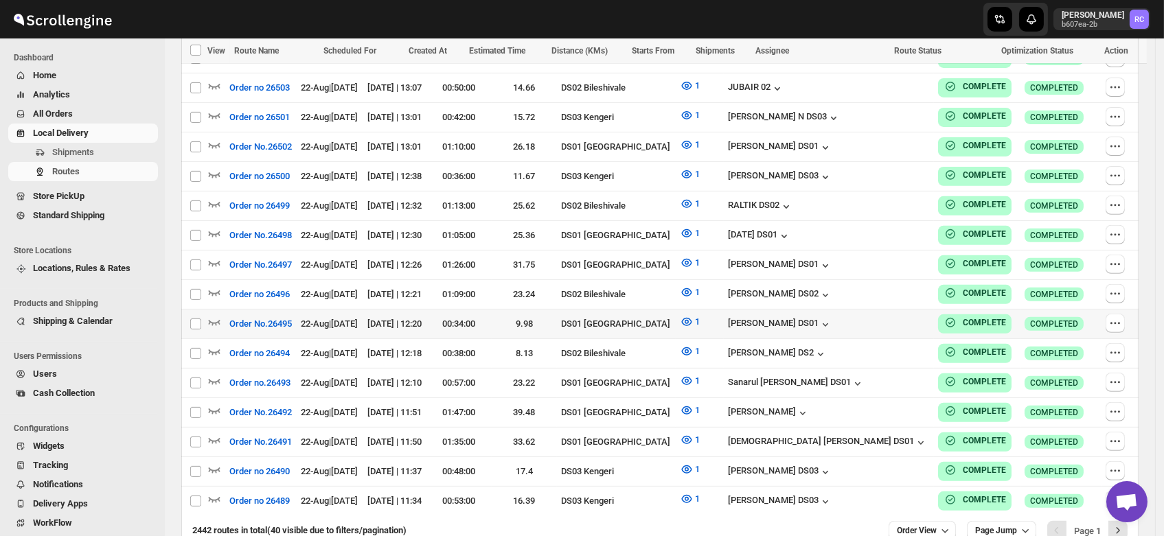
scroll to position [1186, 0]
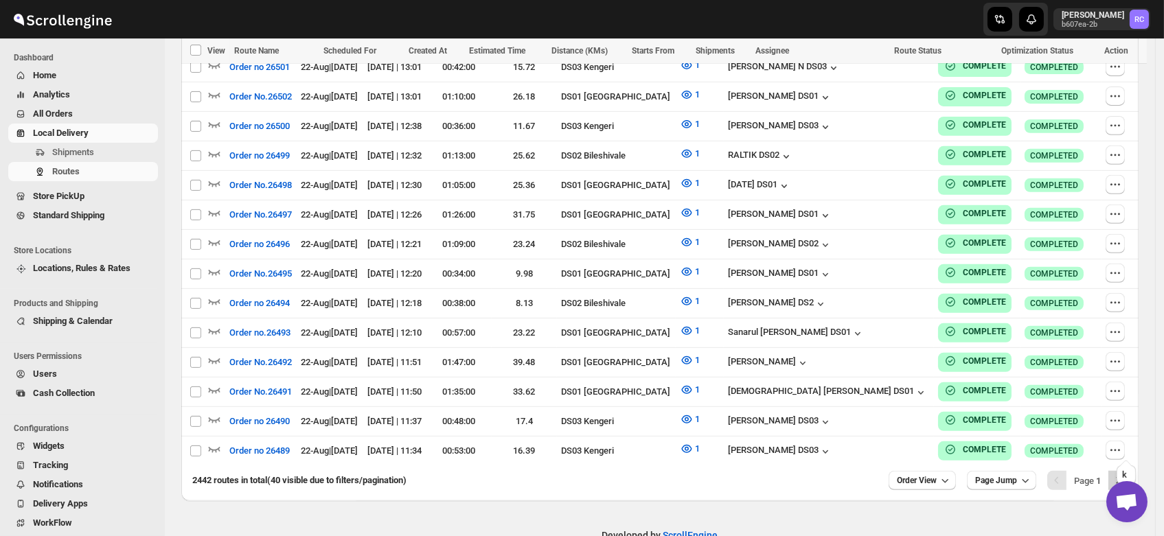
click at [1120, 478] on icon "Next" at bounding box center [1118, 481] width 3 height 6
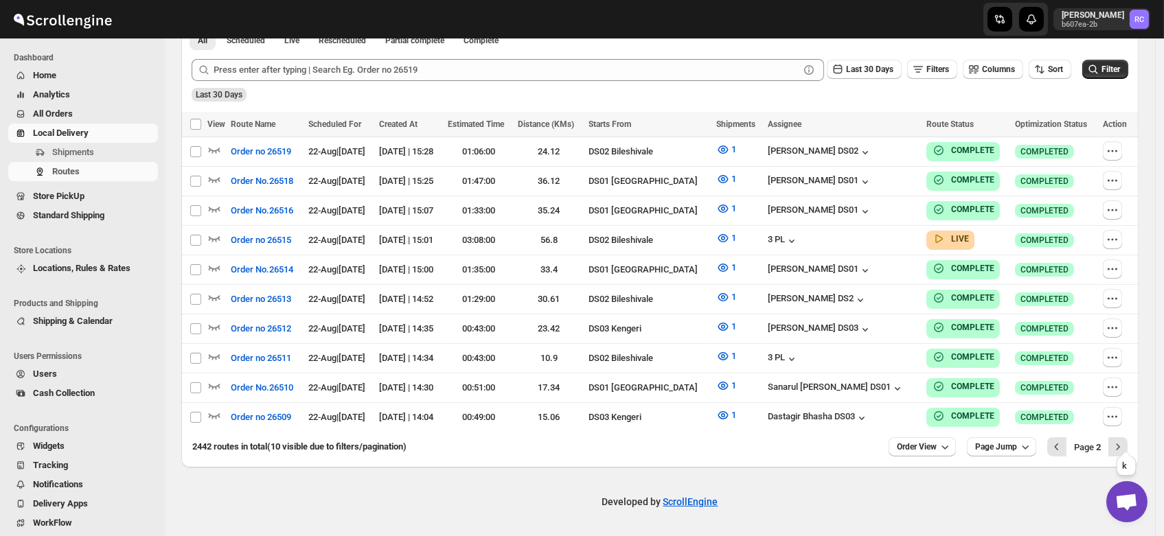
scroll to position [324, 0]
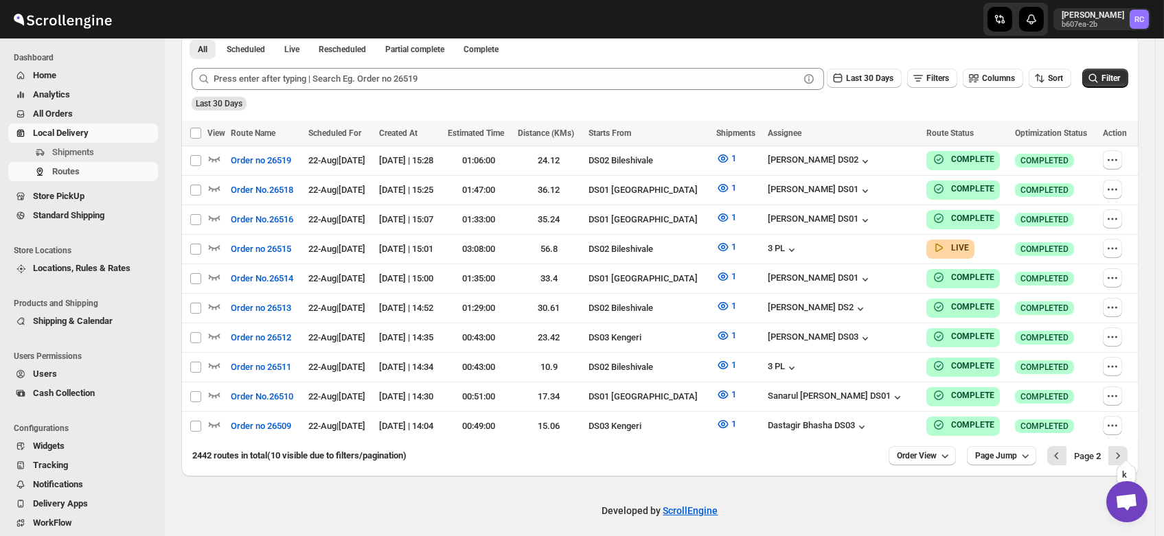
click at [1120, 453] on icon "Next" at bounding box center [1118, 456] width 3 height 6
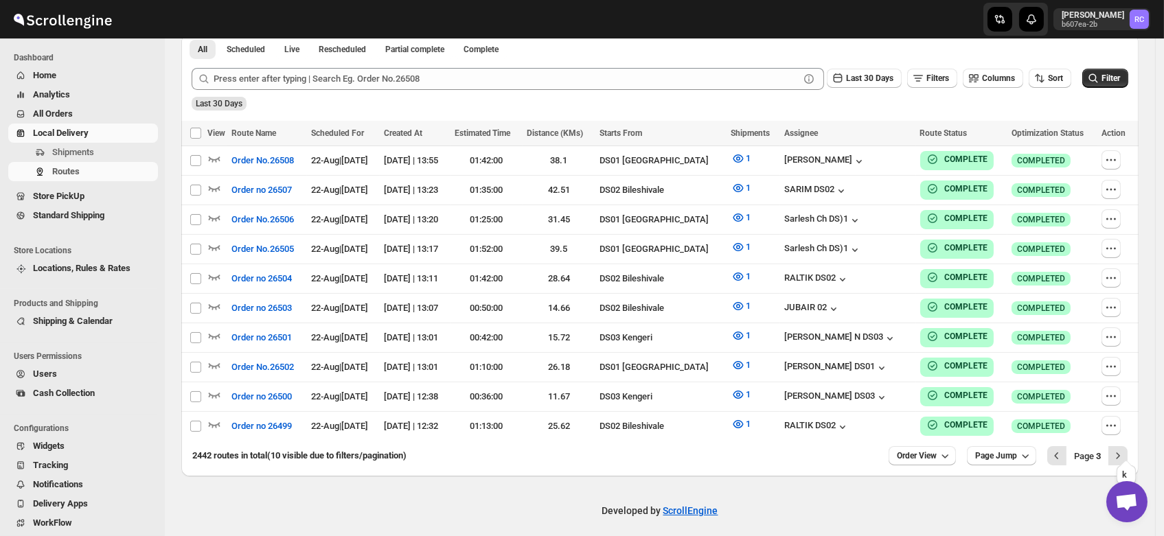
click at [1120, 453] on icon "Next" at bounding box center [1118, 456] width 3 height 6
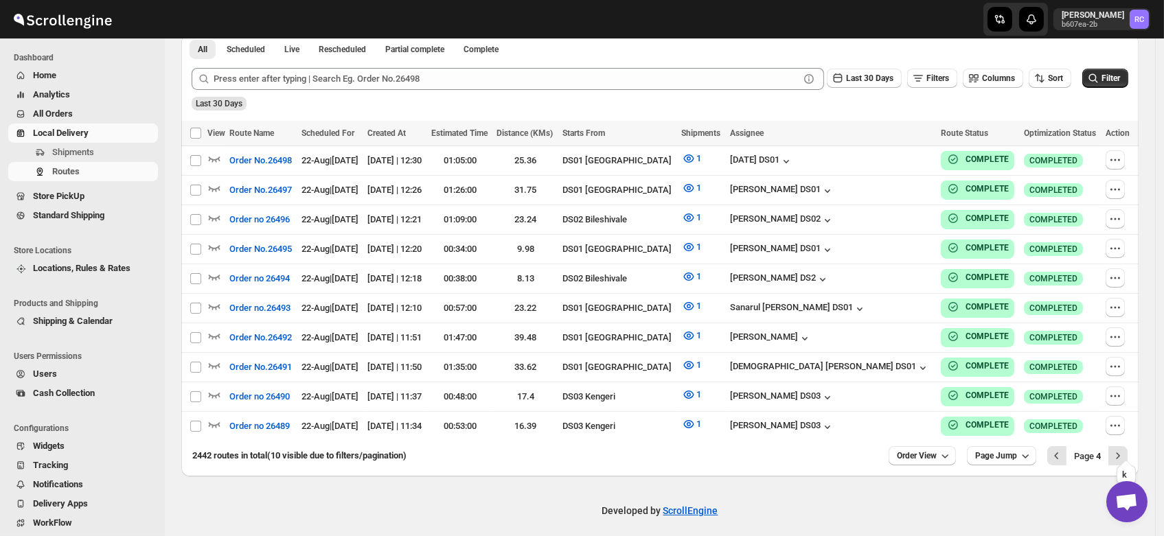
click at [1120, 453] on icon "Next" at bounding box center [1118, 456] width 3 height 6
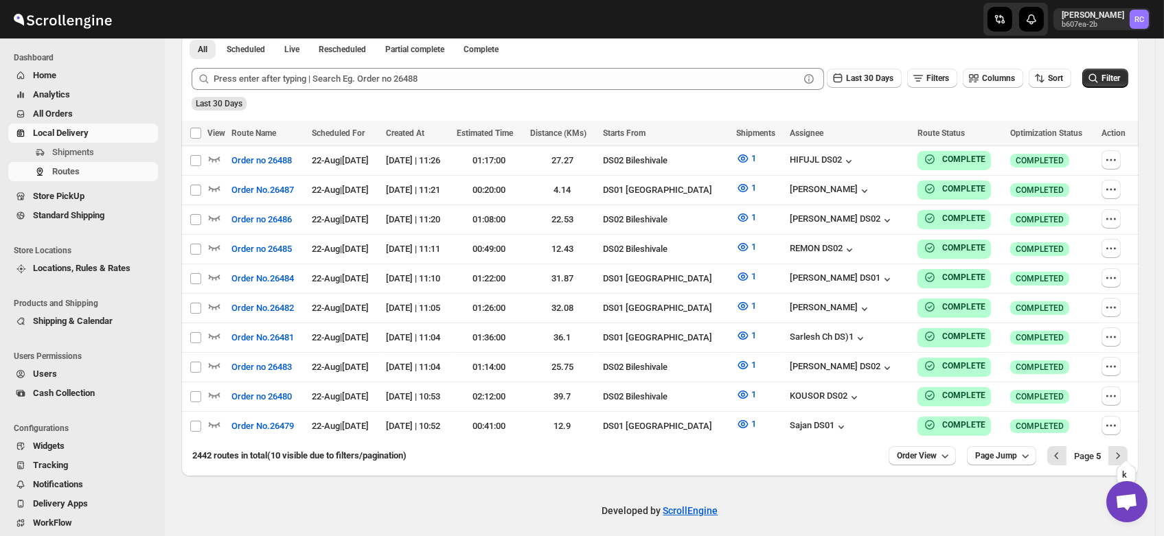
click at [1120, 453] on icon "Next" at bounding box center [1118, 456] width 3 height 6
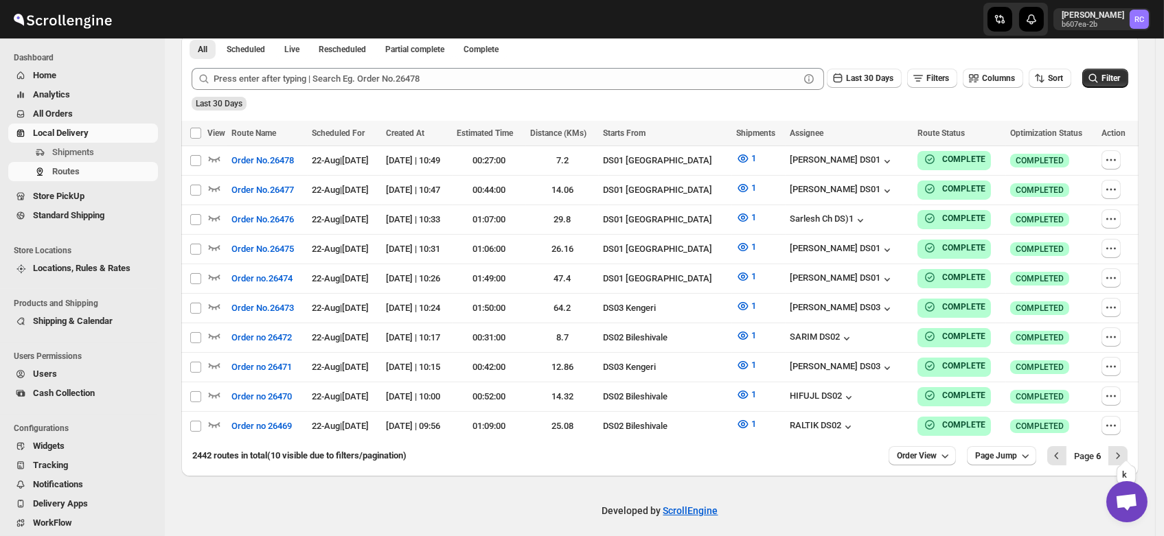
click at [1120, 453] on icon "Next" at bounding box center [1118, 456] width 3 height 6
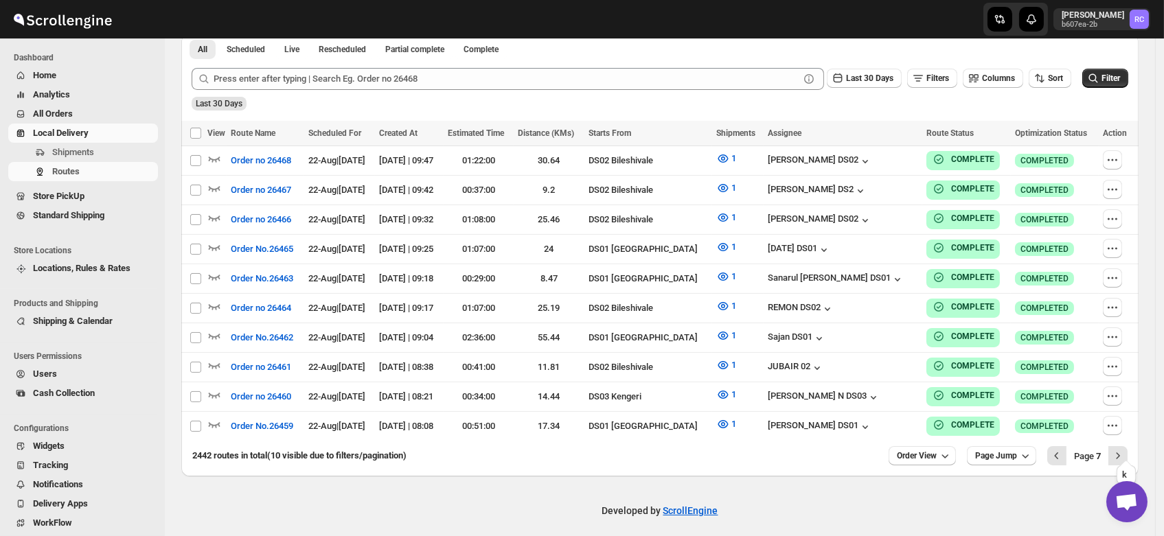
click at [1120, 453] on icon "Next" at bounding box center [1118, 456] width 3 height 6
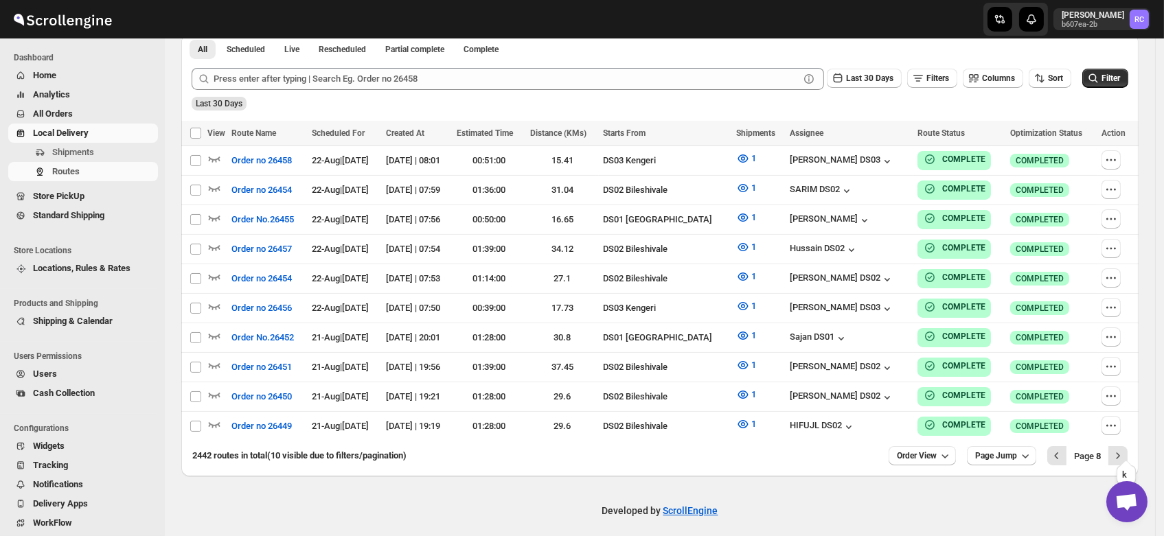
click at [1120, 453] on icon "Next" at bounding box center [1118, 456] width 3 height 6
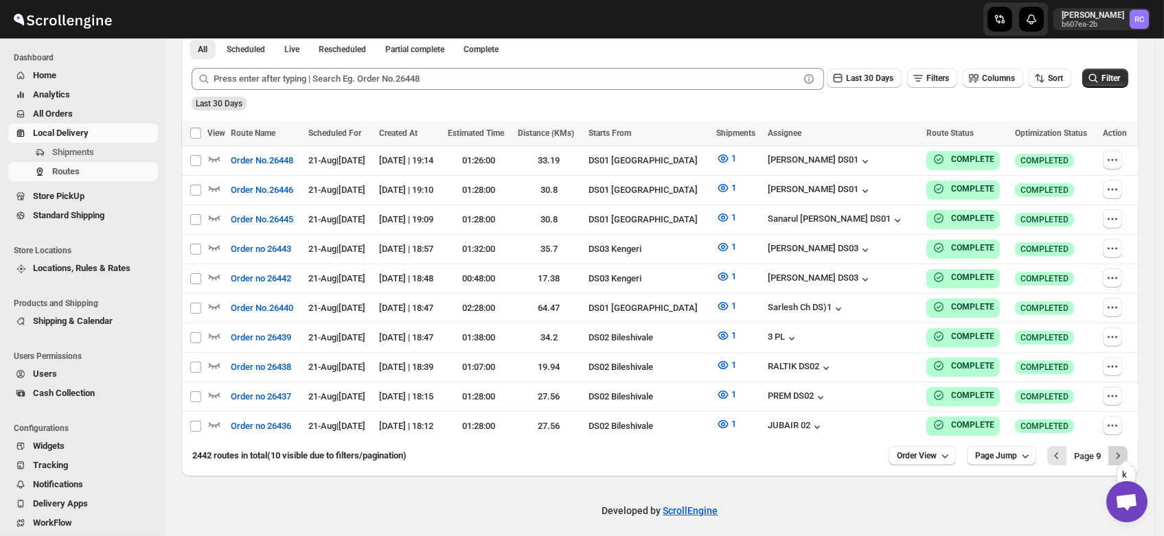
click at [1128, 450] on button "Next" at bounding box center [1118, 455] width 19 height 19
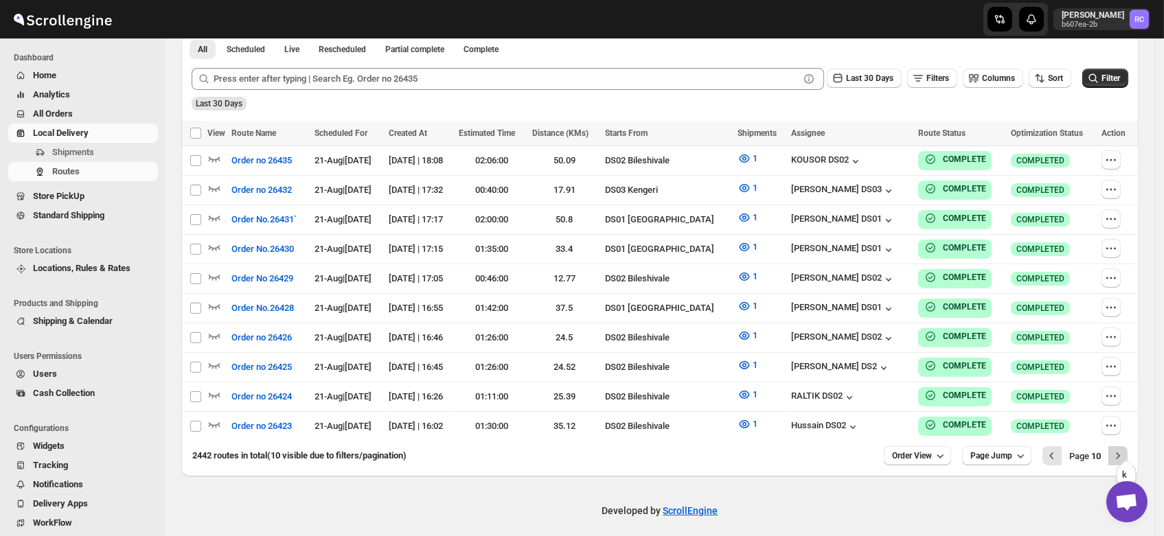
click at [1125, 449] on icon "Next" at bounding box center [1118, 456] width 14 height 14
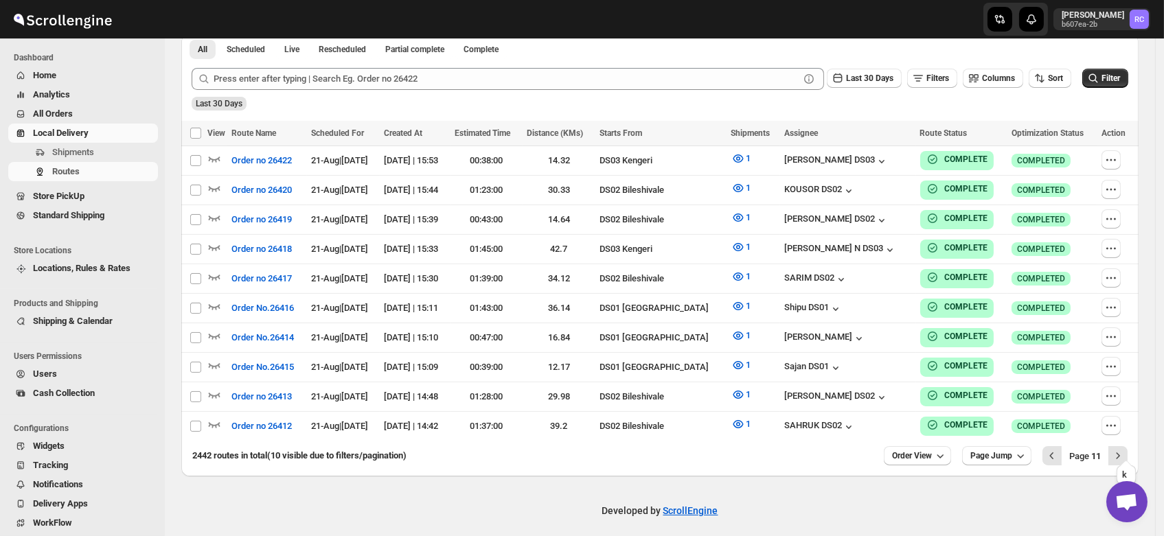
click at [1125, 449] on icon "Next" at bounding box center [1118, 456] width 14 height 14
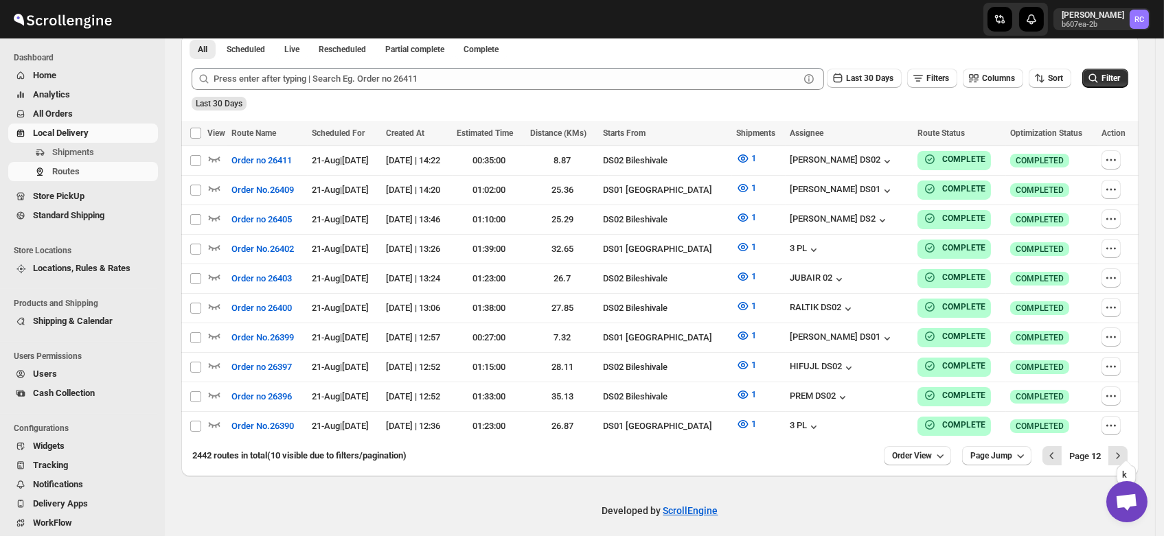
click at [1125, 449] on icon "Next" at bounding box center [1118, 456] width 14 height 14
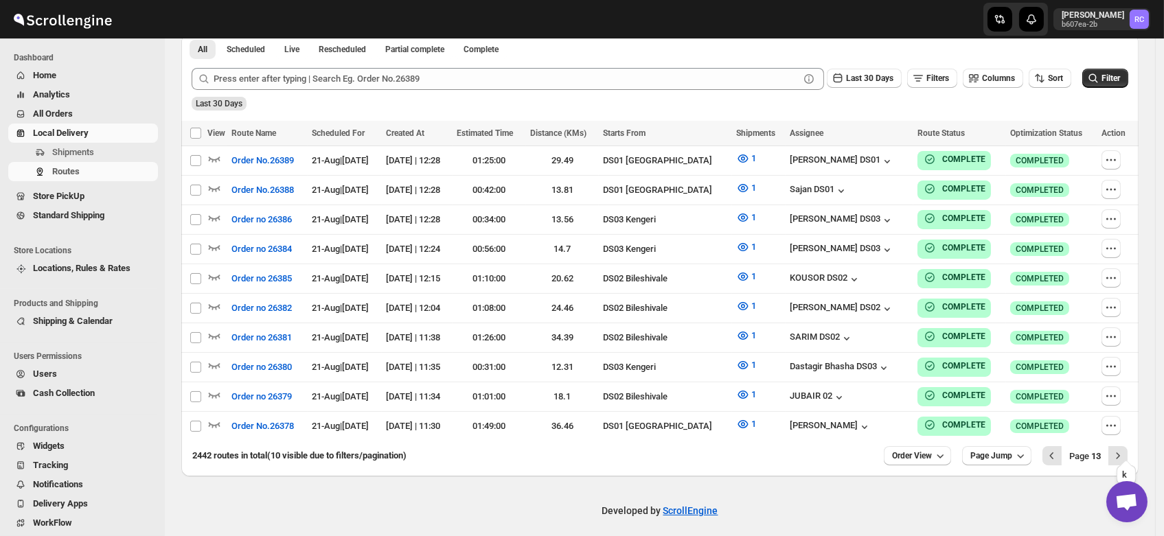
click at [1125, 449] on icon "Next" at bounding box center [1118, 456] width 14 height 14
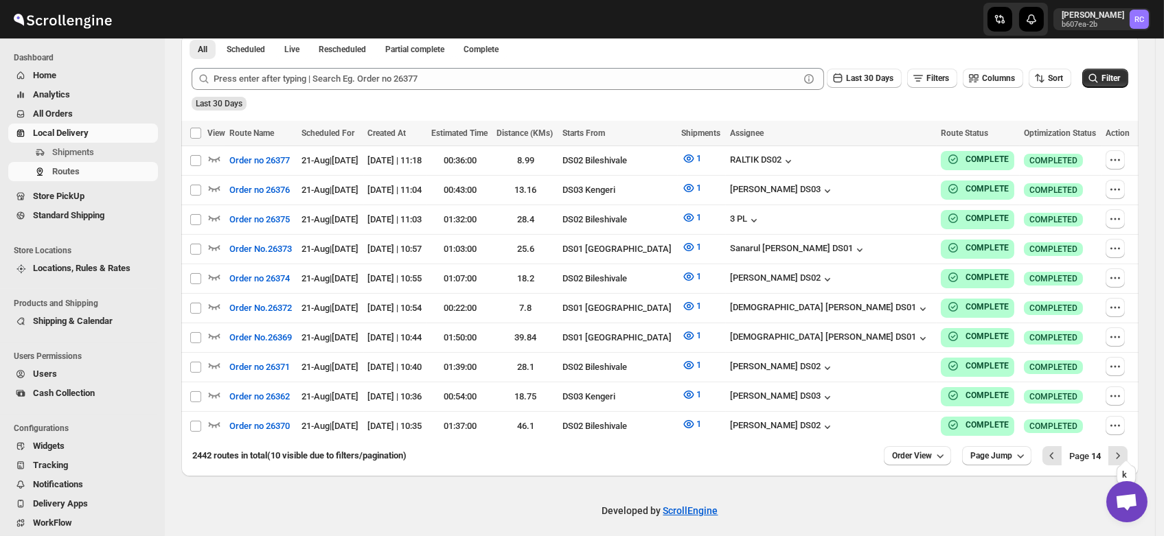
click at [1125, 449] on icon "Next" at bounding box center [1118, 456] width 14 height 14
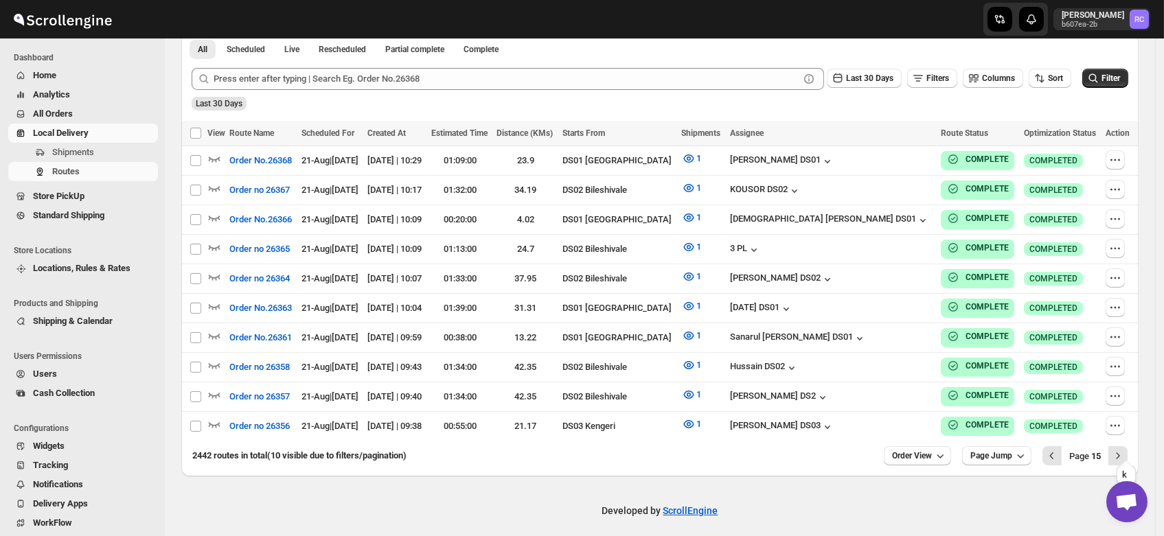
click at [1125, 449] on icon "Next" at bounding box center [1118, 456] width 14 height 14
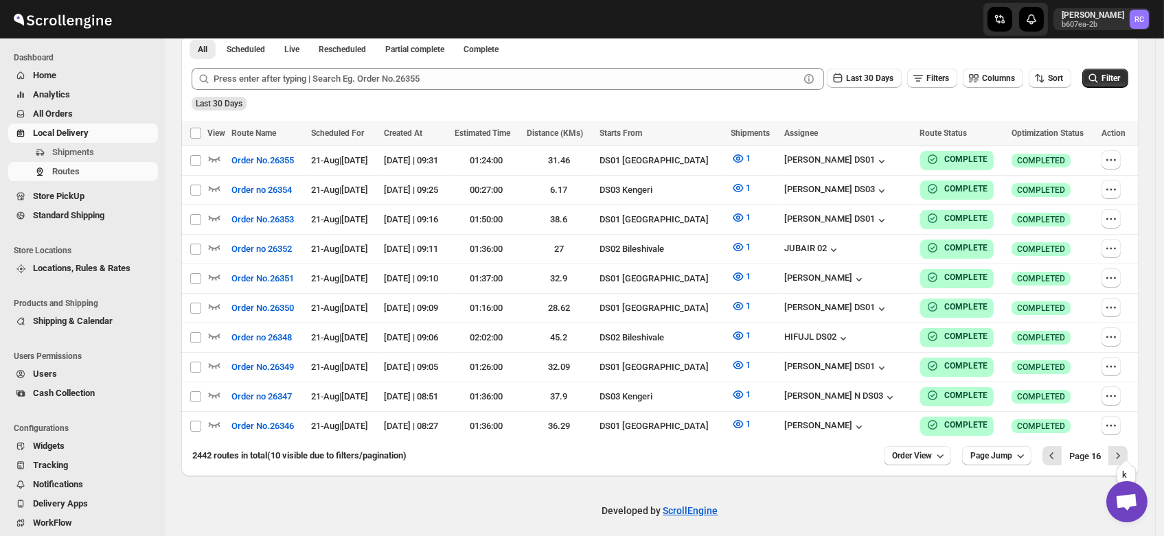
click at [1125, 449] on icon "Next" at bounding box center [1118, 456] width 14 height 14
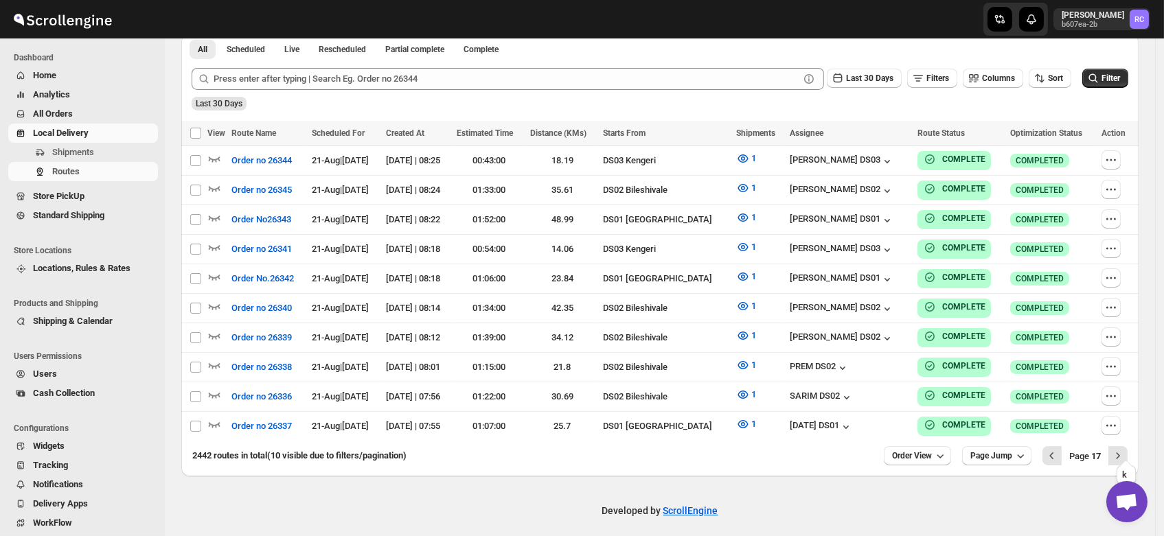
click at [1125, 449] on icon "Next" at bounding box center [1118, 456] width 14 height 14
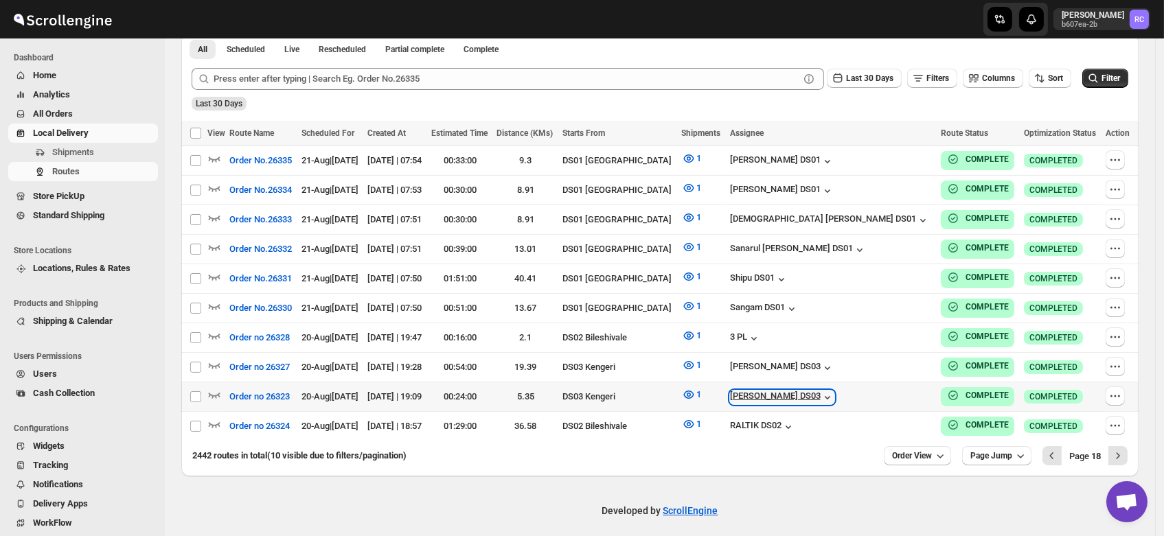
click at [835, 391] on div "[PERSON_NAME] DS03" at bounding box center [782, 398] width 104 height 14
click at [835, 391] on div "Sabul Lasker DS03" at bounding box center [782, 398] width 104 height 14
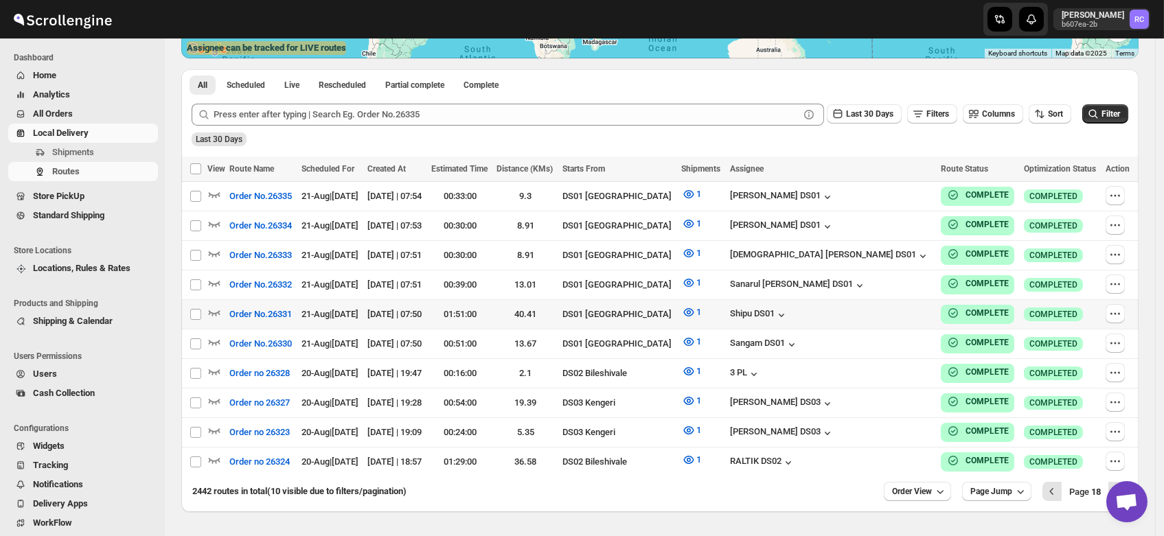
scroll to position [290, 0]
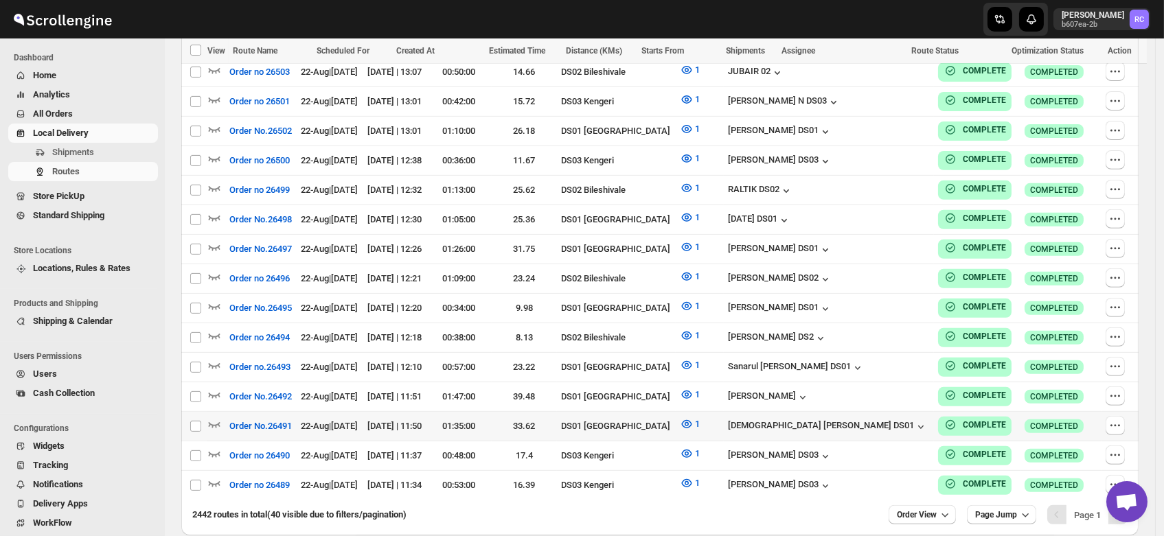
scroll to position [1165, 0]
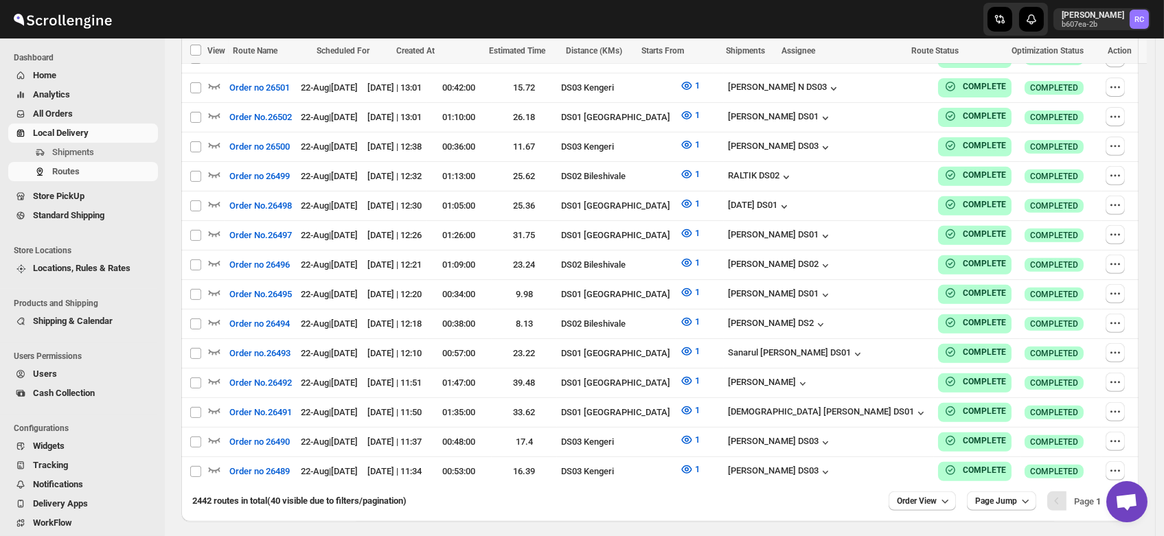
click at [1125, 495] on icon "Next" at bounding box center [1118, 502] width 14 height 14
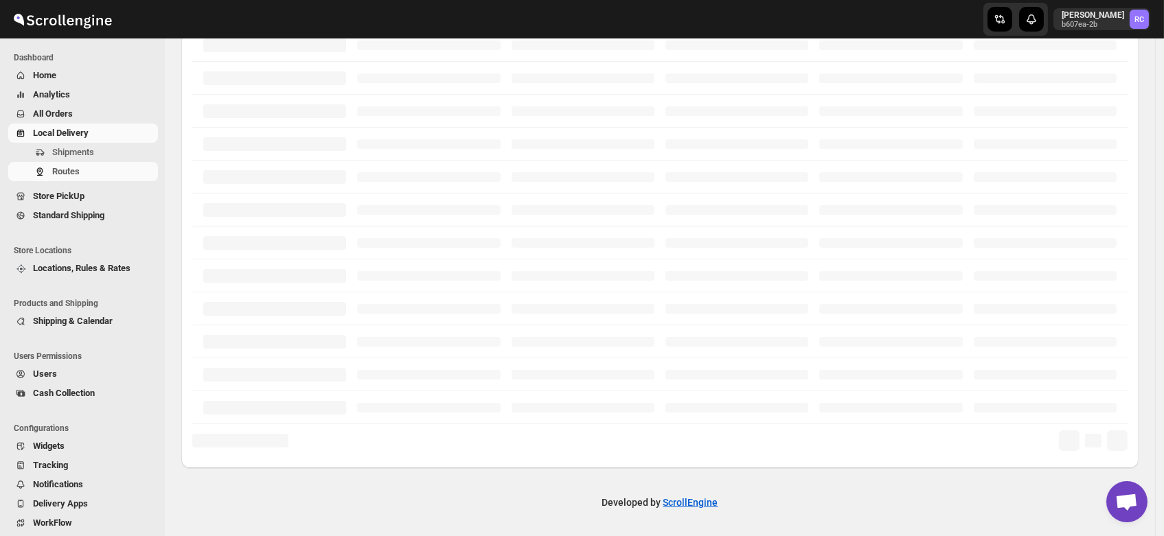
scroll to position [324, 0]
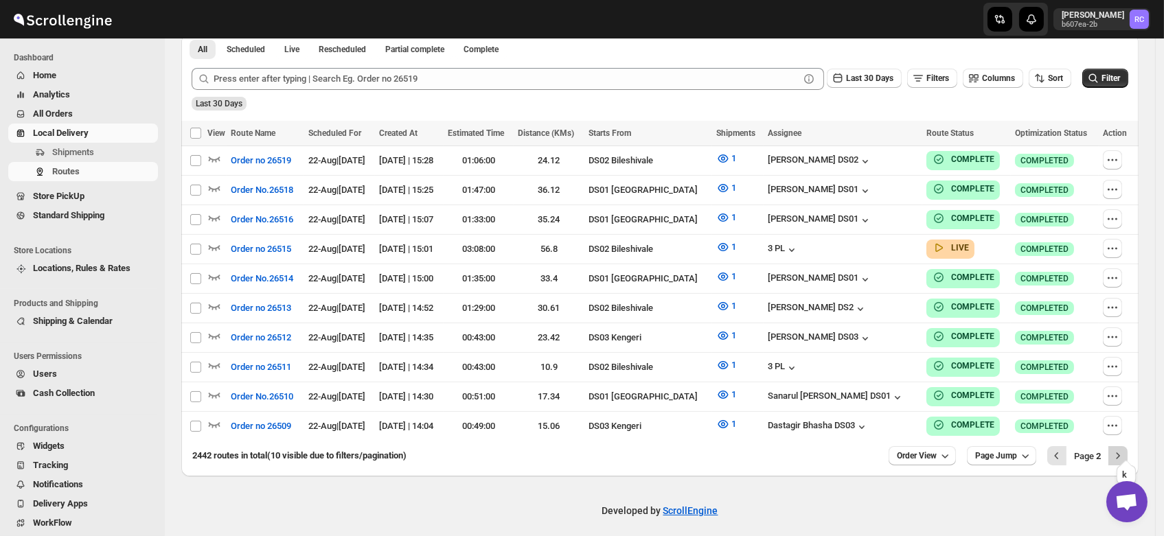
click at [1125, 449] on icon "Next" at bounding box center [1118, 456] width 14 height 14
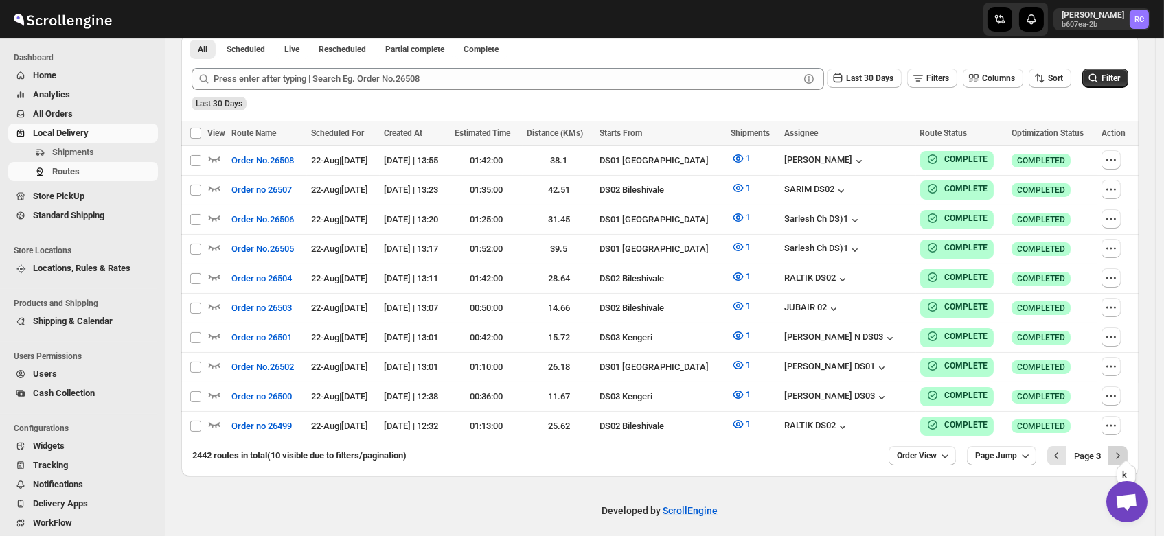
click at [1122, 449] on icon "Next" at bounding box center [1118, 456] width 14 height 14
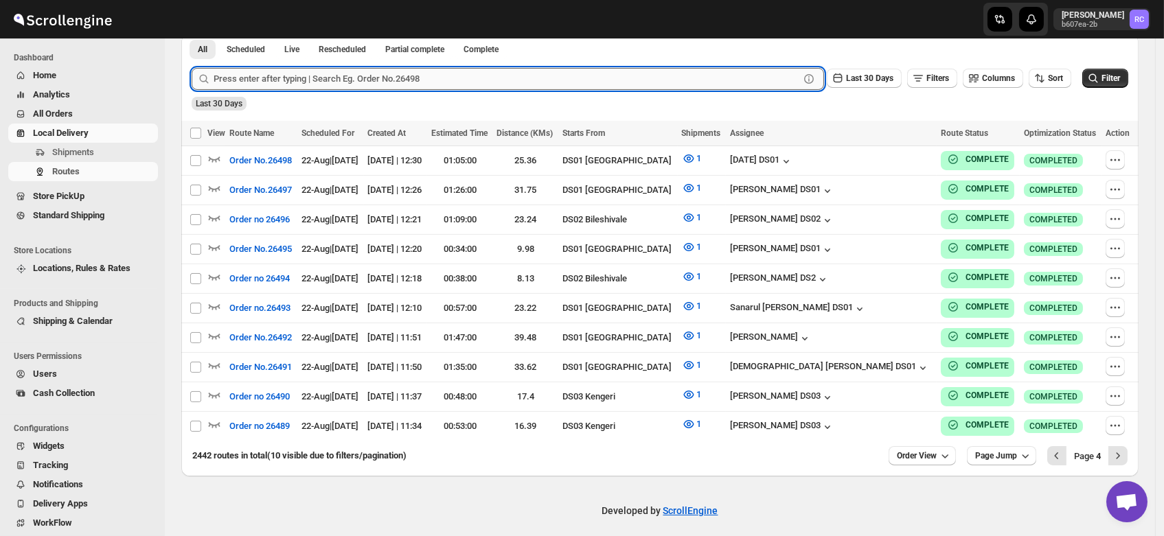
click at [303, 85] on input "text" at bounding box center [507, 79] width 586 height 22
paste input "Sagar Ghosh DS01"
type input "Sagar Ghosh DS01"
click at [192, 34] on button "Submit" at bounding box center [211, 41] width 39 height 14
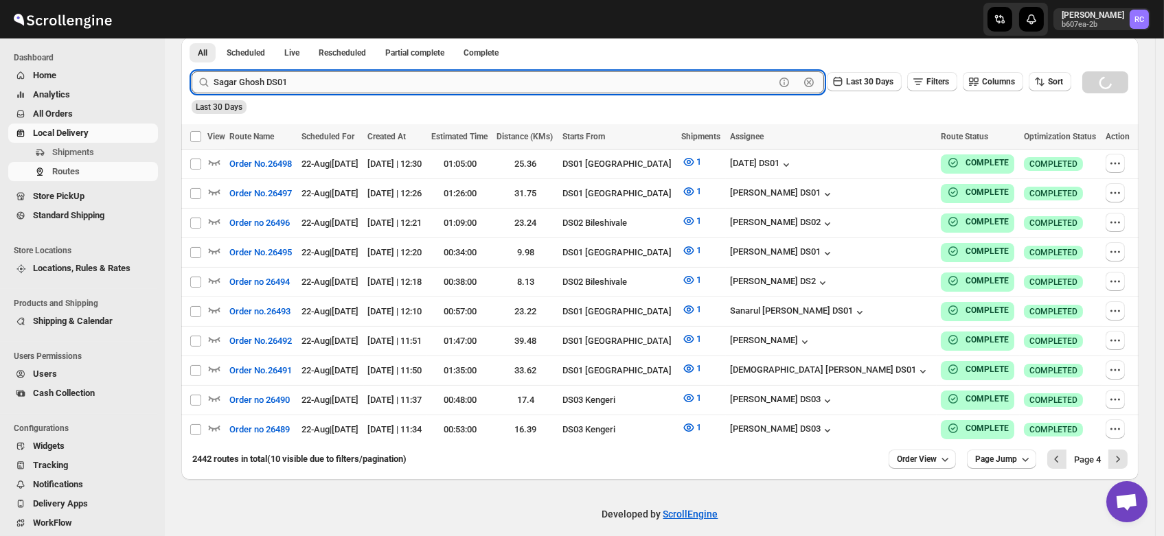
click at [192, 37] on button "Submit" at bounding box center [211, 44] width 39 height 14
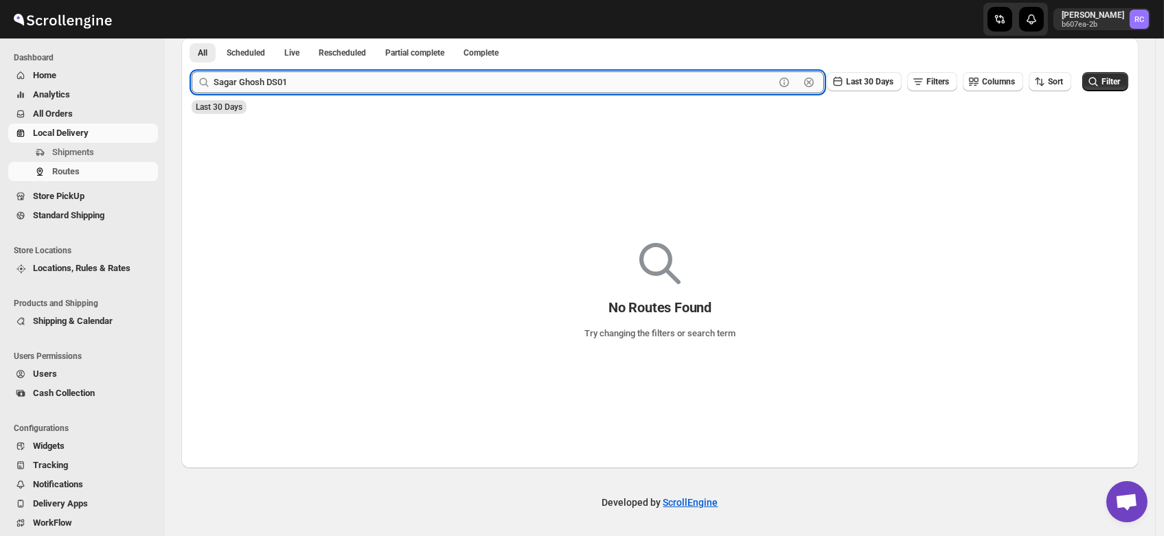
click at [192, 37] on button "Submit" at bounding box center [211, 44] width 39 height 14
drag, startPoint x: 299, startPoint y: 80, endPoint x: 196, endPoint y: 84, distance: 103.8
click at [196, 84] on div "Sagar Ghosh DS01 Clear" at bounding box center [508, 82] width 633 height 22
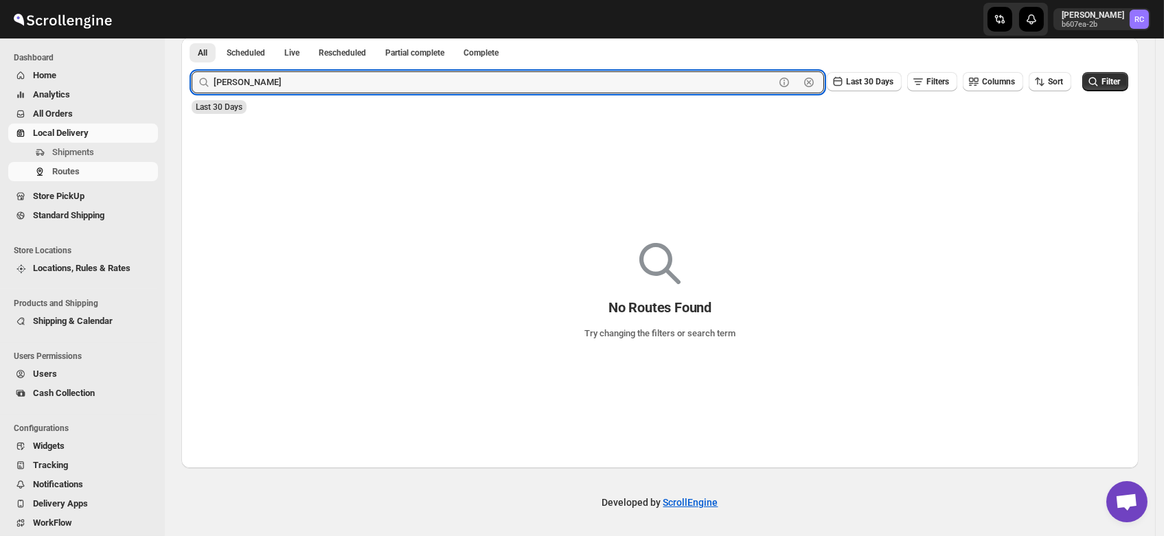
type input "rubel"
click at [192, 37] on button "Submit" at bounding box center [211, 44] width 39 height 14
drag, startPoint x: 254, startPoint y: 87, endPoint x: 181, endPoint y: 73, distance: 74.6
click at [181, 73] on div "Routes. This page is ready Routes Allows you to create, view and edit routes. H…" at bounding box center [660, 93] width 990 height 751
click at [48, 172] on button "Routes" at bounding box center [83, 171] width 150 height 19
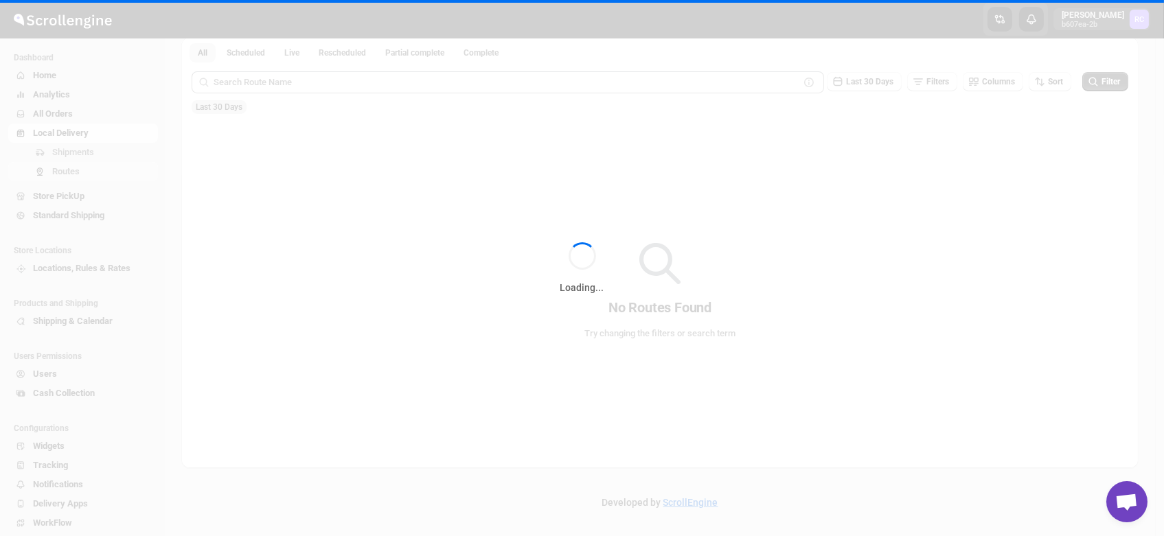
scroll to position [0, 0]
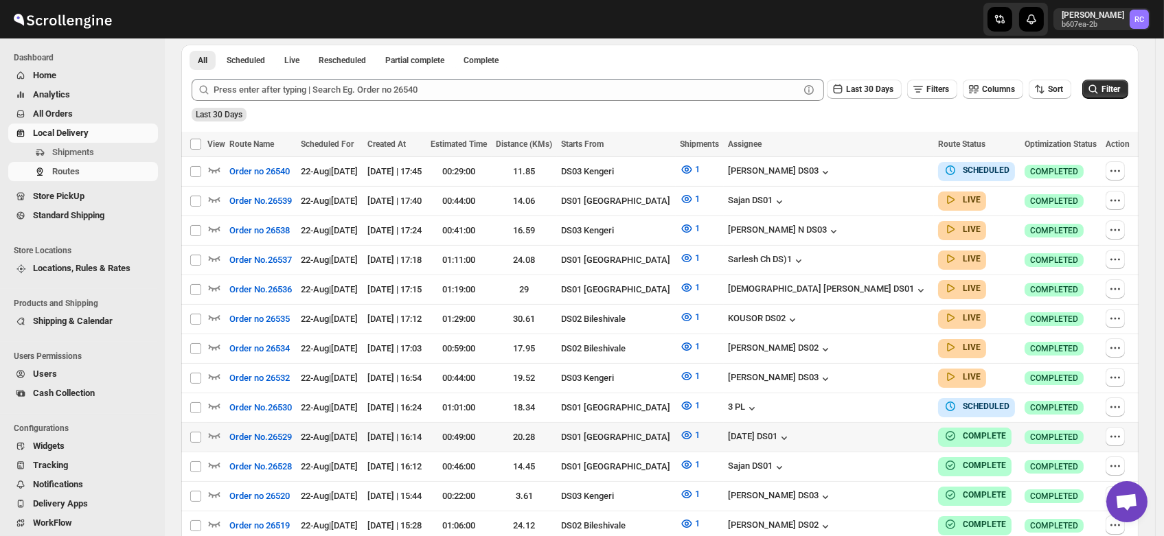
scroll to position [310, 0]
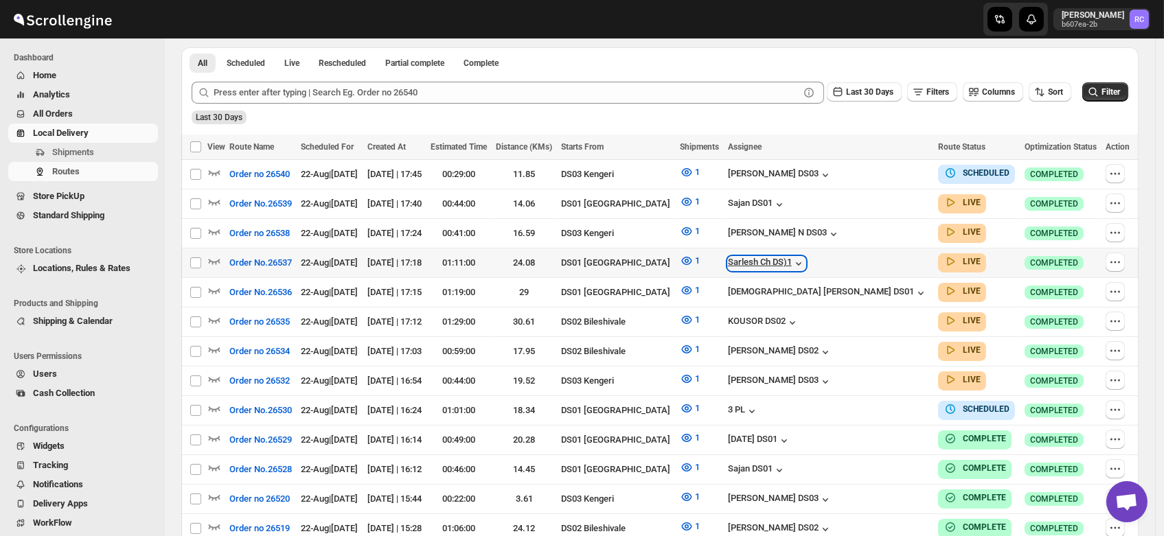
click at [806, 257] on div "Sarlesh Ch DS)1" at bounding box center [767, 264] width 78 height 14
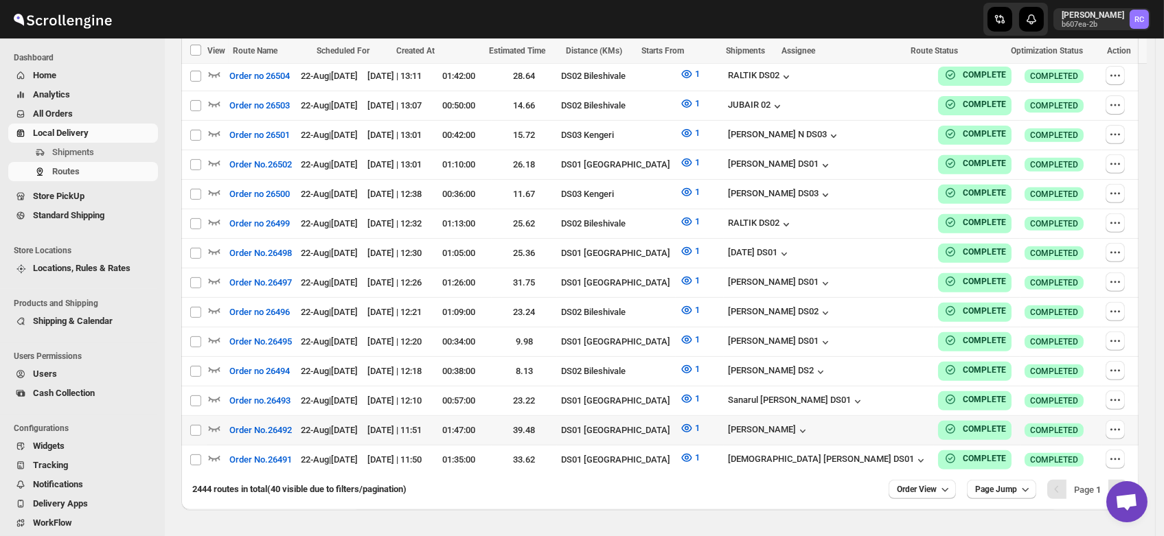
scroll to position [1181, 0]
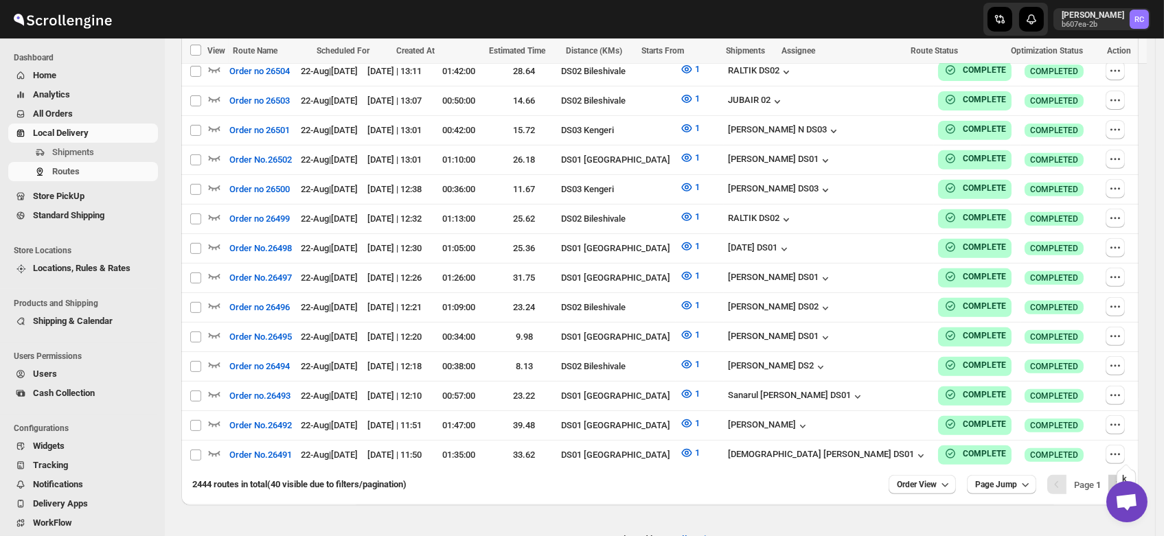
click at [1125, 478] on icon "Next" at bounding box center [1118, 485] width 14 height 14
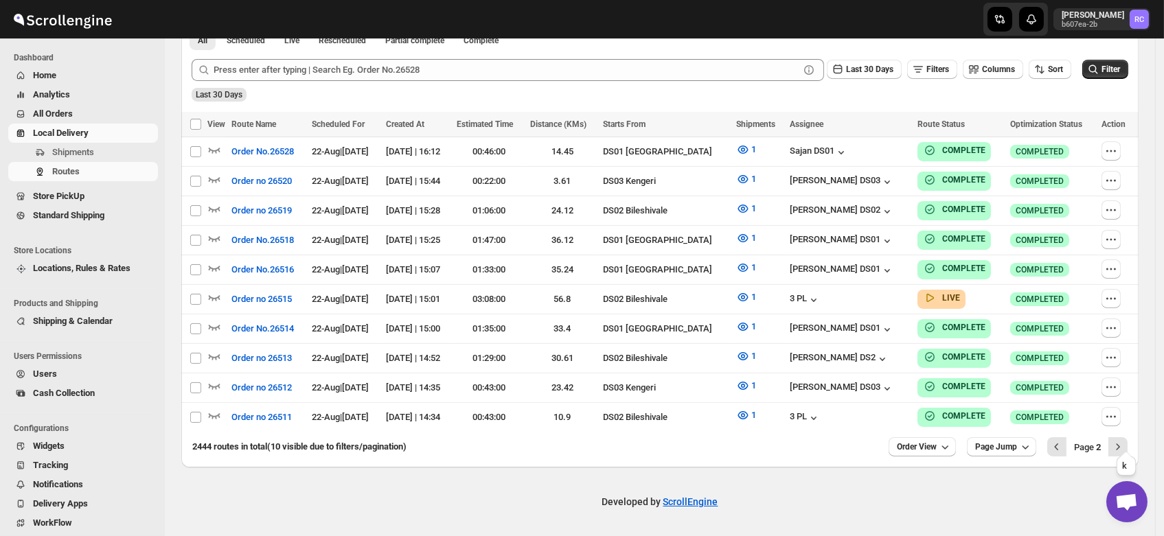
scroll to position [324, 0]
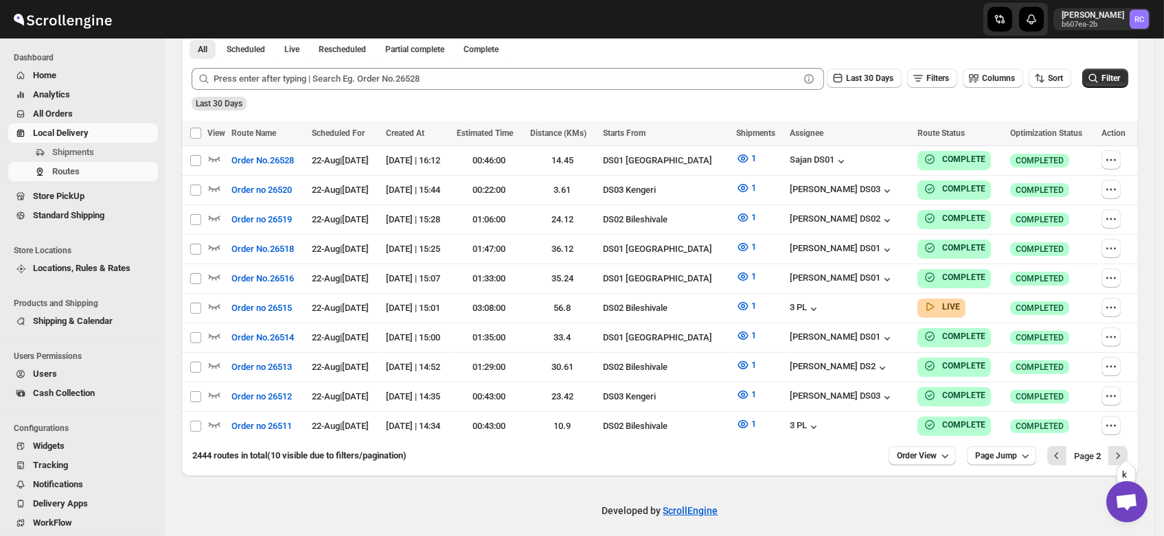
click at [1125, 449] on icon "Next" at bounding box center [1118, 456] width 14 height 14
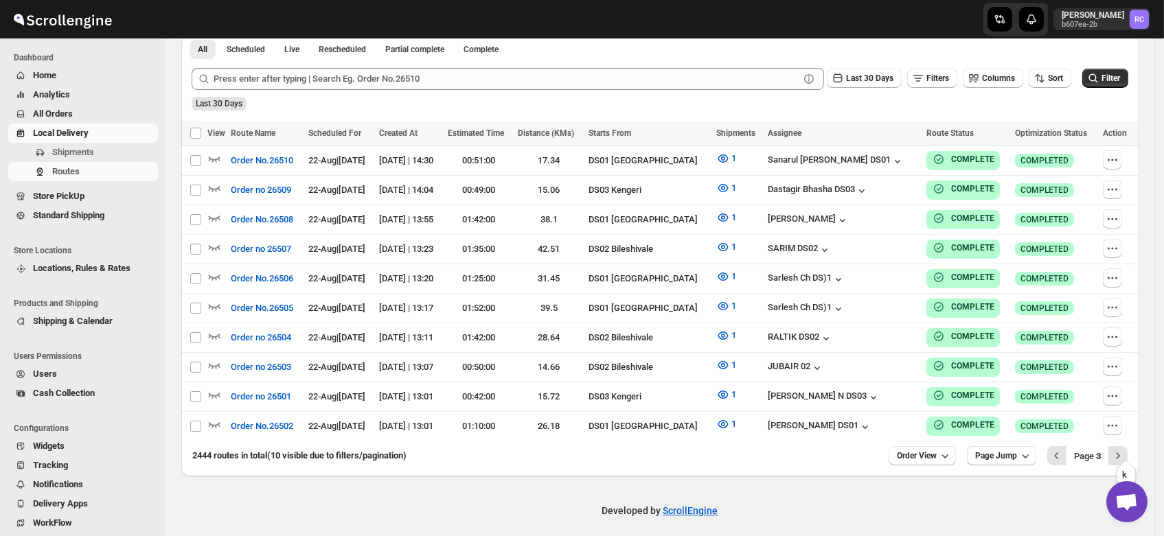
click at [1125, 449] on icon "Next" at bounding box center [1118, 456] width 14 height 14
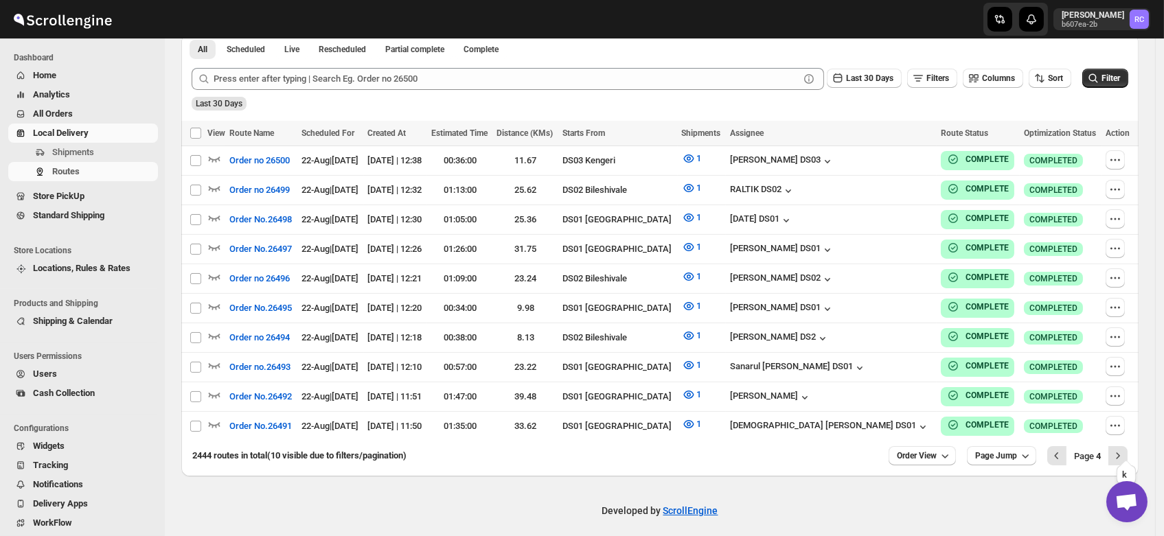
click at [1125, 449] on icon "Next" at bounding box center [1118, 456] width 14 height 14
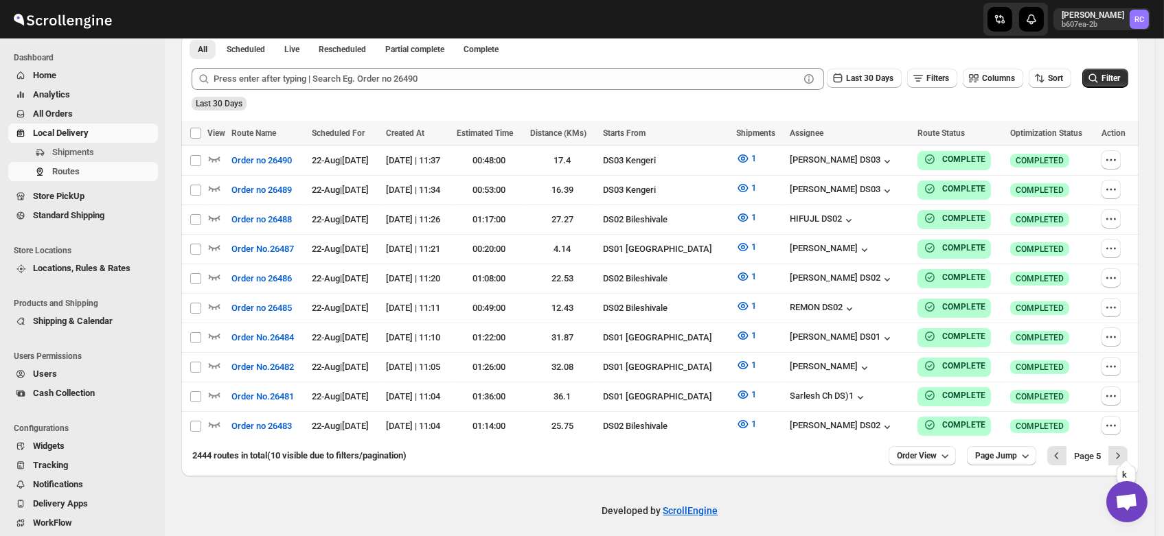
click at [1125, 449] on icon "Next" at bounding box center [1118, 456] width 14 height 14
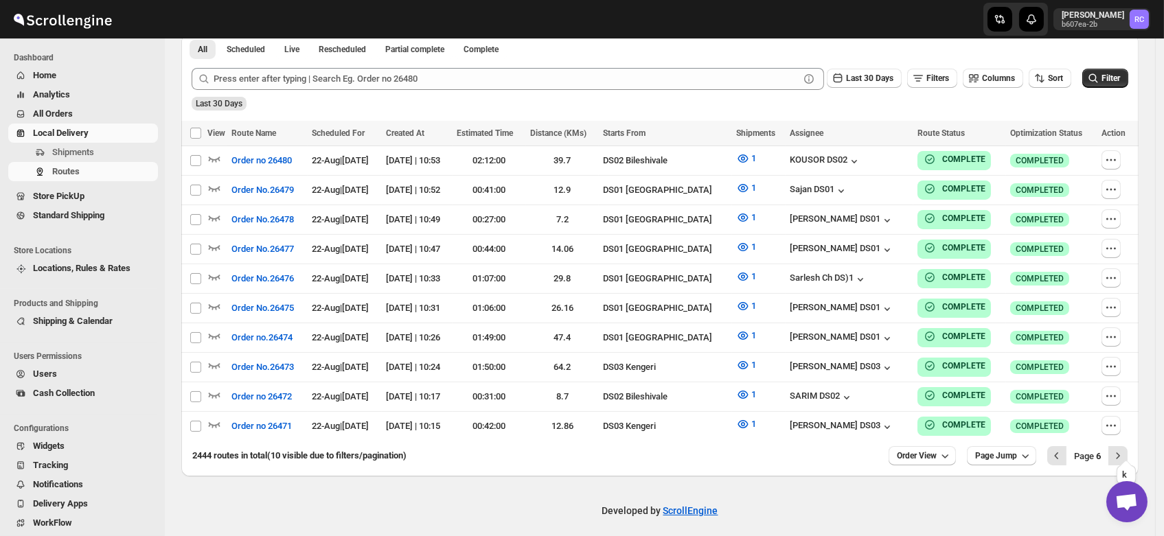
click at [1125, 449] on icon "Next" at bounding box center [1118, 456] width 14 height 14
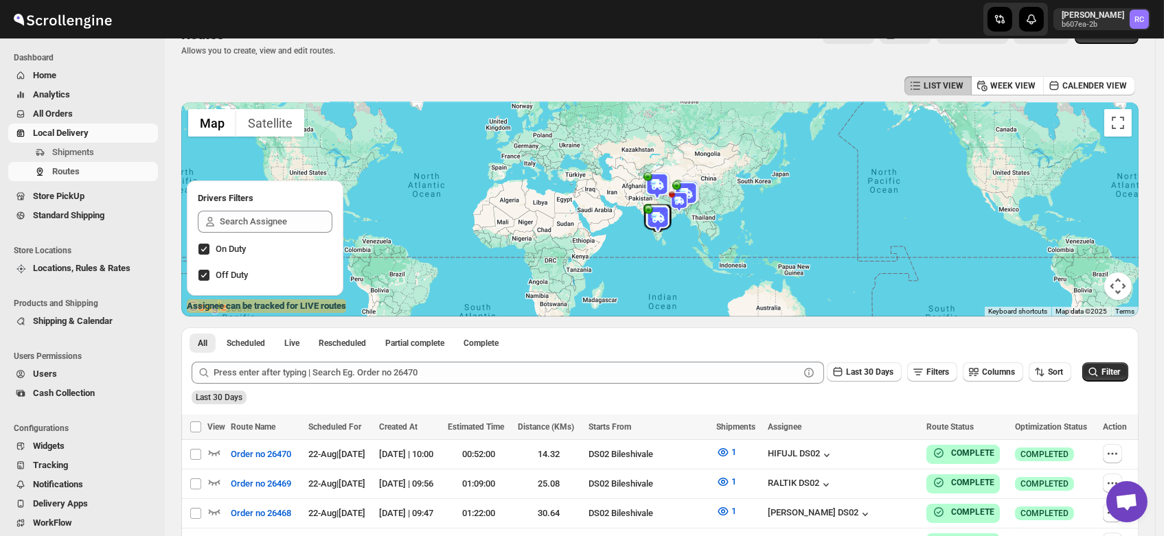
scroll to position [0, 0]
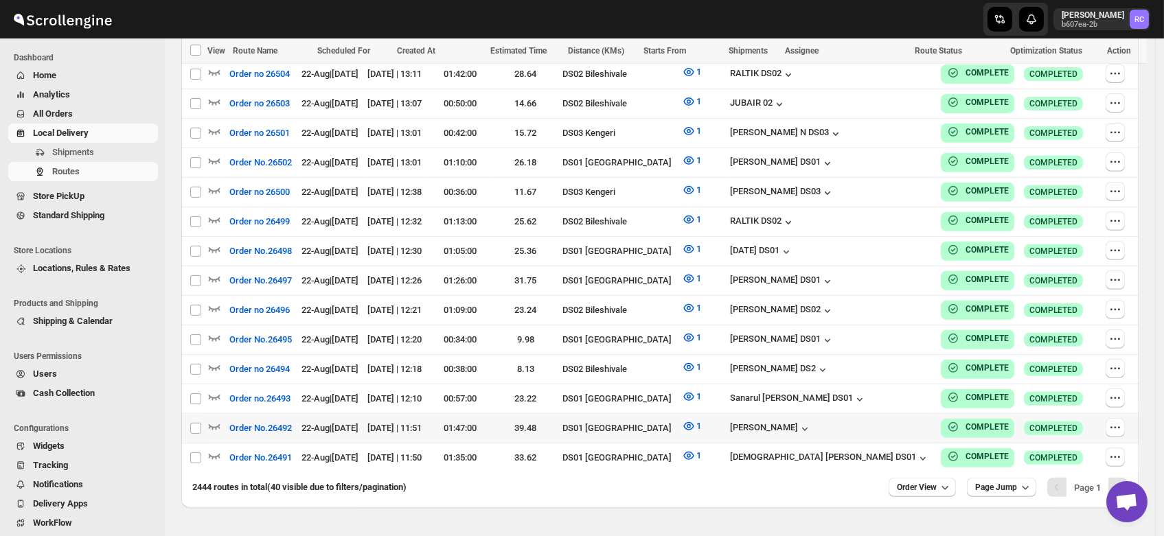
scroll to position [1180, 0]
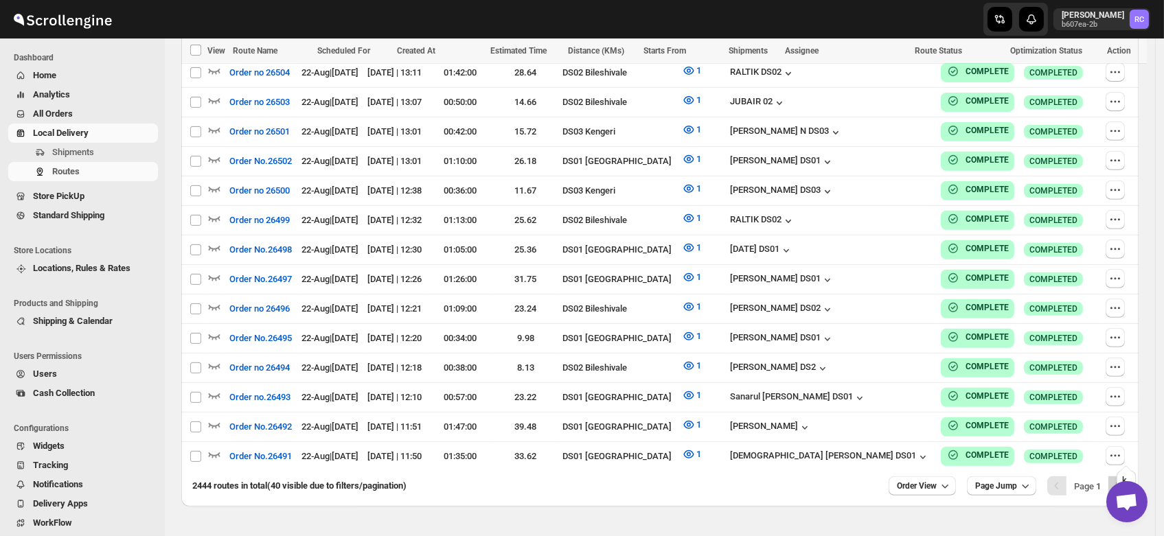
click at [1123, 479] on icon "Next" at bounding box center [1118, 486] width 14 height 14
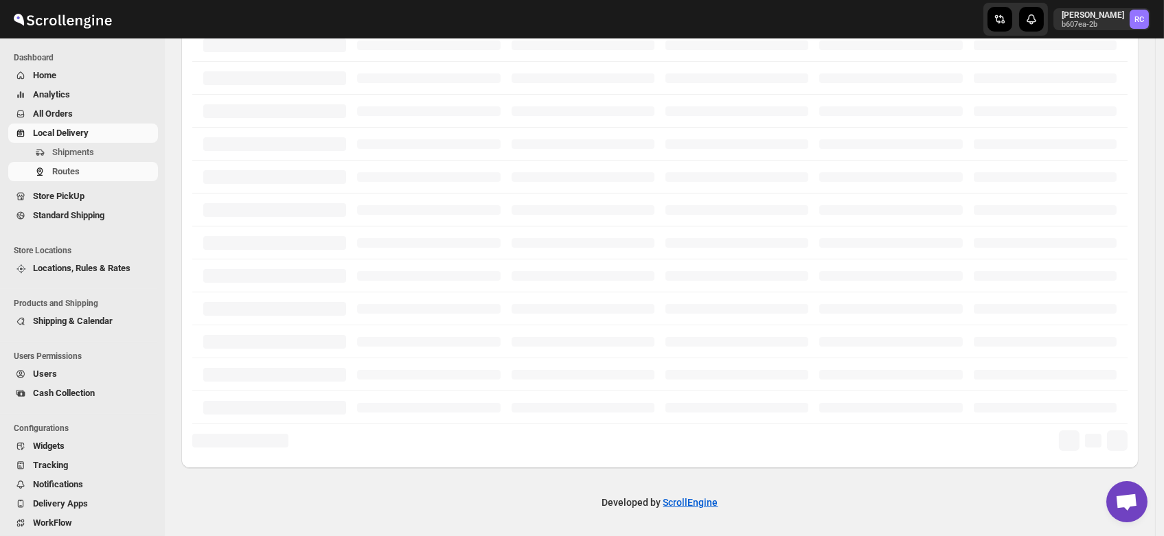
scroll to position [324, 0]
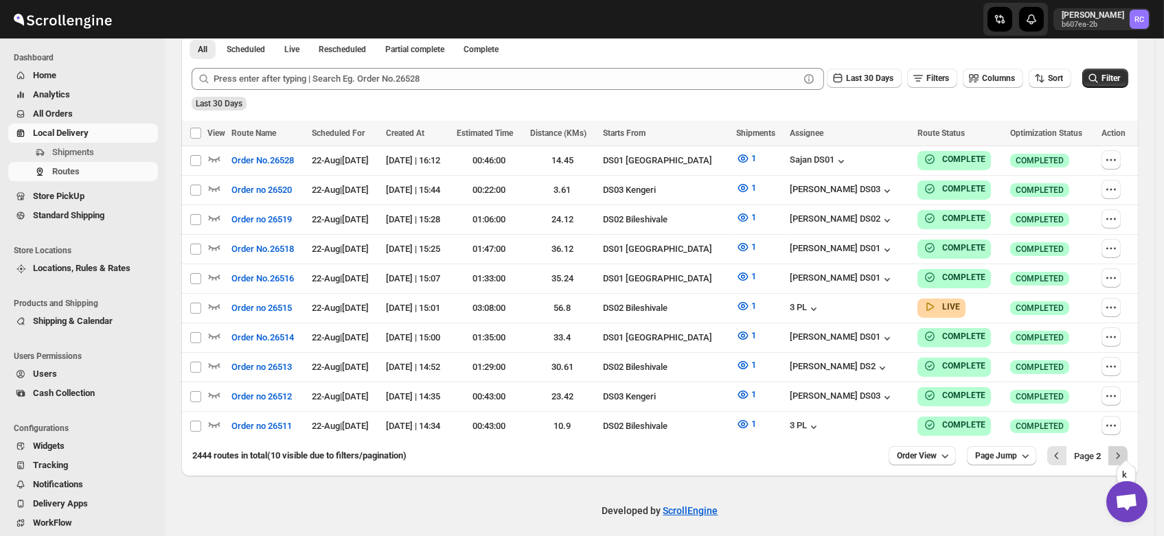
click at [1125, 449] on icon "Next" at bounding box center [1118, 456] width 14 height 14
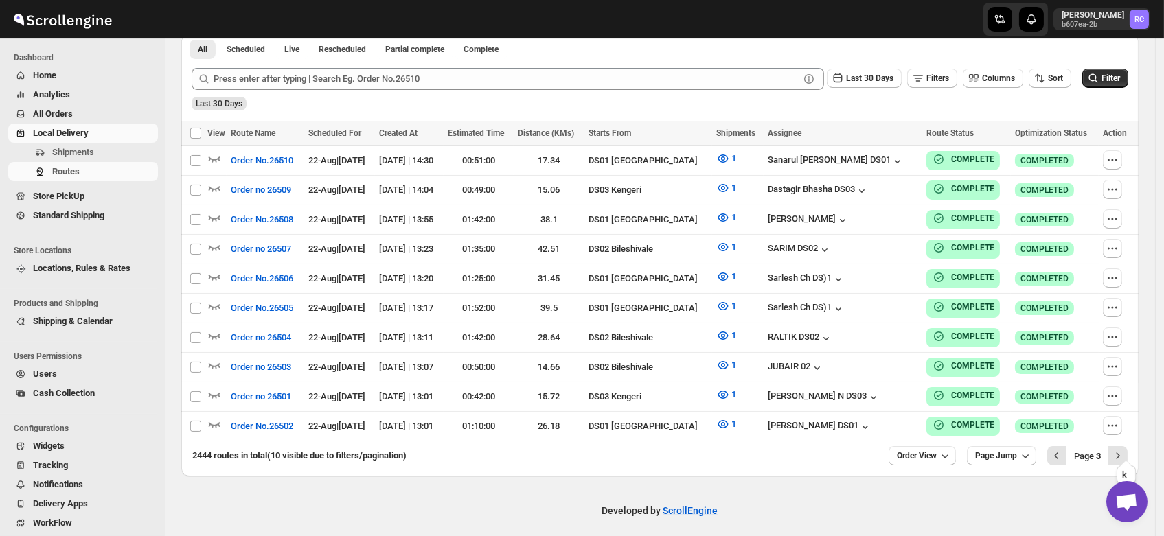
click at [1125, 449] on icon "Next" at bounding box center [1118, 456] width 14 height 14
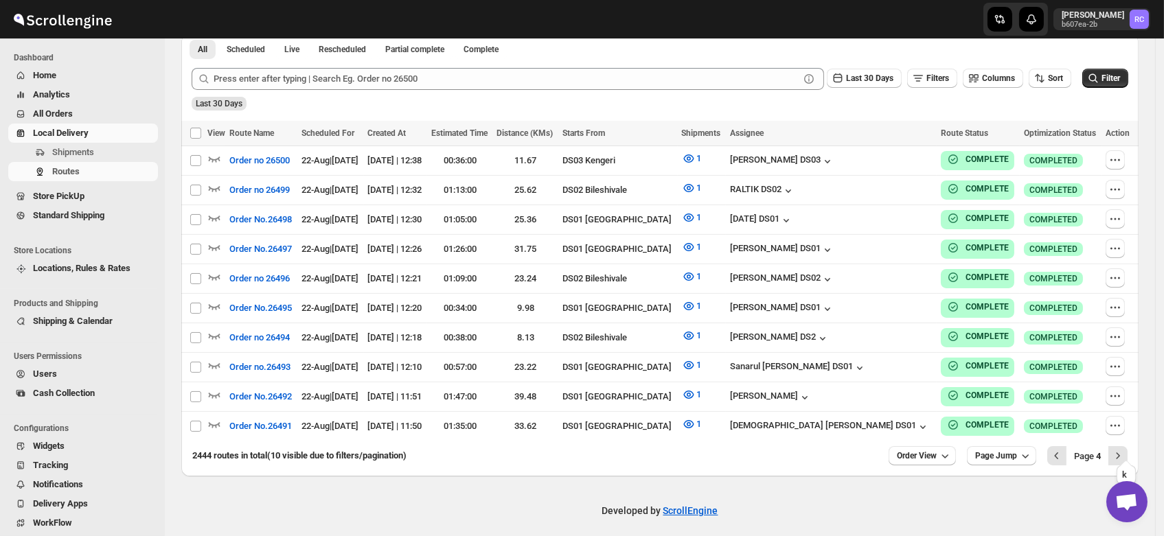
click at [1125, 449] on icon "Next" at bounding box center [1118, 456] width 14 height 14
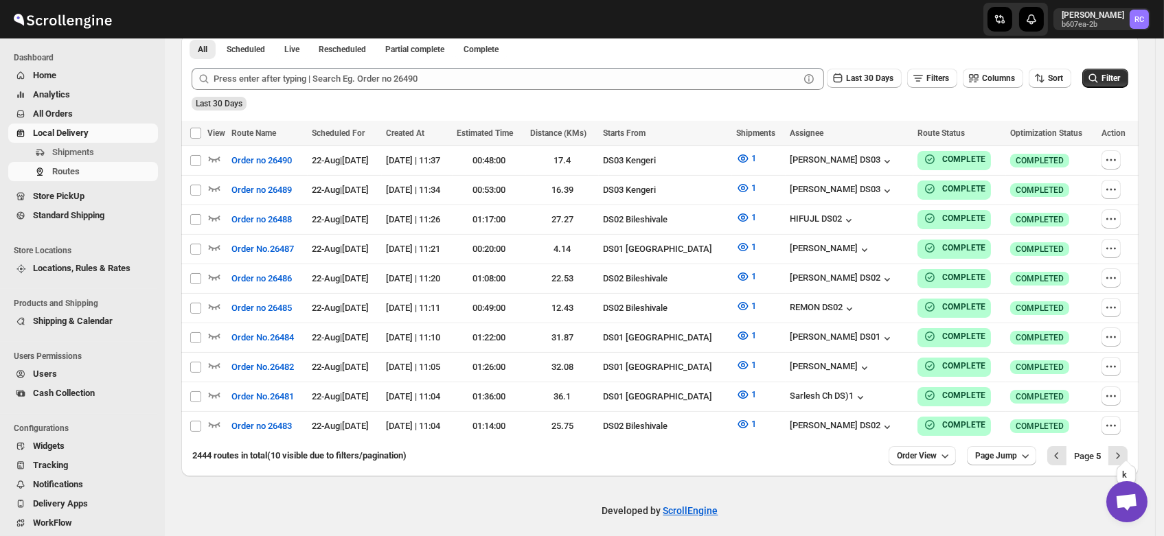
click at [1125, 449] on icon "Next" at bounding box center [1118, 456] width 14 height 14
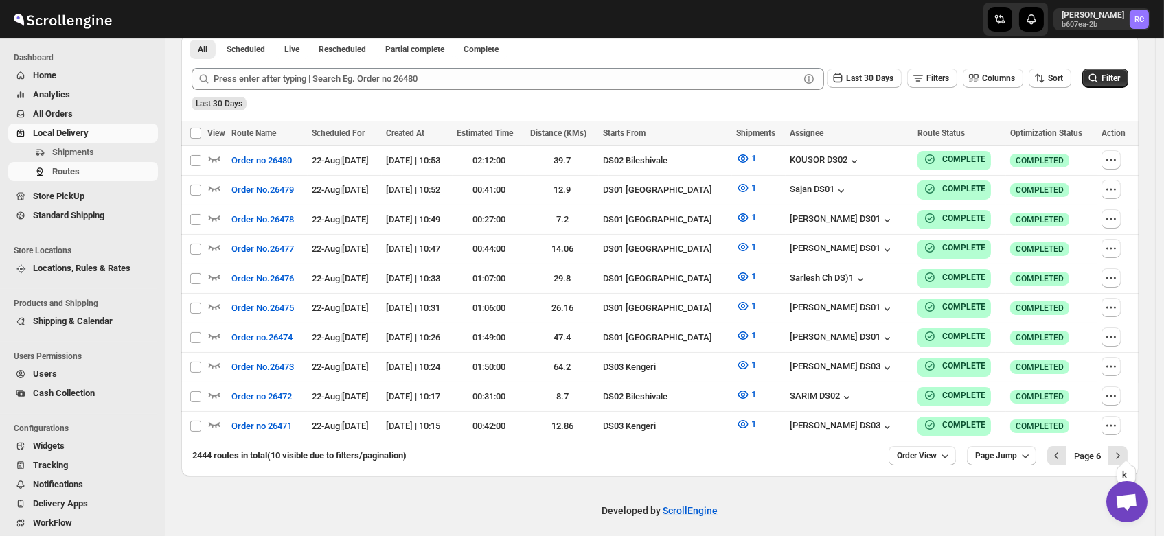
click at [1125, 449] on icon "Next" at bounding box center [1118, 456] width 14 height 14
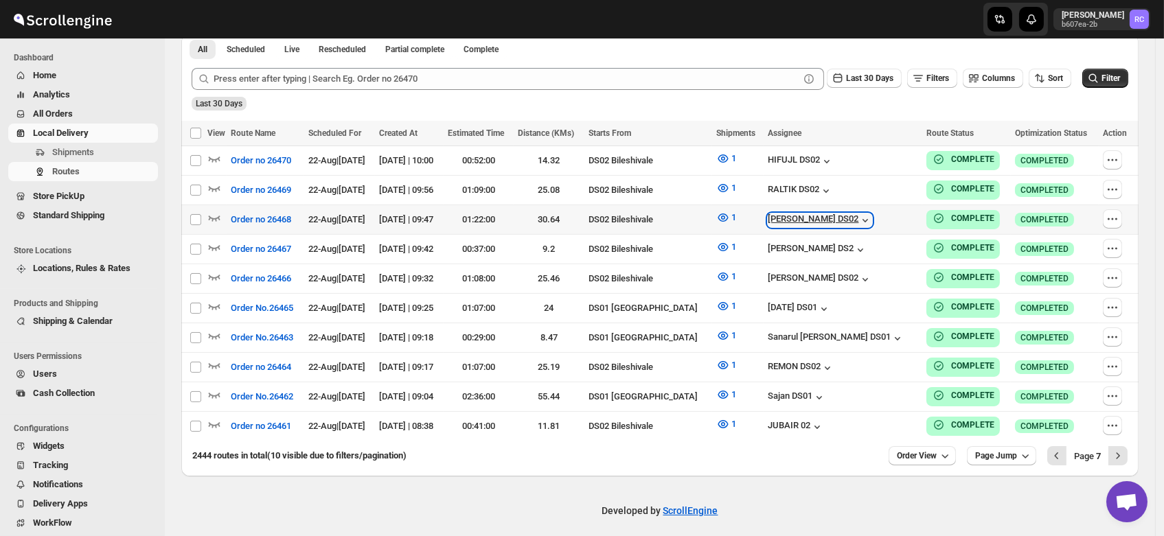
click at [837, 217] on div "[PERSON_NAME] DS02" at bounding box center [820, 221] width 104 height 14
click at [841, 214] on div "[PERSON_NAME] DS02" at bounding box center [820, 221] width 104 height 14
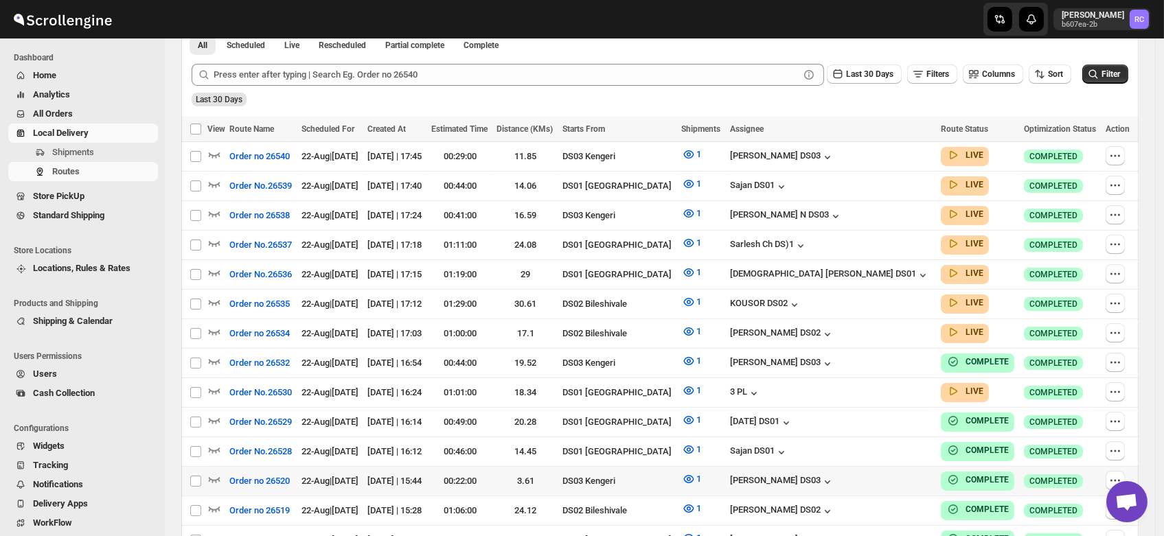
scroll to position [329, 0]
click at [839, 271] on div "[DEMOGRAPHIC_DATA] [PERSON_NAME] DS01" at bounding box center [830, 275] width 200 height 14
click at [839, 273] on div "[DEMOGRAPHIC_DATA] [PERSON_NAME] DS01" at bounding box center [830, 275] width 200 height 14
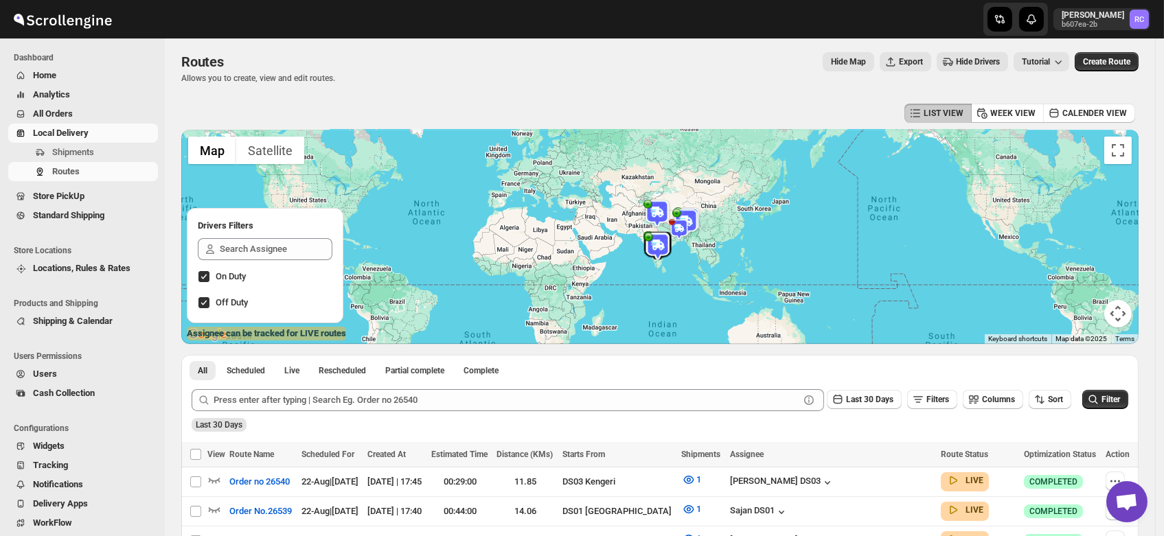
scroll to position [0, 0]
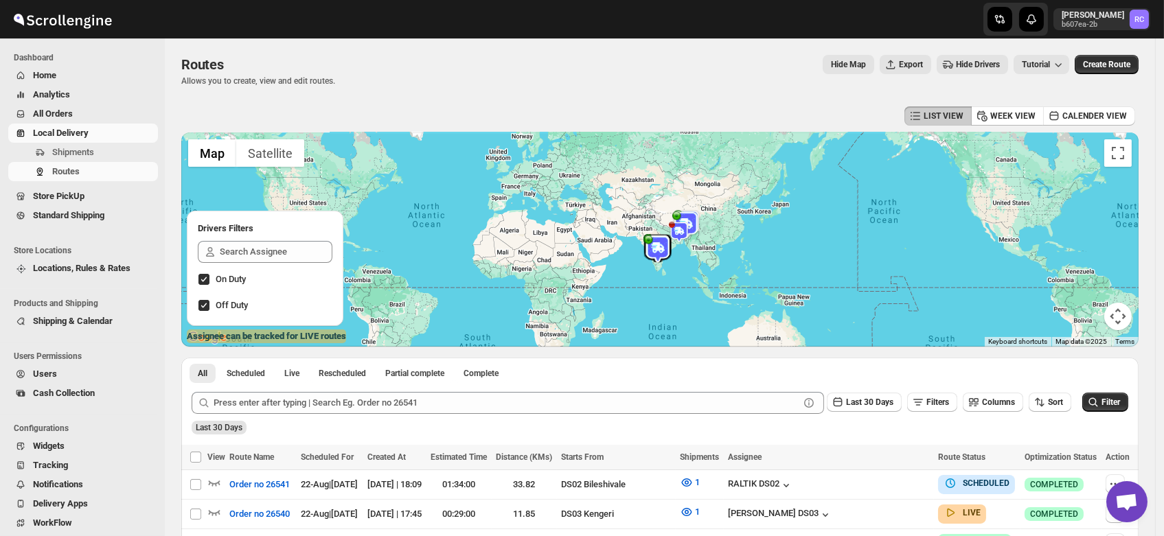
click at [38, 375] on span "Users" at bounding box center [45, 374] width 24 height 10
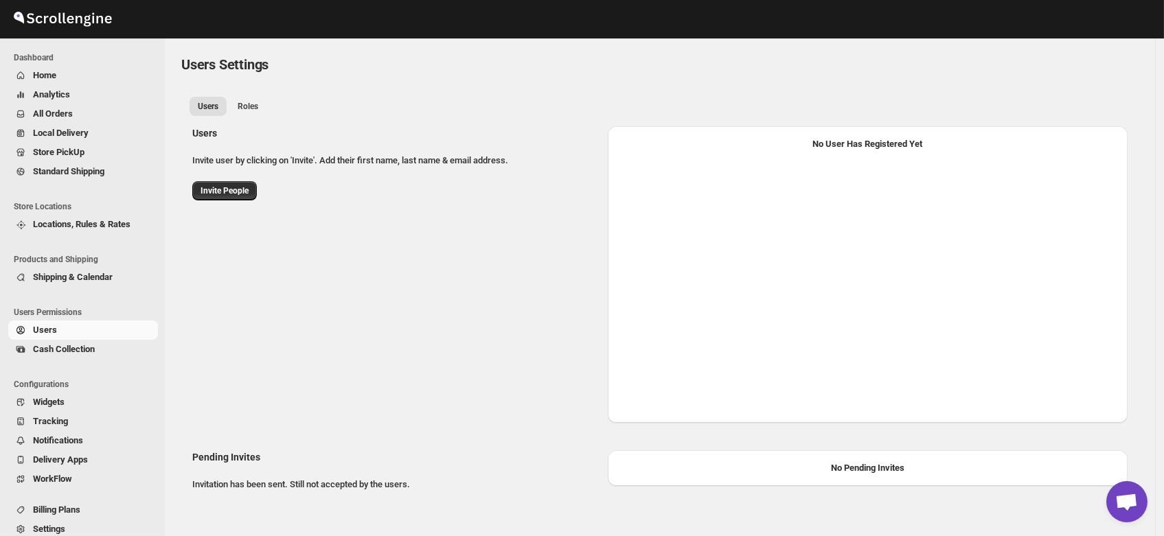
select select "637b767fbaab0276b10c91d5"
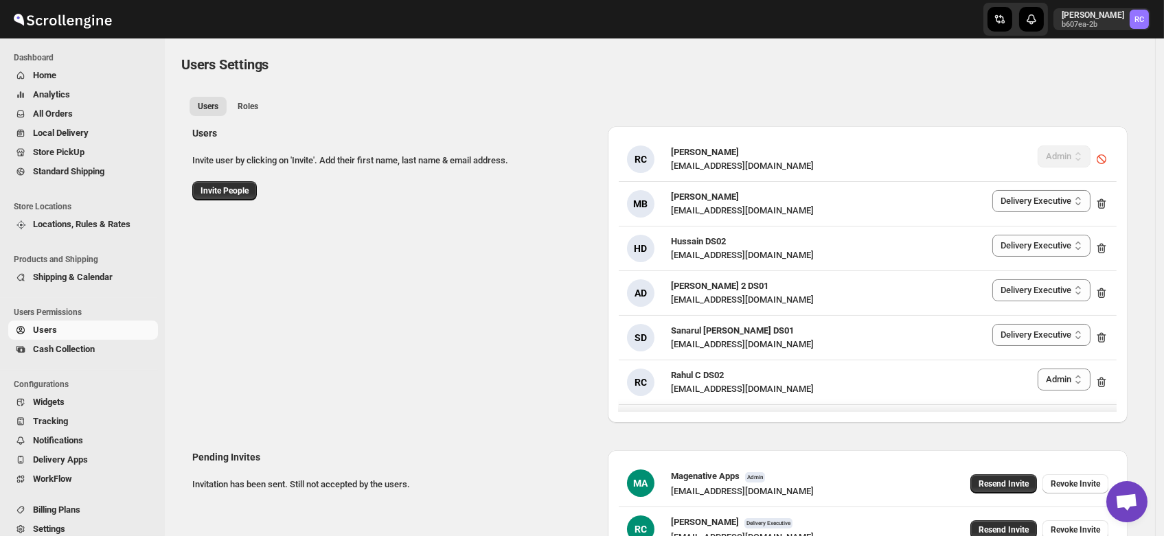
click at [396, 243] on div "Users Invite user by clicking on 'Invite'. Add their first name, last name & em…" at bounding box center [654, 269] width 946 height 308
